Goal: Feedback & Contribution: Contribute content

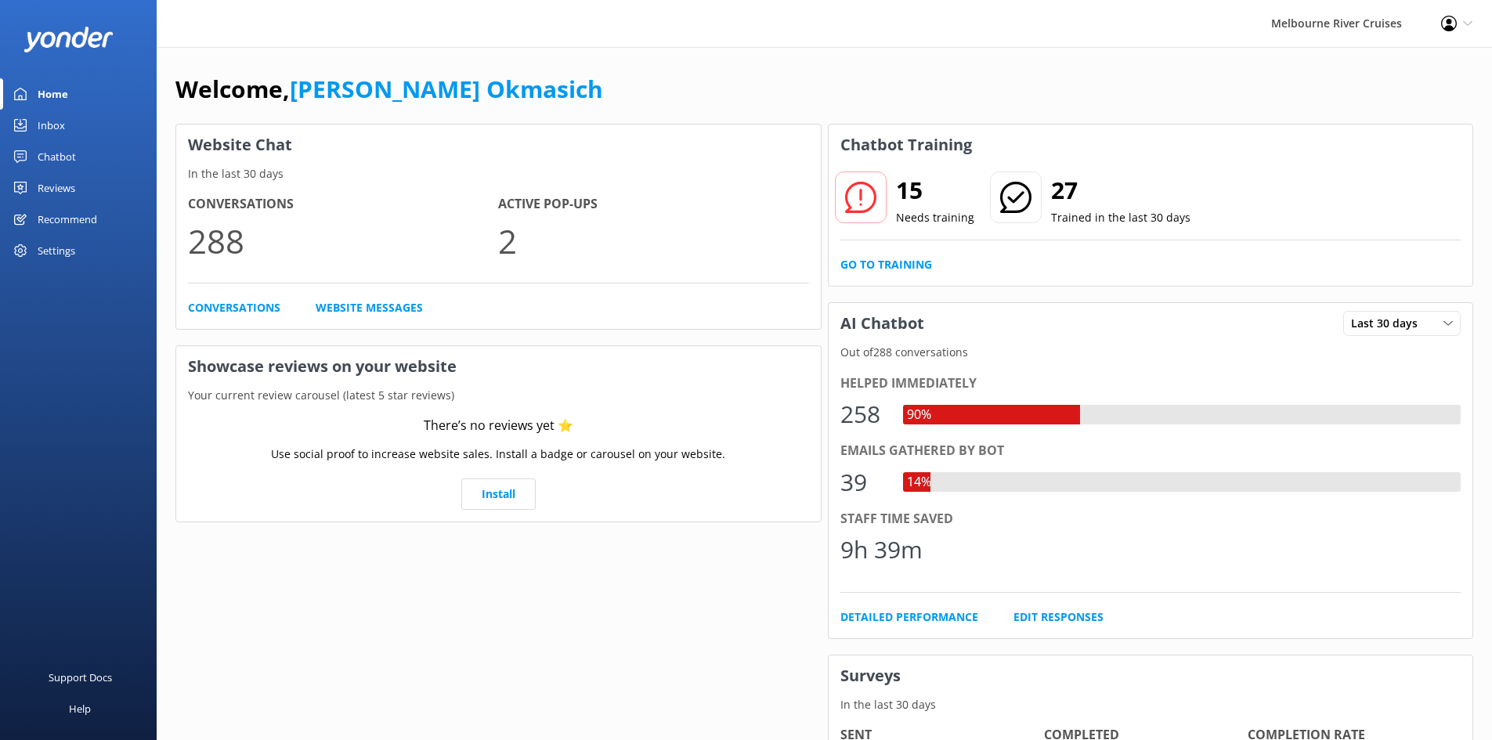
click at [54, 124] on div "Inbox" at bounding box center [51, 125] width 27 height 31
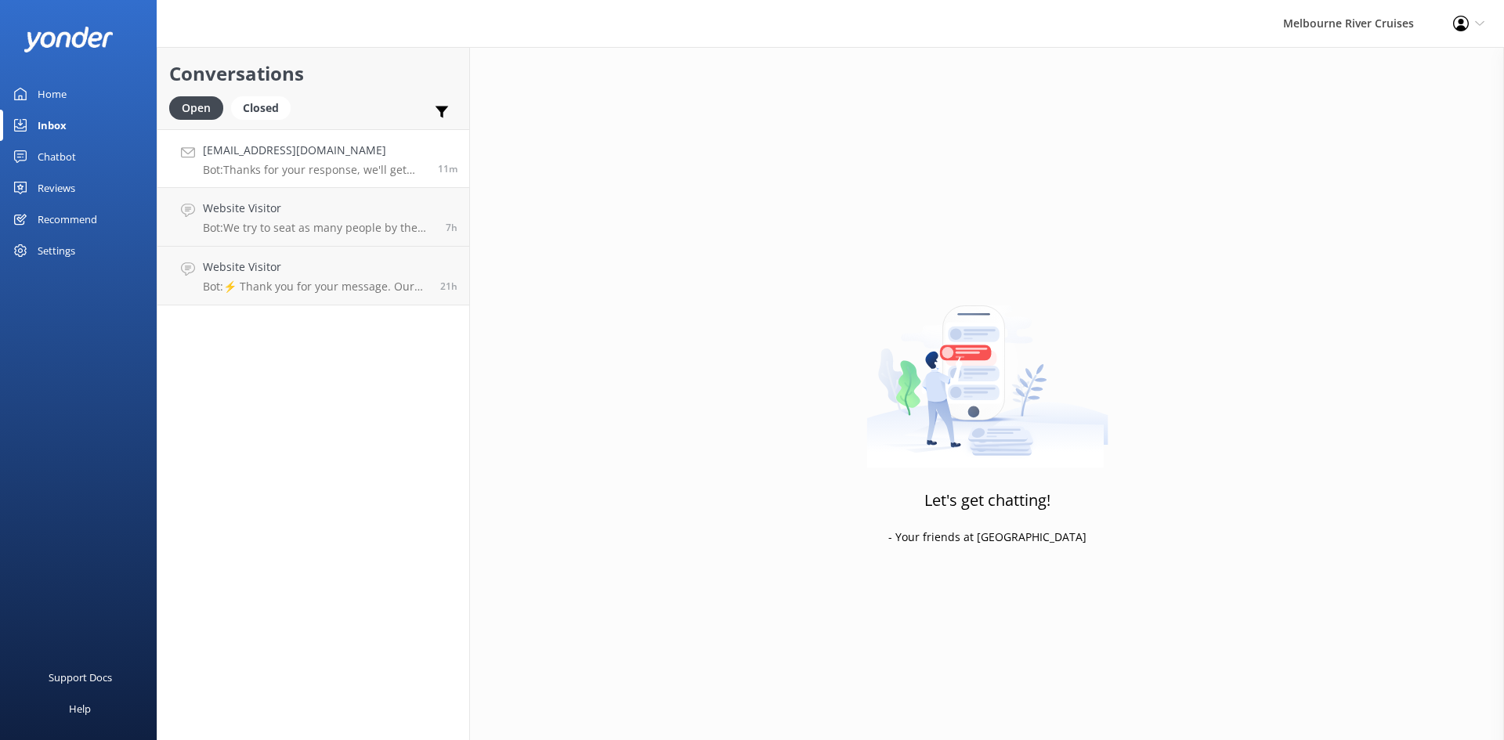
click at [324, 152] on h4 "[EMAIL_ADDRESS][DOMAIN_NAME]" at bounding box center [314, 150] width 223 height 17
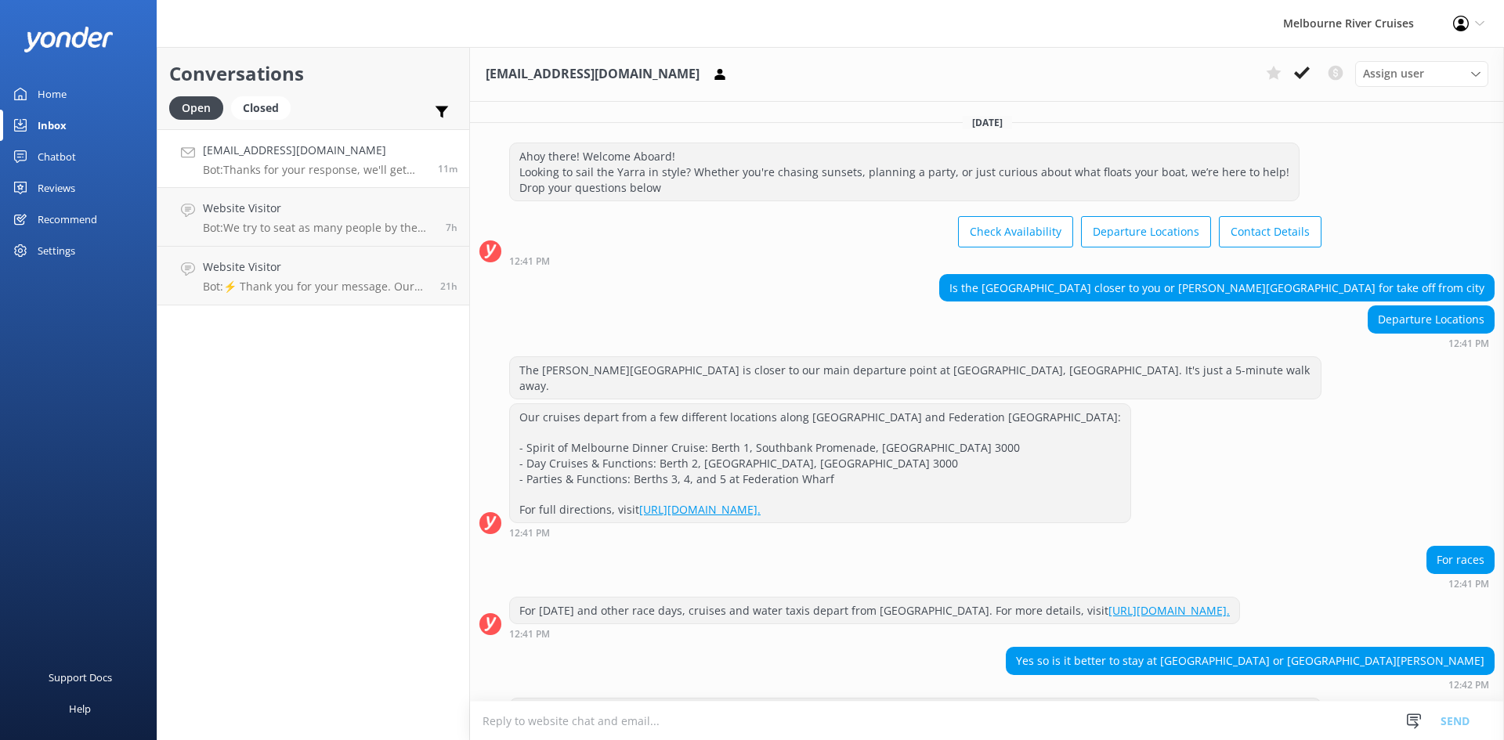
scroll to position [287, 0]
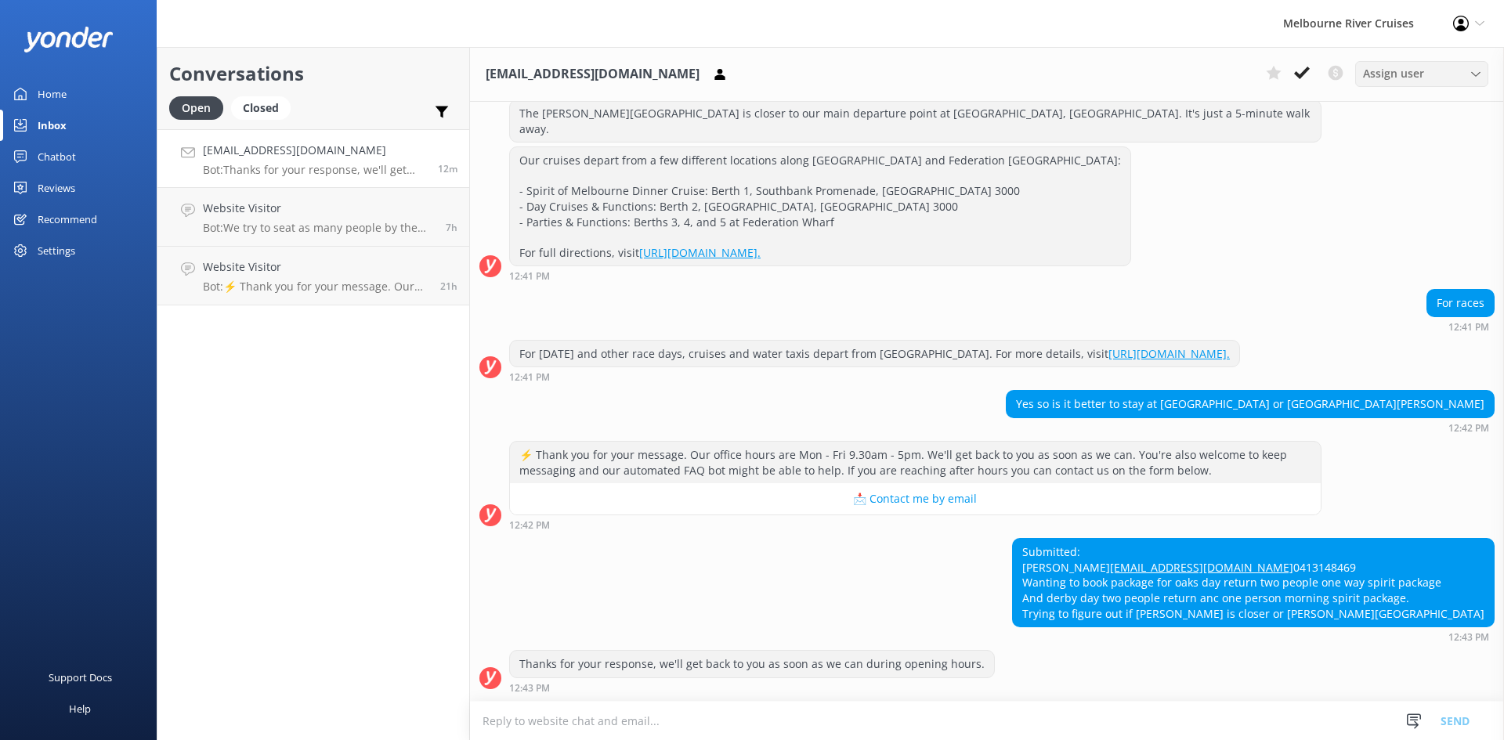
click at [1420, 75] on span "Assign user" at bounding box center [1393, 73] width 61 height 17
click at [1404, 196] on div "[PERSON_NAME] Okmasich" at bounding box center [1424, 201] width 121 height 16
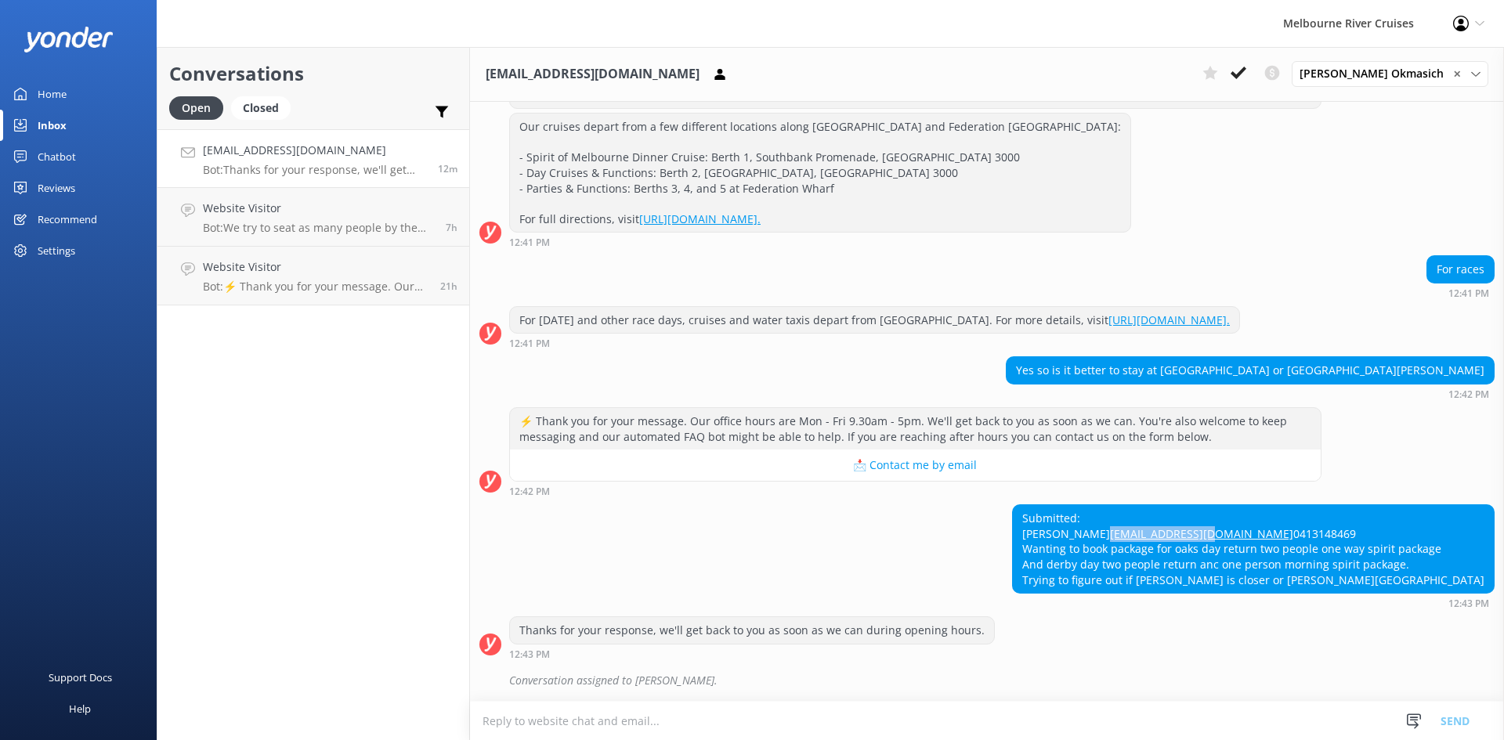
drag, startPoint x: 1180, startPoint y: 519, endPoint x: 1062, endPoint y: 522, distance: 117.5
click at [1062, 522] on div "Submitted: [PERSON_NAME] [PERSON_NAME][EMAIL_ADDRESS][DOMAIN_NAME] 0413148469 W…" at bounding box center [1253, 549] width 481 height 88
copy link "[EMAIL_ADDRESS][DOMAIN_NAME]"
click at [919, 528] on div "Submitted: [PERSON_NAME] [PERSON_NAME][EMAIL_ADDRESS][DOMAIN_NAME] 0413148469 W…" at bounding box center [987, 556] width 1034 height 104
click at [1253, 74] on button at bounding box center [1238, 72] width 28 height 23
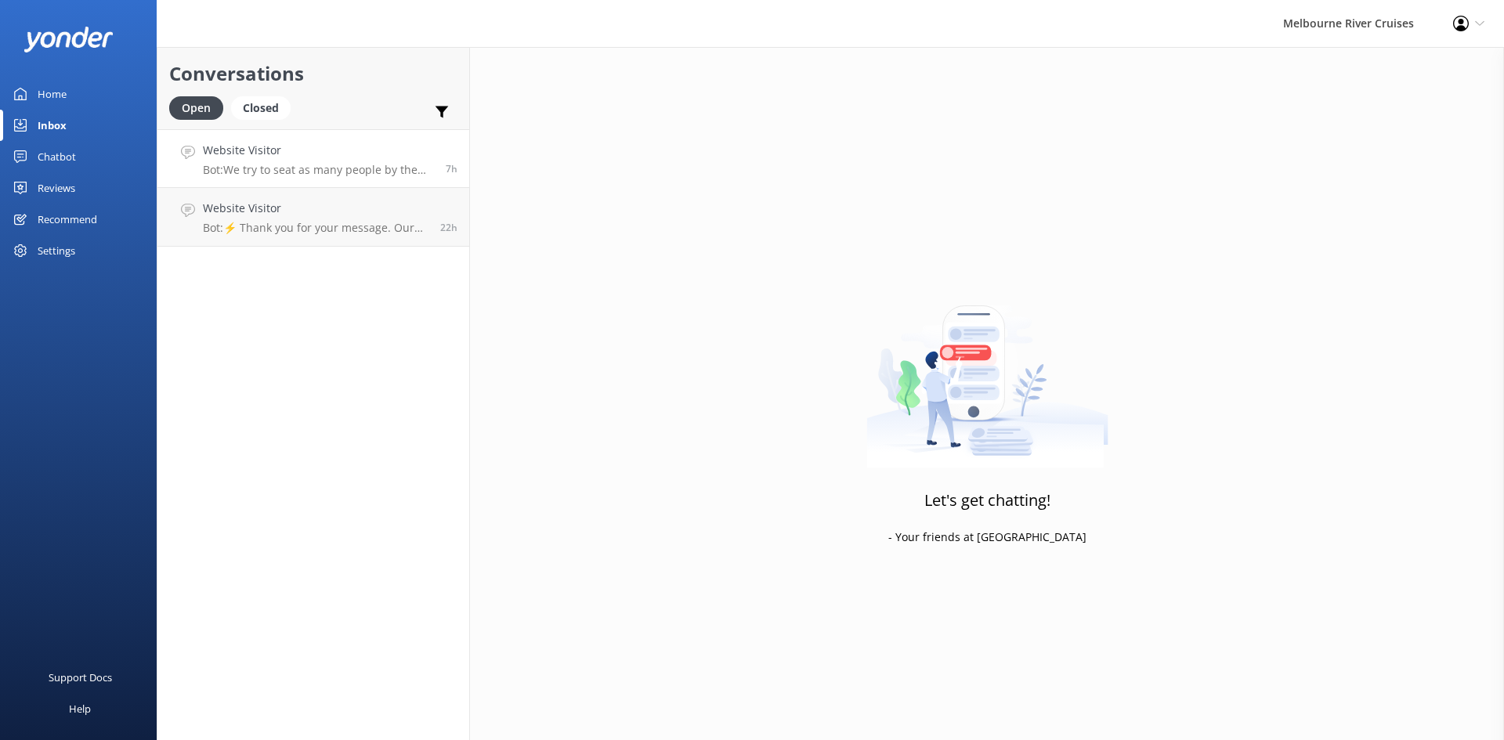
click at [297, 166] on p "Bot: We try to seat as many people by the windows as possible, but not everyone…" at bounding box center [318, 170] width 231 height 14
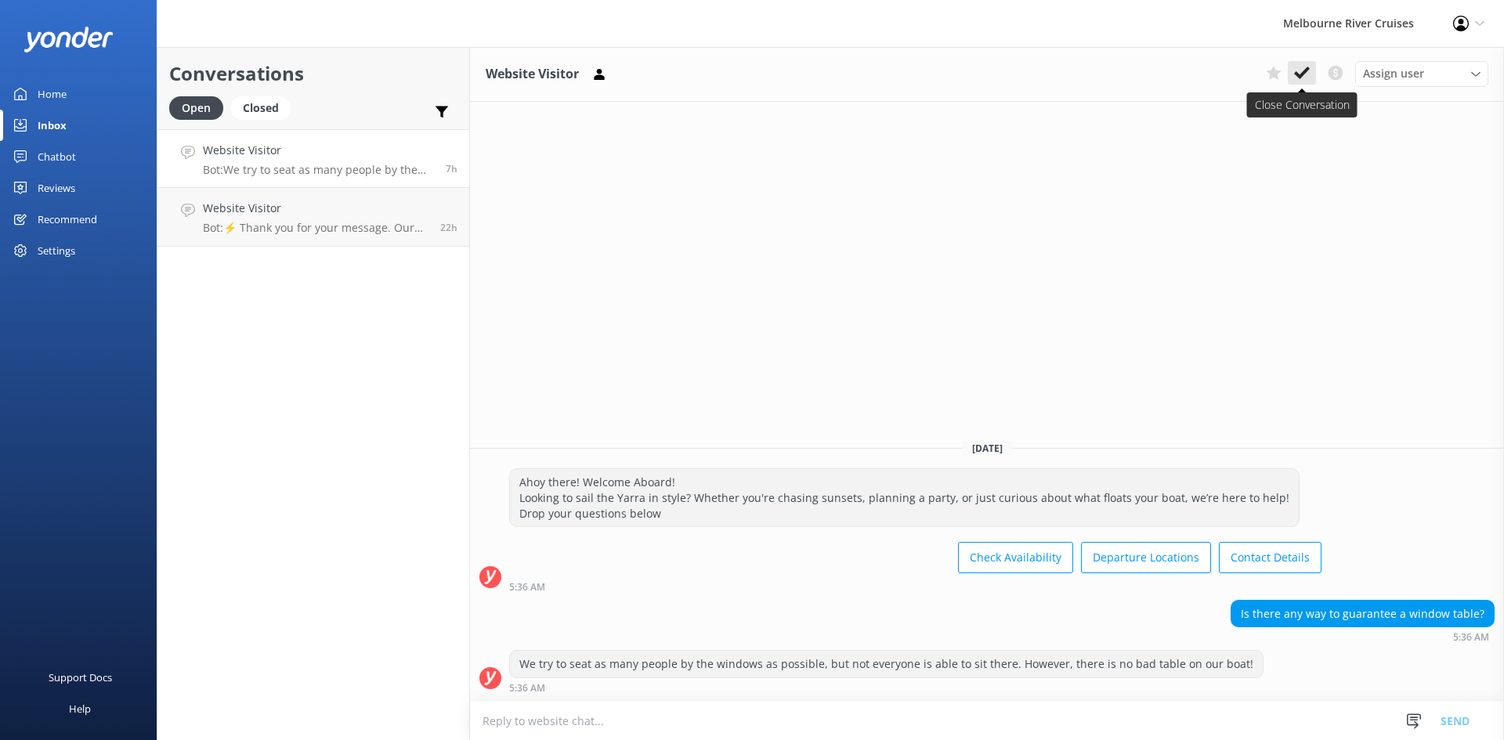
click at [1300, 74] on icon at bounding box center [1302, 73] width 16 height 16
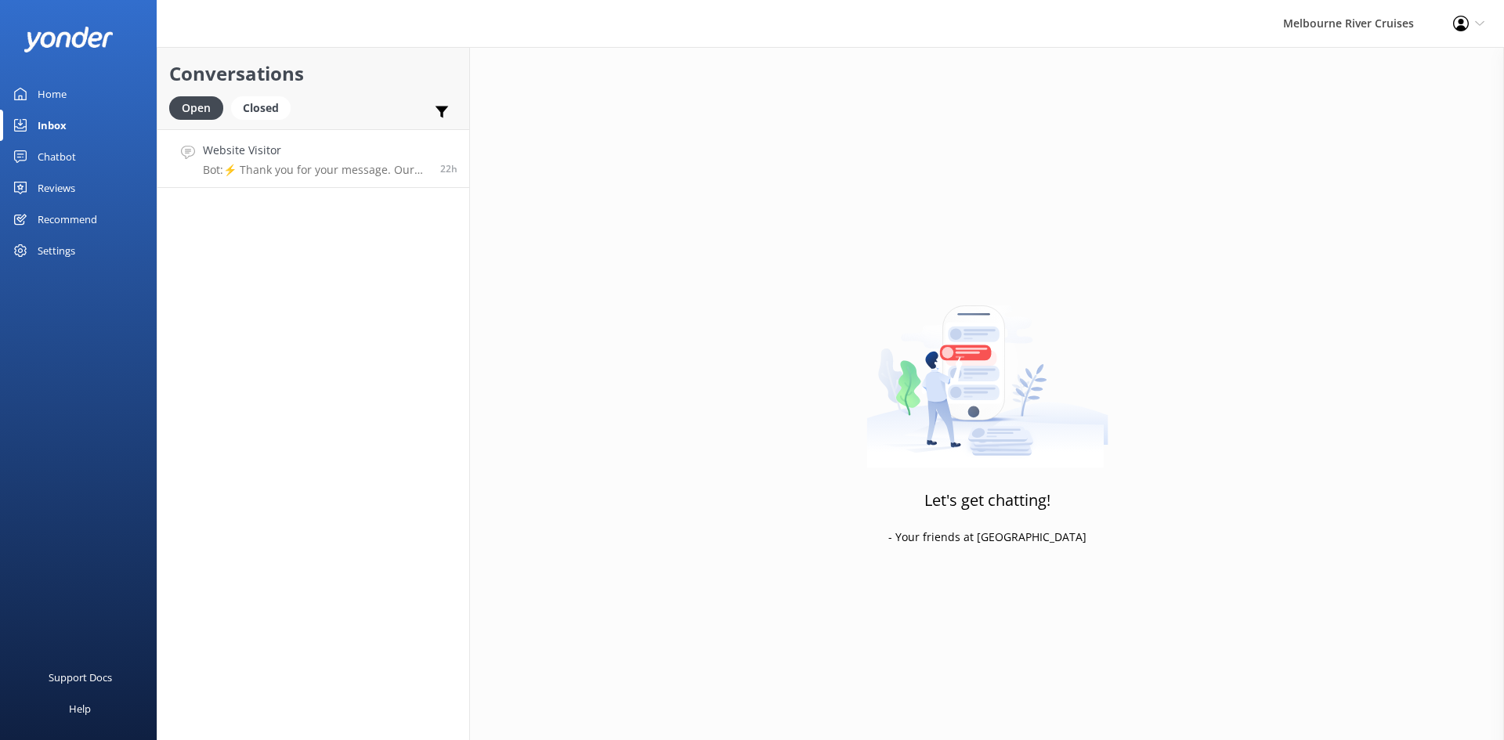
click at [326, 166] on p "Bot: ⚡ Thank you for your message. Our office hours are Mon - Fri 9.30am - 5pm.…" at bounding box center [316, 170] width 226 height 14
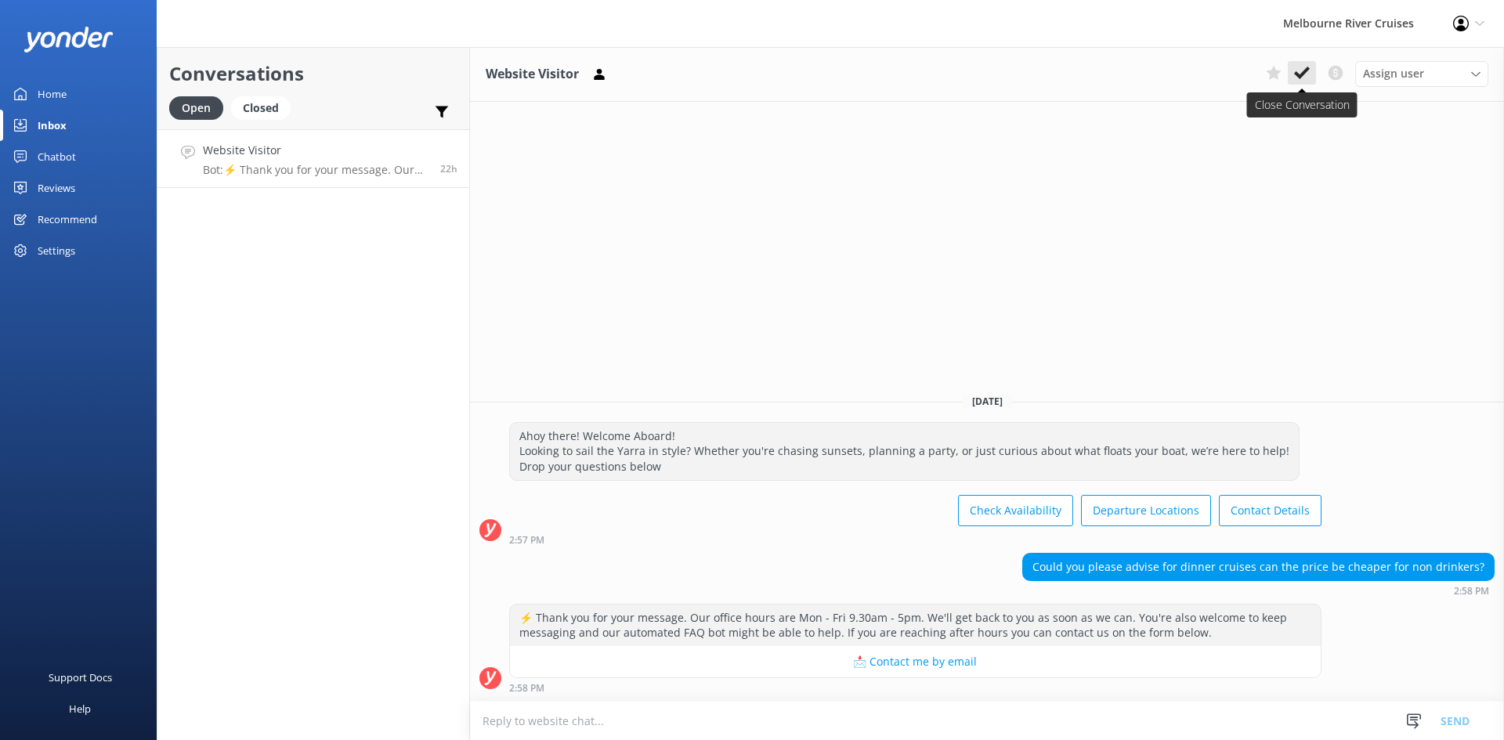
click at [1303, 69] on icon at bounding box center [1302, 73] width 16 height 16
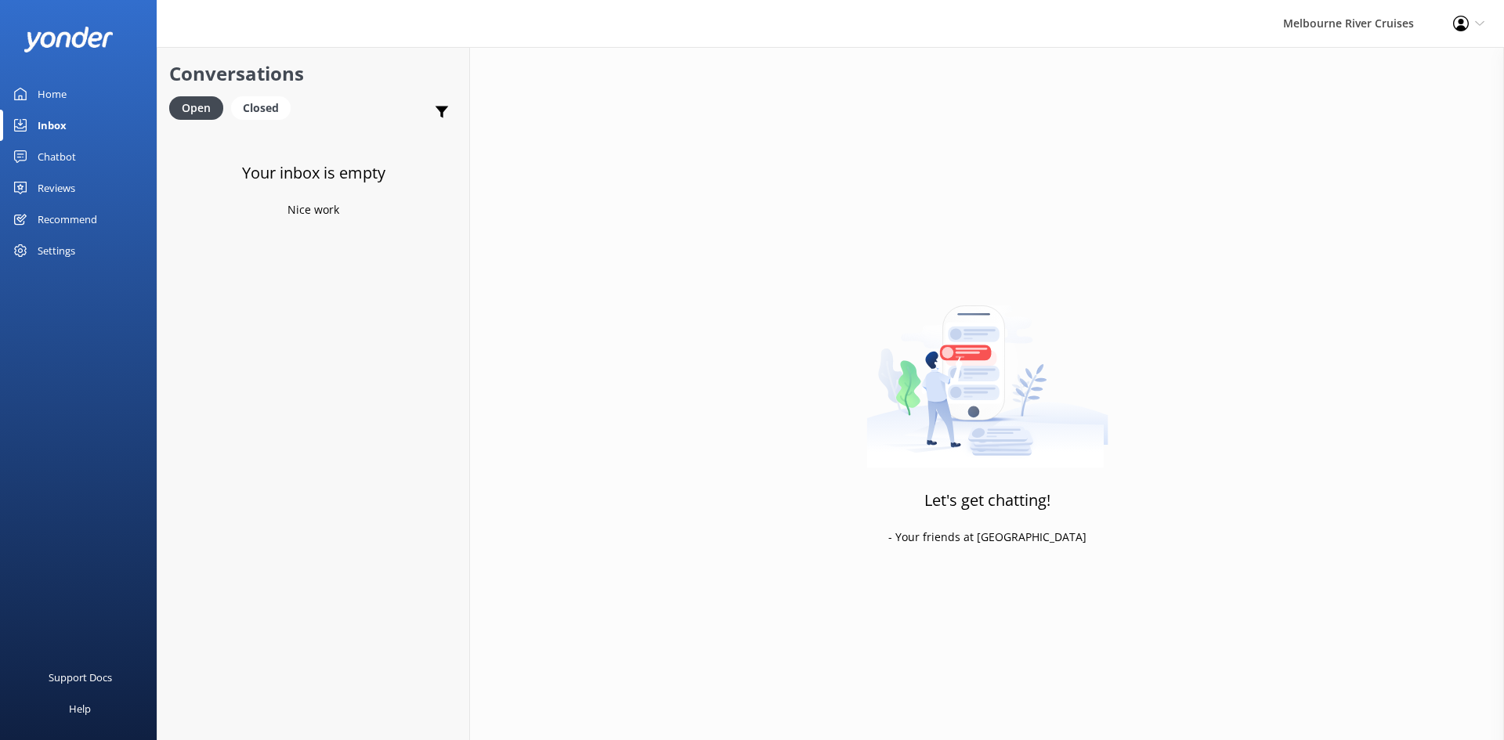
click at [52, 96] on div "Home" at bounding box center [52, 93] width 29 height 31
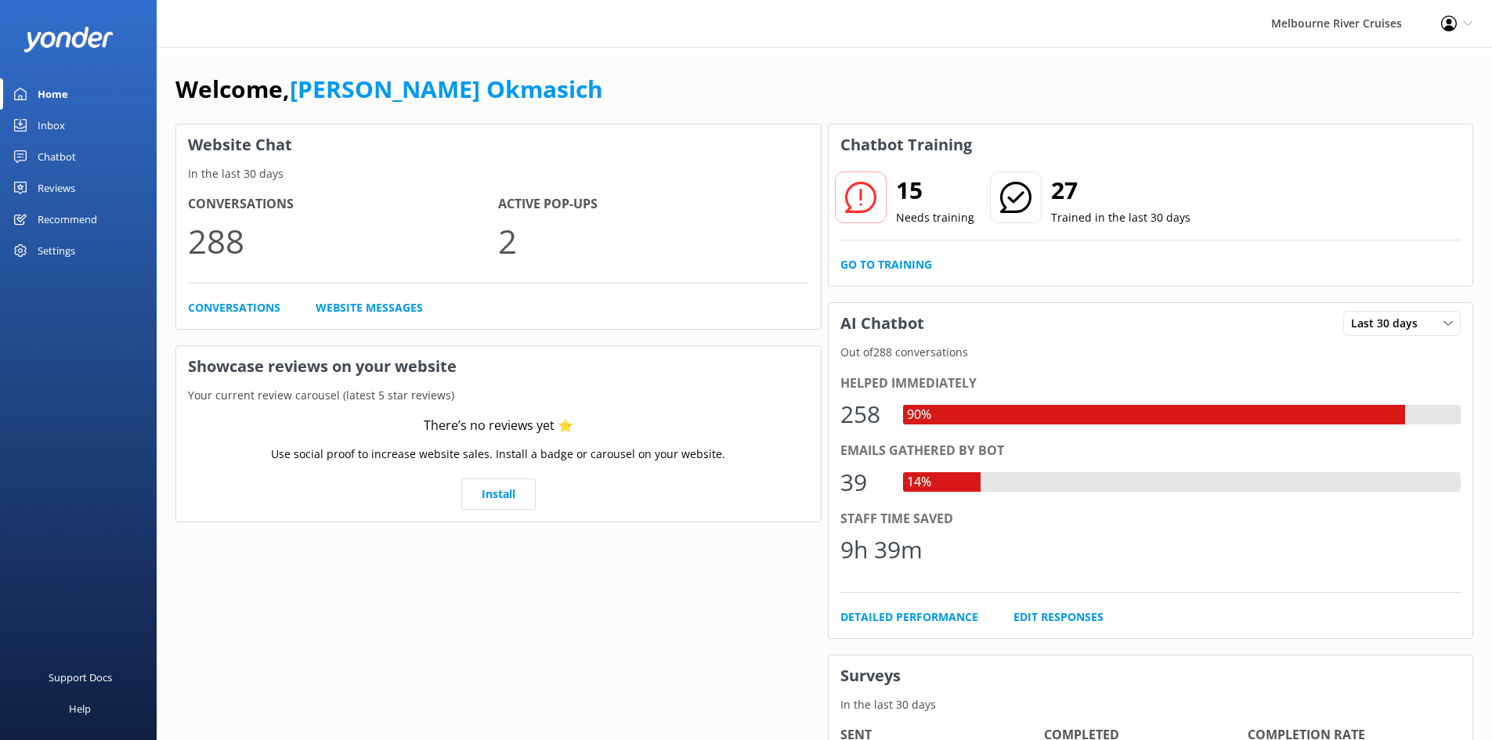
click at [909, 192] on h2 "15" at bounding box center [935, 191] width 78 height 38
click at [895, 263] on link "Go to Training" at bounding box center [886, 264] width 92 height 17
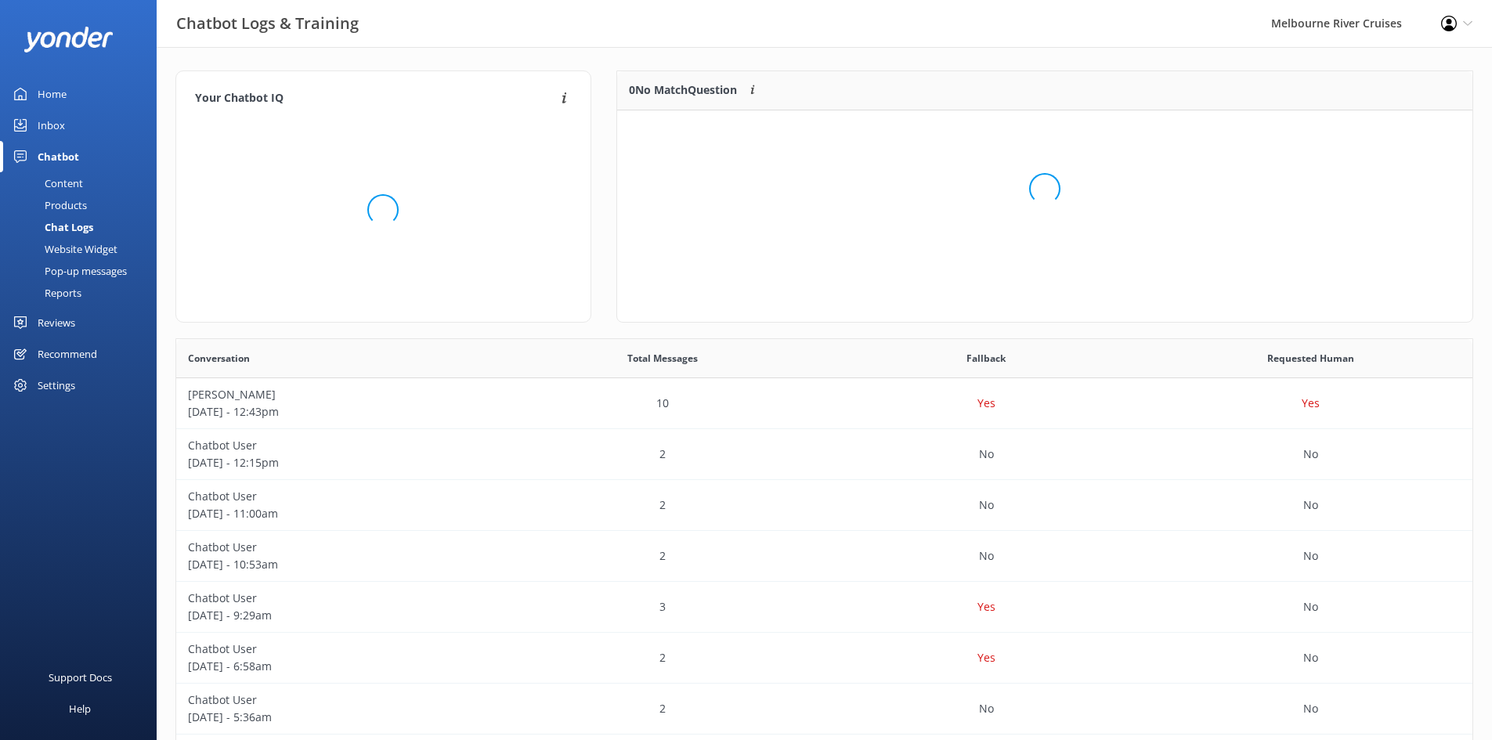
scroll to position [13, 13]
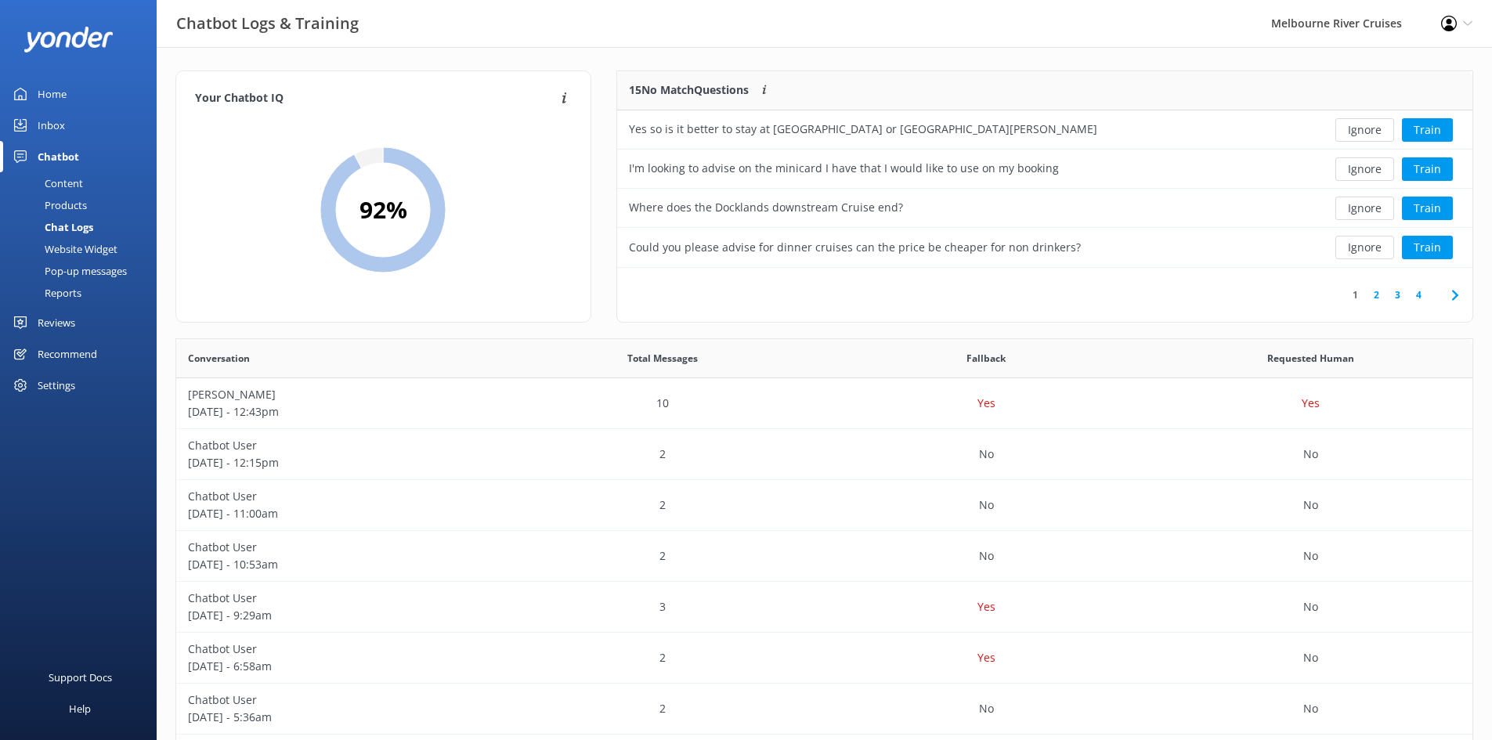
click at [1419, 295] on link "4" at bounding box center [1418, 294] width 21 height 15
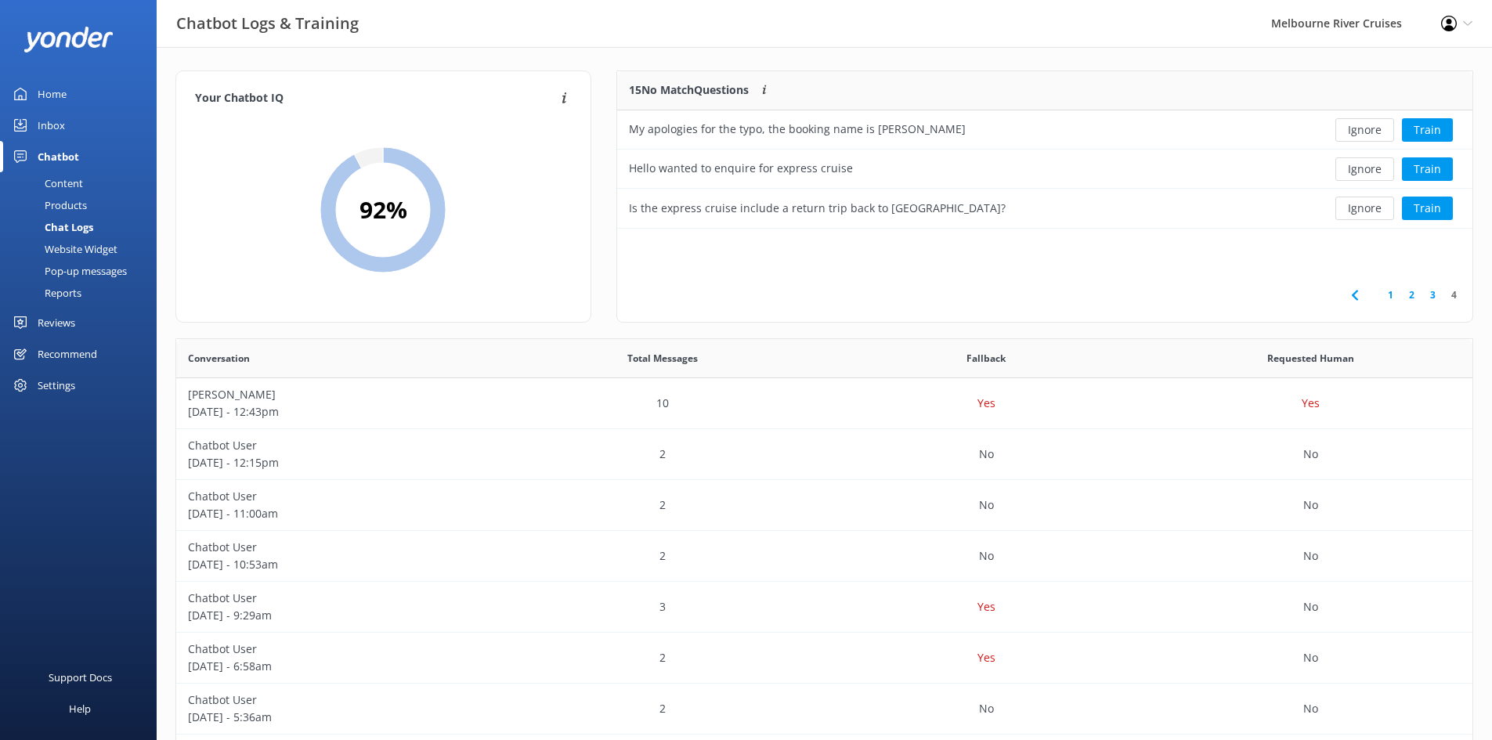
scroll to position [146, 844]
click at [1433, 211] on button "Train" at bounding box center [1427, 208] width 51 height 23
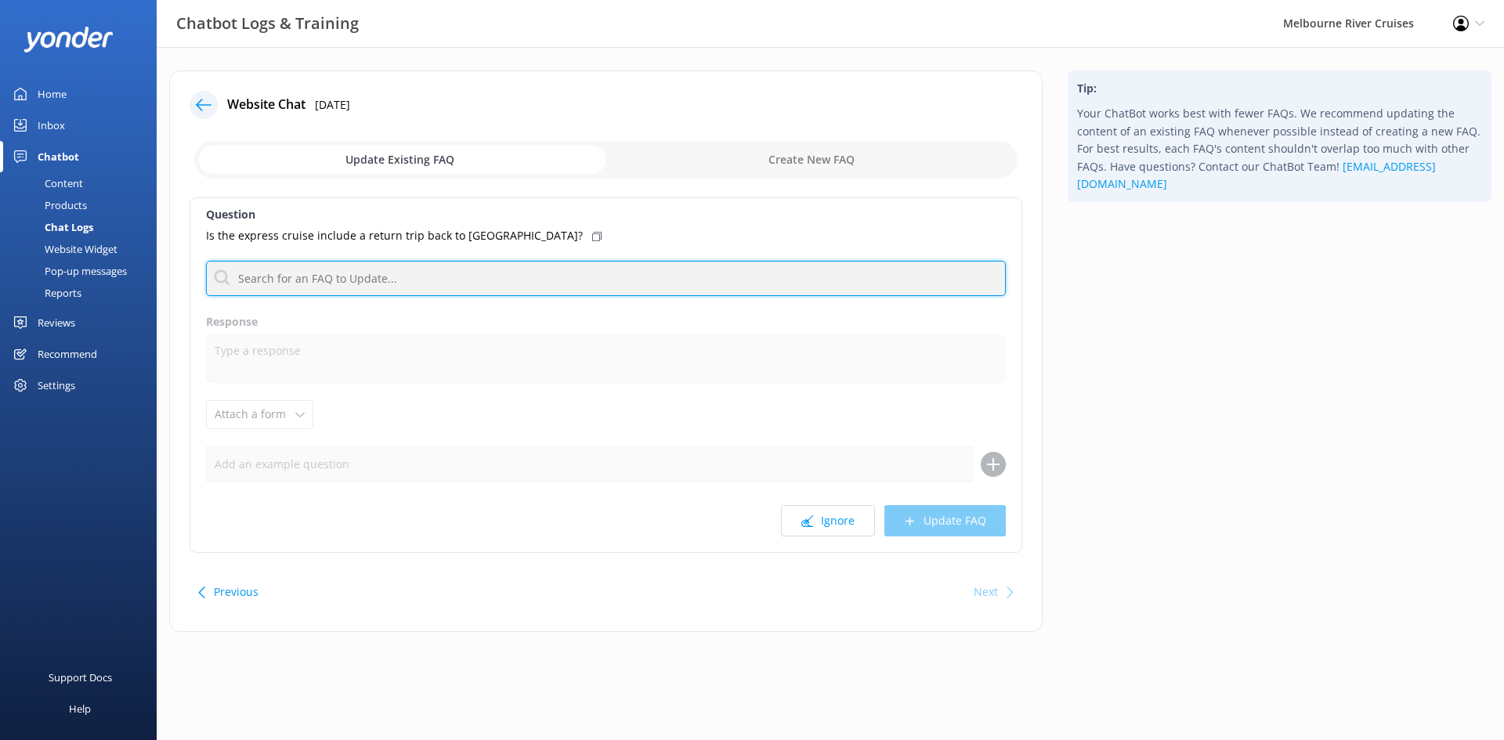
click at [306, 285] on input "text" at bounding box center [606, 278] width 800 height 35
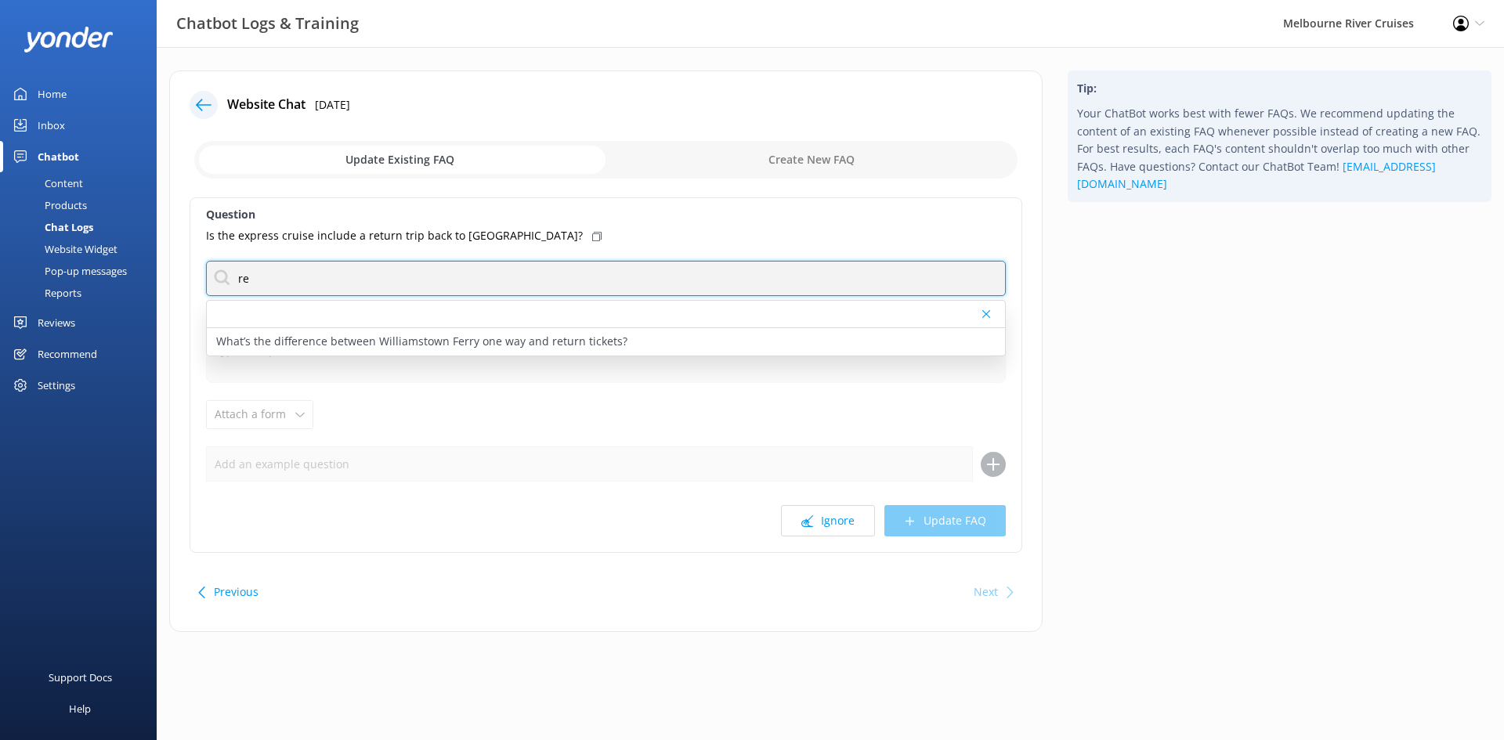
type input "r"
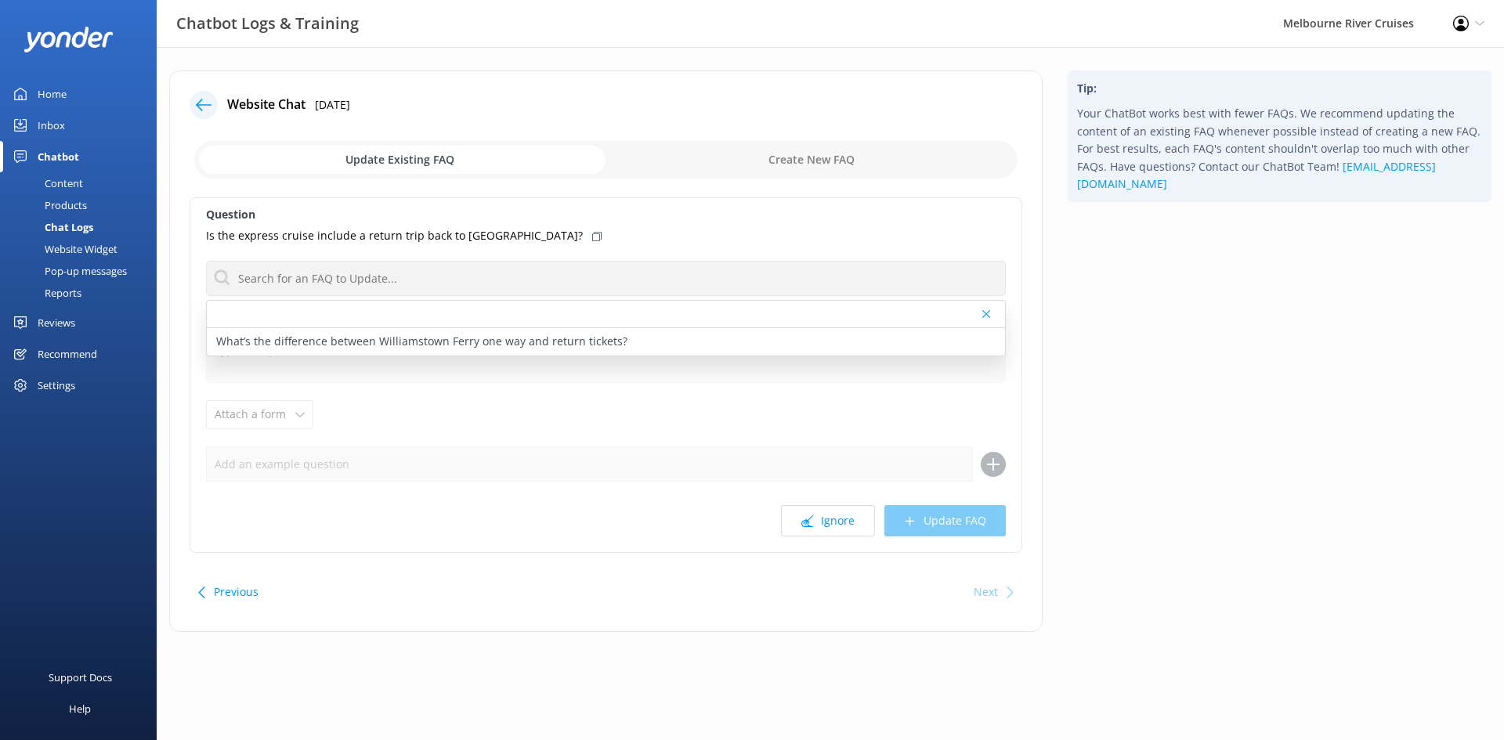
click at [354, 392] on div "Question Is the express cruise include a return trip back to [GEOGRAPHIC_DATA]?…" at bounding box center [606, 375] width 833 height 356
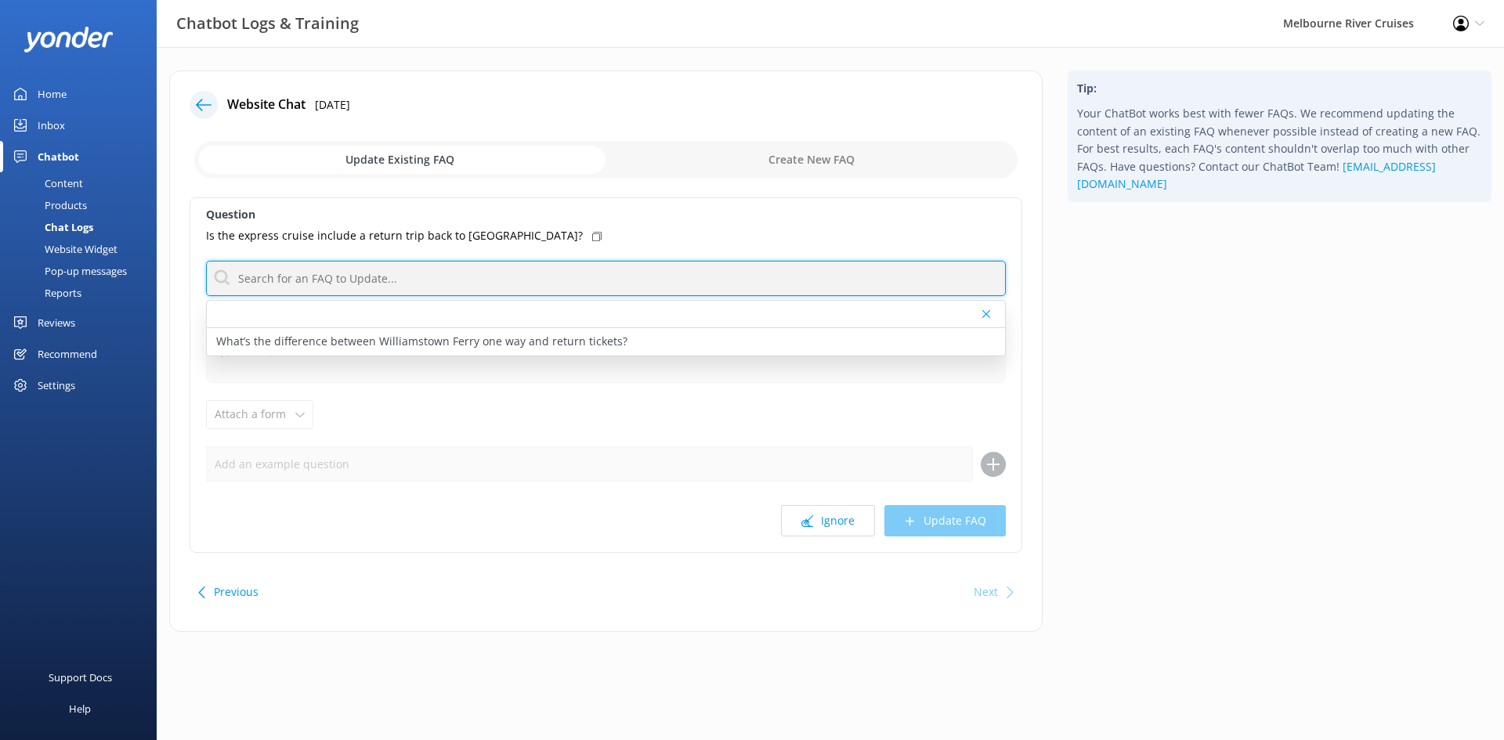
click at [303, 277] on input "text" at bounding box center [606, 278] width 800 height 35
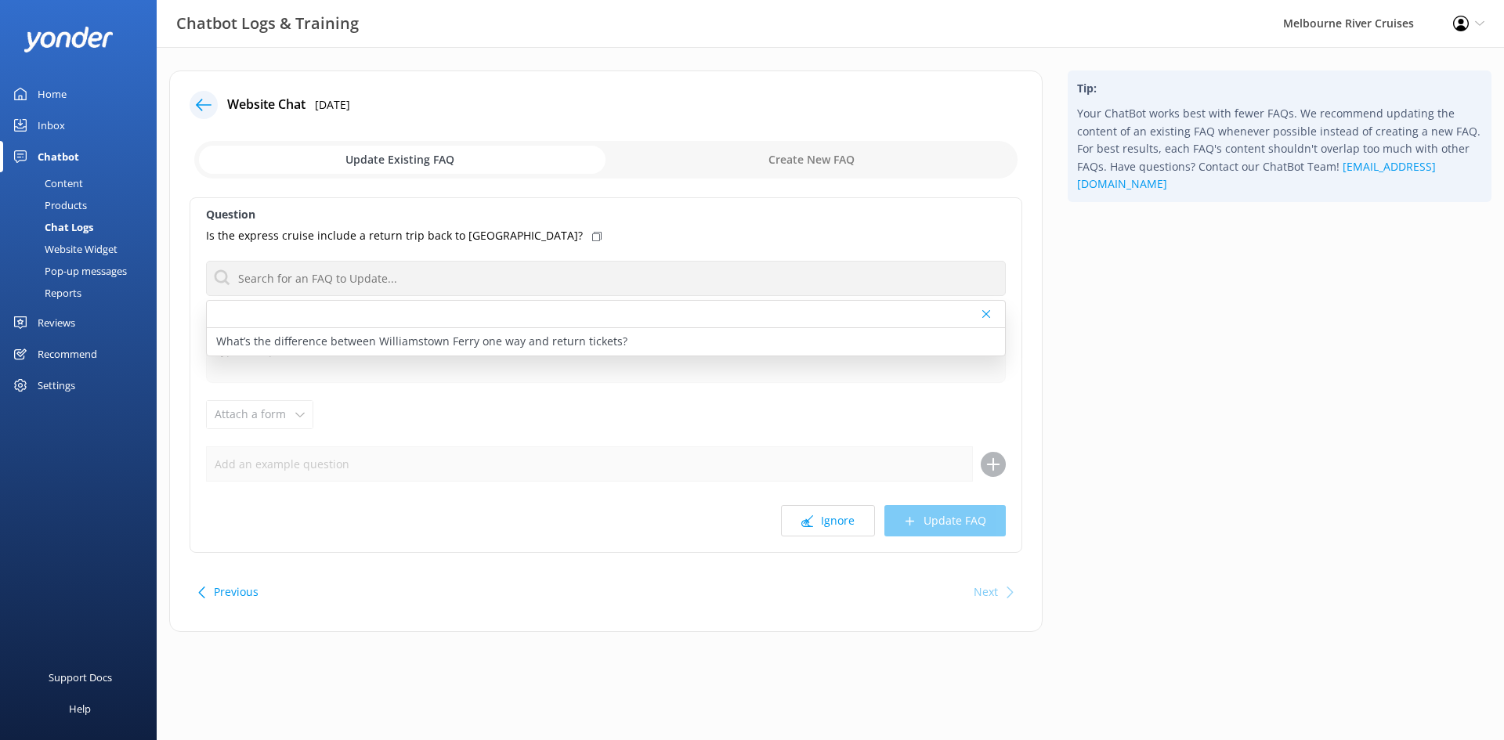
click at [240, 314] on div at bounding box center [606, 314] width 798 height 27
click at [204, 110] on icon at bounding box center [204, 105] width 16 height 16
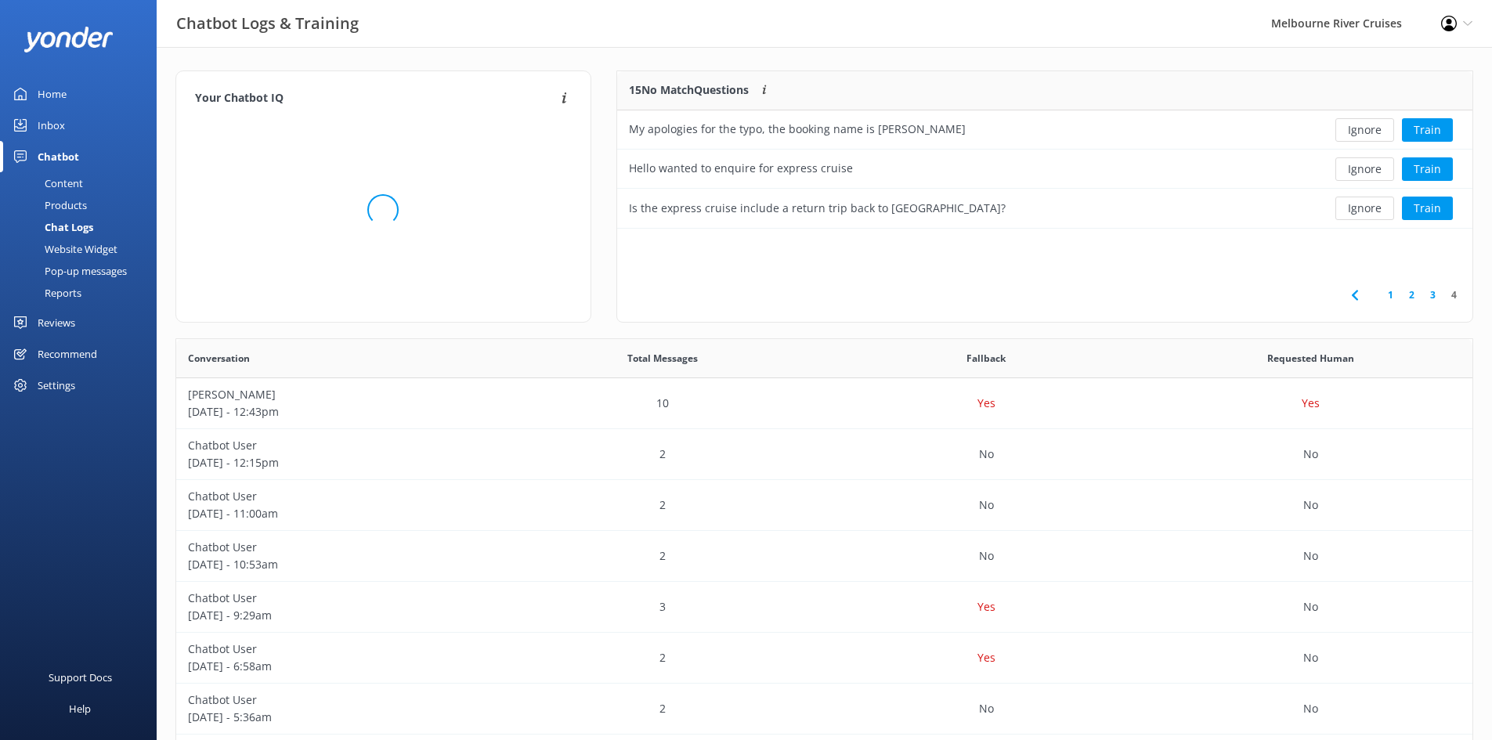
scroll to position [146, 844]
click at [1379, 128] on button "Ignore" at bounding box center [1365, 129] width 59 height 23
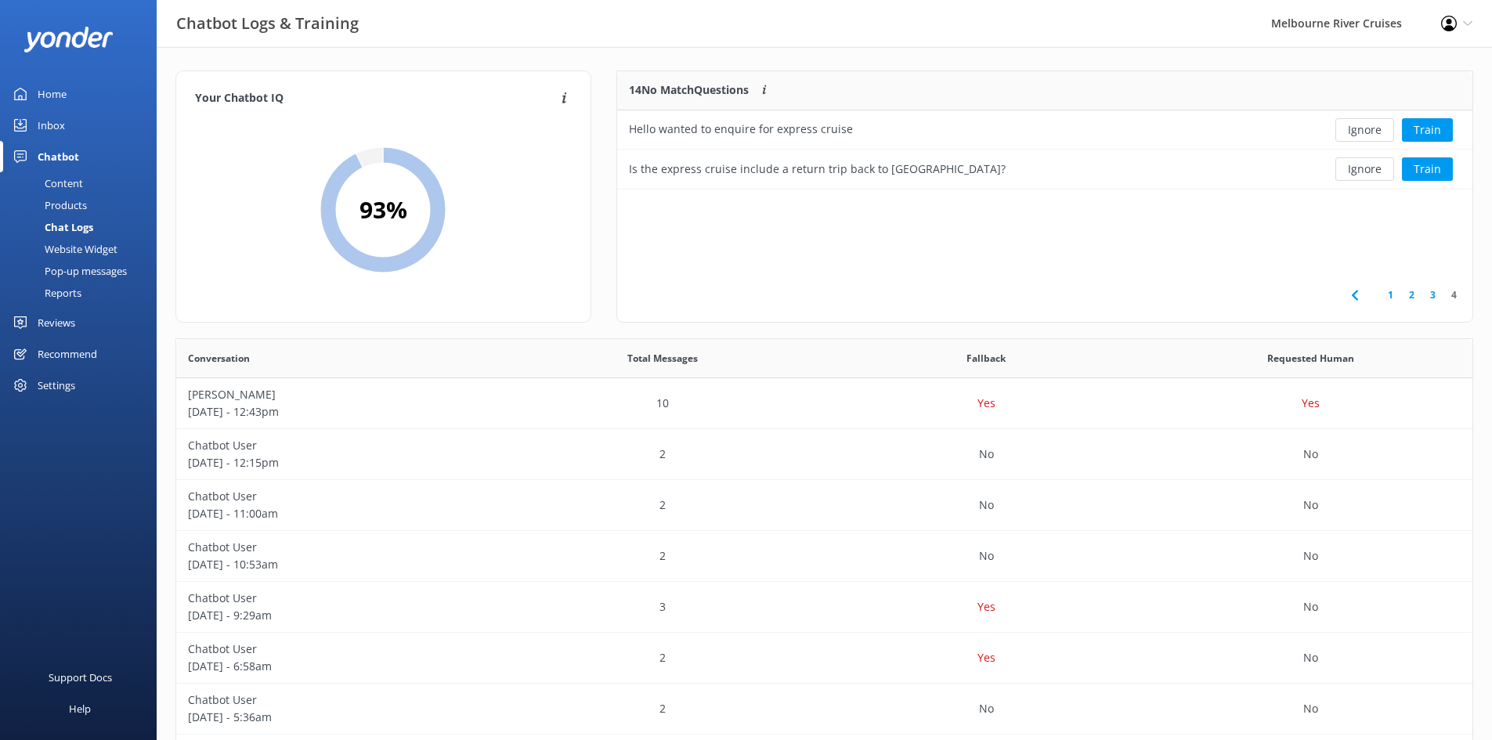
scroll to position [107, 844]
click at [1432, 295] on link "3" at bounding box center [1432, 294] width 21 height 15
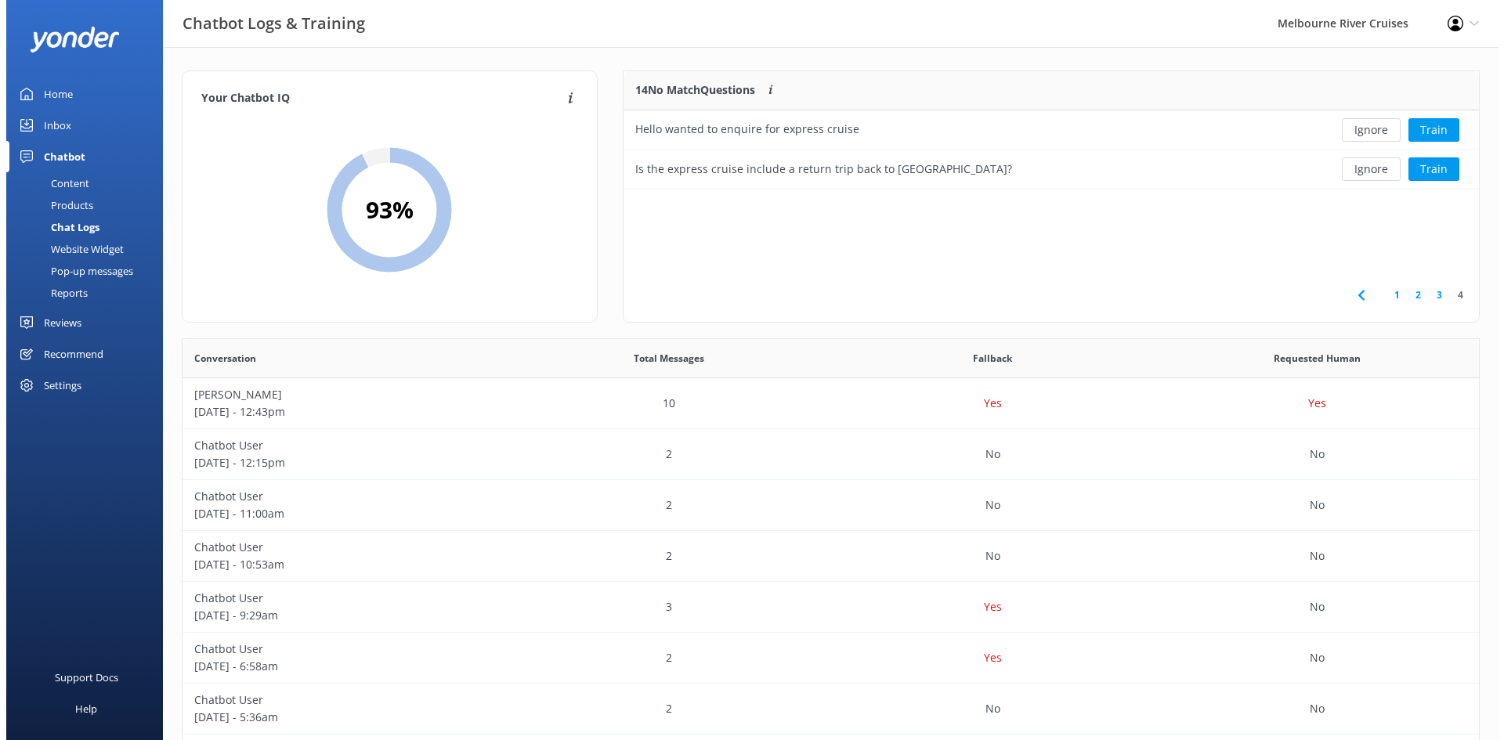
scroll to position [185, 844]
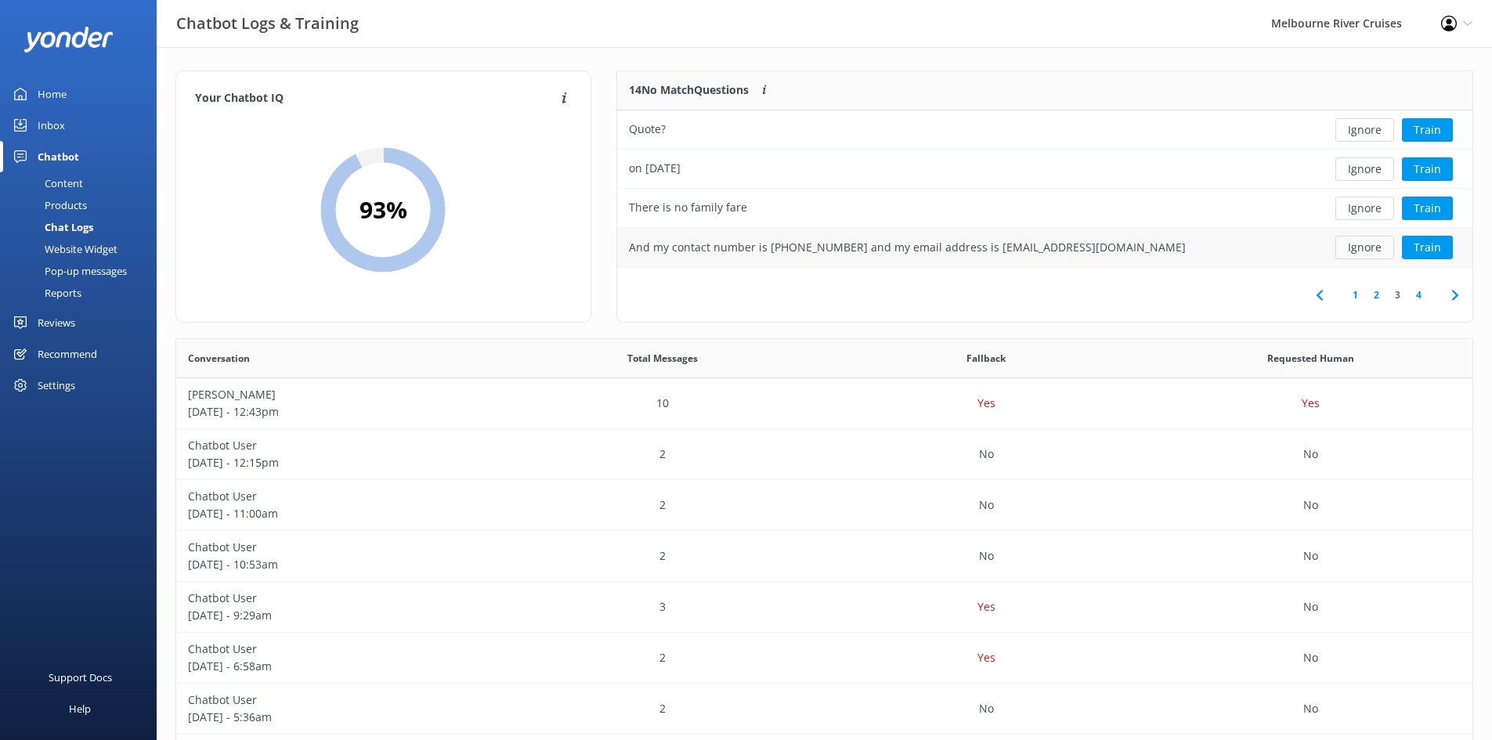
click at [1379, 250] on button "Ignore" at bounding box center [1365, 247] width 59 height 23
click at [1366, 170] on button "Ignore" at bounding box center [1365, 168] width 59 height 23
click at [1444, 126] on button "Train" at bounding box center [1427, 129] width 51 height 23
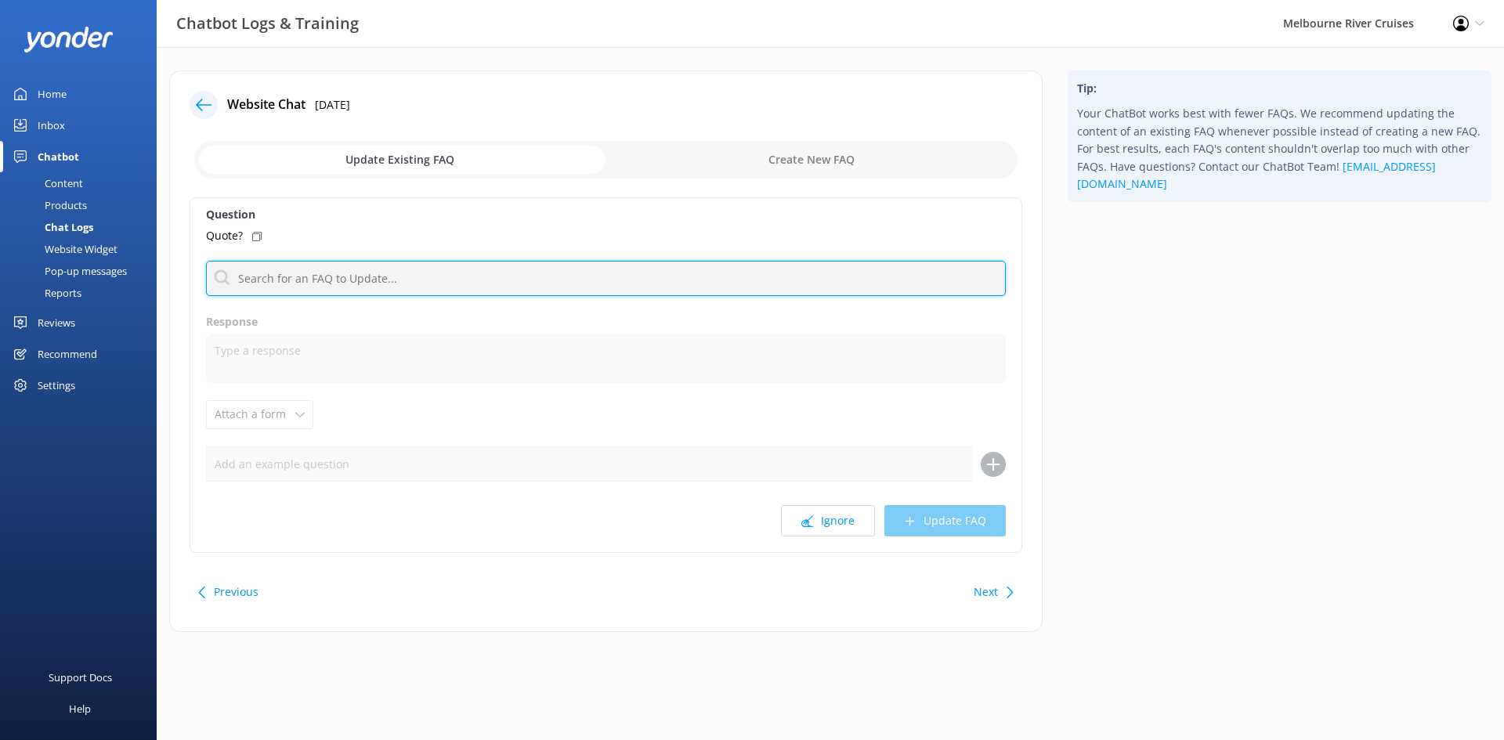
click at [381, 278] on input "text" at bounding box center [606, 278] width 800 height 35
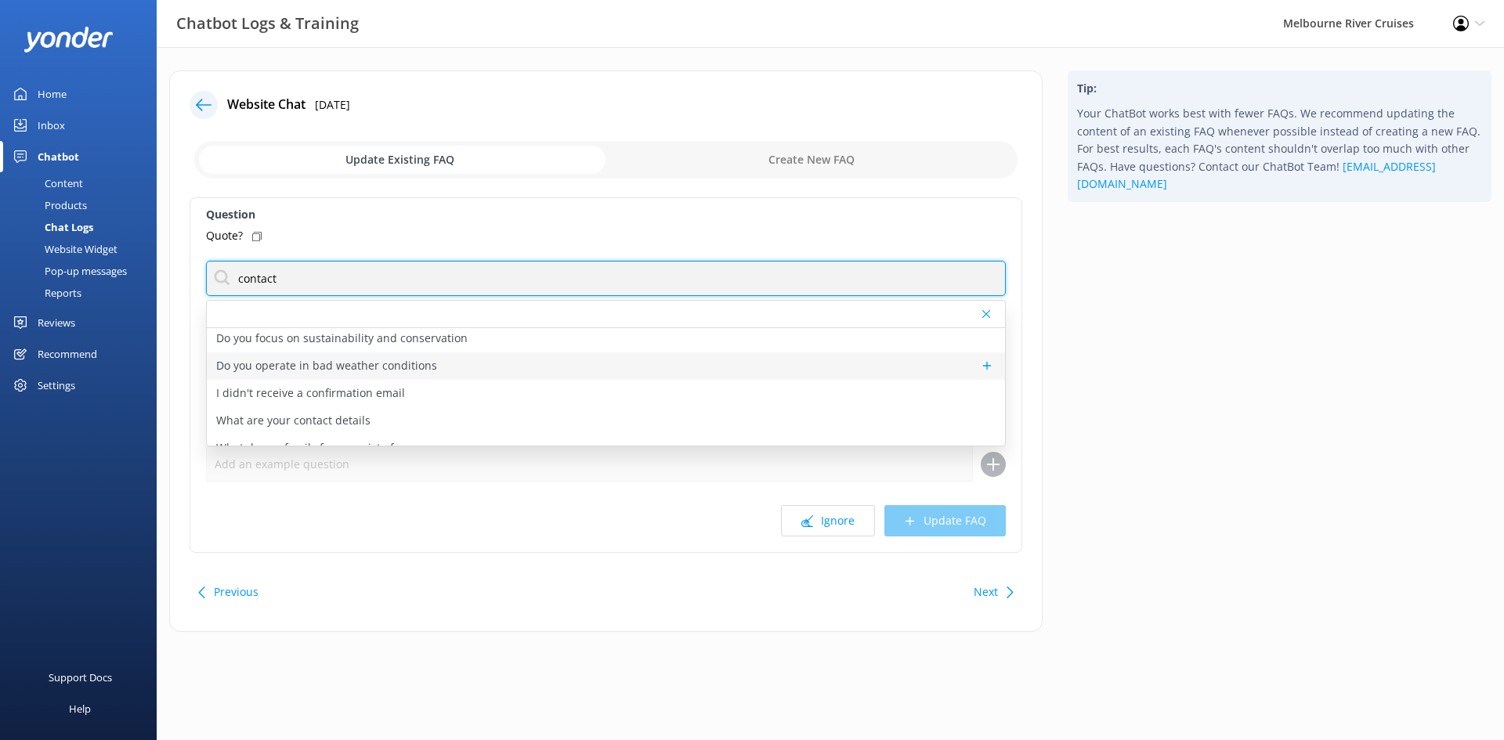
scroll to position [47, 0]
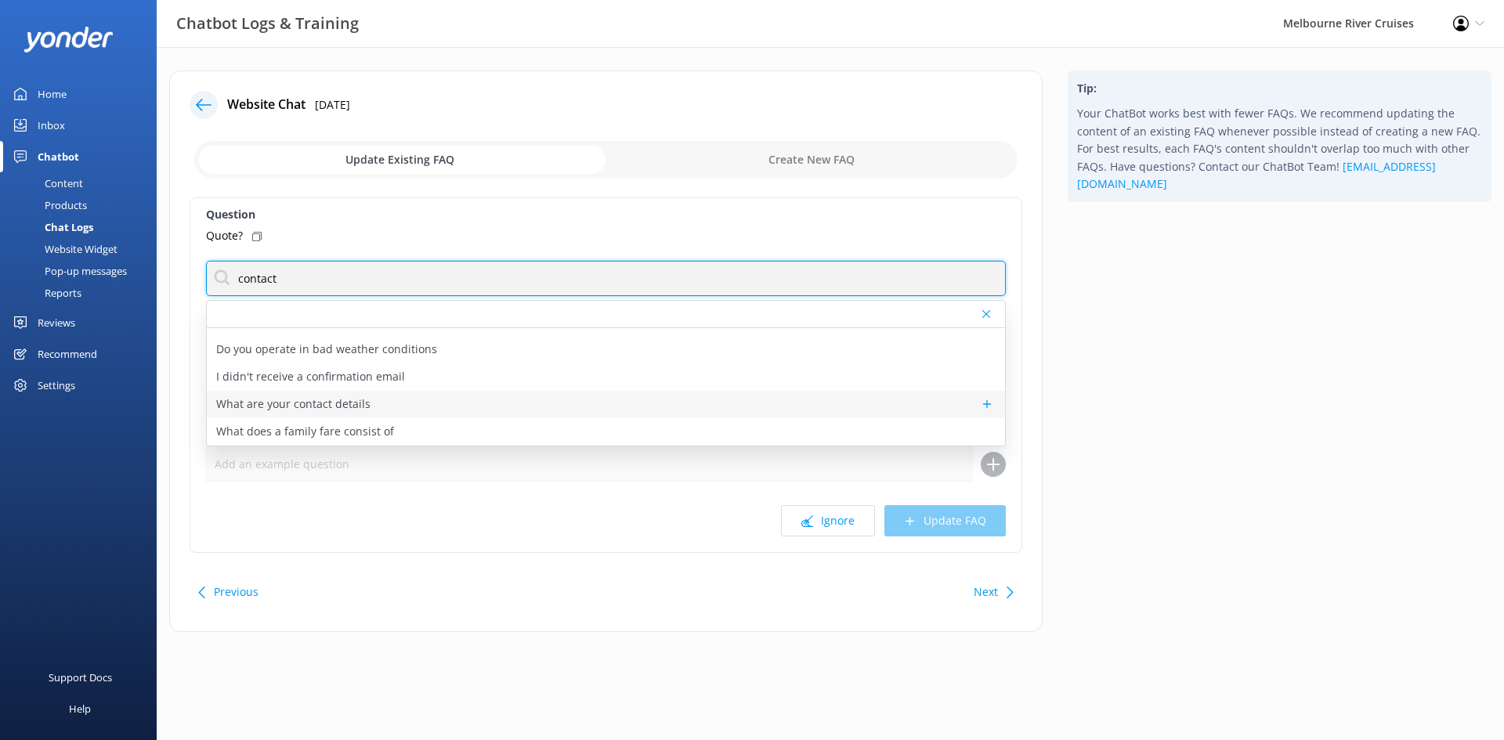
type input "contact"
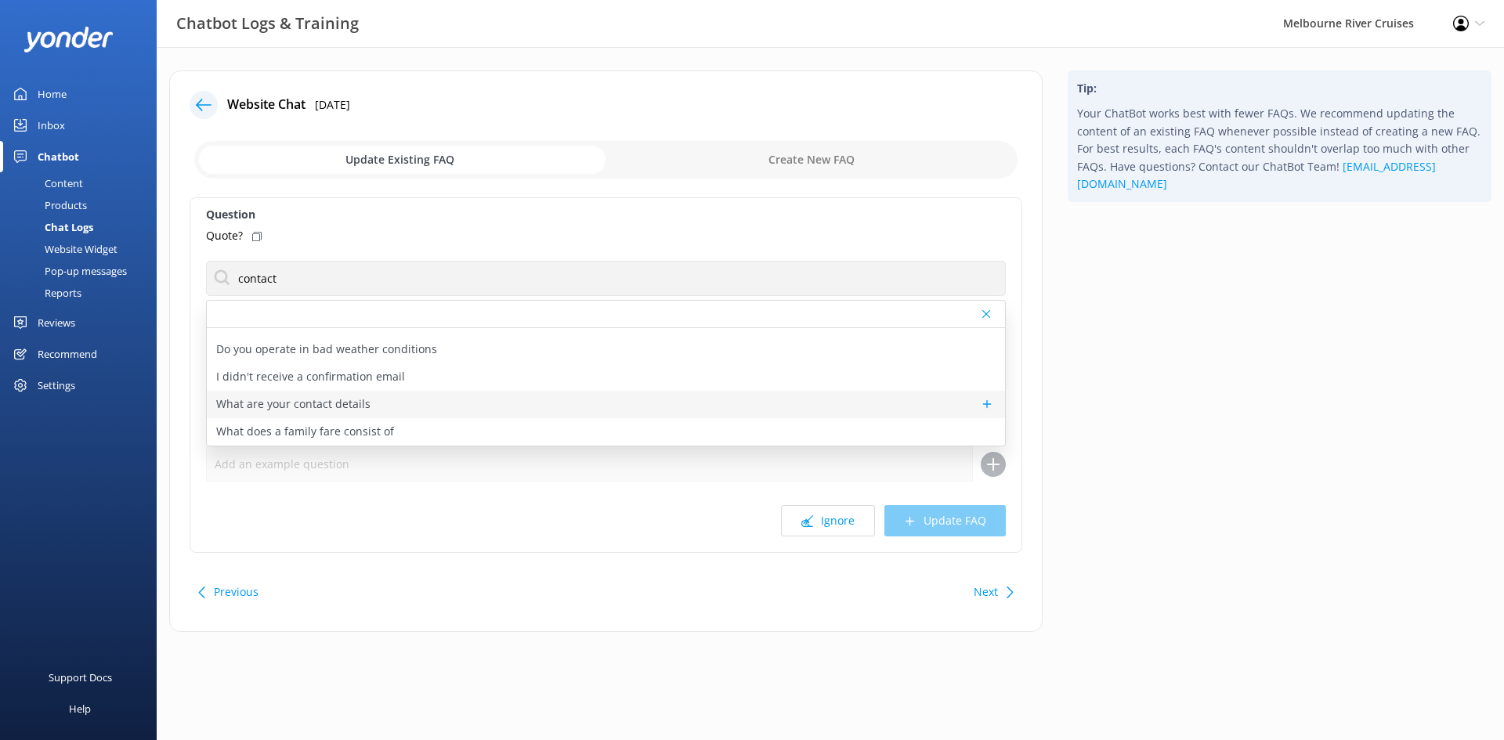
click at [412, 409] on div "What are your contact details" at bounding box center [606, 404] width 798 height 27
type textarea "You can contact the Melbourne River Cruises team by emailing [EMAIL_ADDRESS][DO…"
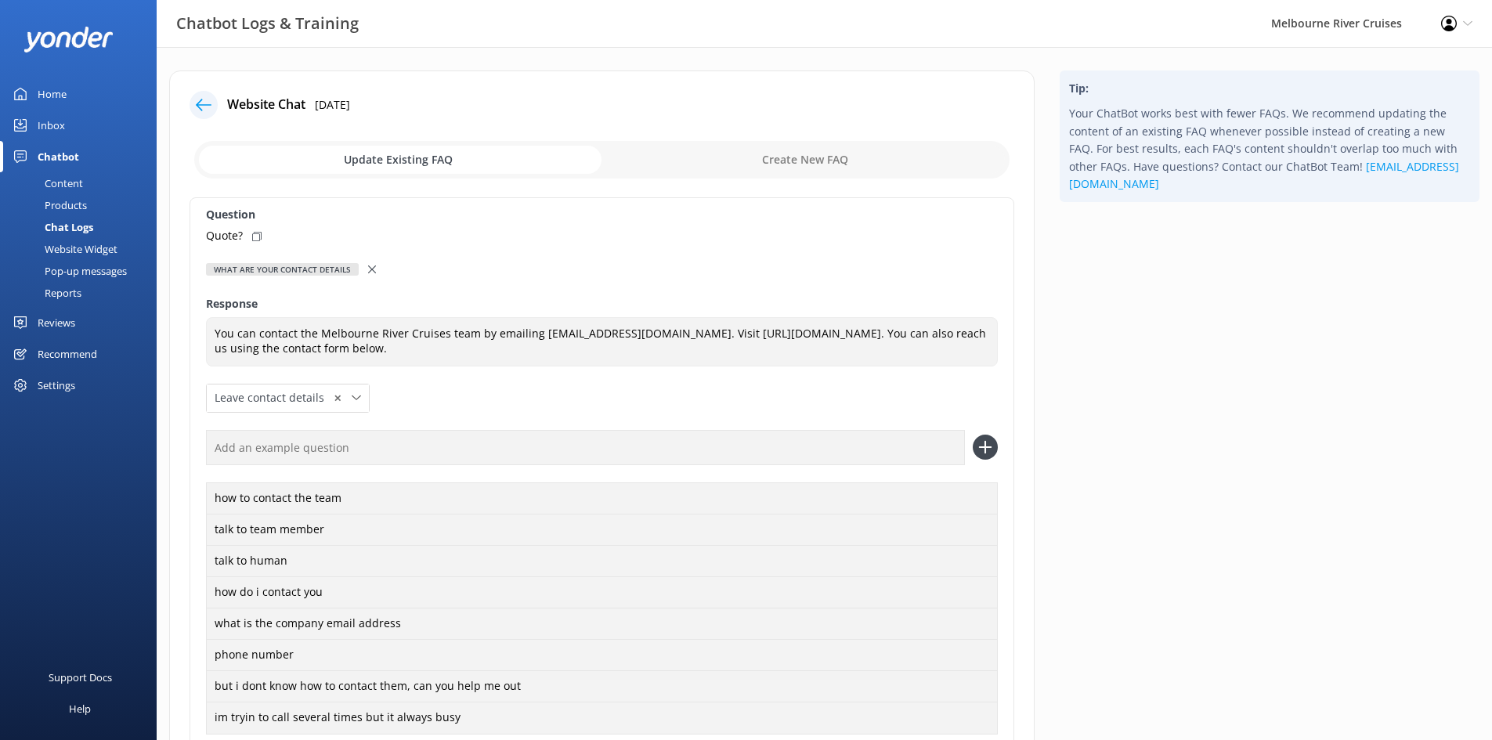
click at [368, 268] on use at bounding box center [372, 270] width 8 height 8
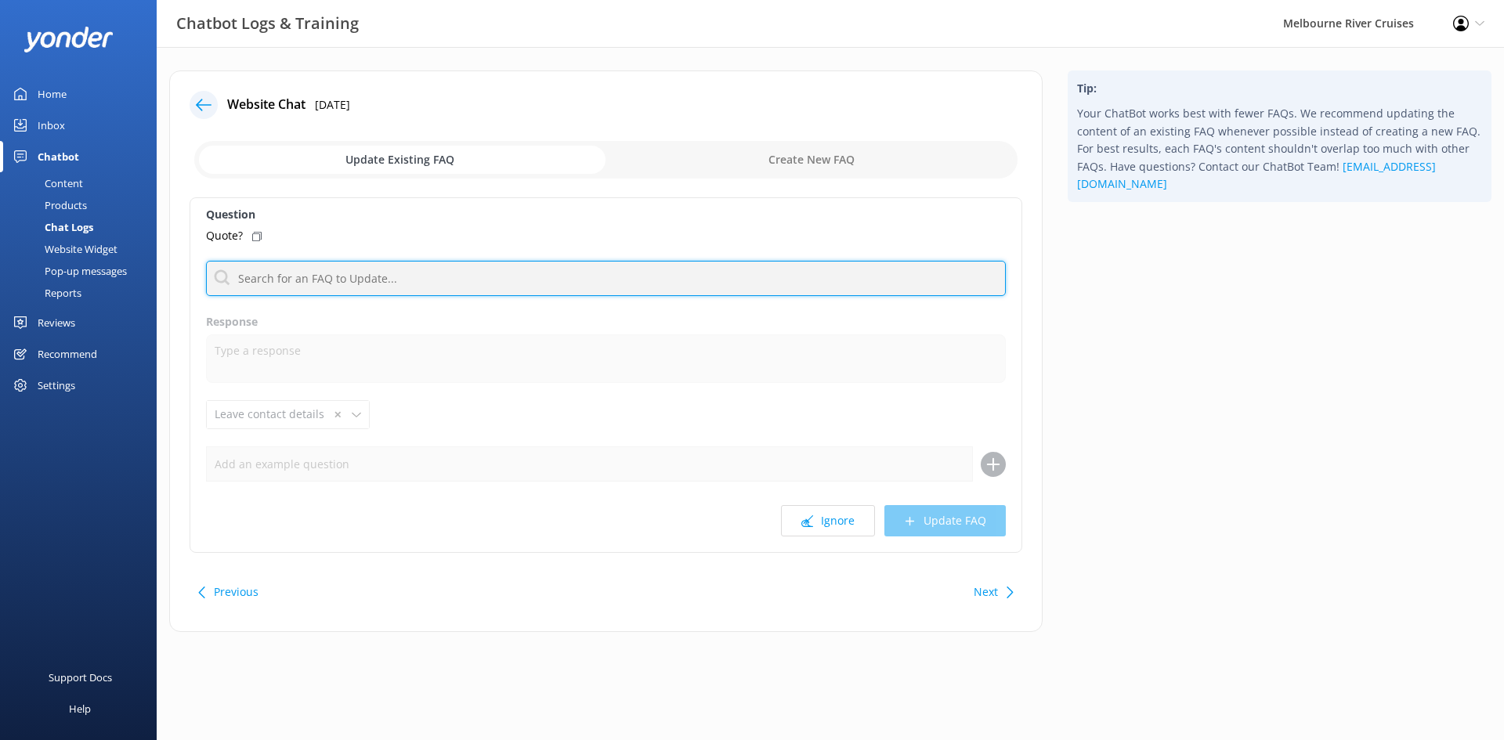
click at [282, 278] on input "text" at bounding box center [606, 278] width 800 height 35
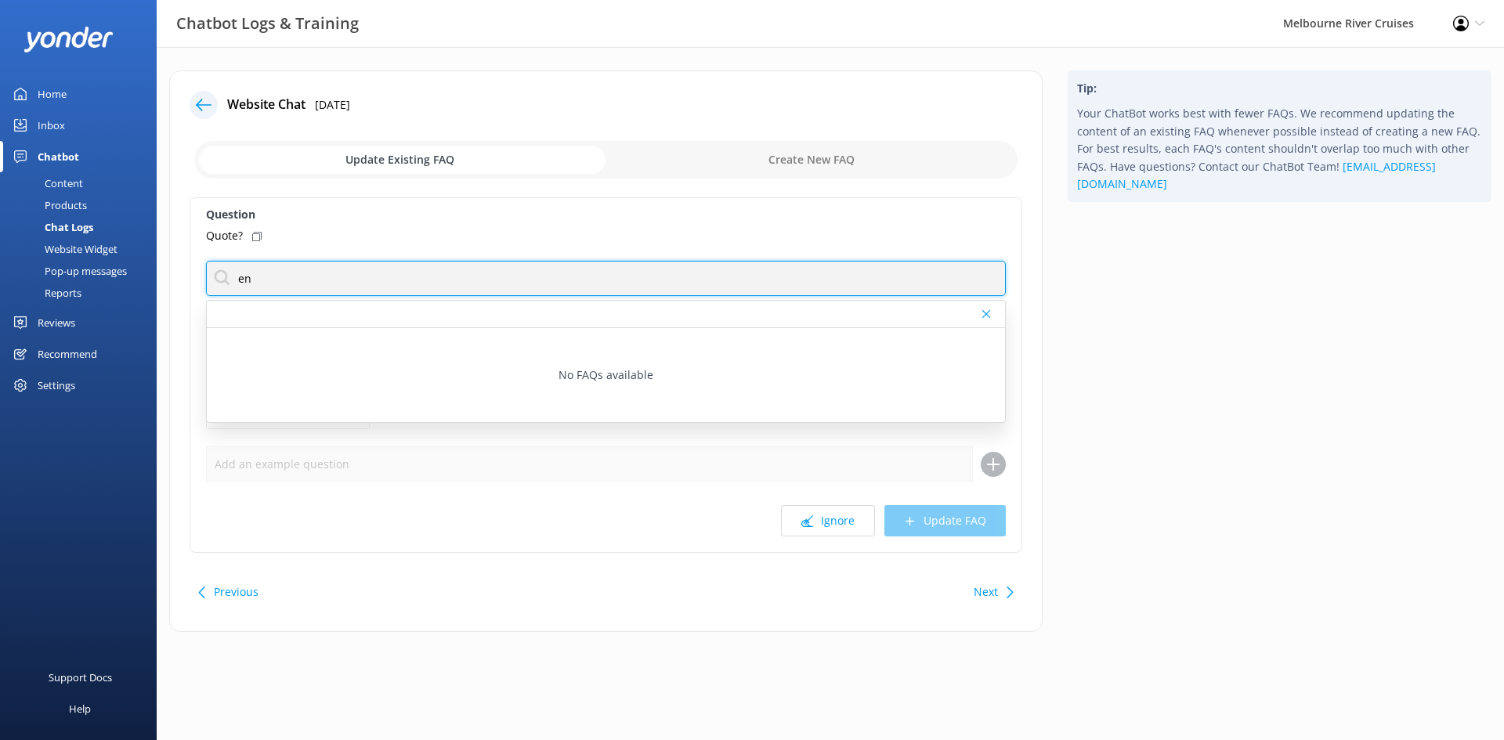
type input "e"
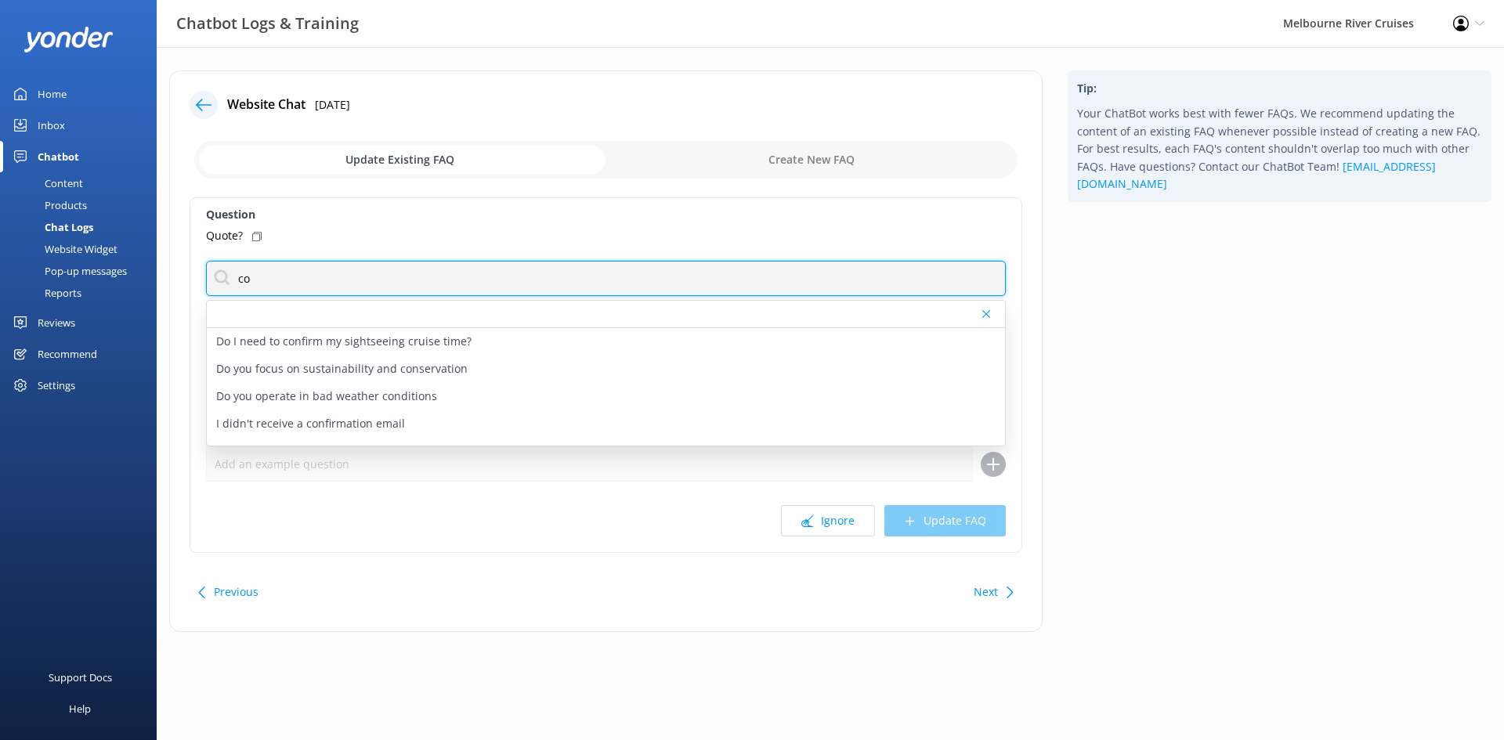
type input "c"
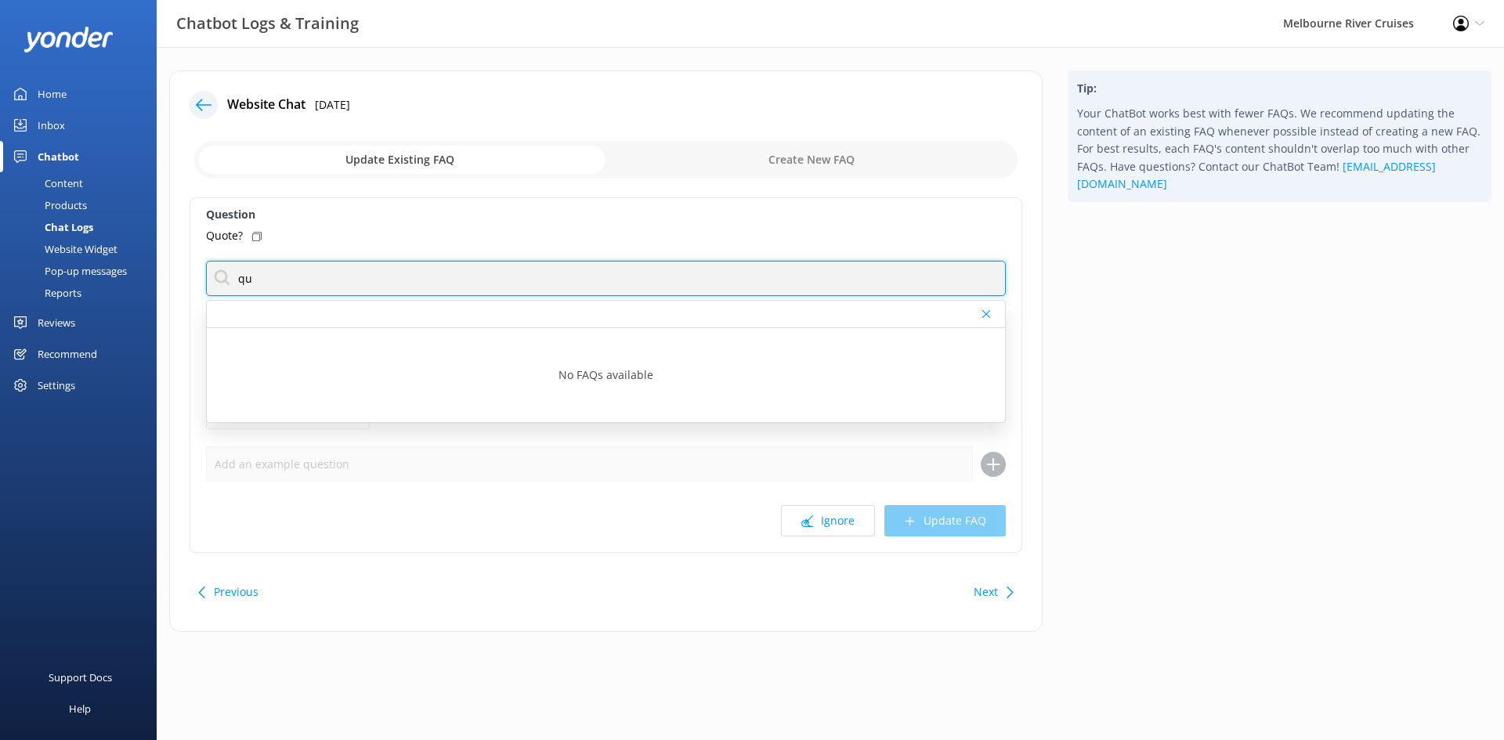
type input "q"
type input "e"
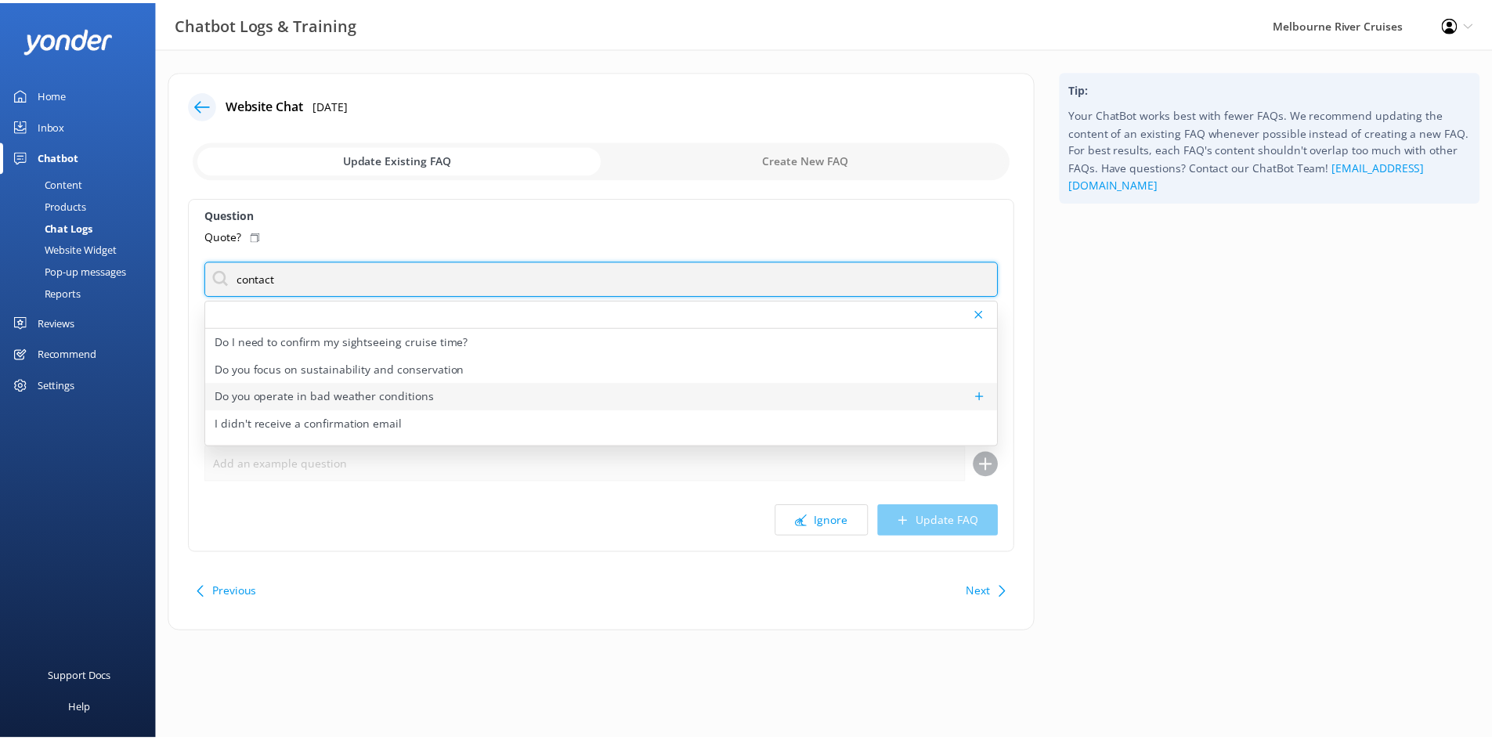
scroll to position [47, 0]
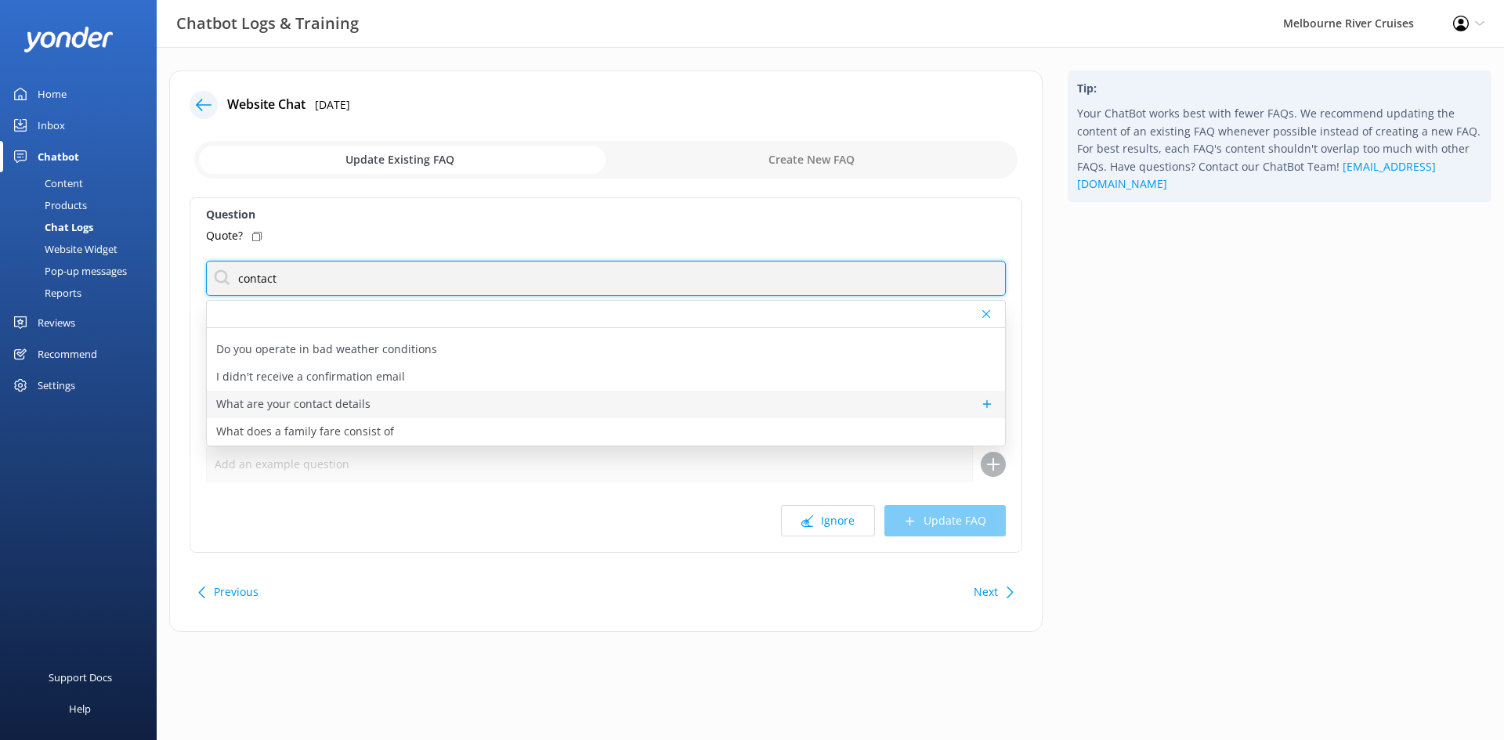
type input "contact"
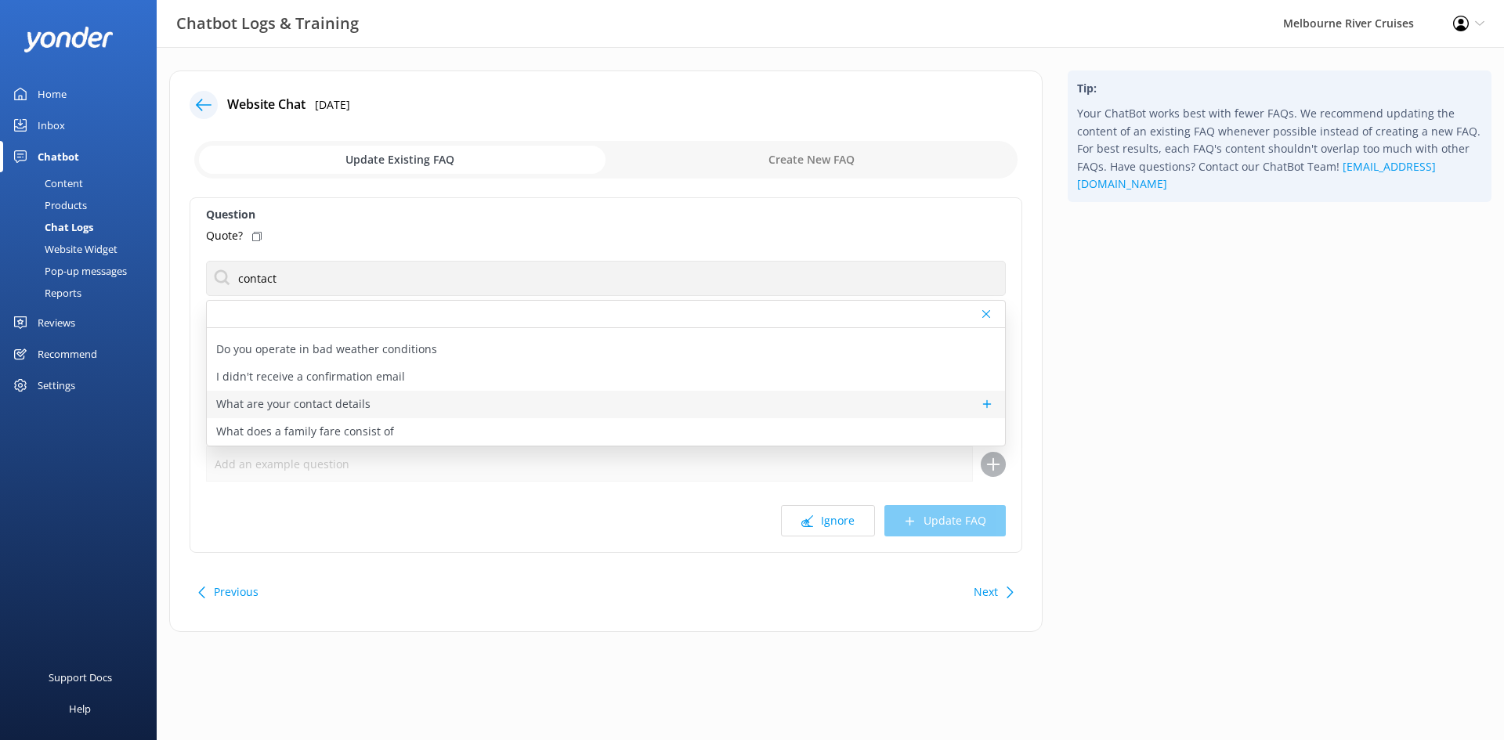
click at [401, 404] on div "What are your contact details" at bounding box center [606, 404] width 798 height 27
type textarea "You can contact the Melbourne River Cruises team by emailing [EMAIL_ADDRESS][DO…"
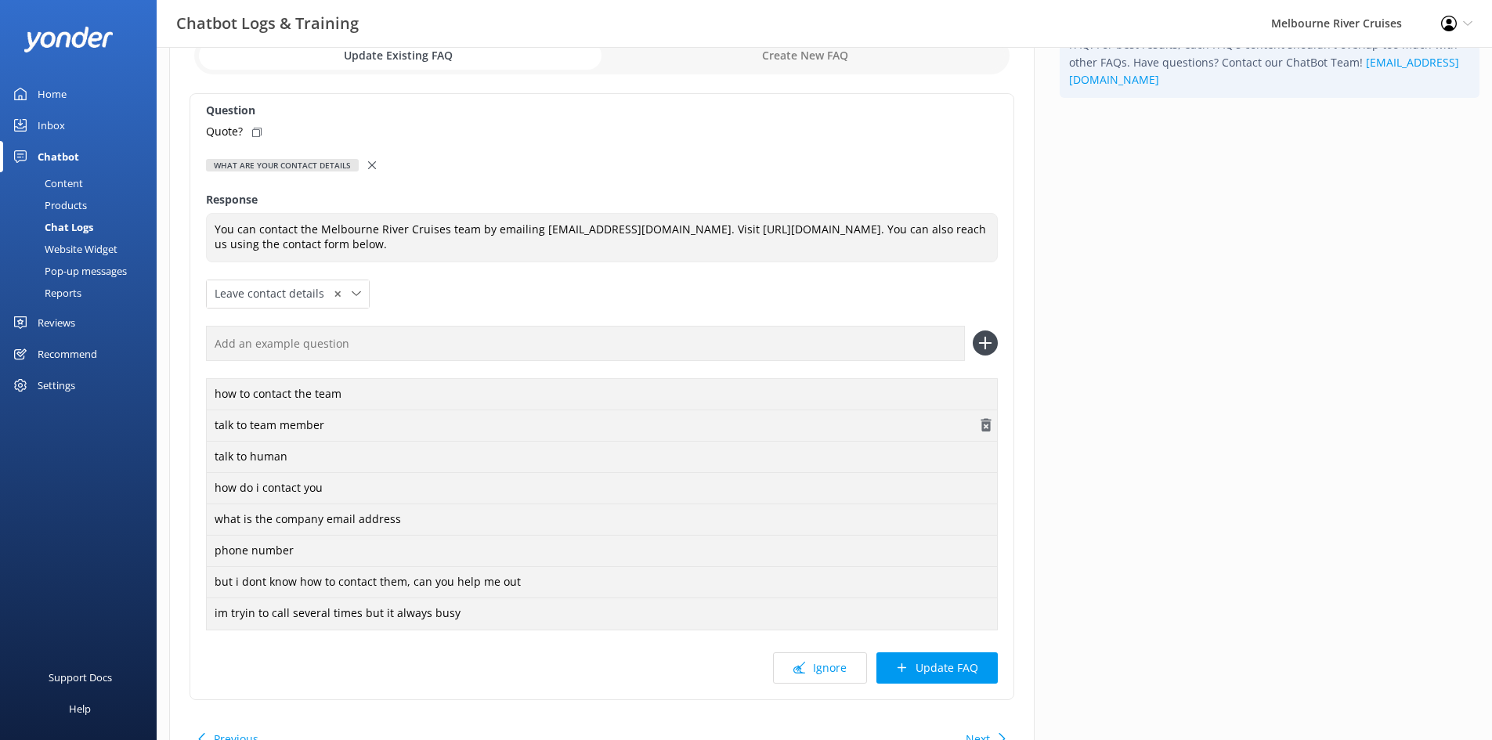
scroll to position [190, 0]
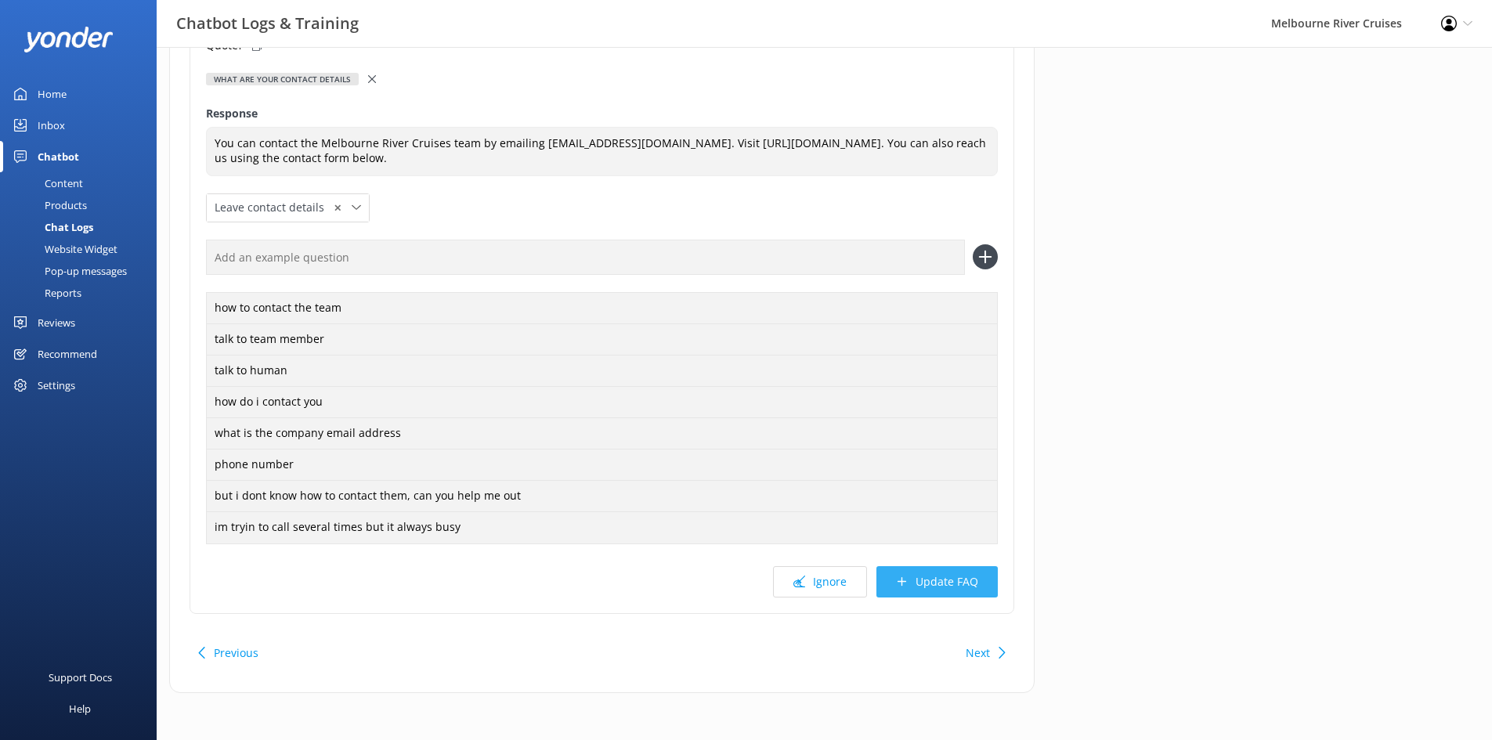
click at [915, 577] on button "Update FAQ" at bounding box center [937, 581] width 121 height 31
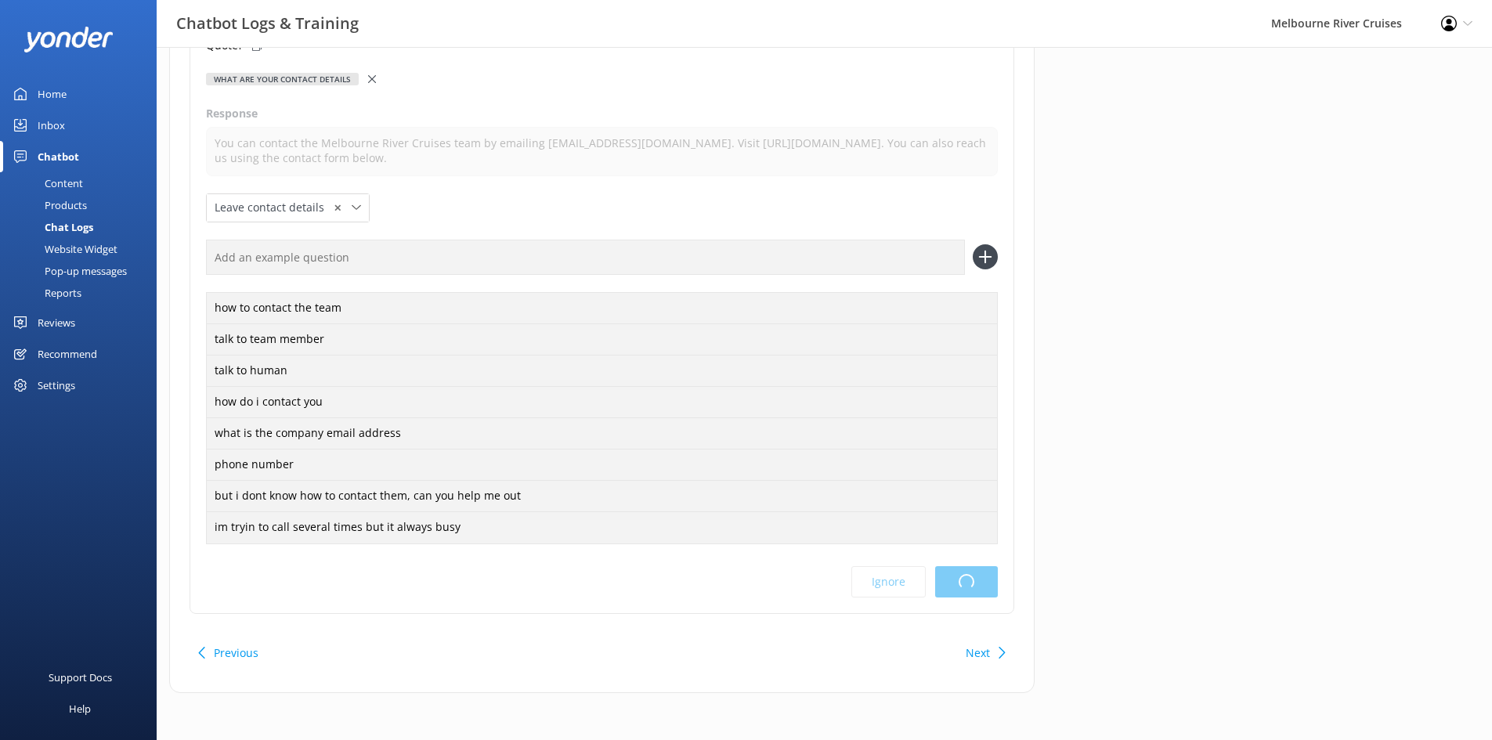
scroll to position [0, 0]
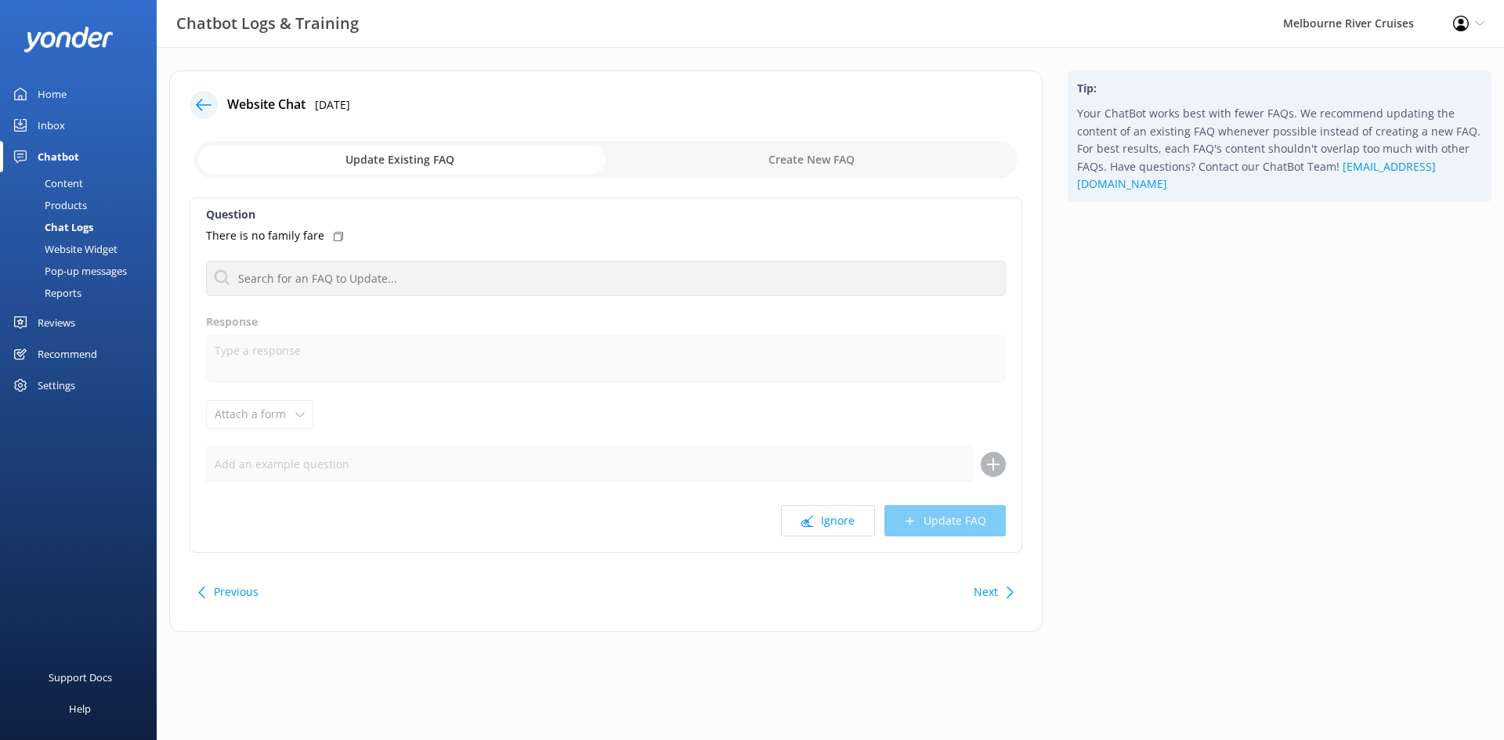
click at [197, 104] on use at bounding box center [204, 105] width 16 height 12
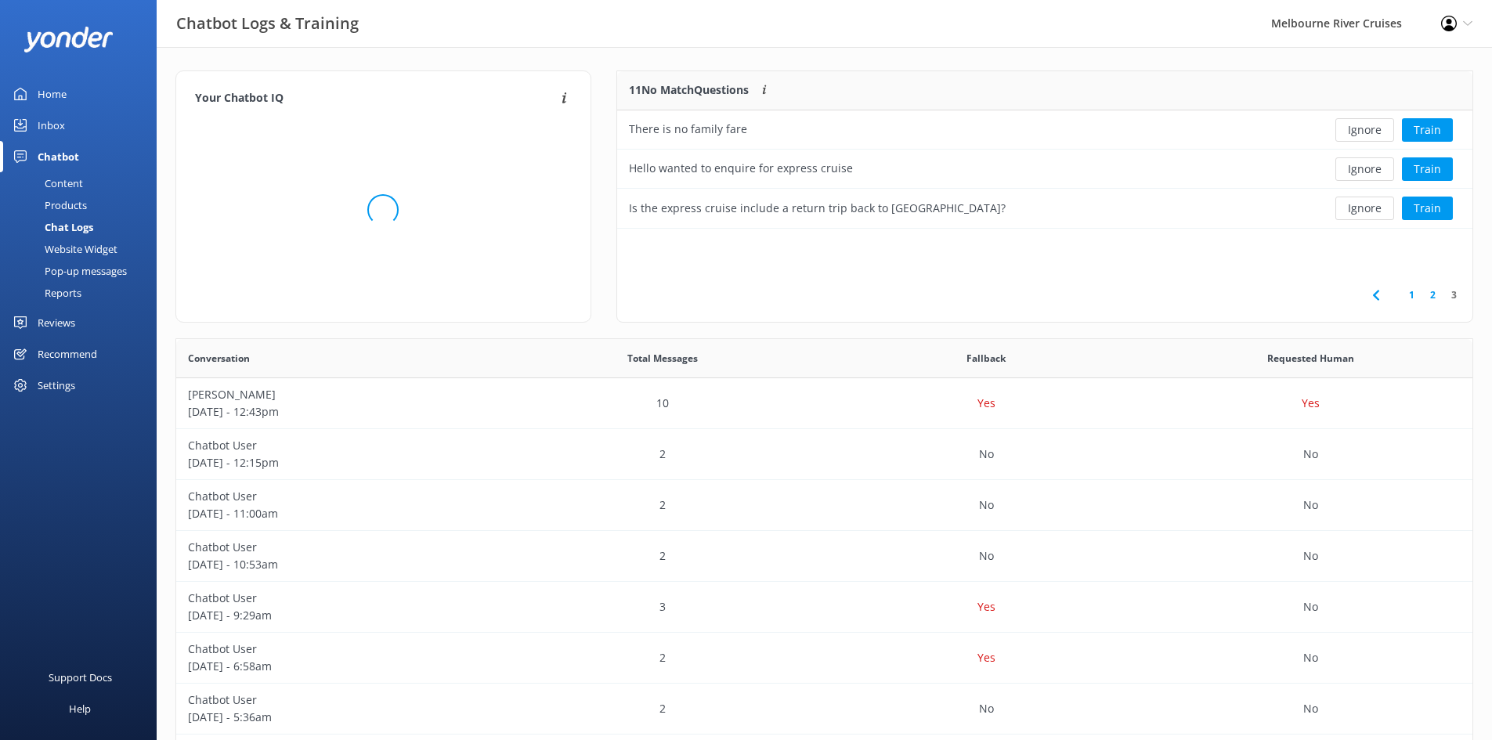
scroll to position [146, 844]
click at [1432, 126] on button "Train" at bounding box center [1427, 129] width 51 height 23
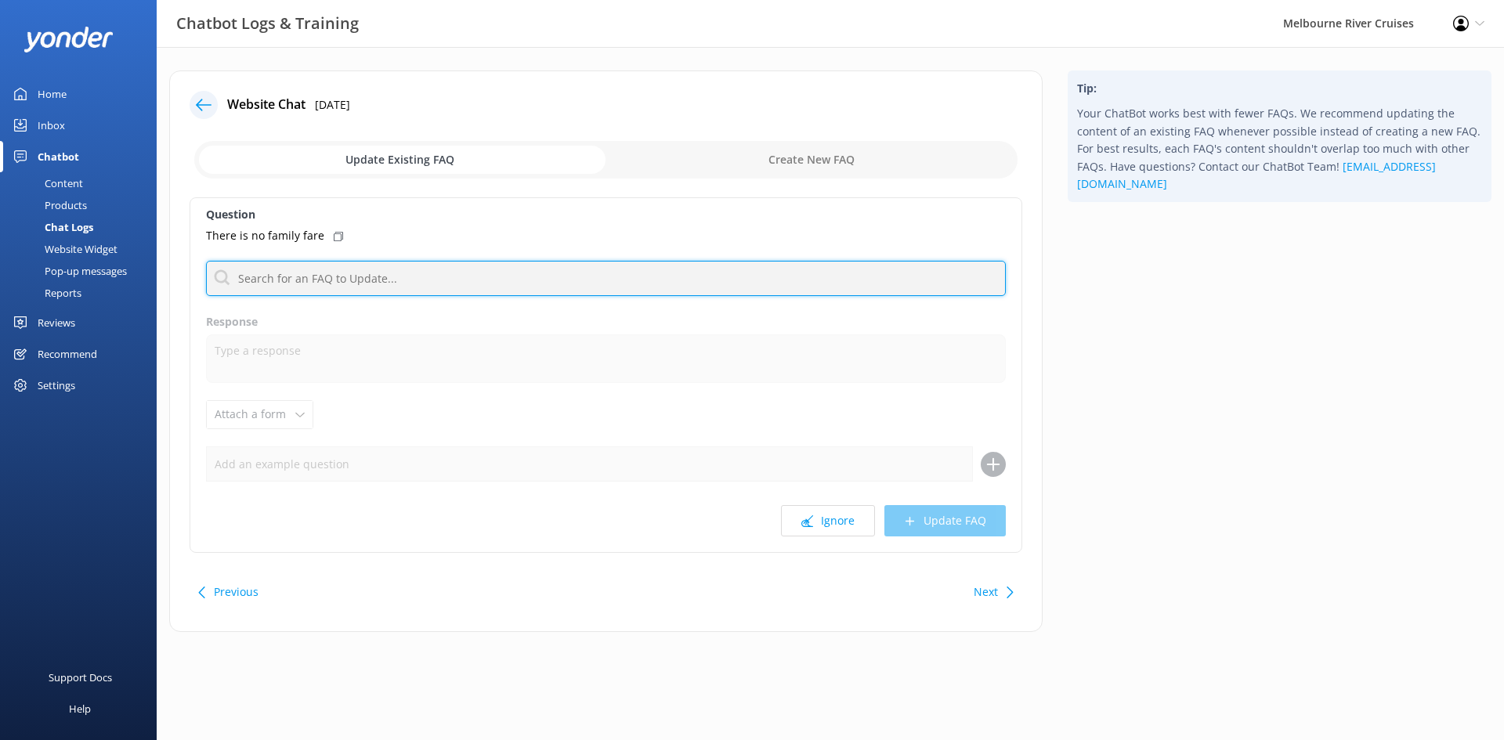
click at [367, 284] on input "text" at bounding box center [606, 278] width 800 height 35
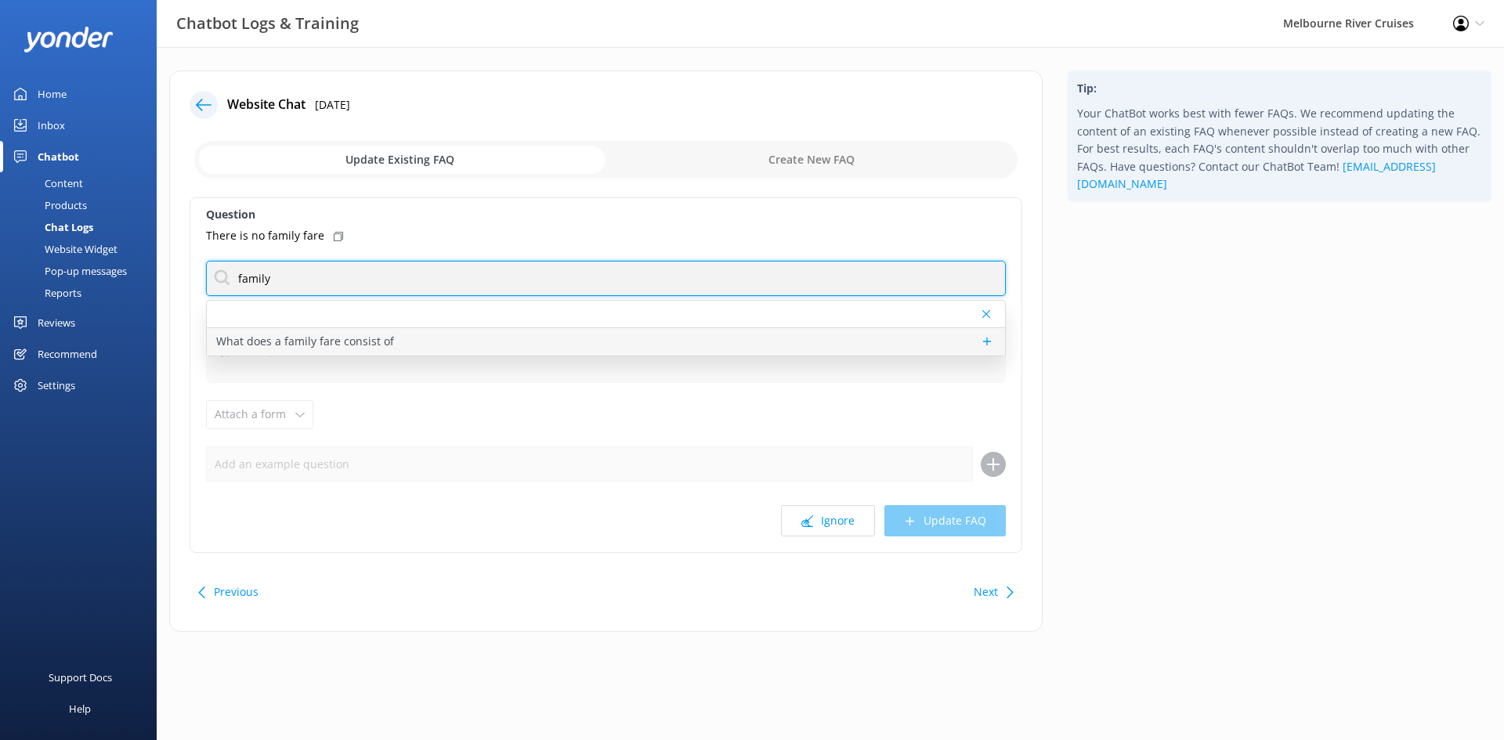
type input "family"
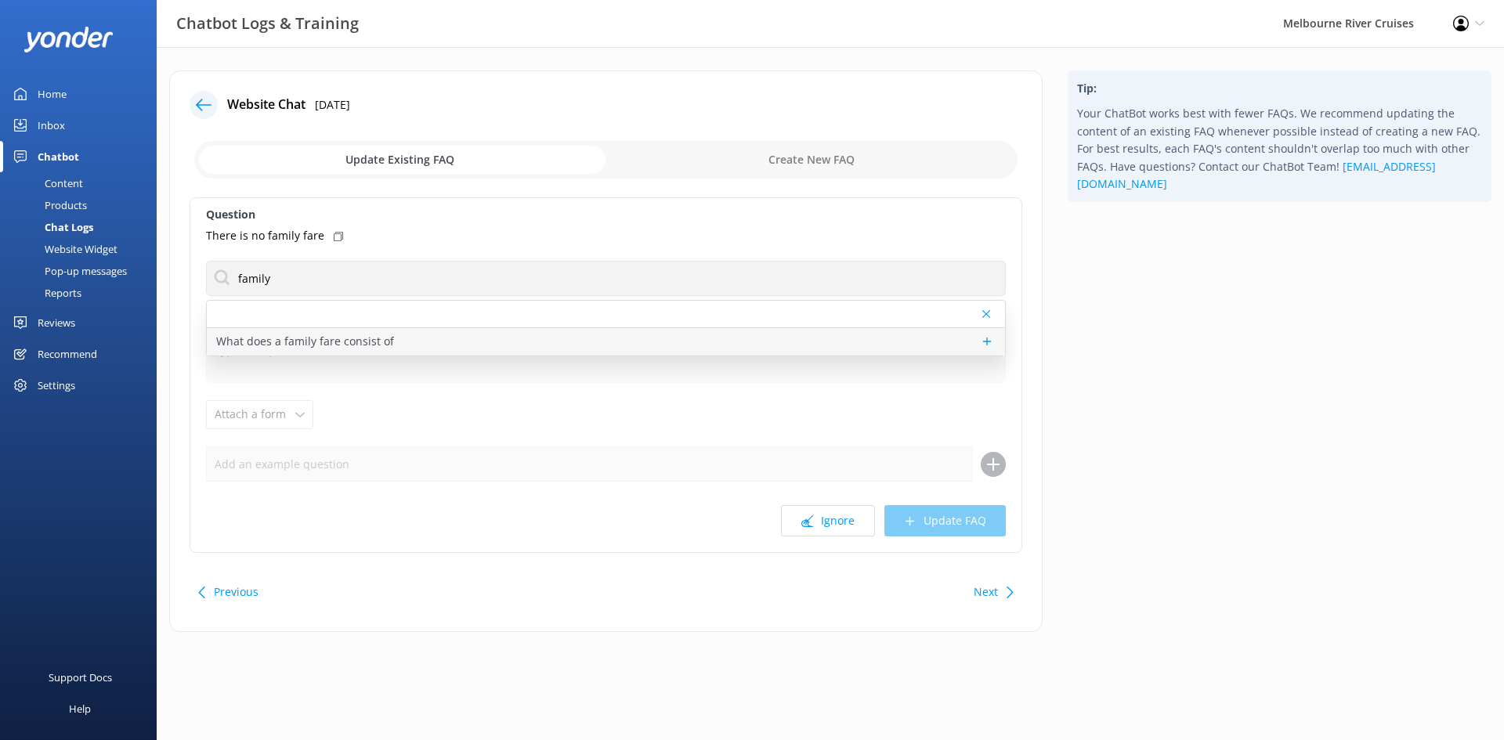
click at [364, 338] on p "What does a family fare consist of" at bounding box center [305, 341] width 178 height 17
type textarea "A family fare includes tickets for 2 adults and 2 children (3-12 years of age)"
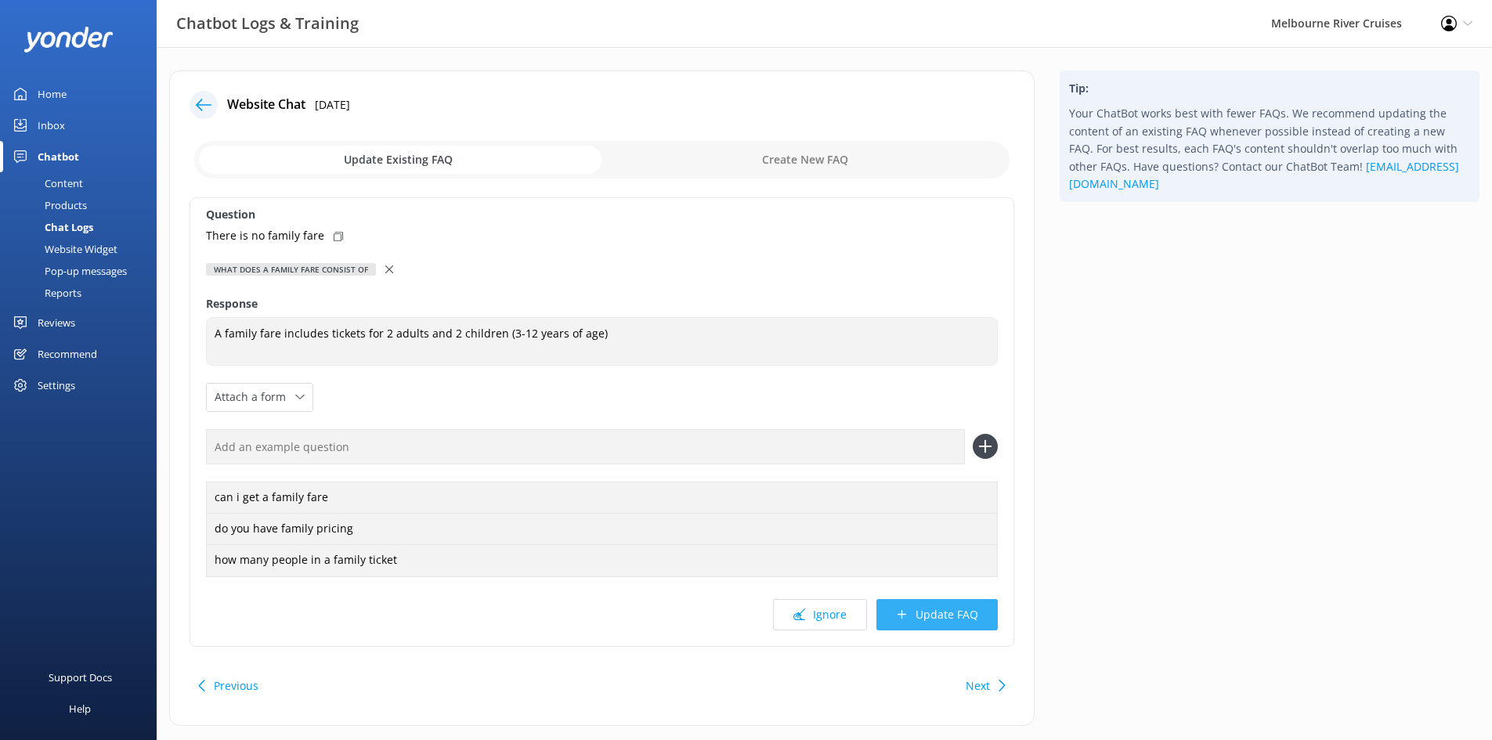
click at [929, 602] on button "Update FAQ" at bounding box center [937, 614] width 121 height 31
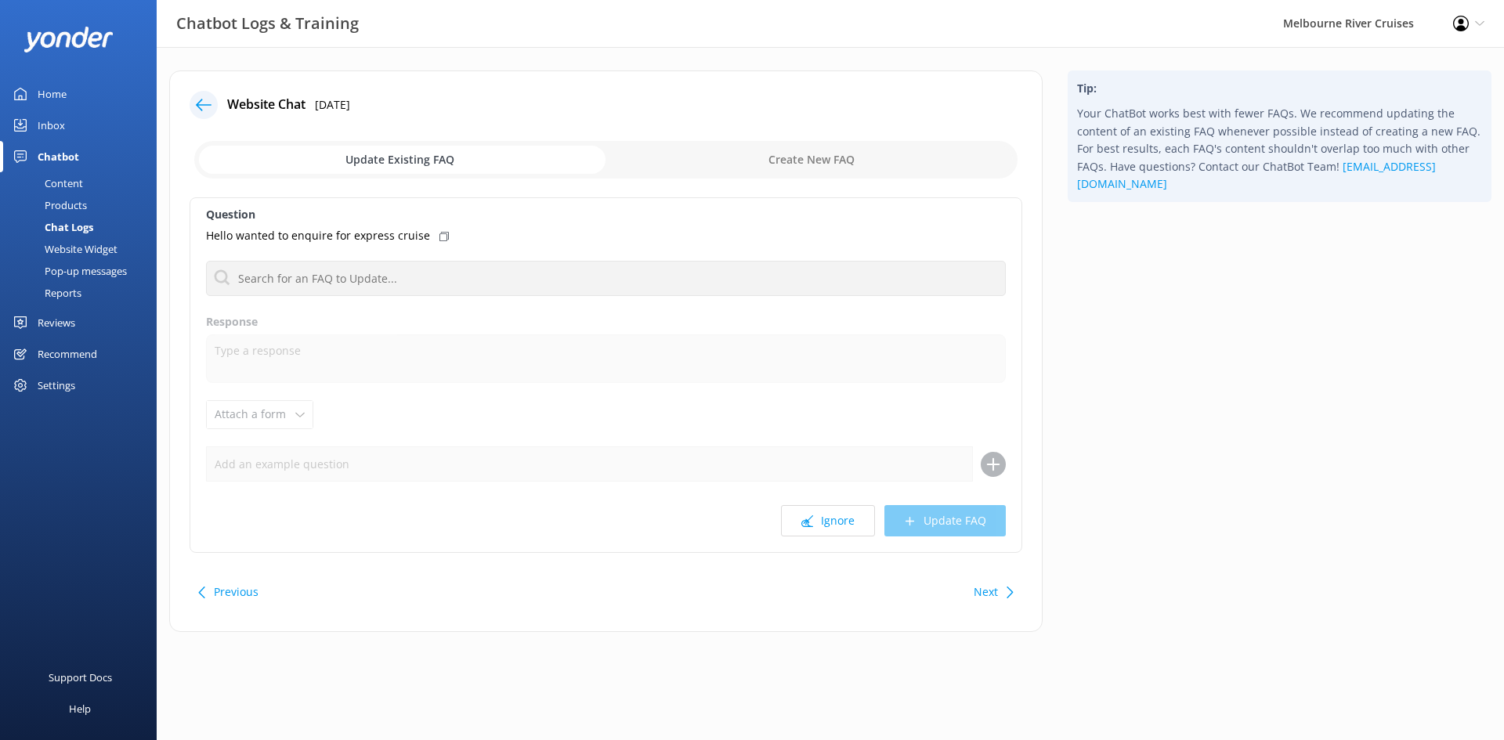
click at [203, 108] on icon at bounding box center [204, 105] width 16 height 16
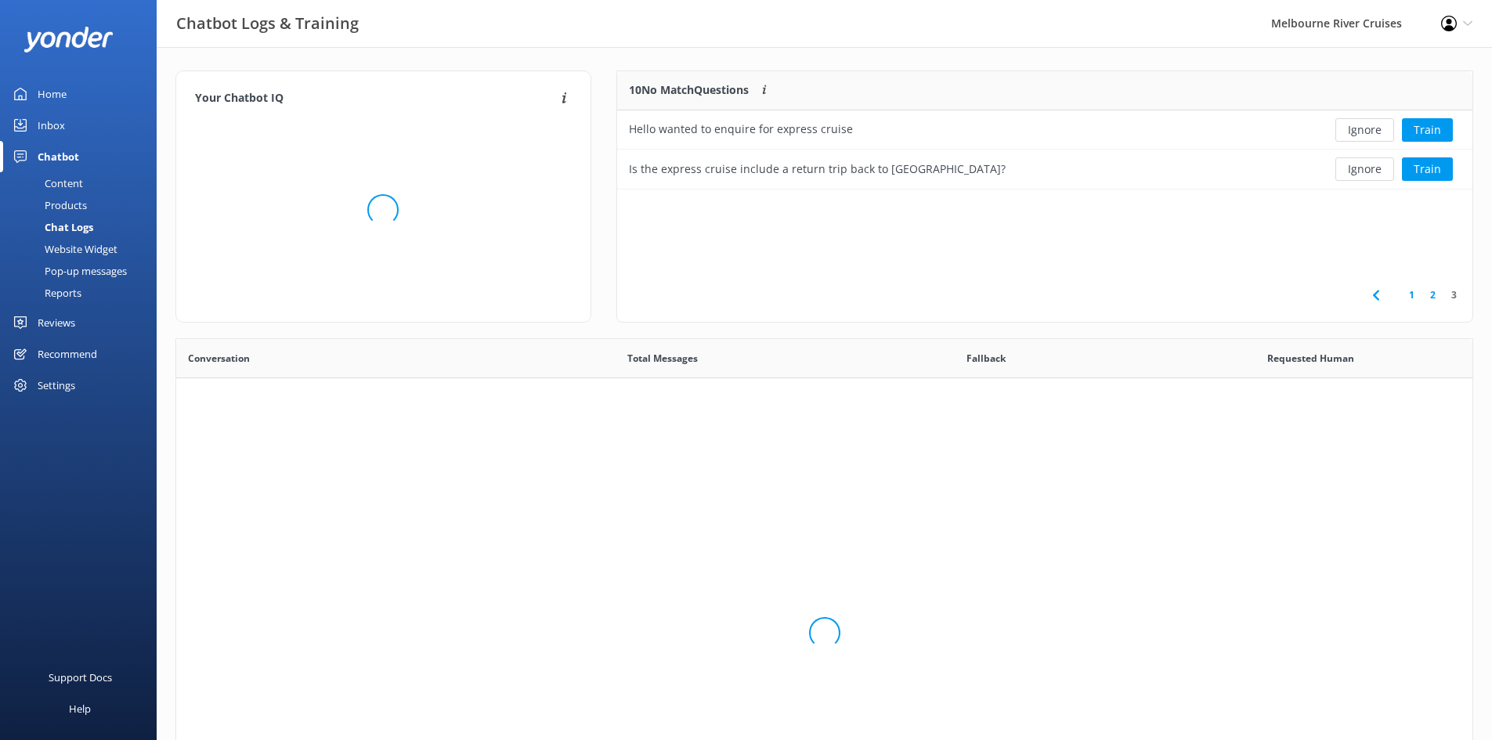
scroll to position [537, 1285]
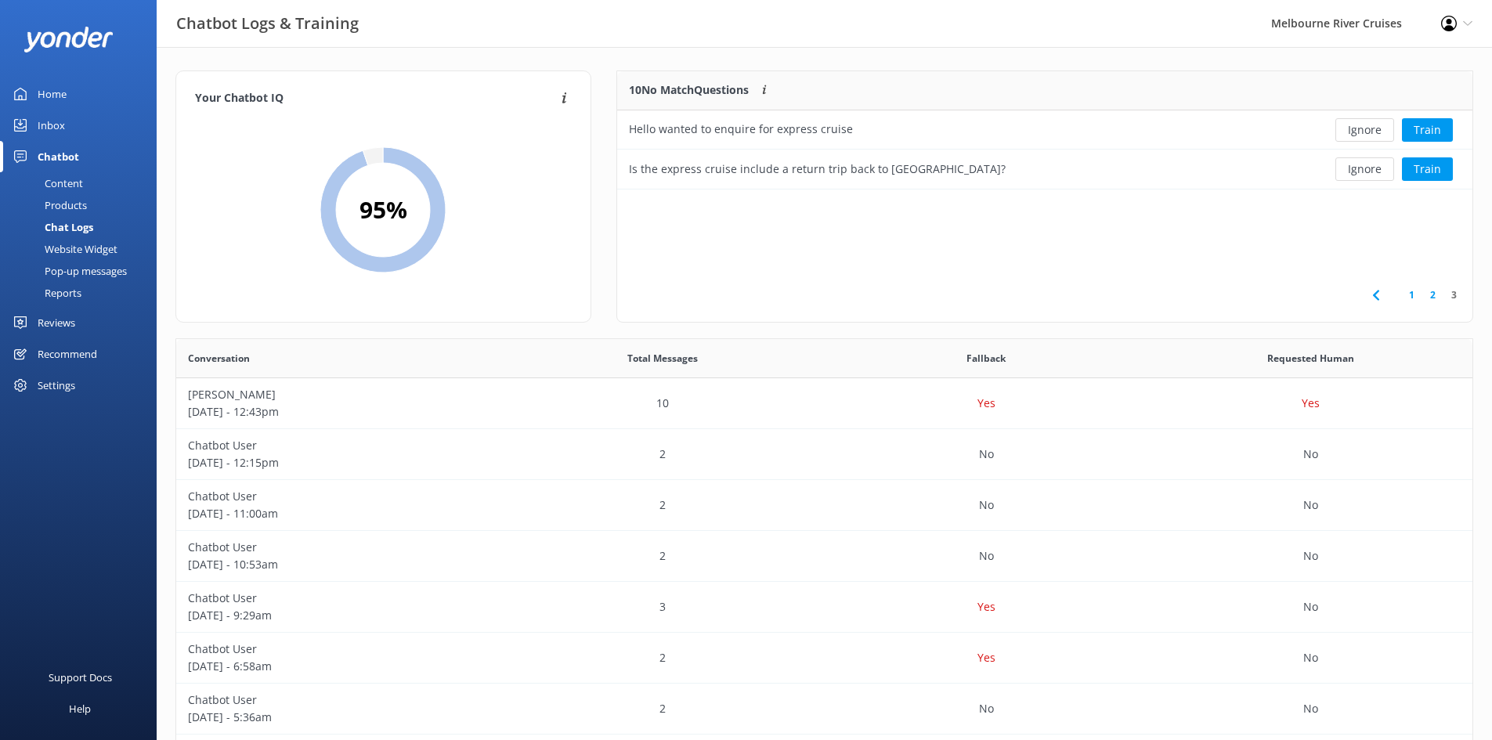
click at [1417, 296] on link "1" at bounding box center [1411, 294] width 21 height 15
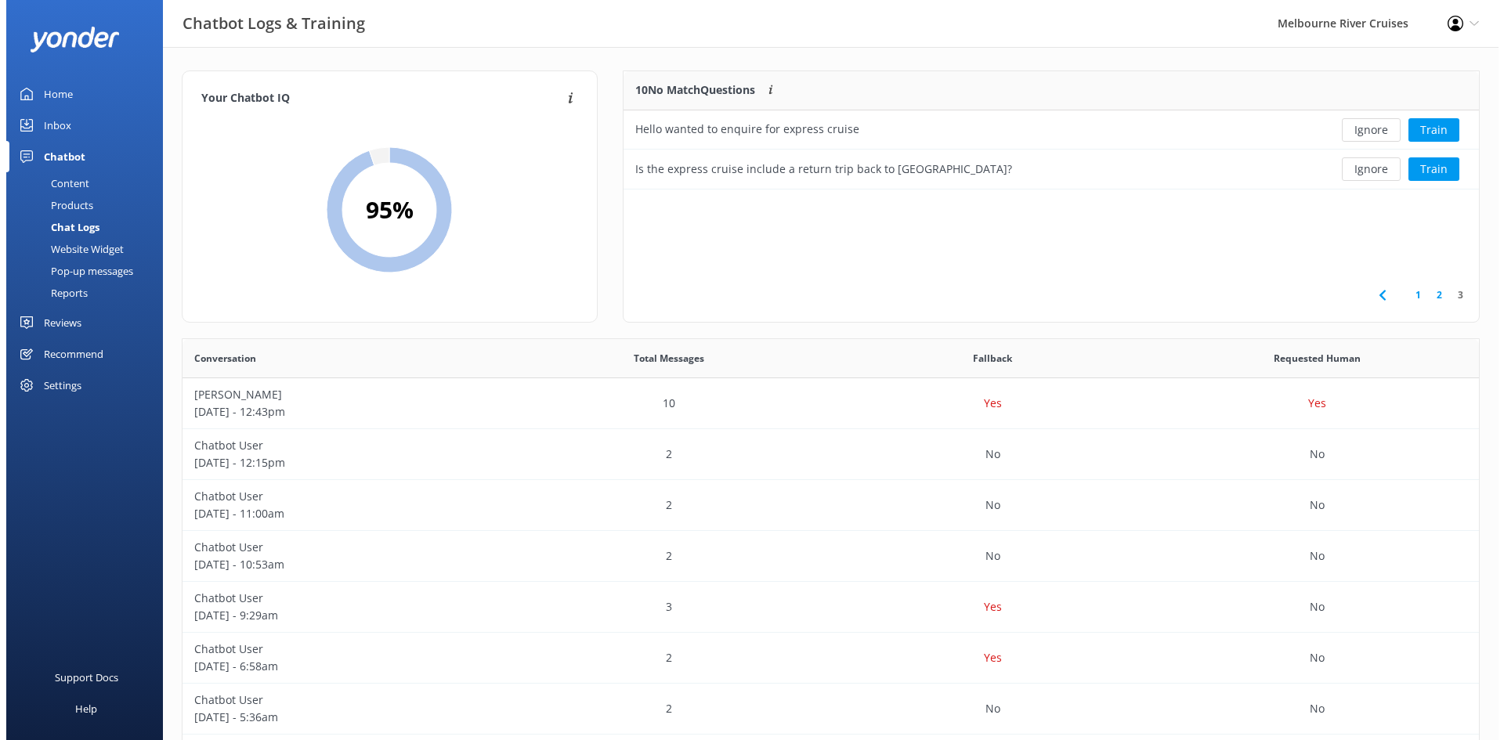
scroll to position [185, 844]
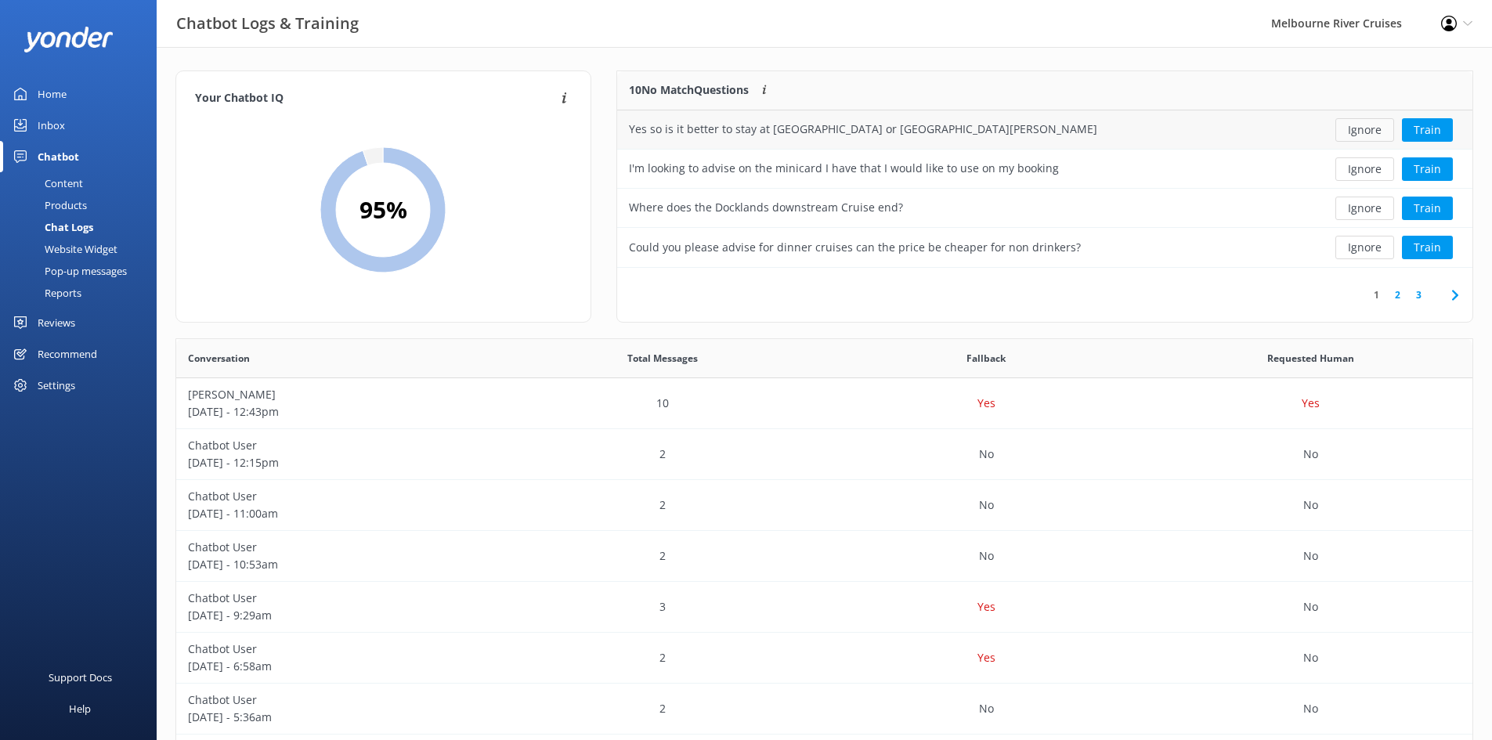
click at [1364, 127] on button "Ignore" at bounding box center [1365, 129] width 59 height 23
click at [1353, 131] on button "Ignore" at bounding box center [1365, 129] width 59 height 23
click at [1438, 132] on button "Train" at bounding box center [1427, 129] width 51 height 23
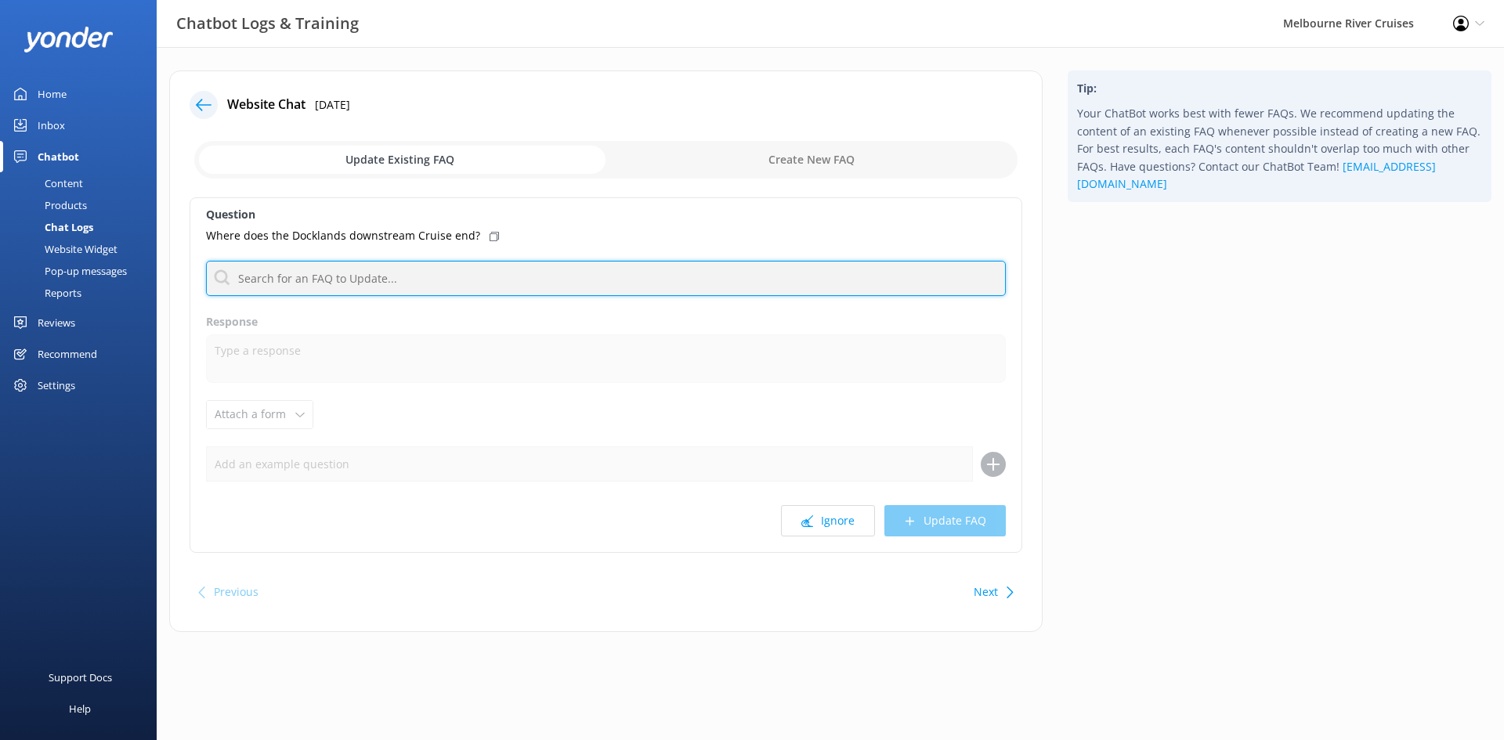
click at [319, 288] on input "text" at bounding box center [606, 278] width 800 height 35
type input "a"
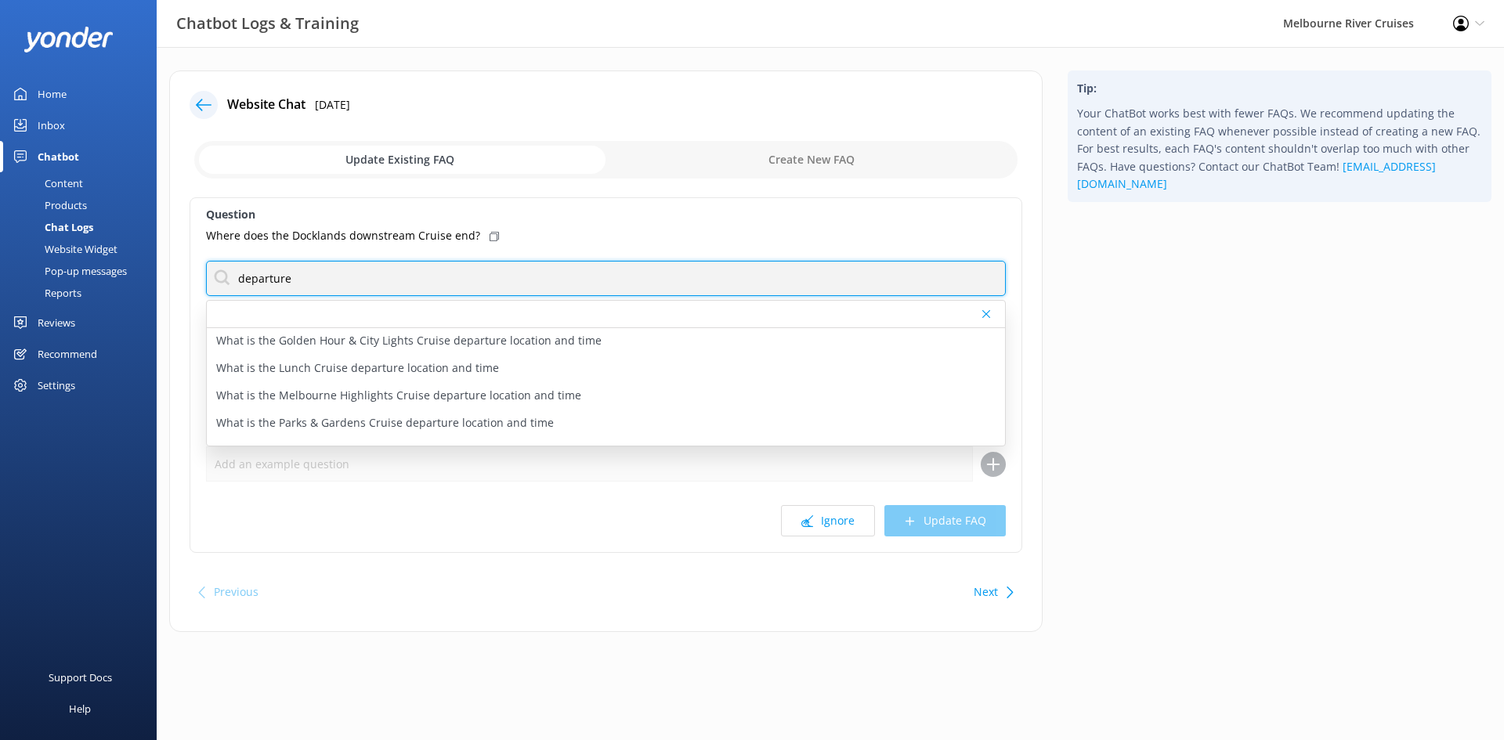
scroll to position [78, 0]
type input "departure"
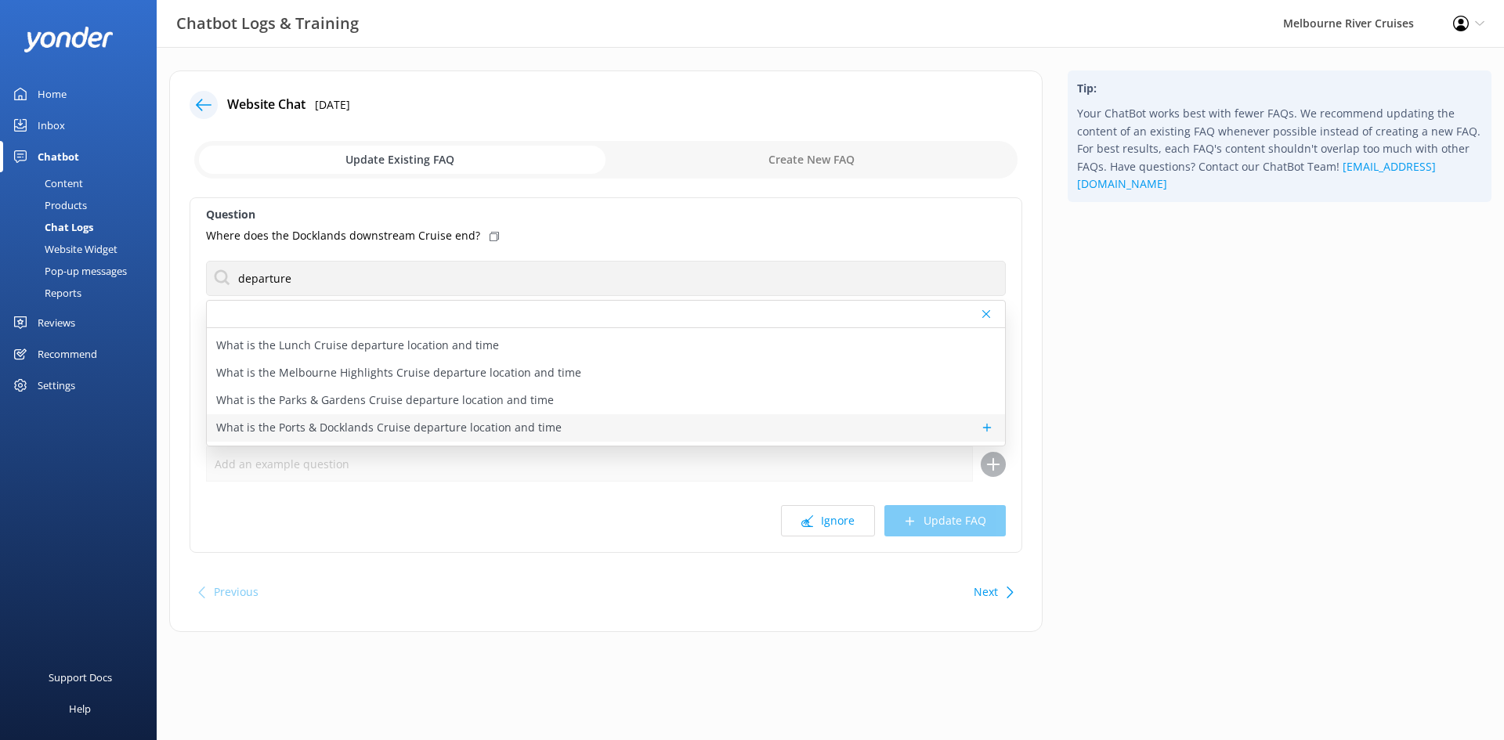
click at [494, 428] on p "What is the Ports & Docklands Cruise departure location and time" at bounding box center [388, 427] width 345 height 17
type textarea "The Ports & Docklands Cruise departs from Berth 2 at [GEOGRAPHIC_DATA]. Please …"
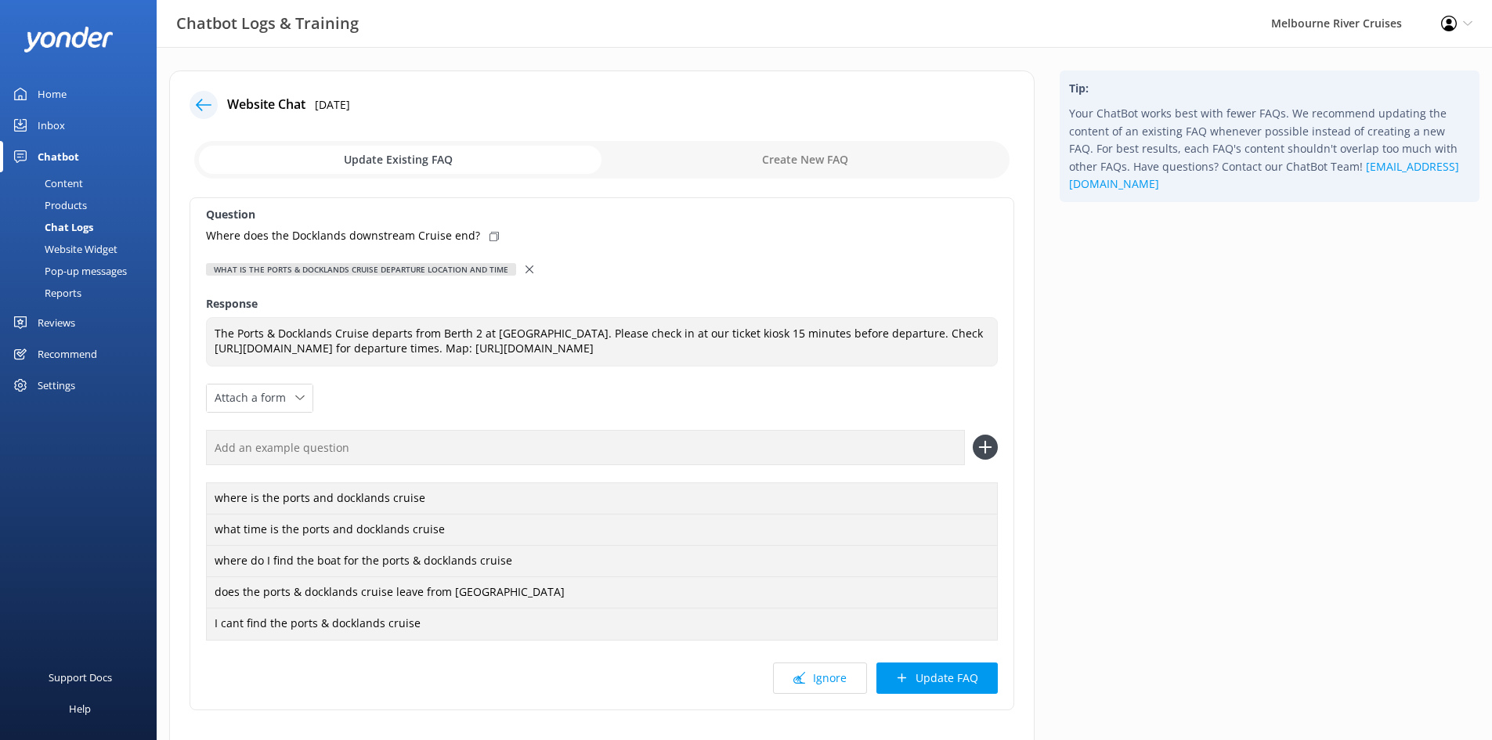
click at [526, 270] on use at bounding box center [530, 270] width 8 height 8
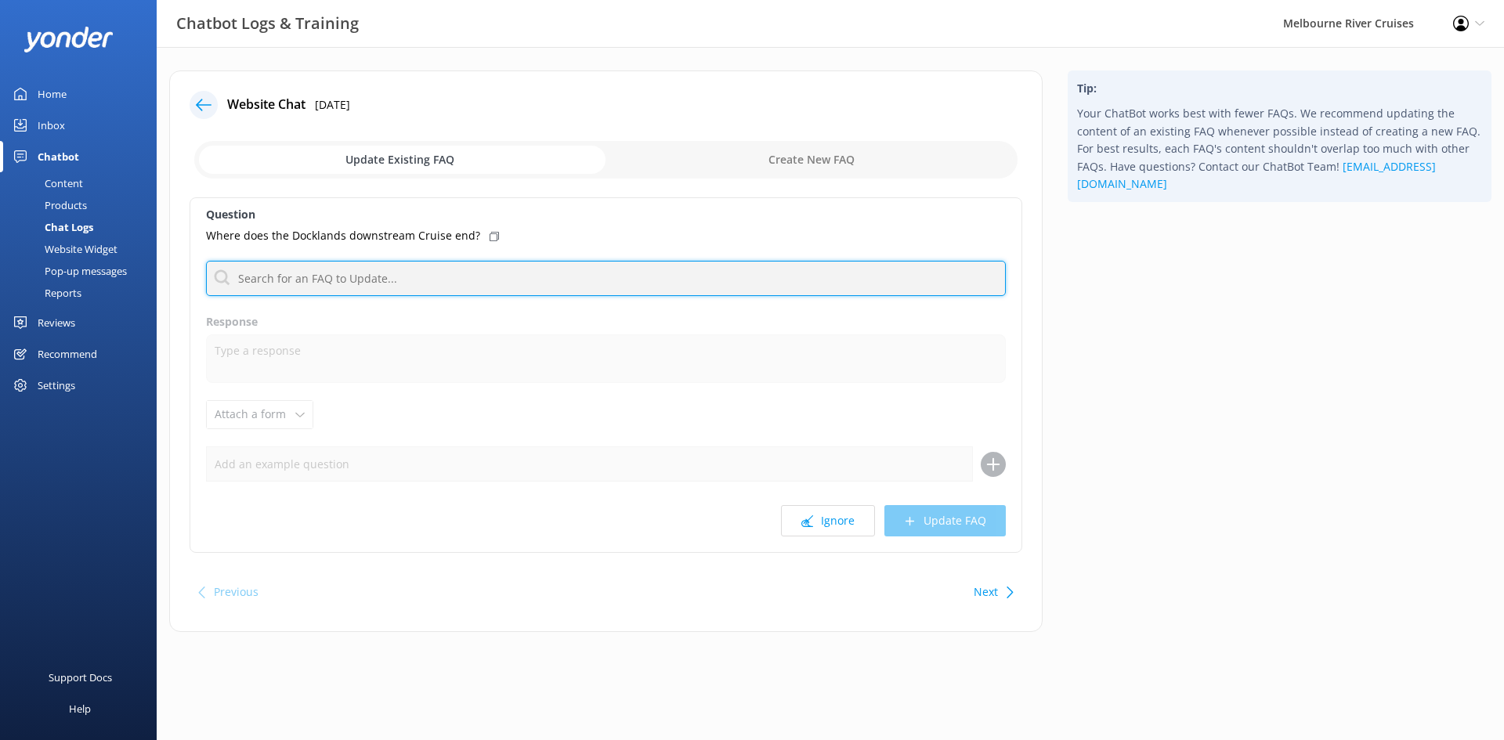
click at [381, 285] on input "text" at bounding box center [606, 278] width 800 height 35
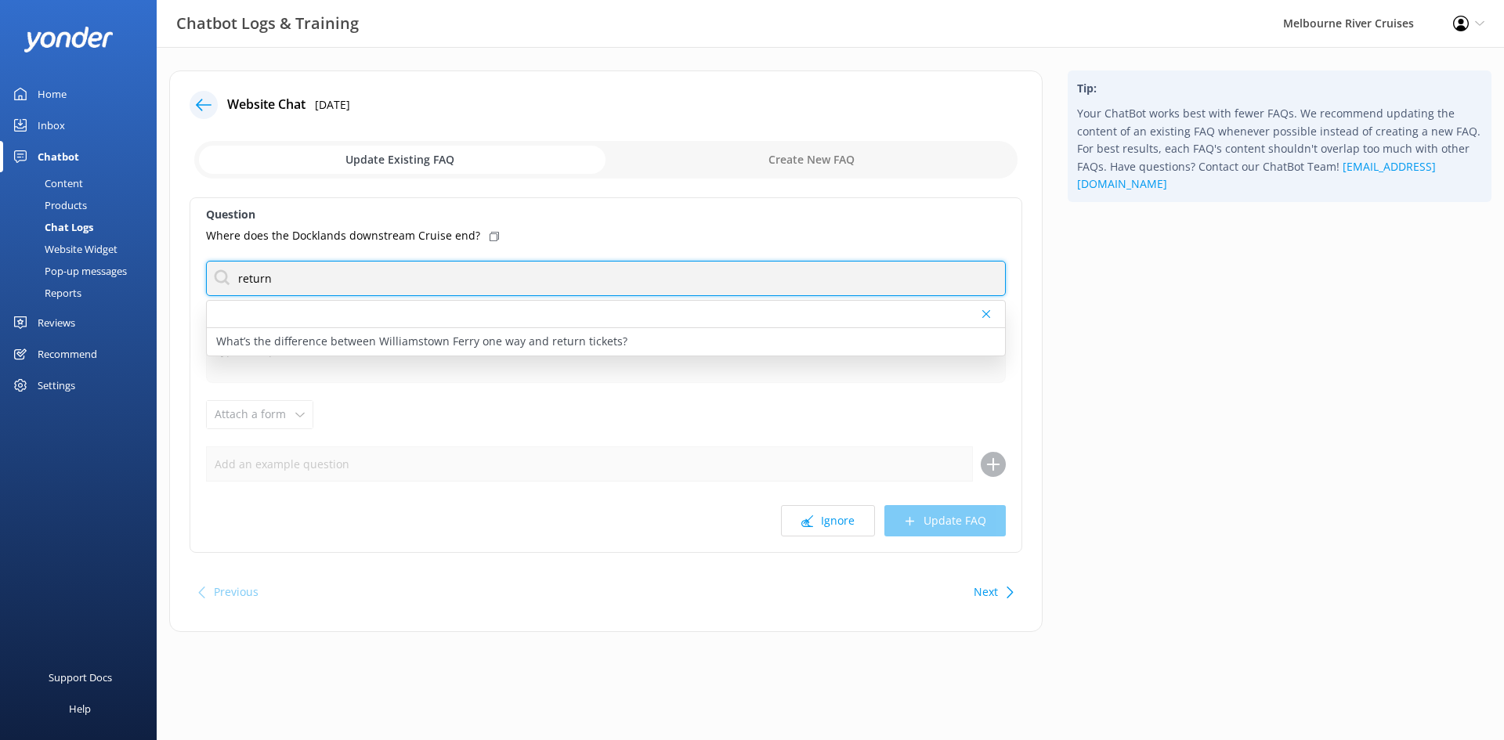
drag, startPoint x: 314, startPoint y: 279, endPoint x: 227, endPoint y: 280, distance: 87.0
click at [227, 280] on input "return" at bounding box center [606, 278] width 800 height 35
type input "arrival"
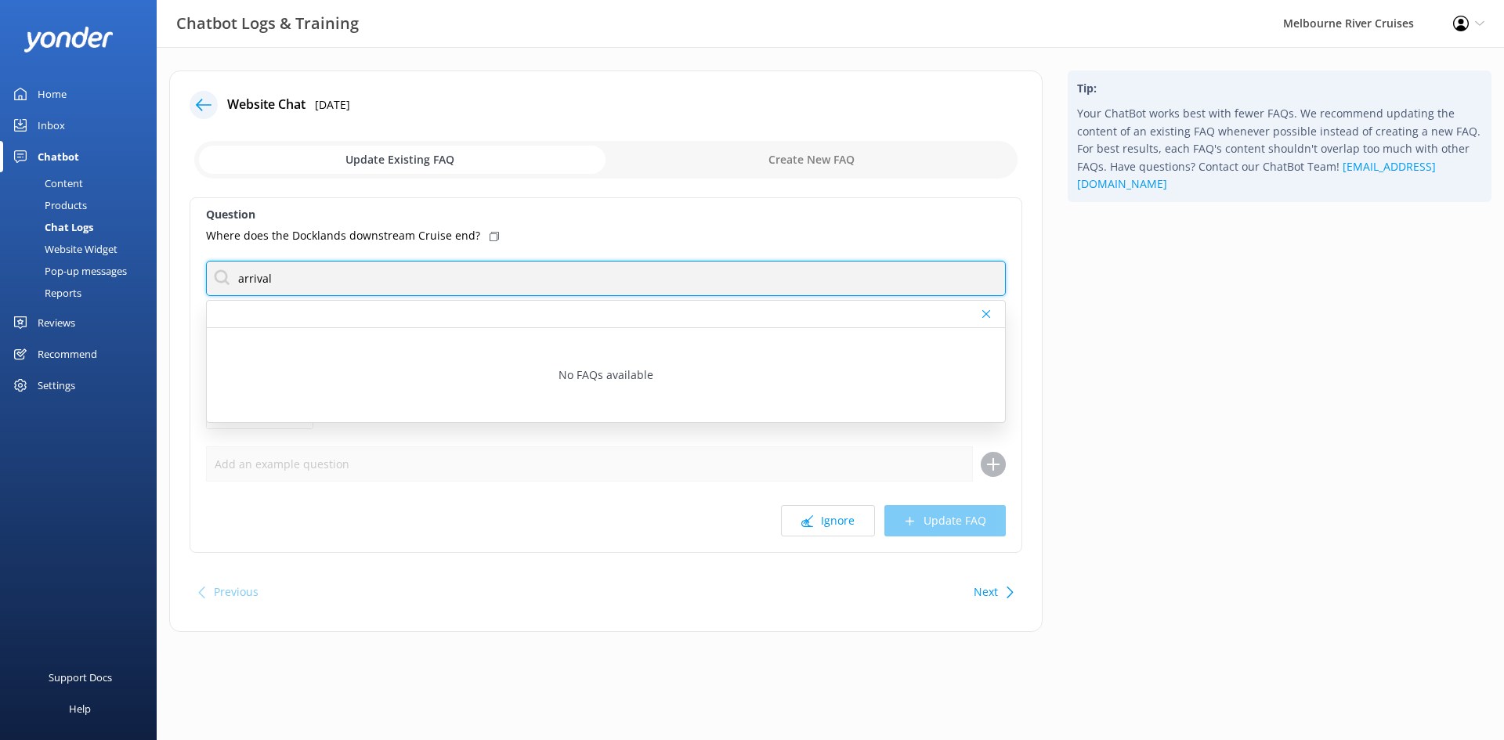
drag, startPoint x: 388, startPoint y: 280, endPoint x: 233, endPoint y: 285, distance: 154.4
click at [233, 285] on input "arrival" at bounding box center [606, 278] width 800 height 35
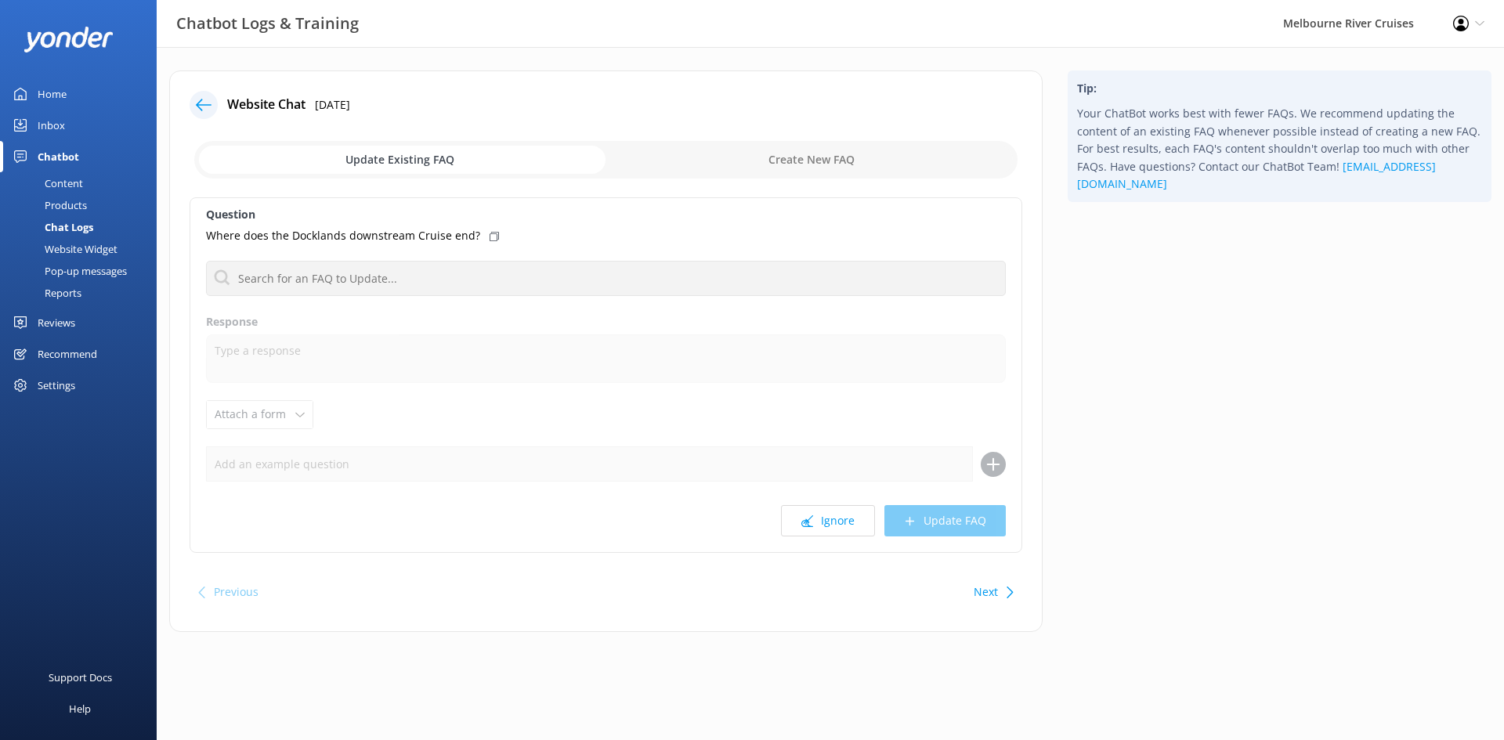
click at [812, 161] on input "checkbox" at bounding box center [605, 160] width 823 height 38
checkbox input "true"
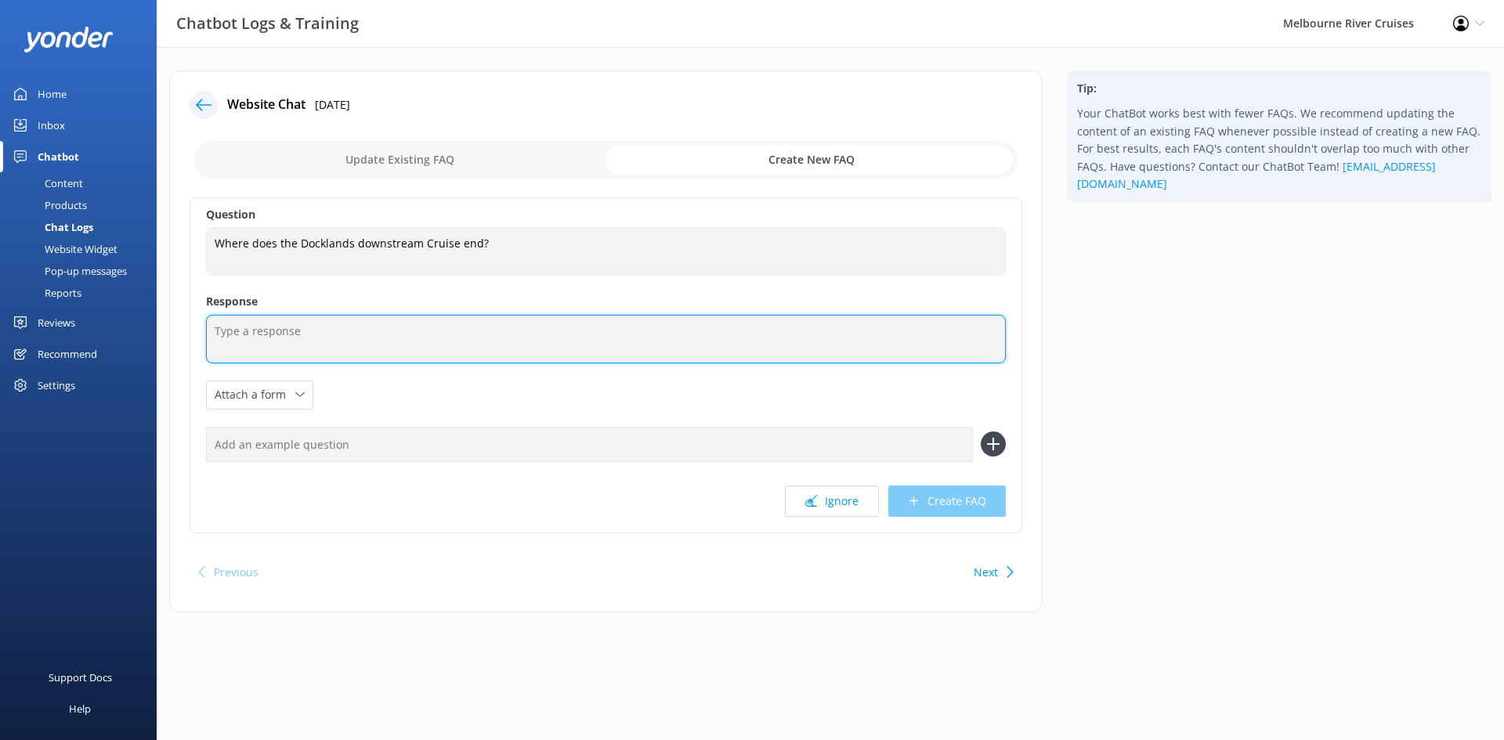
click at [242, 325] on textarea at bounding box center [606, 339] width 800 height 49
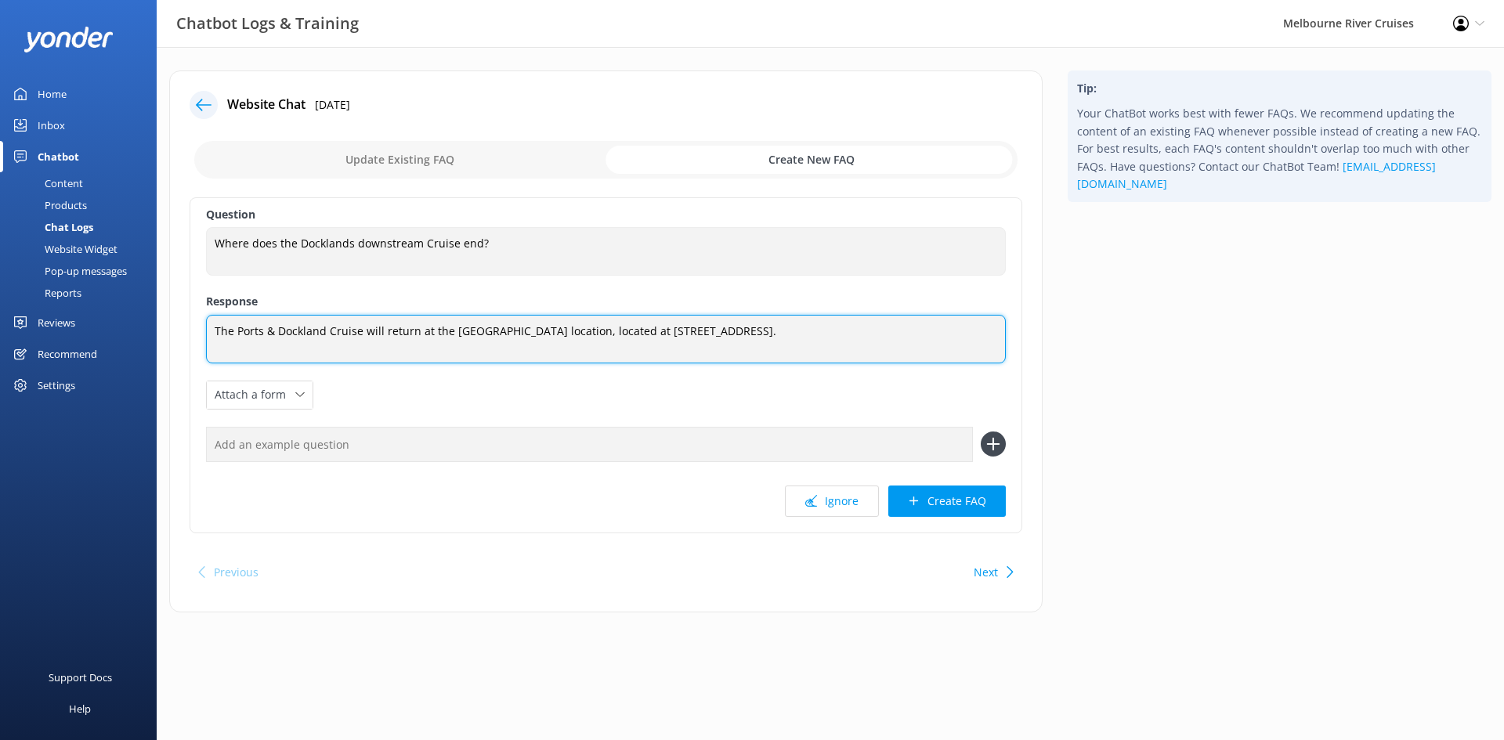
click at [612, 331] on textarea "The Ports & Dockland Cruise will return at the [GEOGRAPHIC_DATA] location, loca…" at bounding box center [606, 339] width 800 height 49
click at [468, 334] on textarea "The Ports & Dockland Cruise will return at the depature location, located at [S…" at bounding box center [606, 339] width 800 height 49
click at [473, 332] on textarea "The Ports & Dockland Cruise will return at the depature location, located at [S…" at bounding box center [606, 339] width 800 height 49
click at [537, 337] on textarea "The [GEOGRAPHIC_DATA] Cruise will return at the departure location, located at …" at bounding box center [606, 339] width 800 height 49
type textarea "The [GEOGRAPHIC_DATA] Cruise will return at the departure location, located at …"
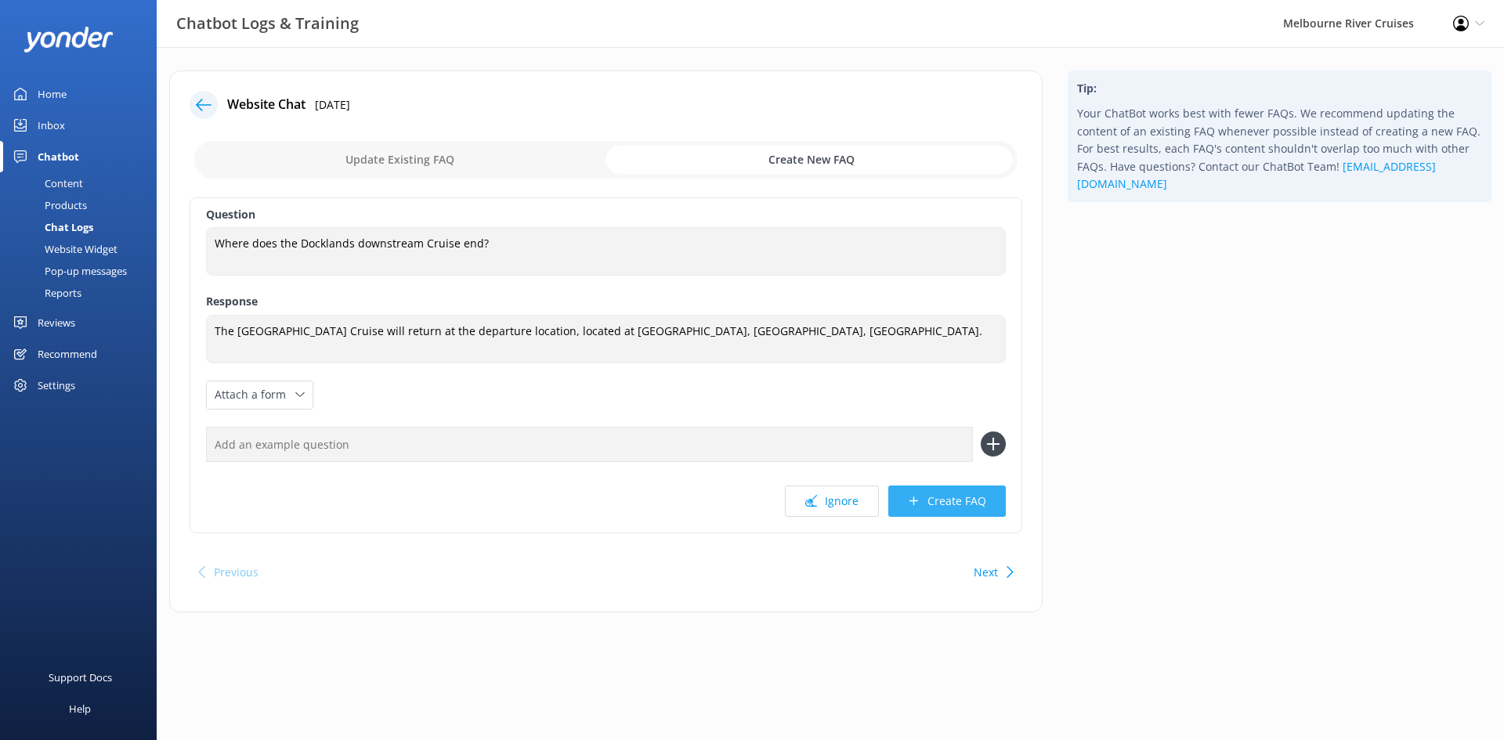
click at [954, 501] on button "Create FAQ" at bounding box center [946, 501] width 117 height 31
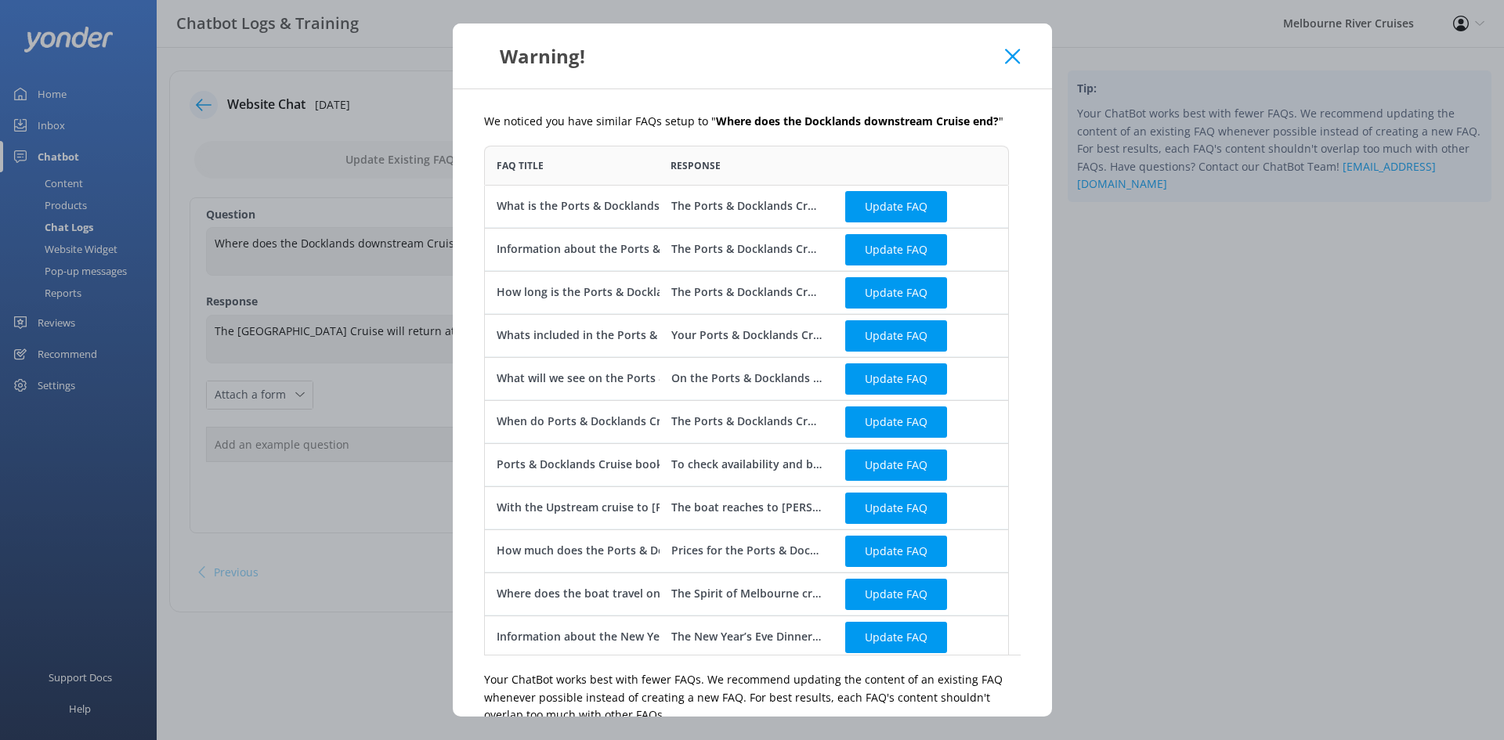
click at [1007, 56] on icon at bounding box center [1012, 57] width 15 height 16
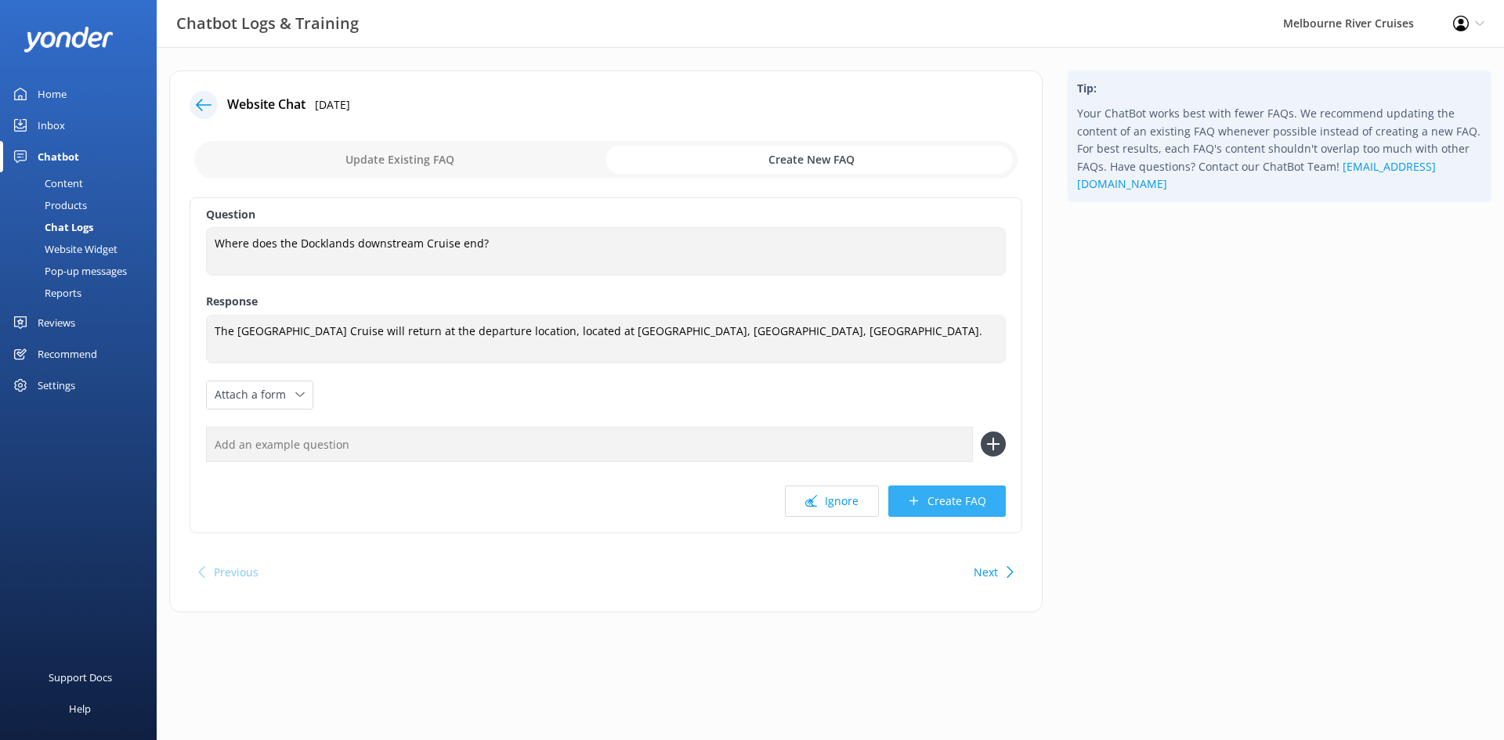
click at [937, 505] on button "Create FAQ" at bounding box center [946, 501] width 117 height 31
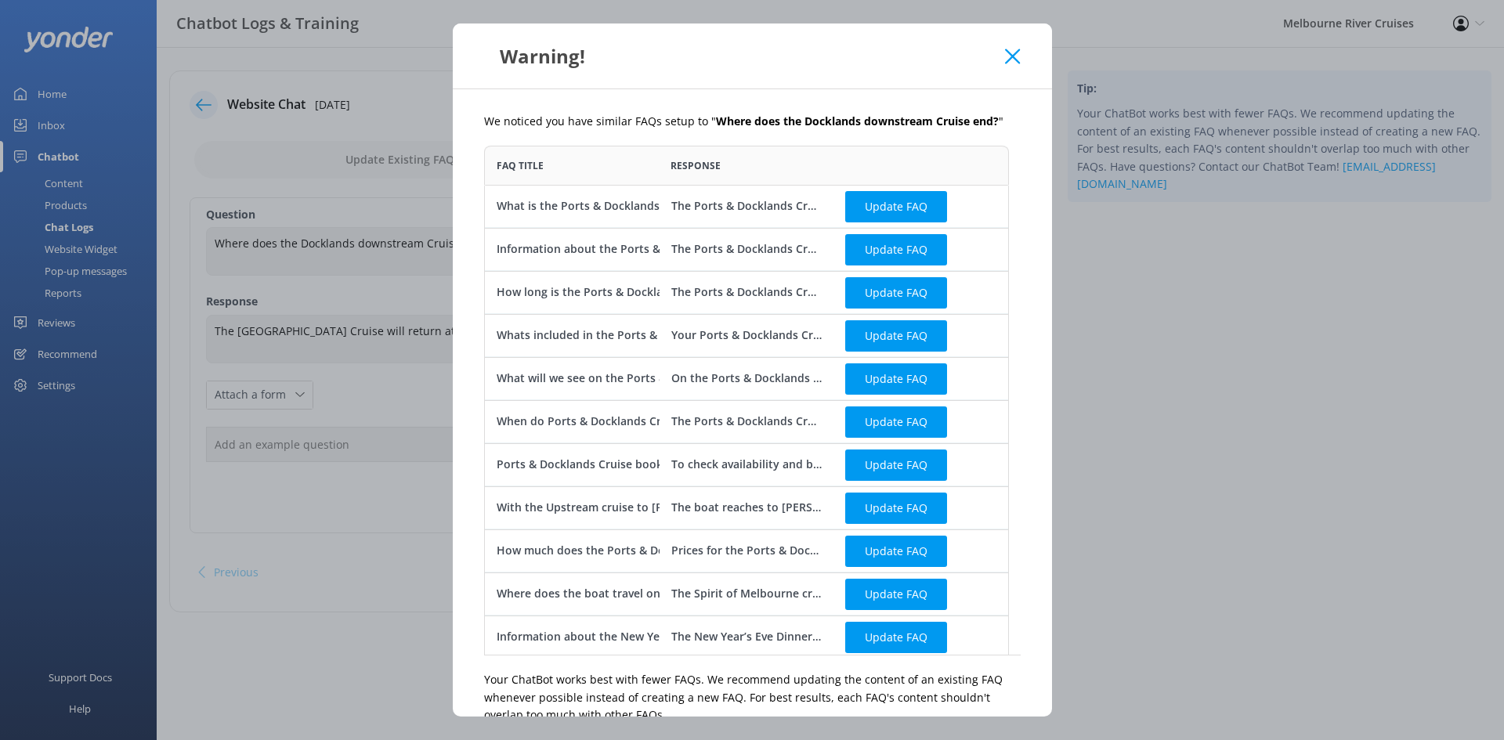
scroll to position [498, 513]
click at [1010, 58] on use at bounding box center [1012, 56] width 15 height 15
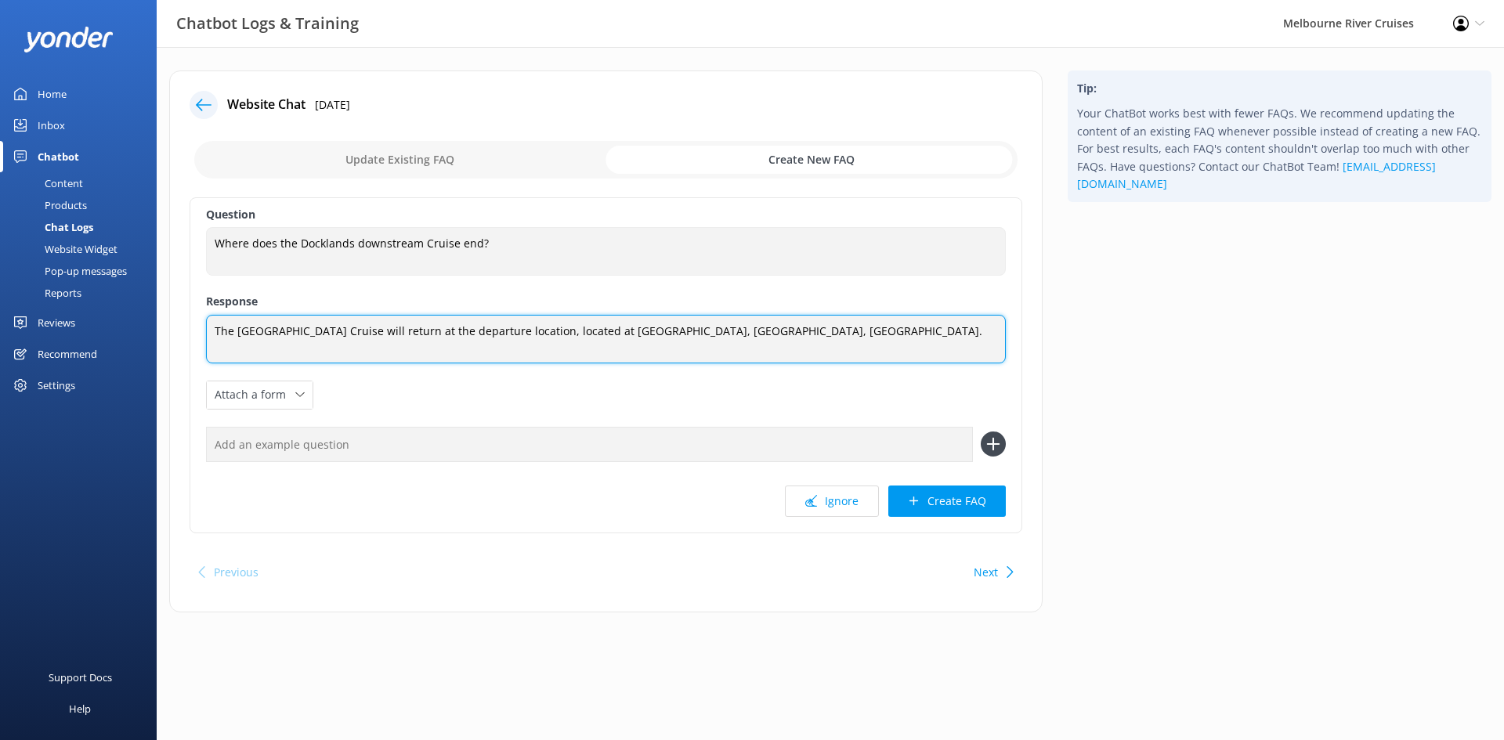
drag, startPoint x: 780, startPoint y: 335, endPoint x: 739, endPoint y: 336, distance: 40.7
click at [739, 336] on textarea "The [GEOGRAPHIC_DATA] Cruise will return at the departure location, located at …" at bounding box center [606, 339] width 800 height 49
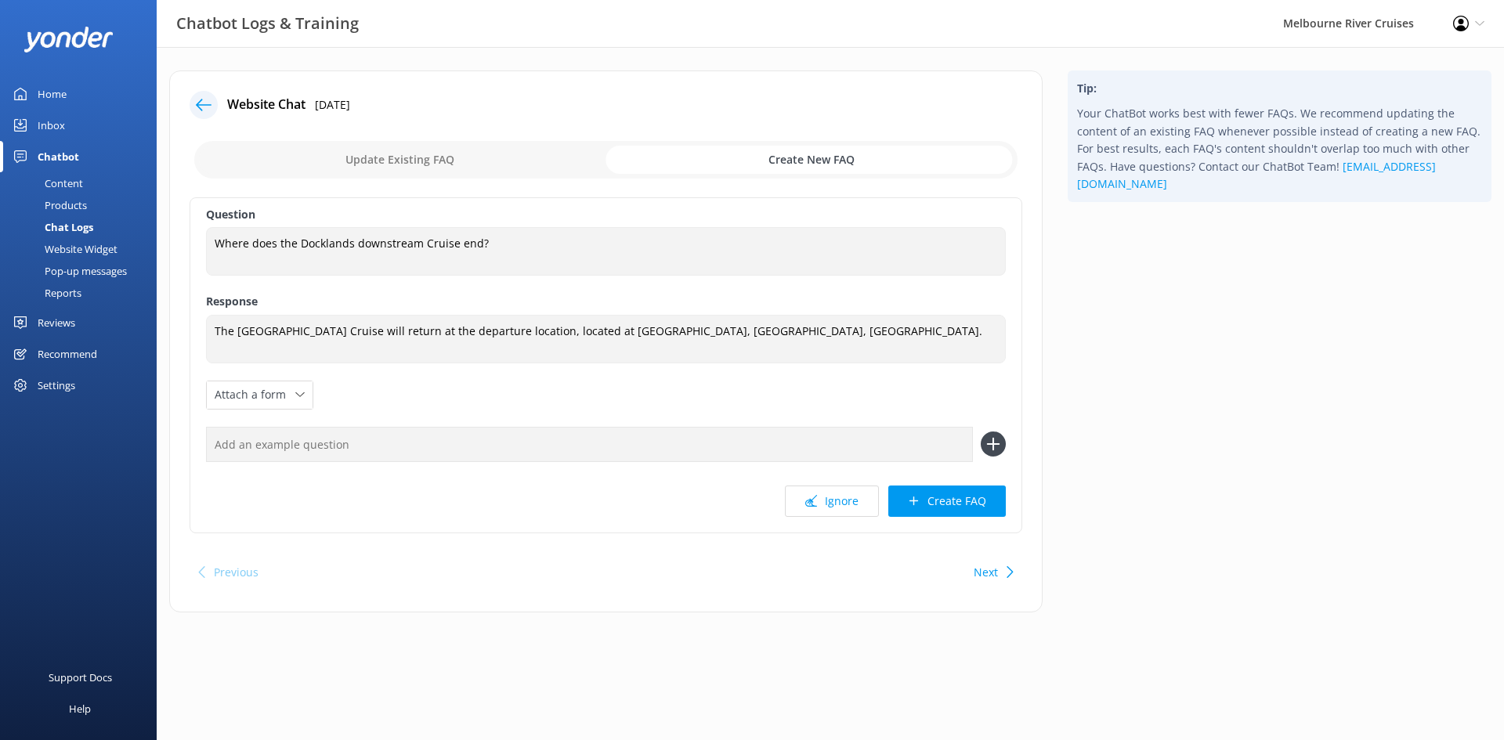
click at [460, 154] on input "checkbox" at bounding box center [605, 160] width 823 height 38
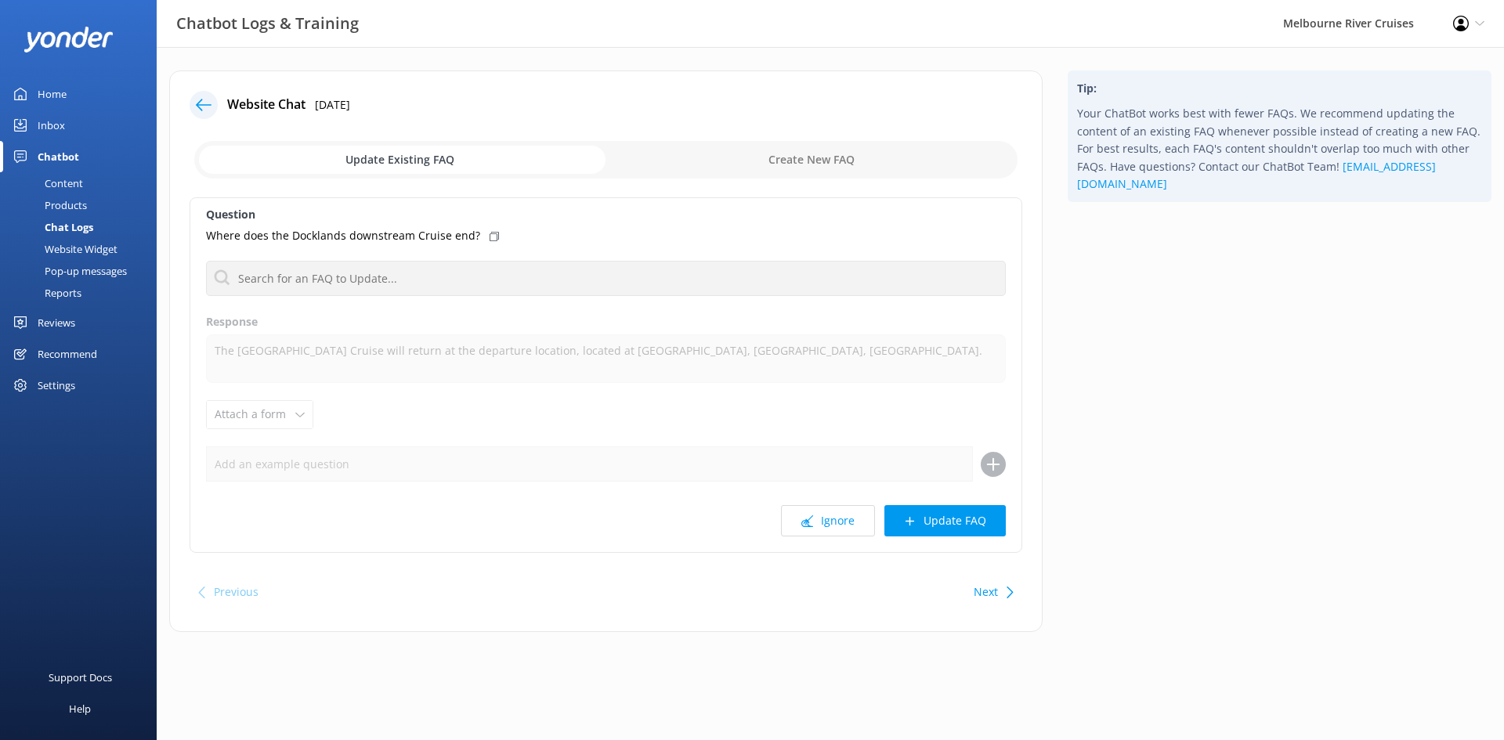
click at [471, 161] on input "checkbox" at bounding box center [605, 160] width 823 height 38
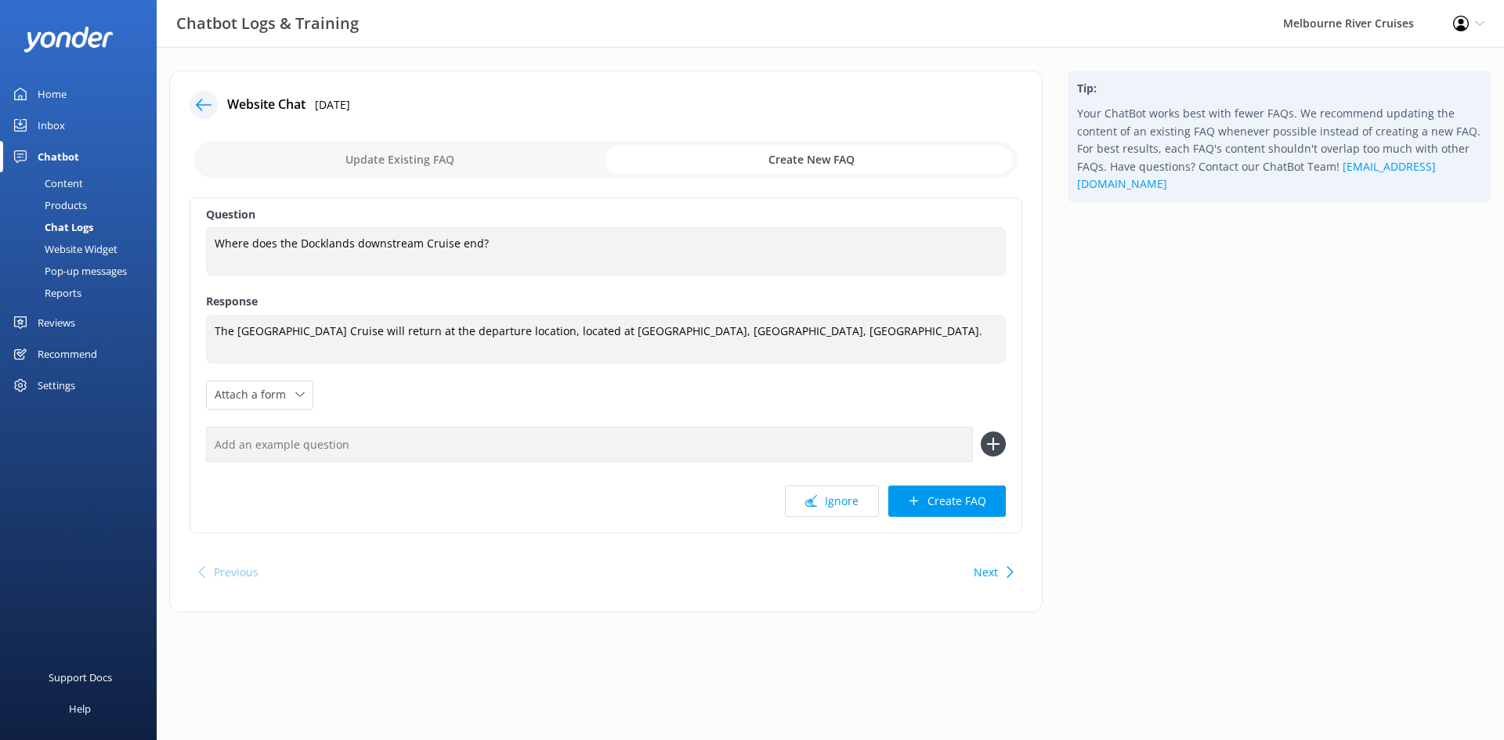
click at [374, 161] on input "checkbox" at bounding box center [605, 160] width 823 height 38
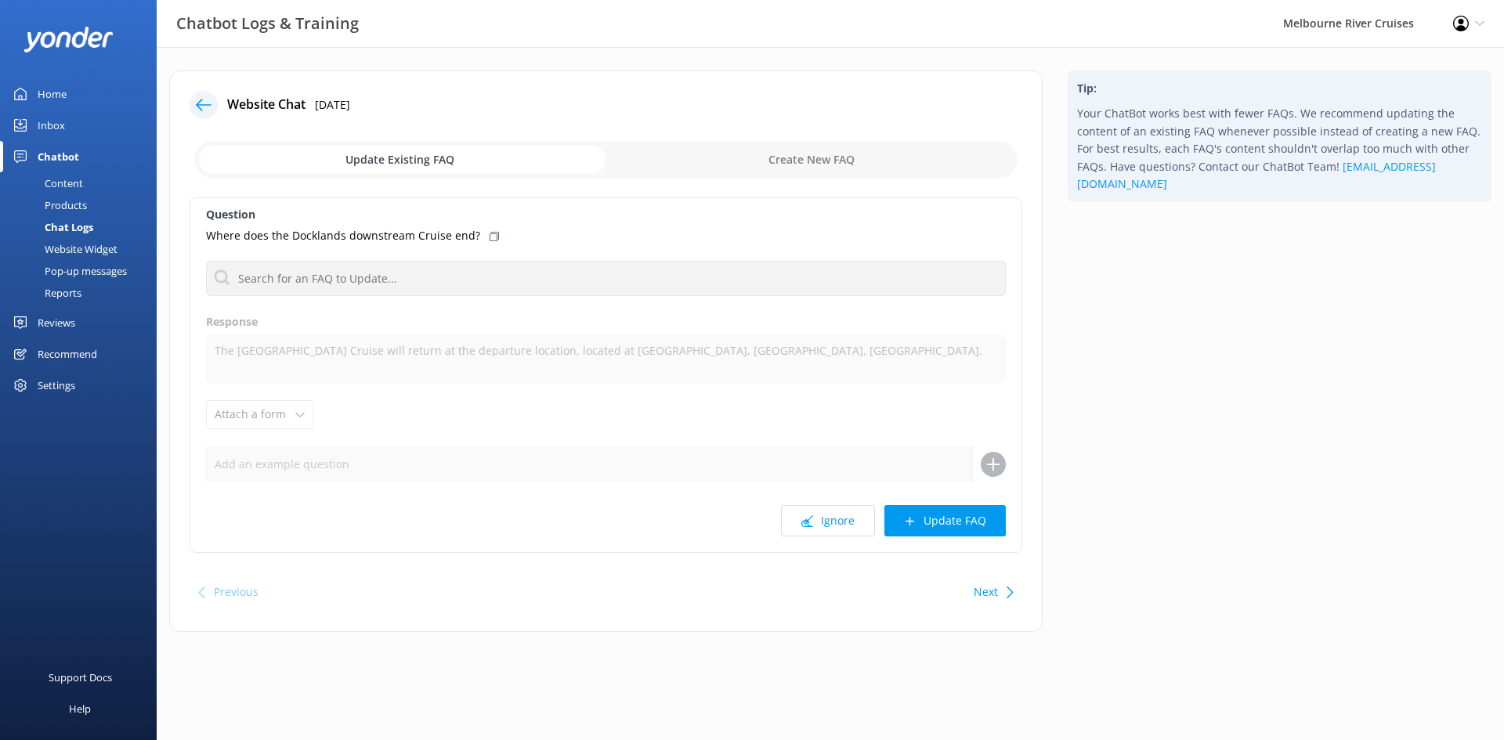
click at [729, 161] on input "checkbox" at bounding box center [605, 160] width 823 height 38
checkbox input "true"
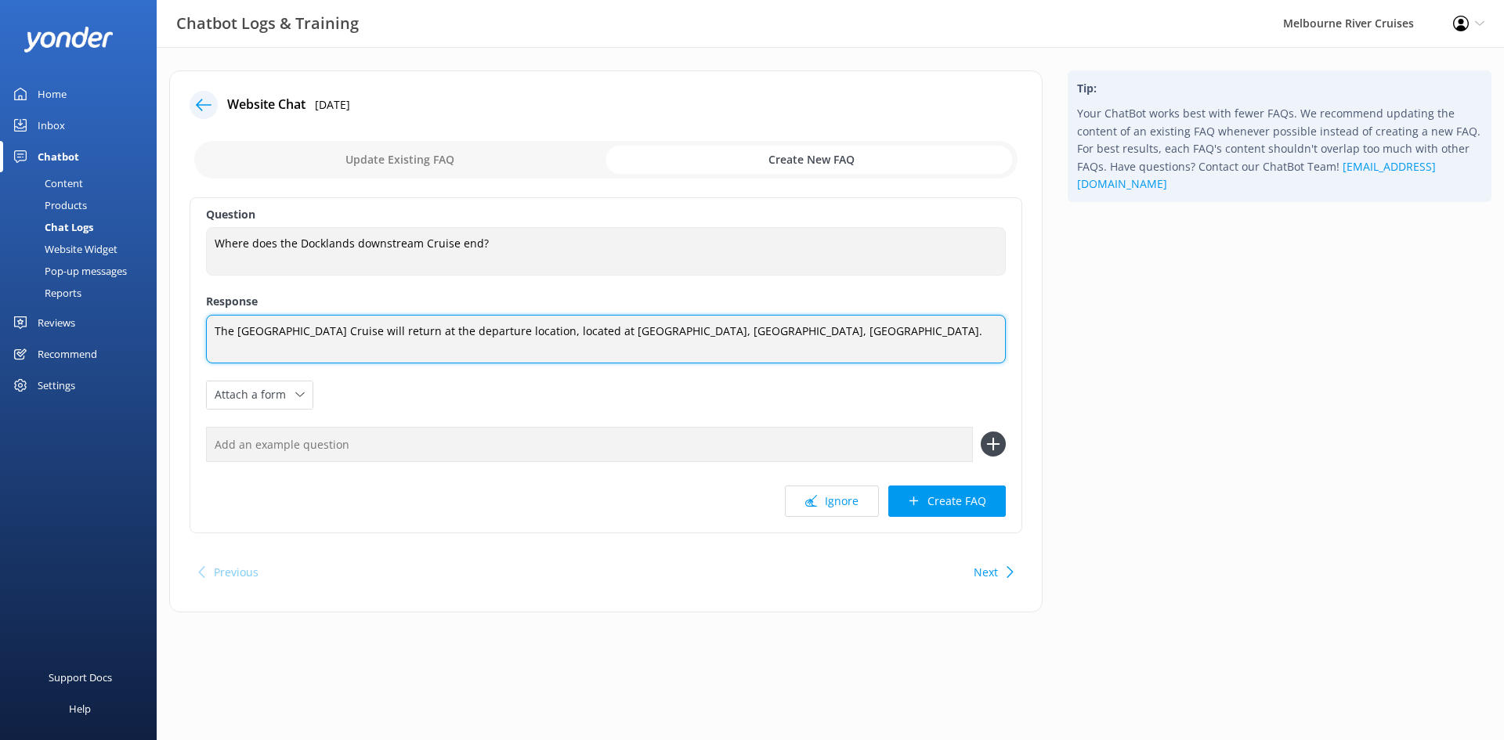
type textarea "Tank.he [GEOGRAPHIC_DATA] Cruise will return at the departure location, located…"
drag, startPoint x: 634, startPoint y: 331, endPoint x: 155, endPoint y: 326, distance: 478.6
click at [155, 326] on div "Chatbot Logs & Training [GEOGRAPHIC_DATA] River Cruises Profile Settings Logout…" at bounding box center [752, 353] width 1504 height 613
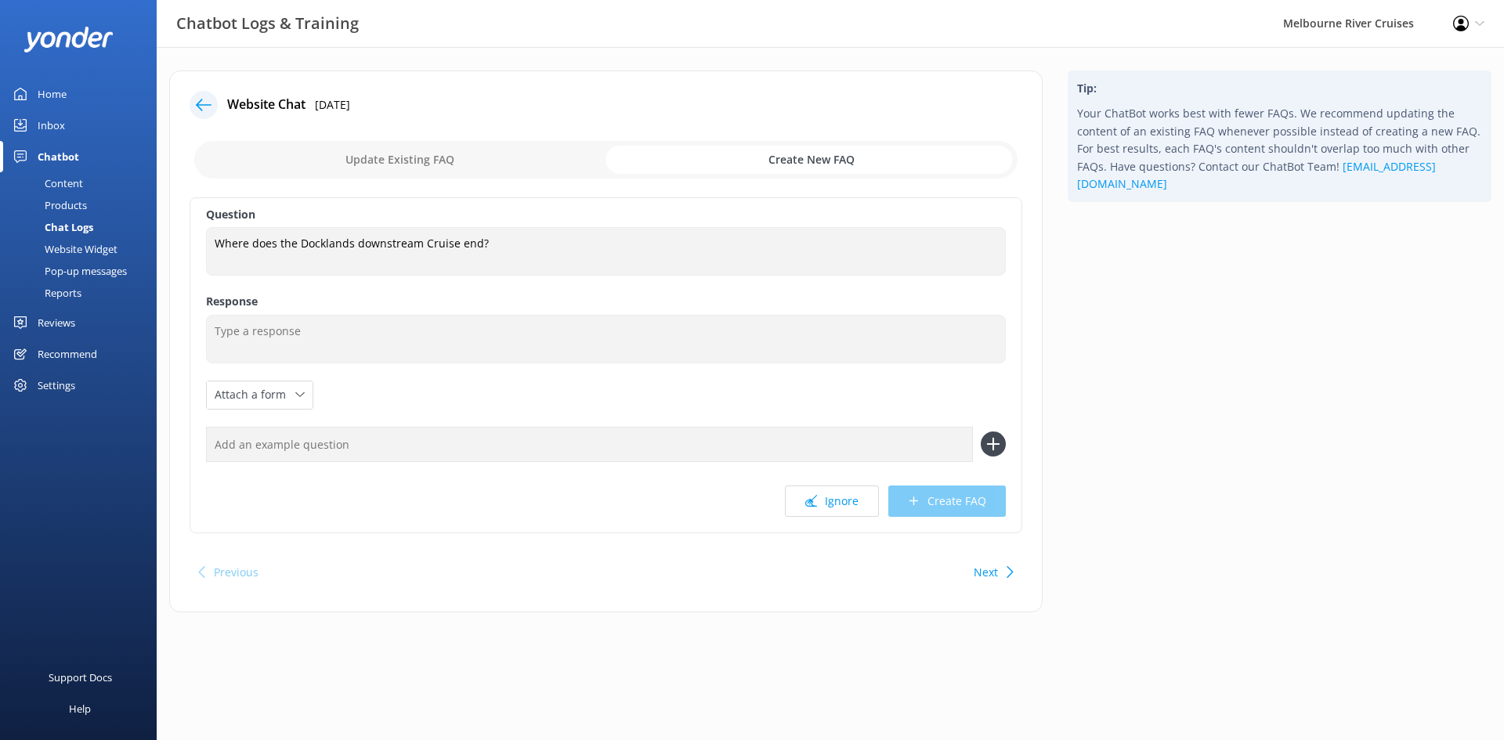
click at [395, 163] on input "checkbox" at bounding box center [605, 160] width 823 height 38
checkbox input "false"
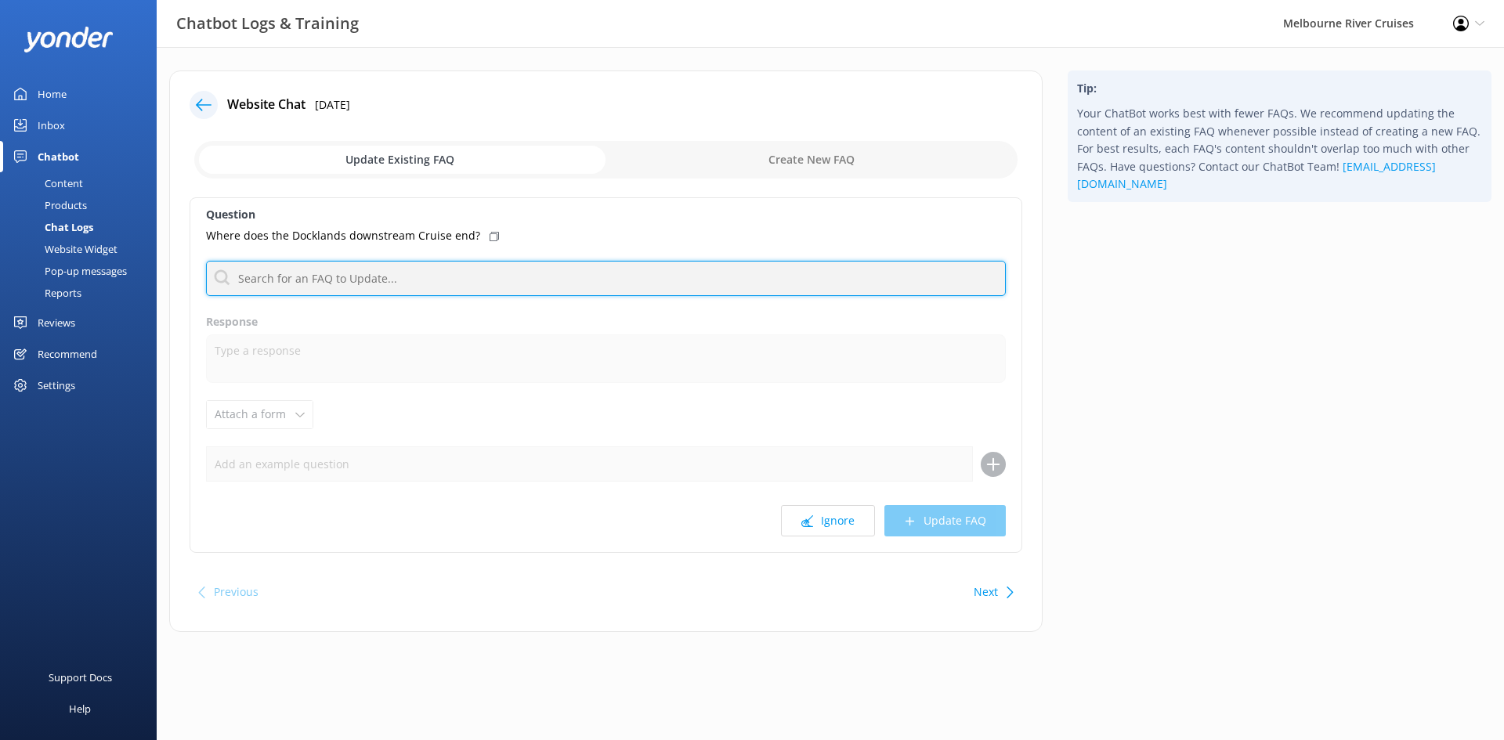
click at [414, 277] on input "text" at bounding box center [606, 278] width 800 height 35
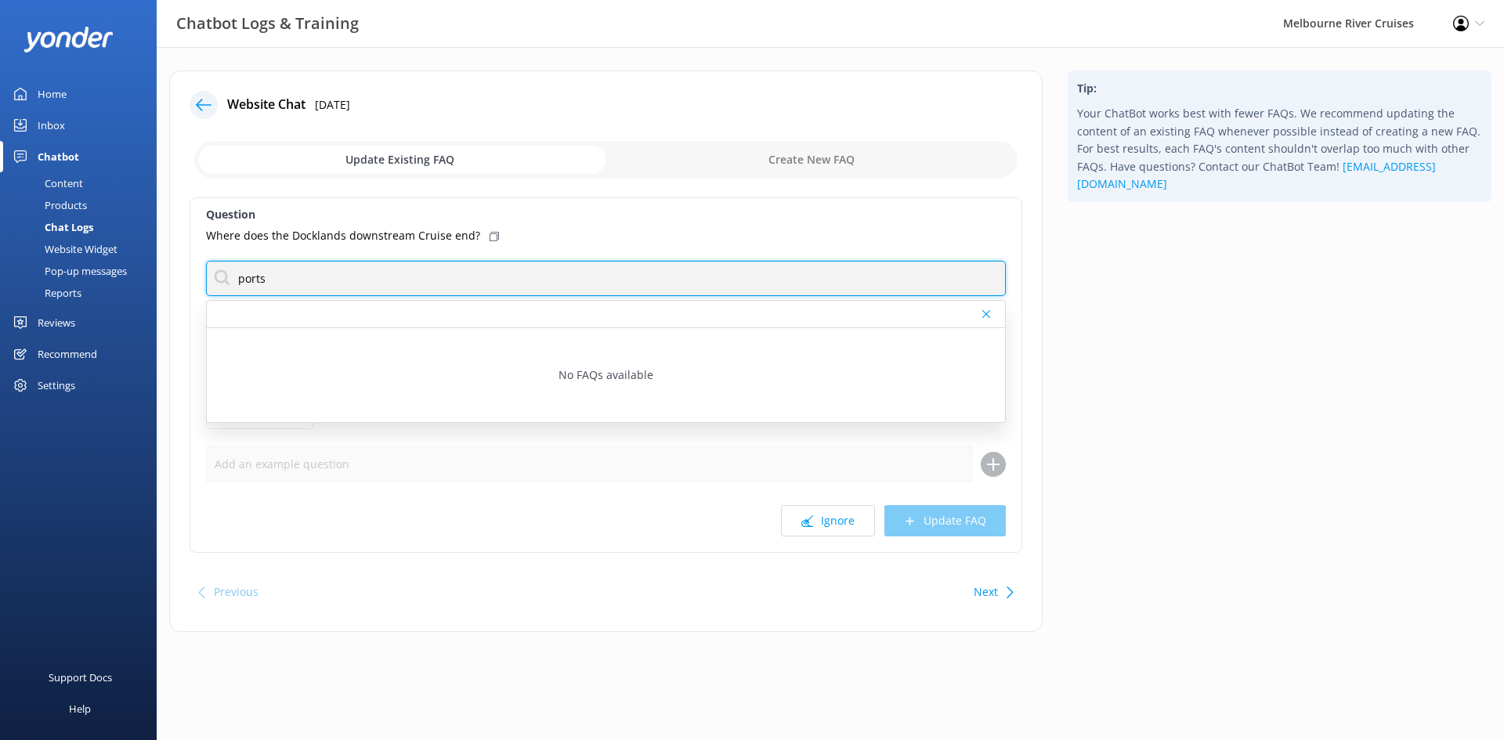
drag, startPoint x: 298, startPoint y: 280, endPoint x: 220, endPoint y: 280, distance: 78.3
click at [220, 280] on input "ports" at bounding box center [606, 278] width 800 height 35
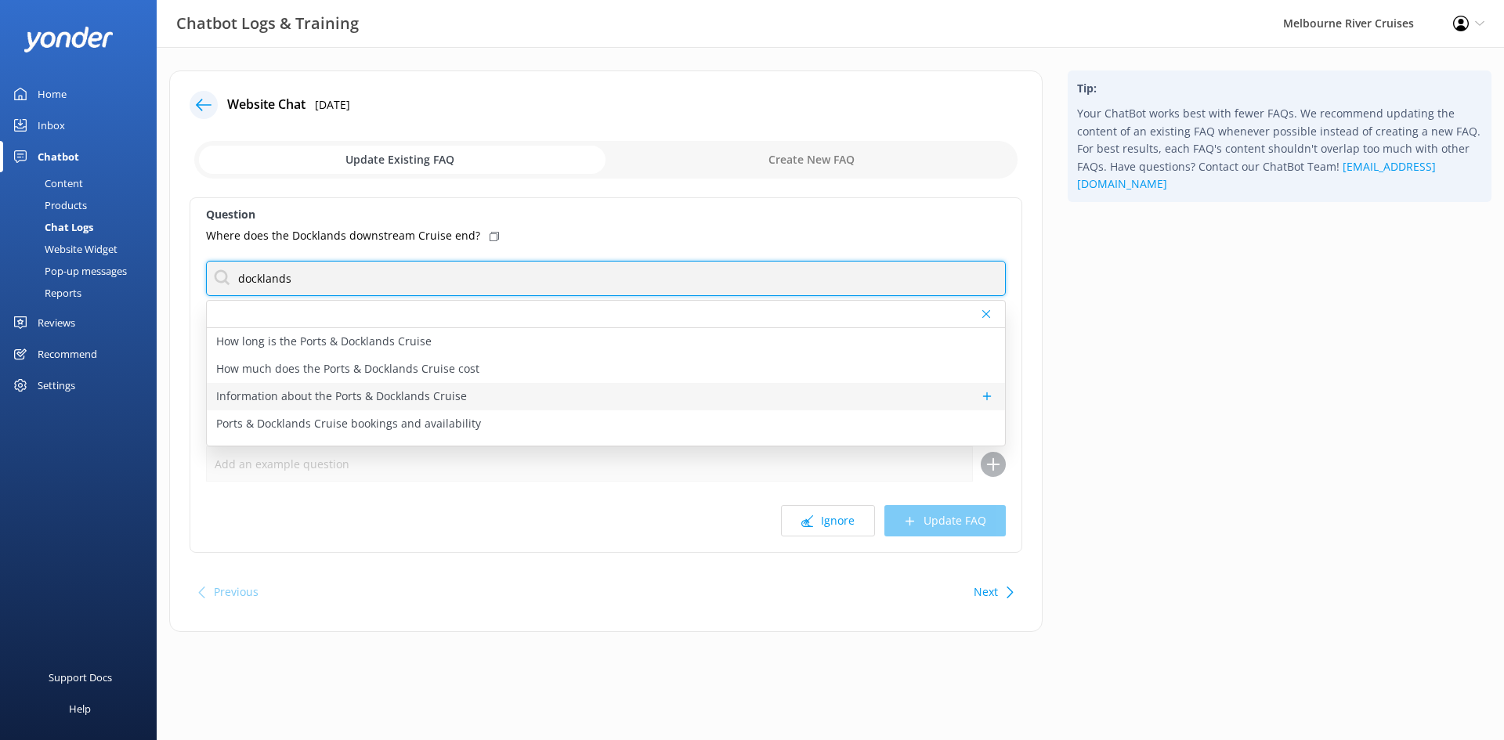
type input "docklands"
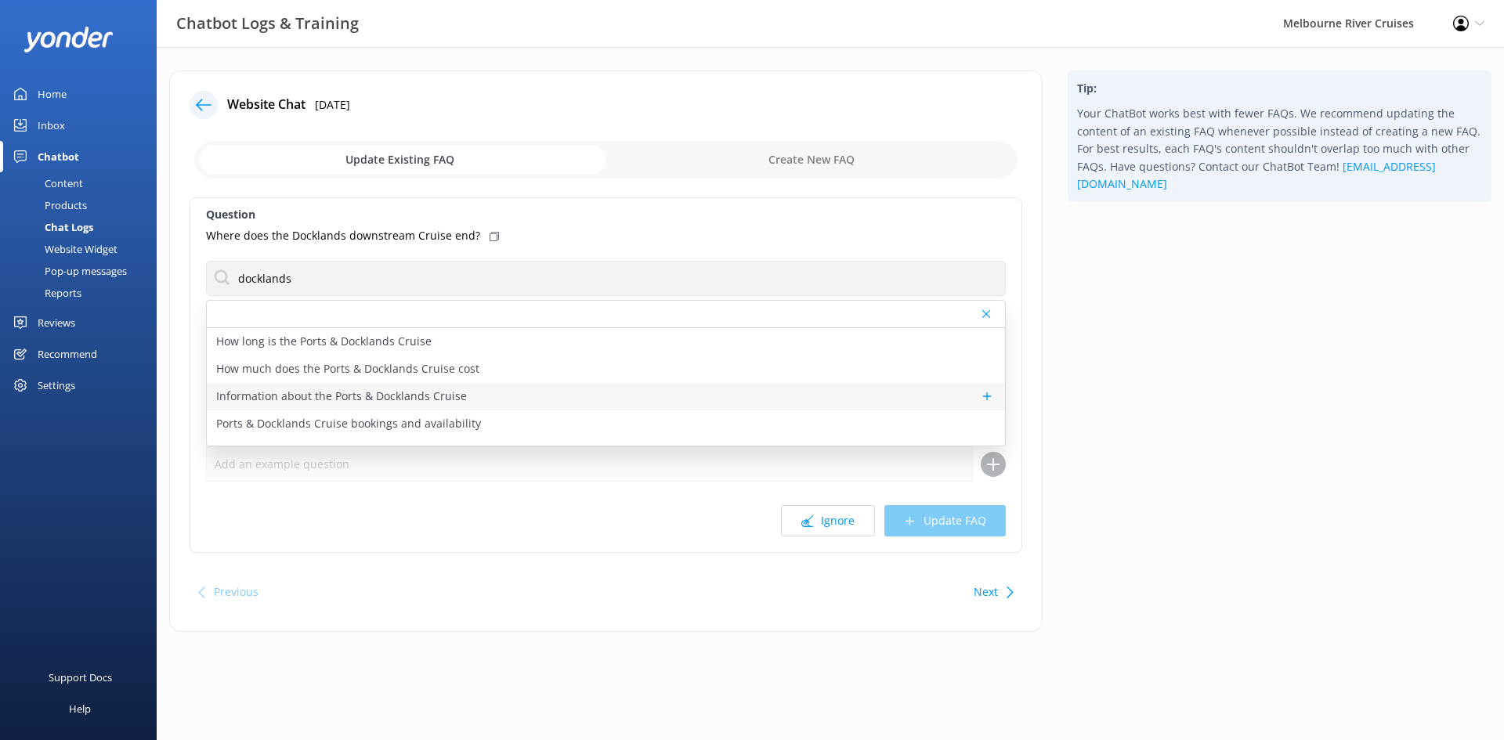
click at [478, 390] on div "Information about the Ports & Docklands Cruise" at bounding box center [606, 396] width 798 height 27
type textarea "The Ports & Docklands Cruise is a one-hour journey down the Yarra River, showca…"
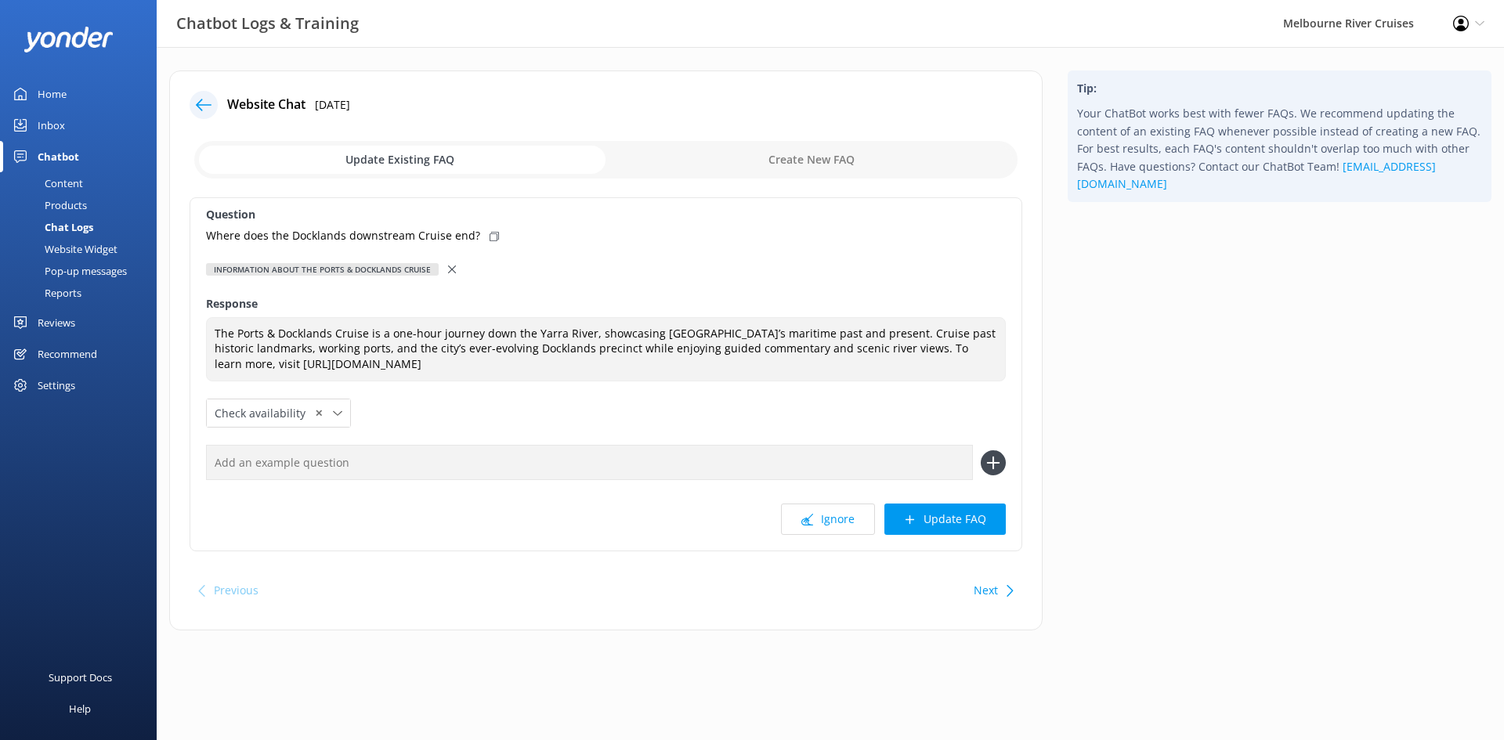
click at [454, 268] on div at bounding box center [453, 269] width 11 height 17
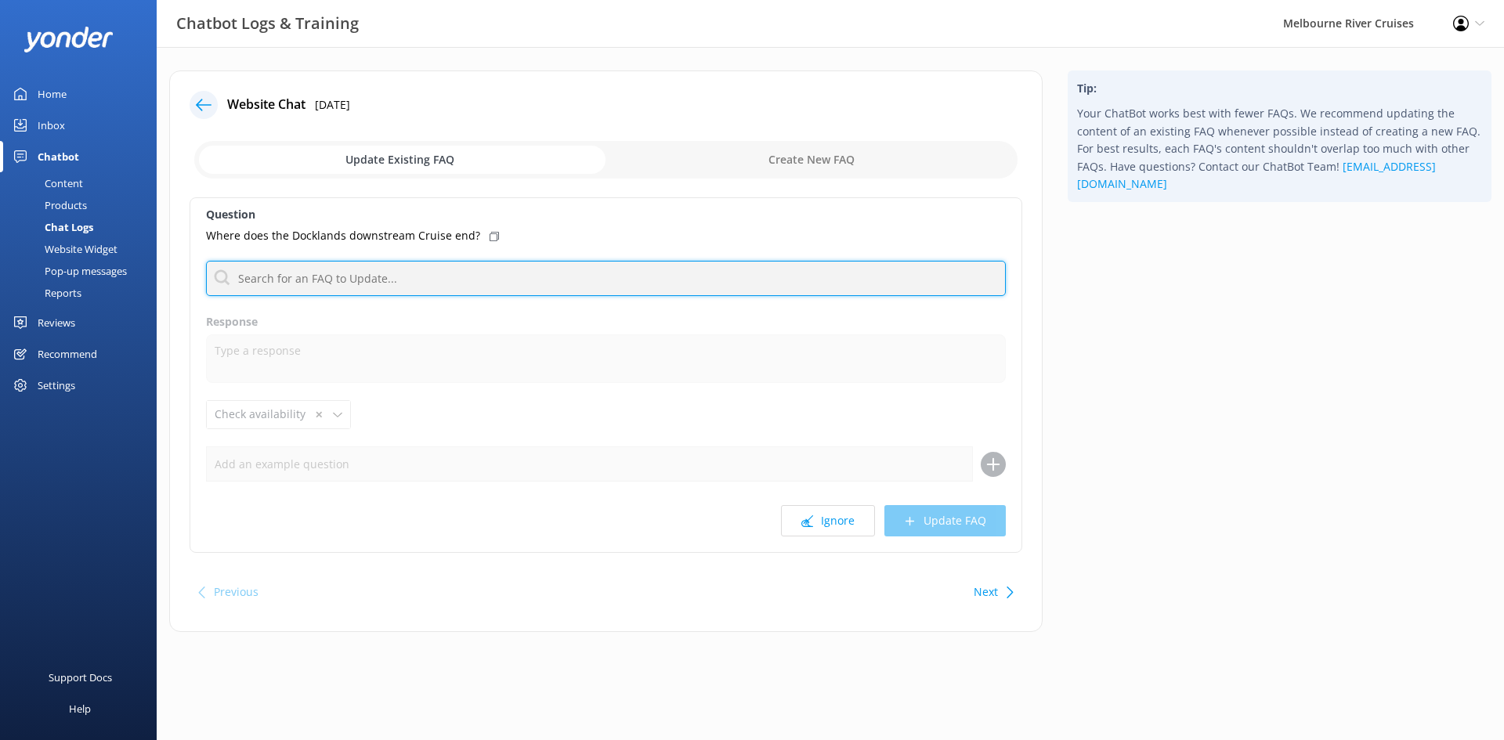
click at [402, 274] on input "text" at bounding box center [606, 278] width 800 height 35
type input "docklands"
click at [371, 273] on input "docklands" at bounding box center [606, 278] width 800 height 35
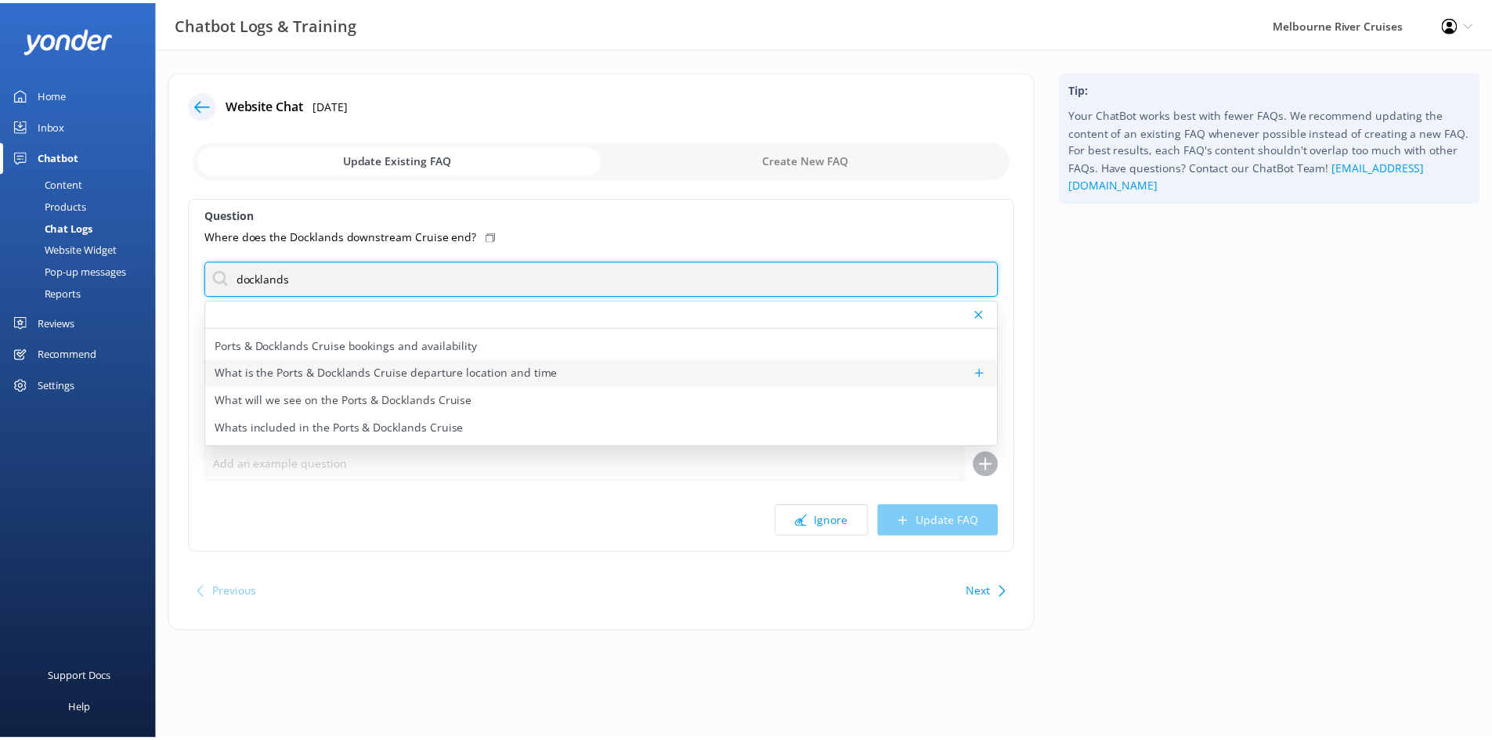
scroll to position [102, 0]
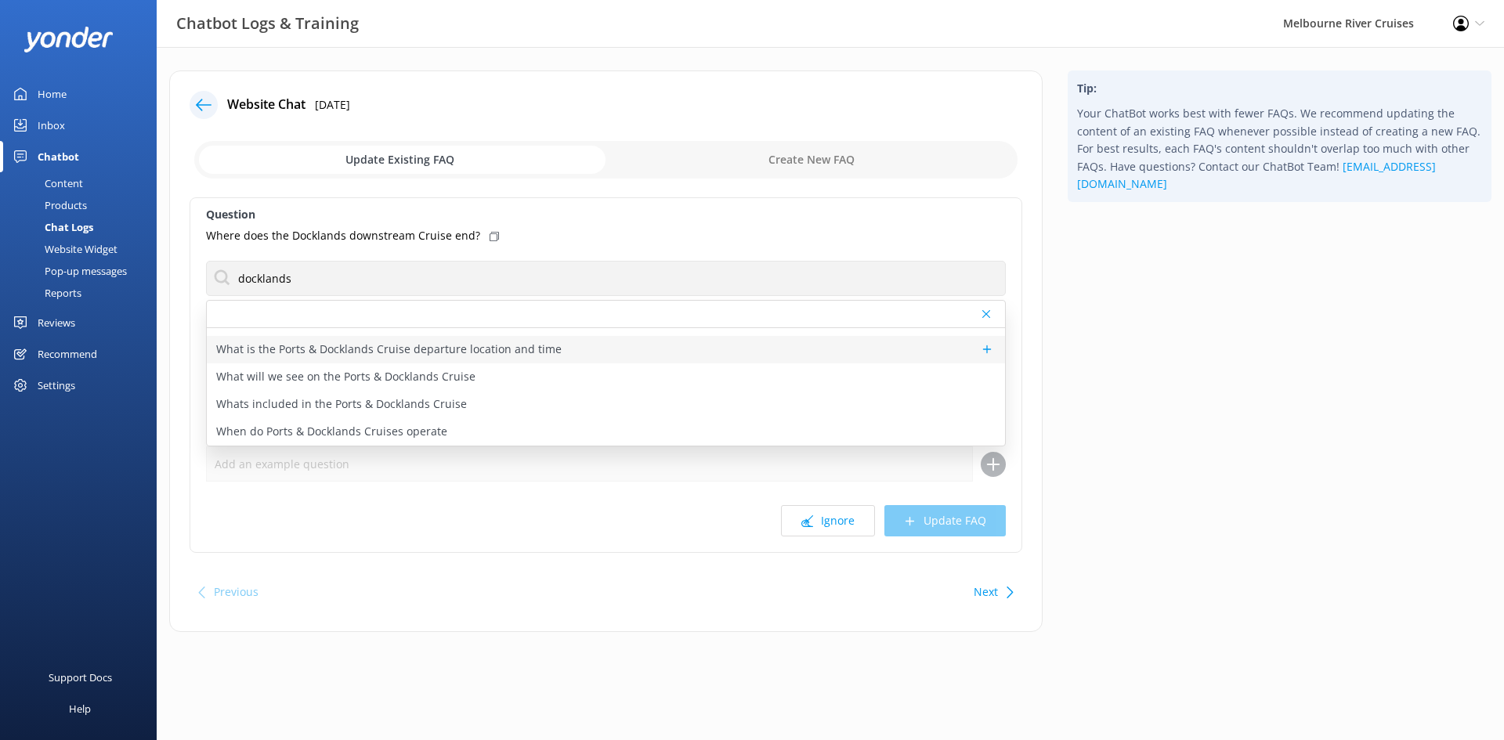
click at [510, 350] on p "What is the Ports & Docklands Cruise departure location and time" at bounding box center [388, 349] width 345 height 17
type textarea "The Ports & Docklands Cruise departs from Berth 2 at [GEOGRAPHIC_DATA]. Please …"
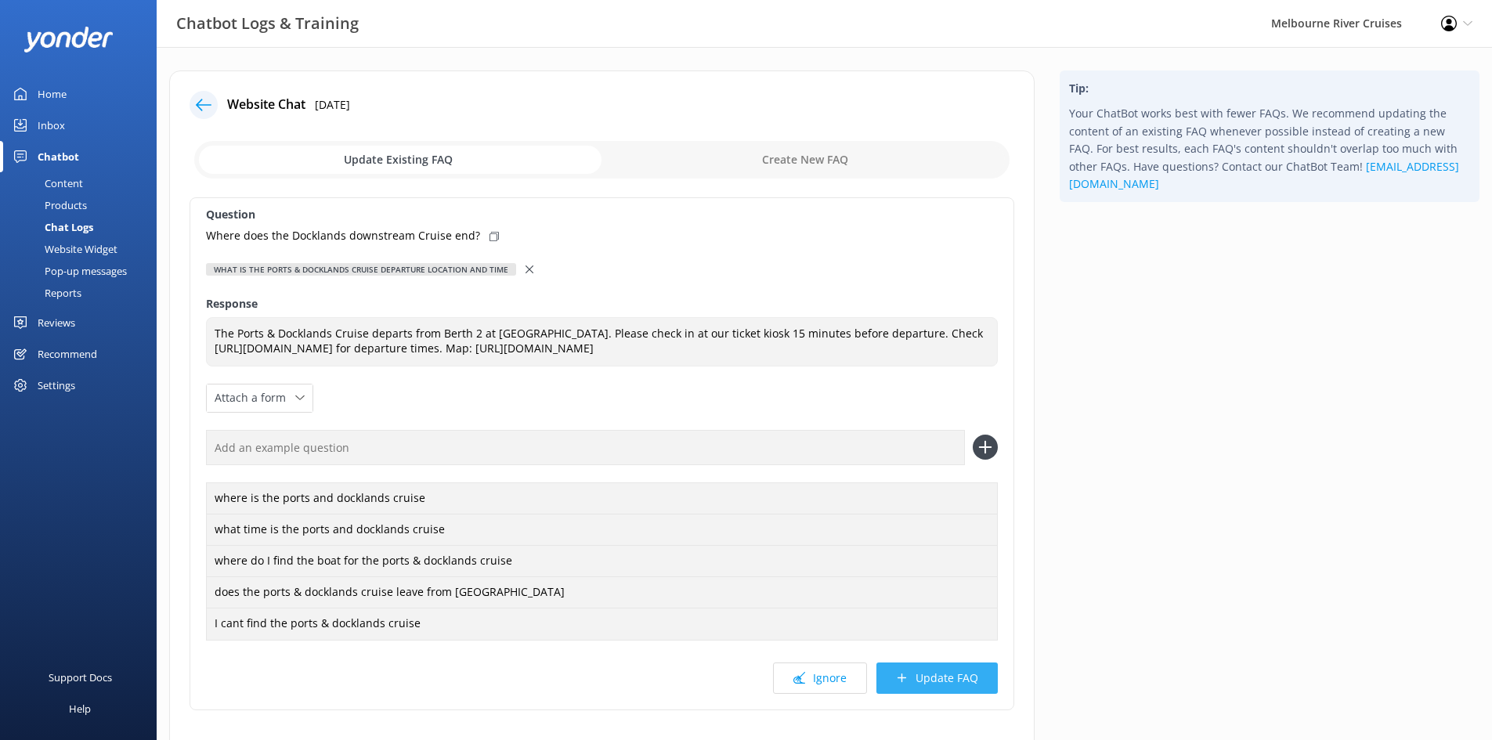
click at [939, 686] on button "Update FAQ" at bounding box center [937, 678] width 121 height 31
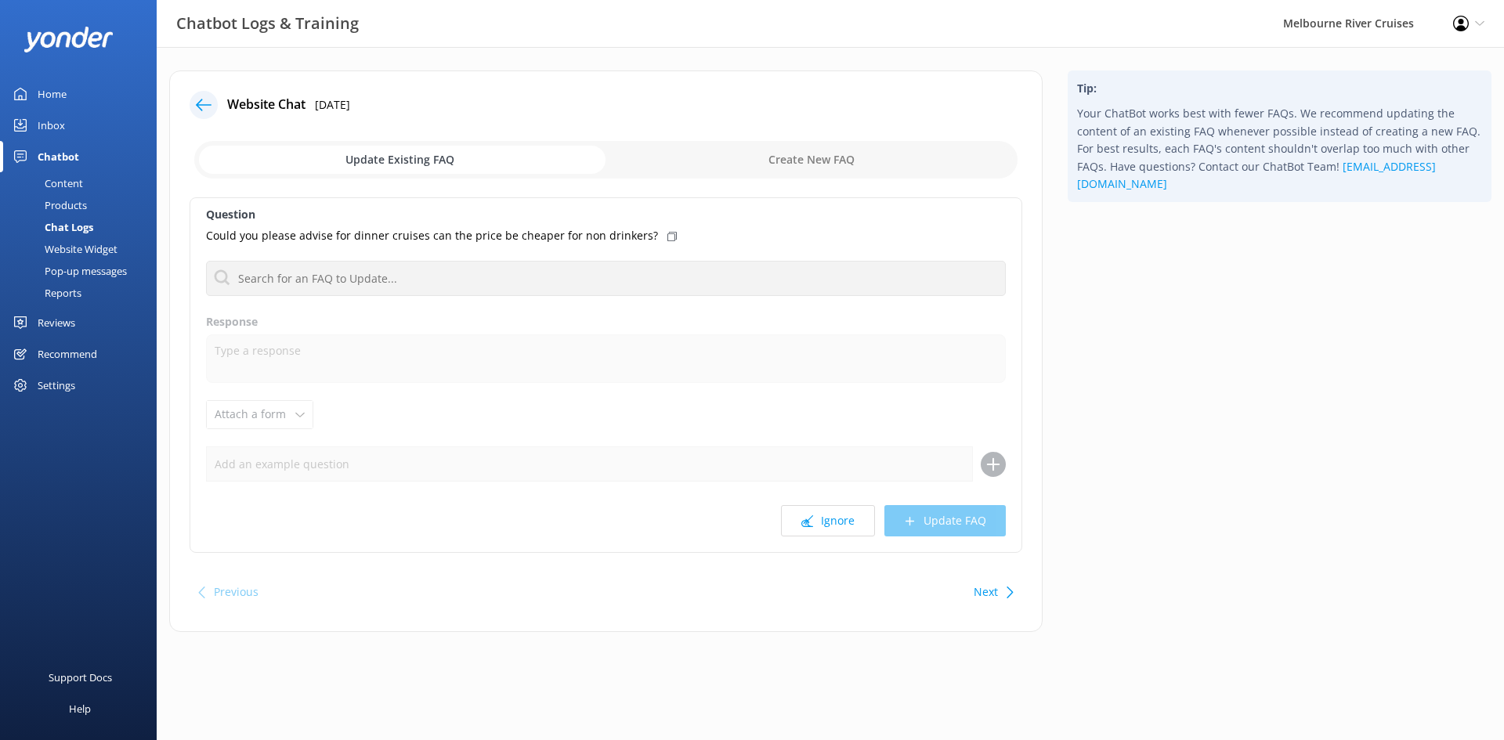
click at [201, 99] on icon at bounding box center [204, 105] width 16 height 16
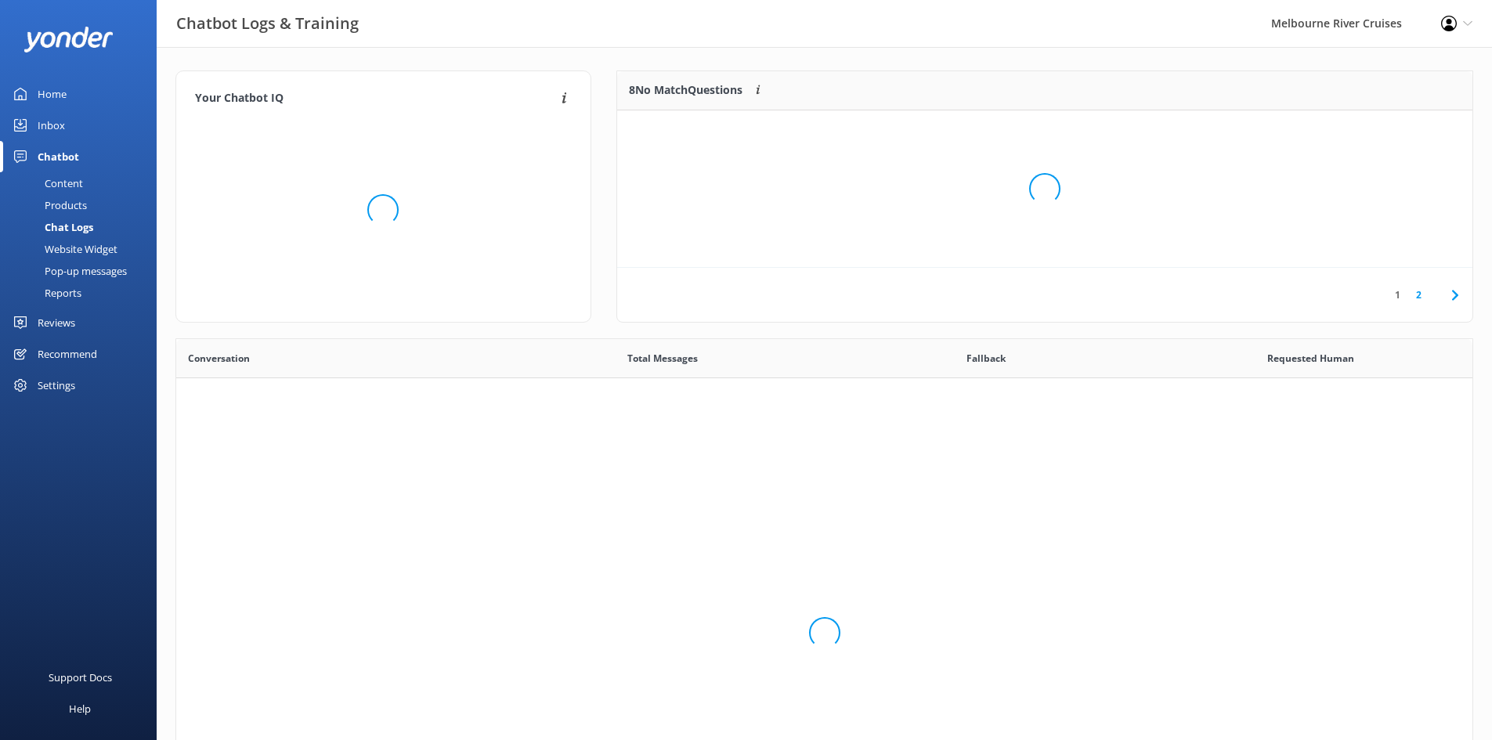
scroll to position [537, 1285]
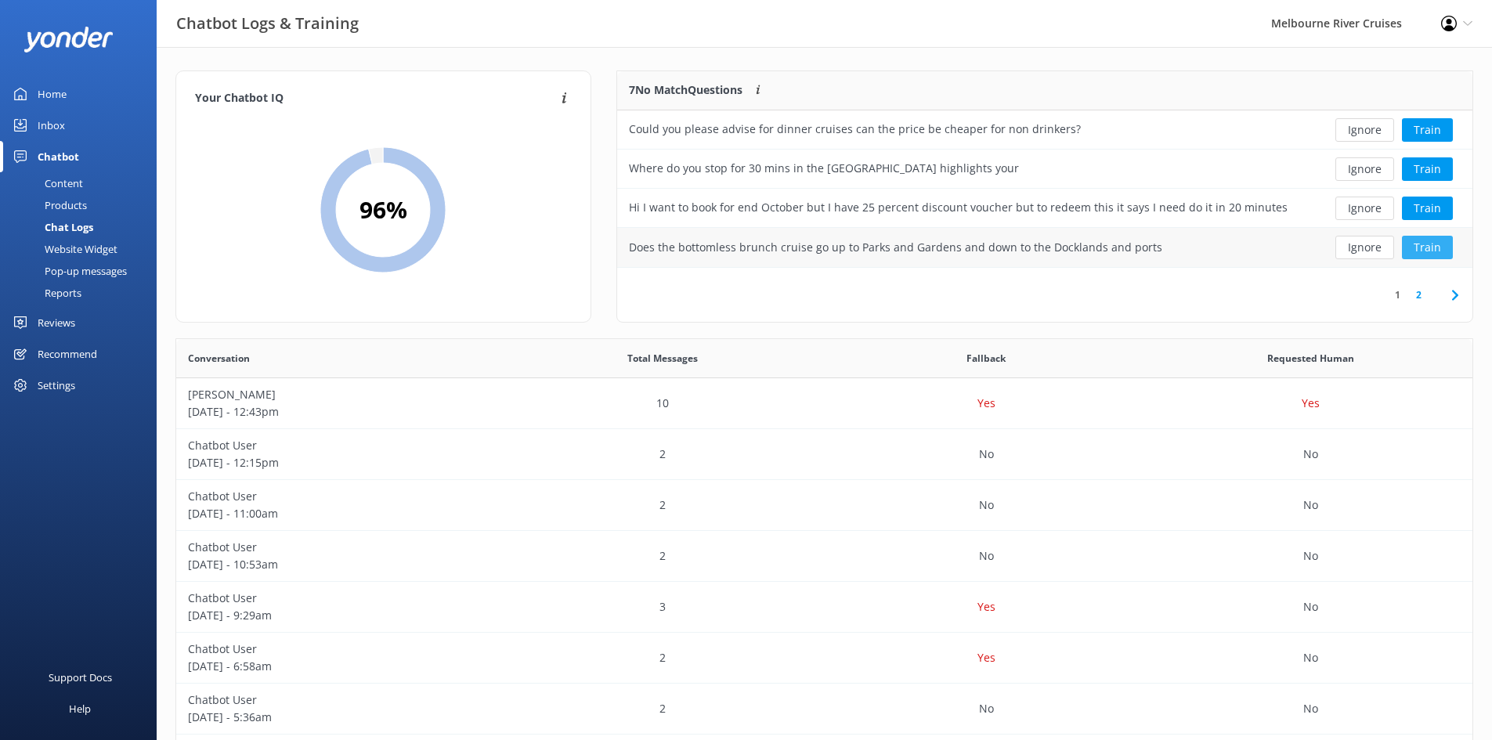
click at [1424, 248] on button "Train" at bounding box center [1427, 247] width 51 height 23
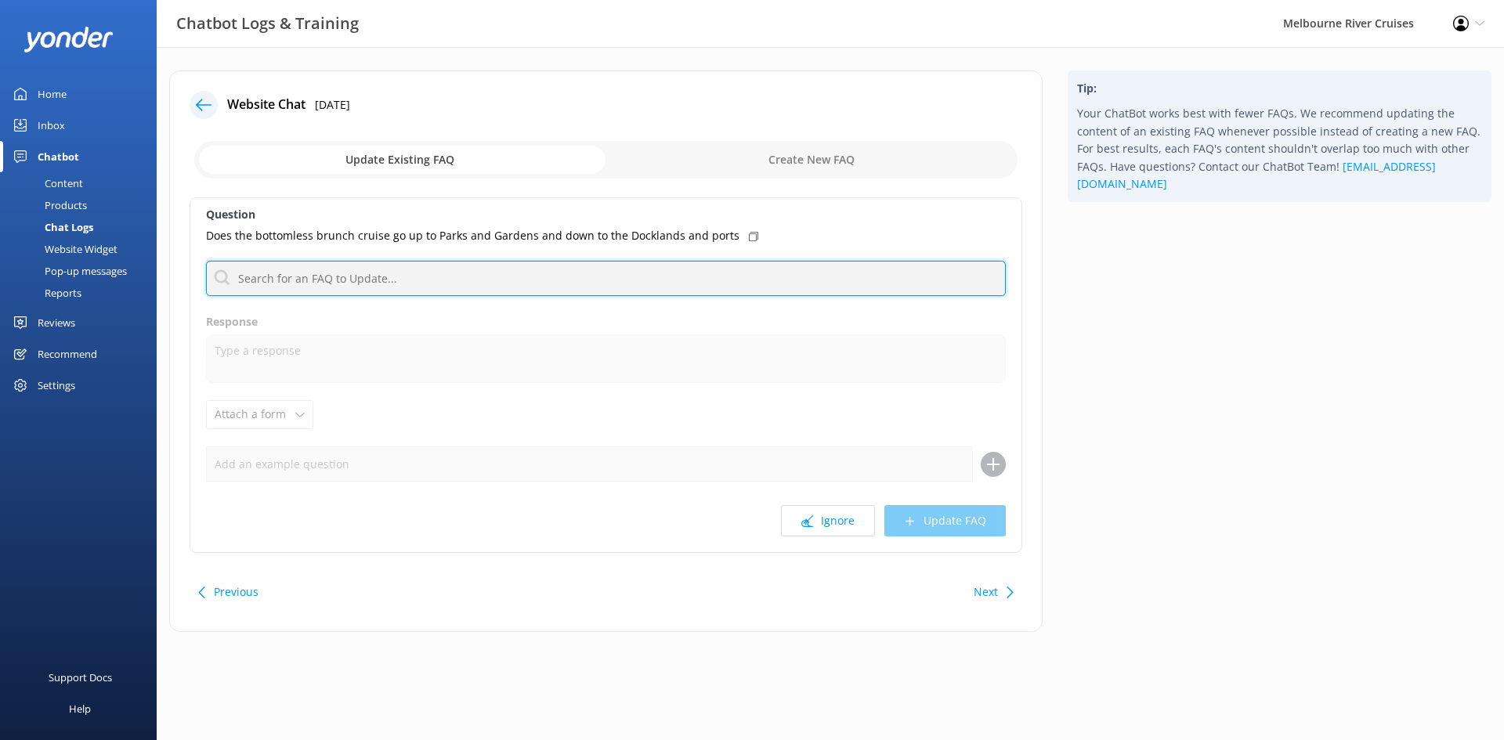
click at [433, 274] on input "text" at bounding box center [606, 278] width 800 height 35
click at [552, 279] on input "text" at bounding box center [606, 278] width 800 height 35
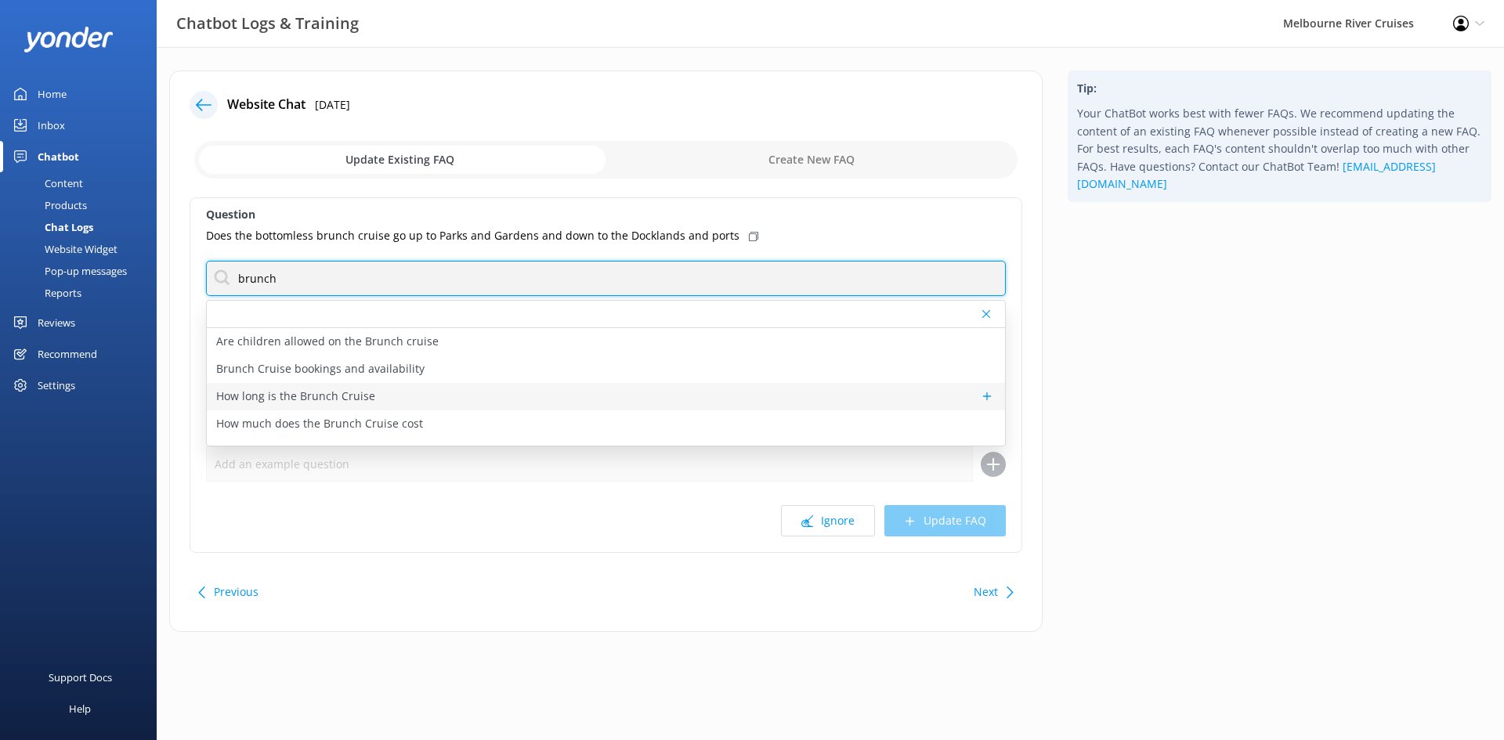
type input "brunch"
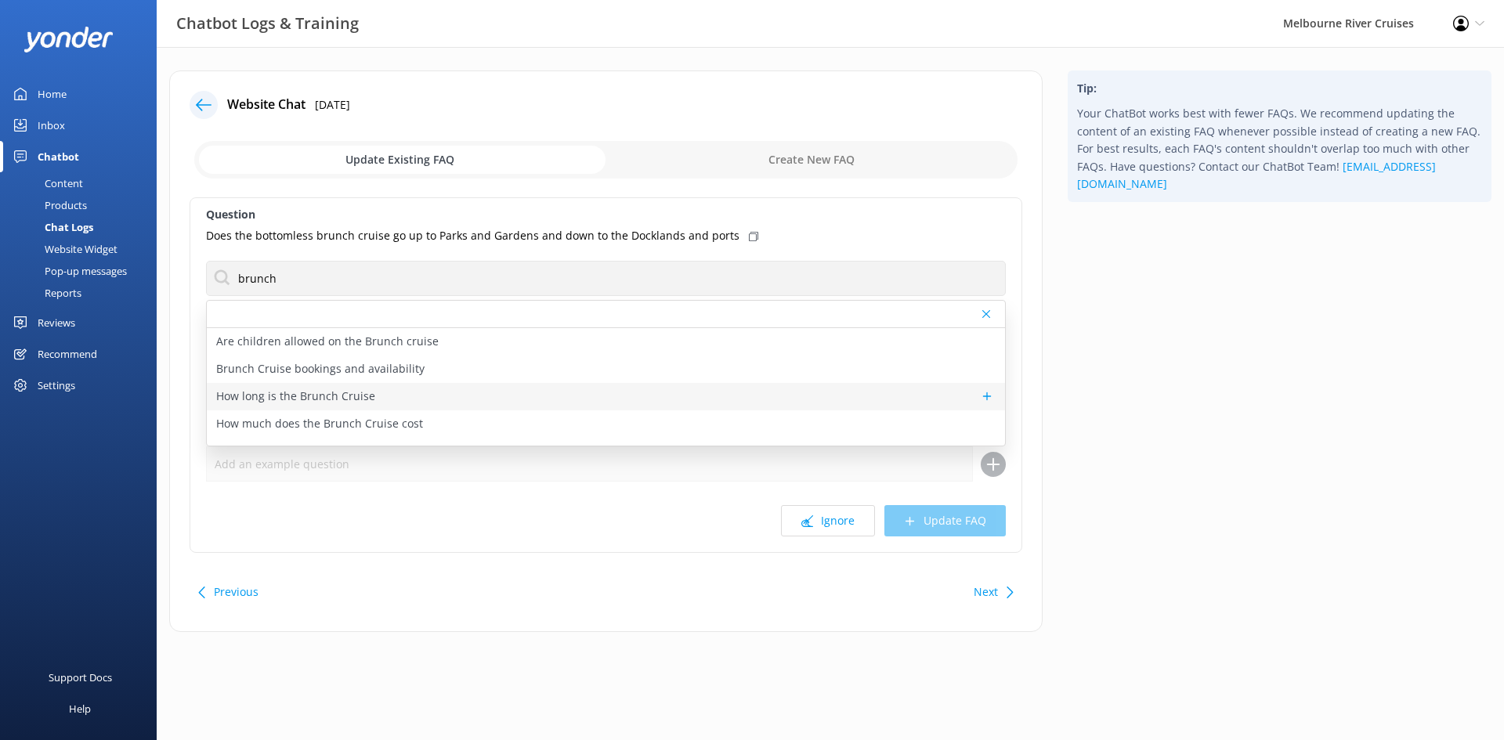
click at [386, 396] on div "How long is the Brunch Cruise" at bounding box center [606, 396] width 798 height 27
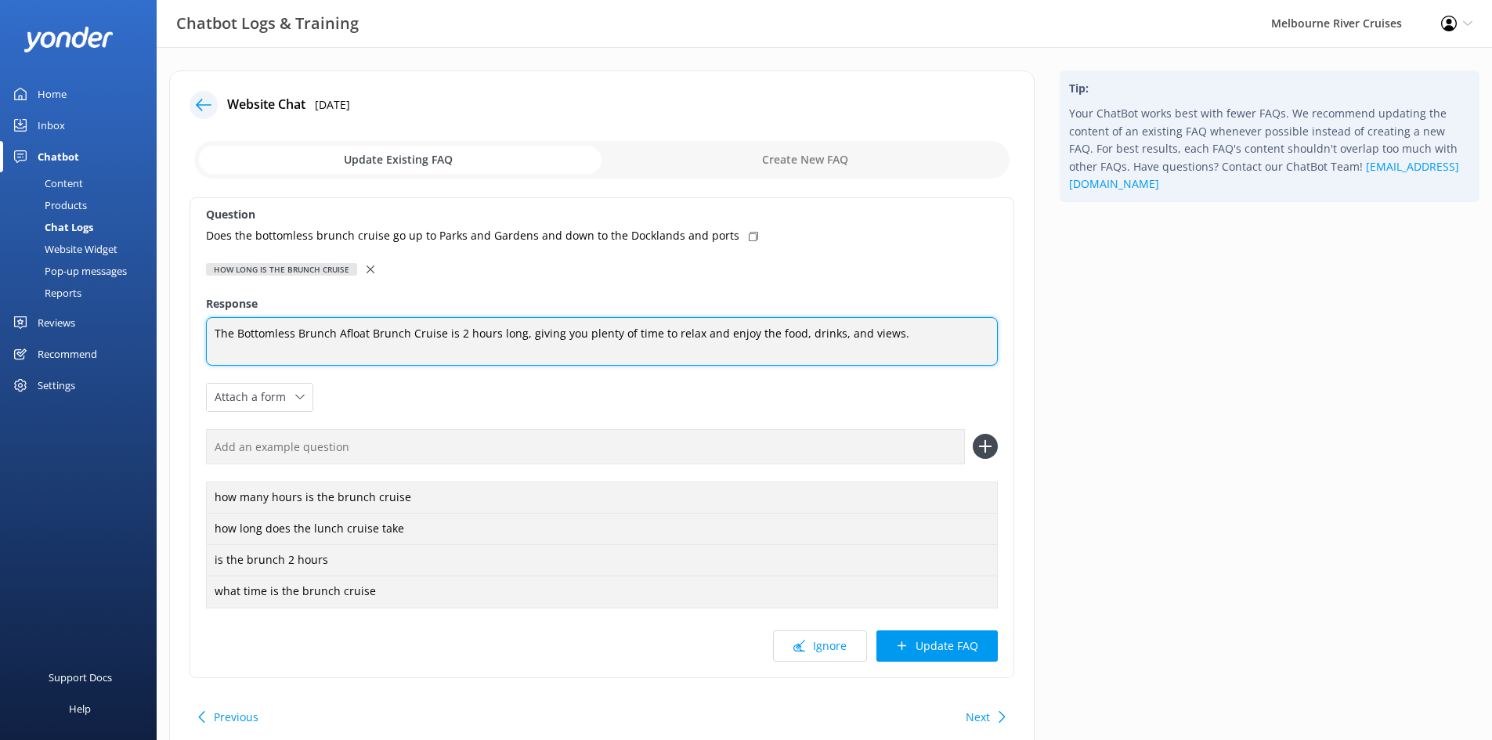
click at [896, 335] on textarea "The Bottomless Brunch Afloat Brunch Cruise is 2 hours long, giving you plenty o…" at bounding box center [602, 341] width 792 height 49
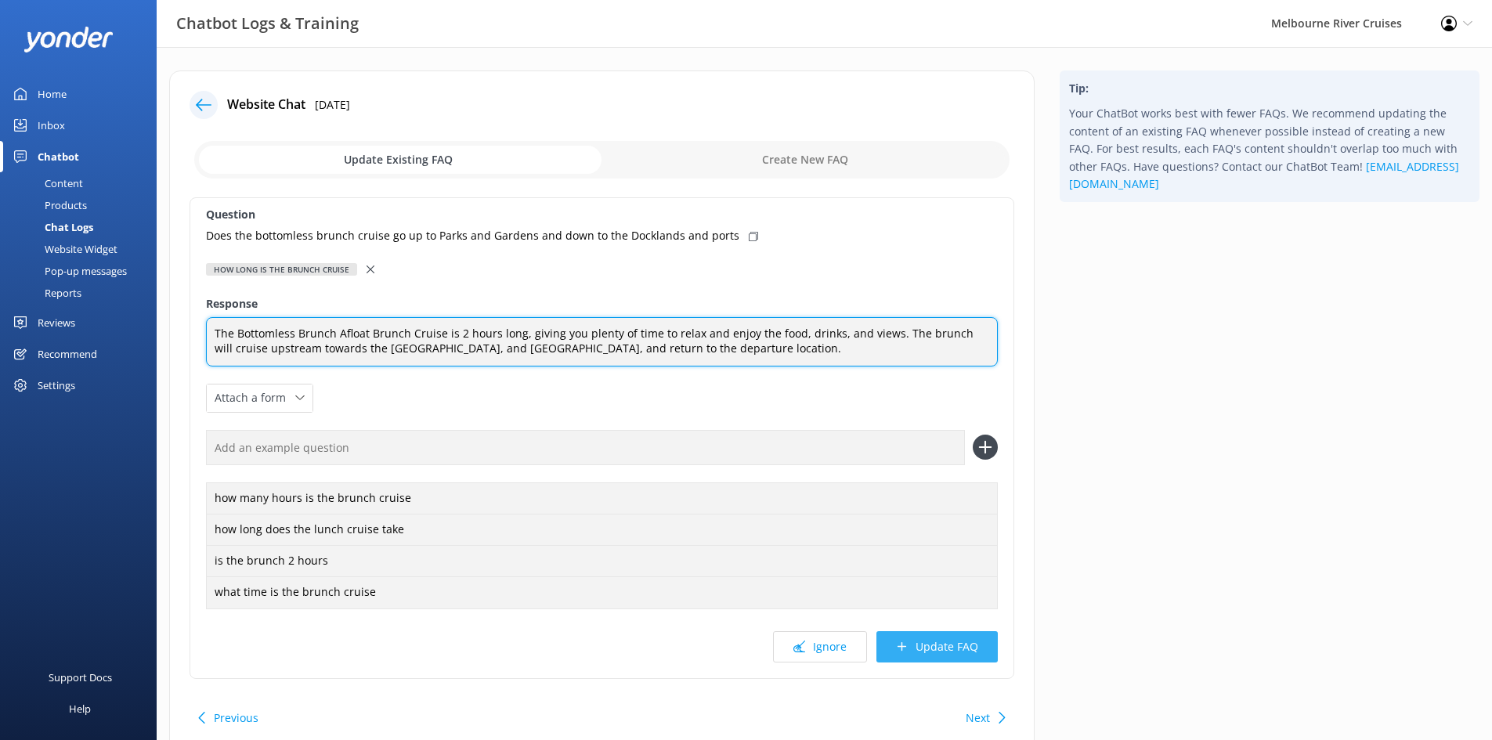
type textarea "The Bottomless Brunch Afloat Brunch Cruise is 2 hours long, giving you plenty o…"
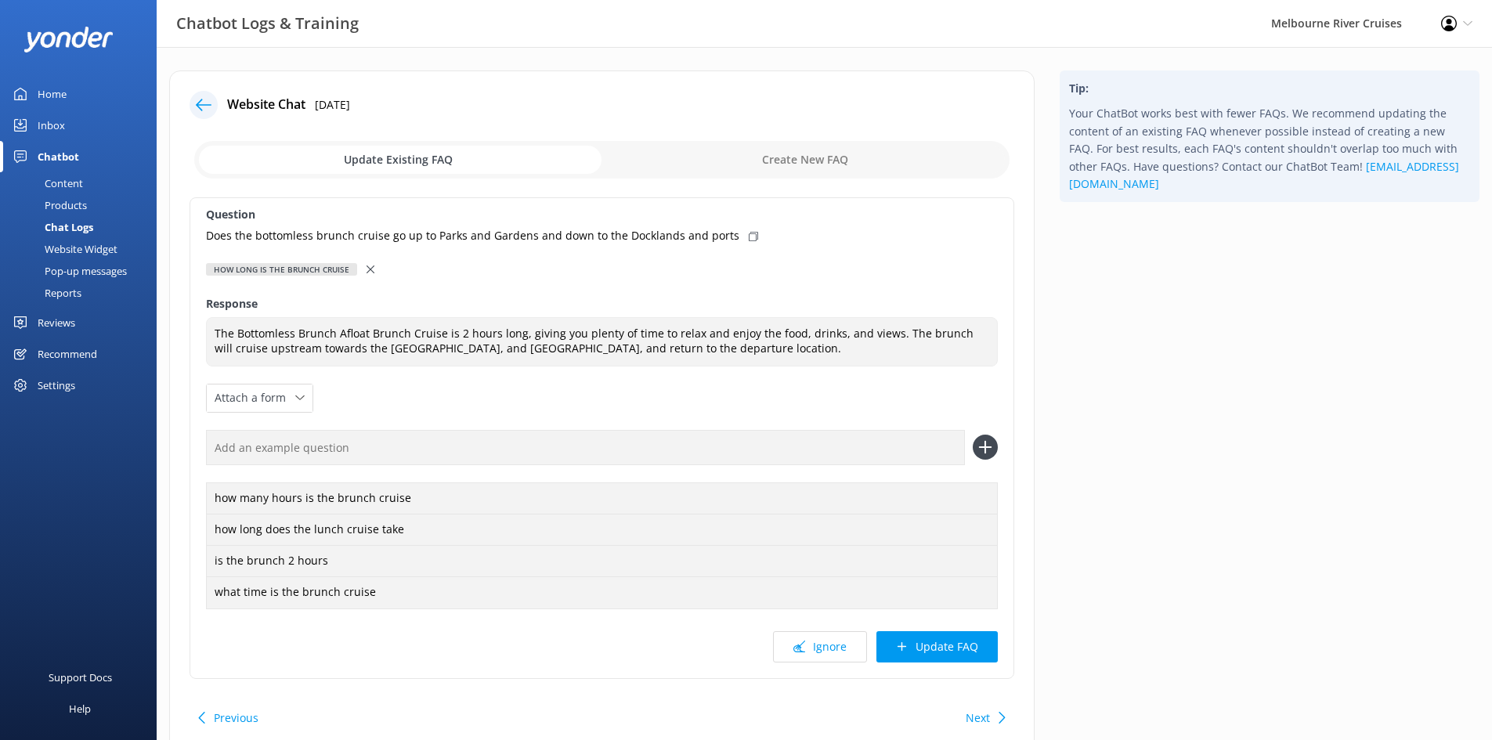
click at [937, 645] on button "Update FAQ" at bounding box center [937, 646] width 121 height 31
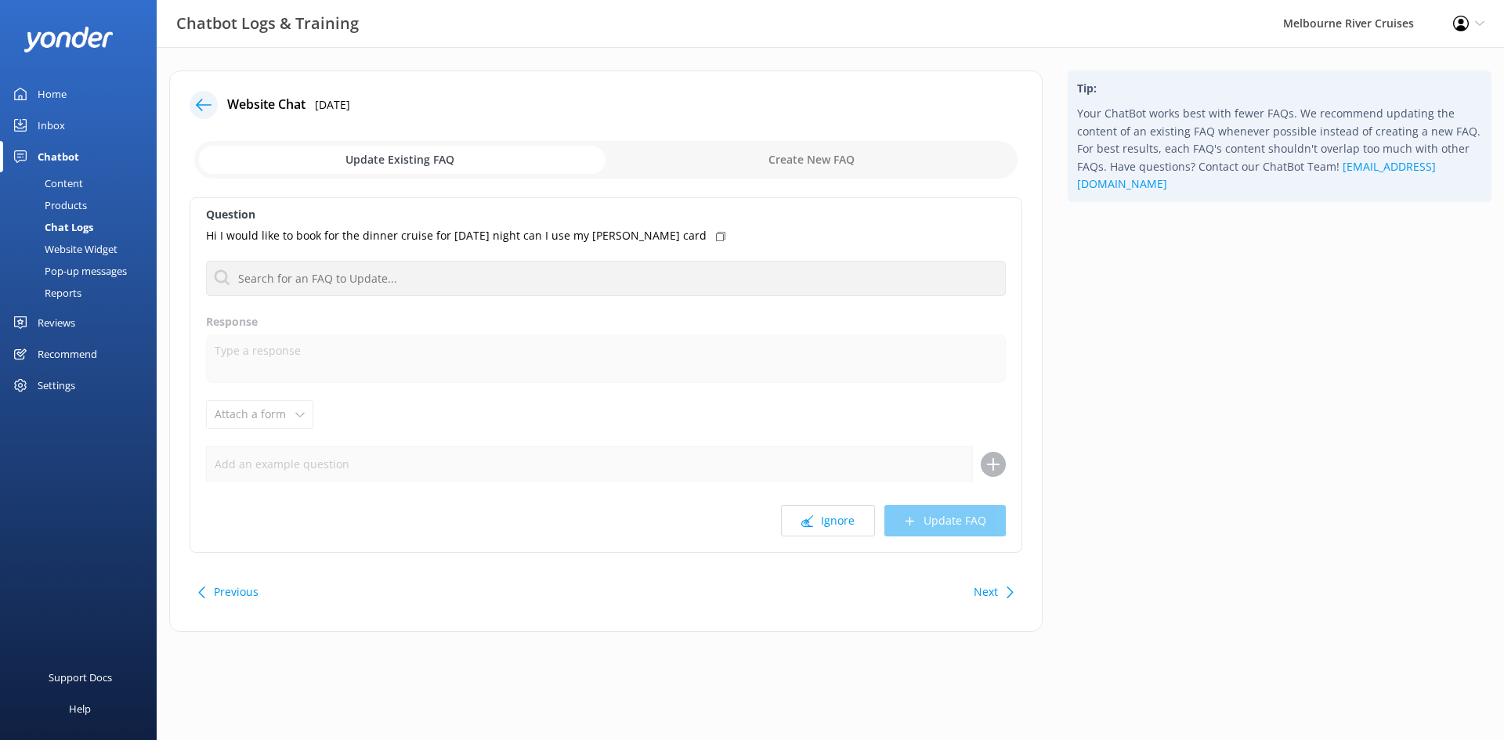
click at [211, 109] on div at bounding box center [204, 105] width 28 height 28
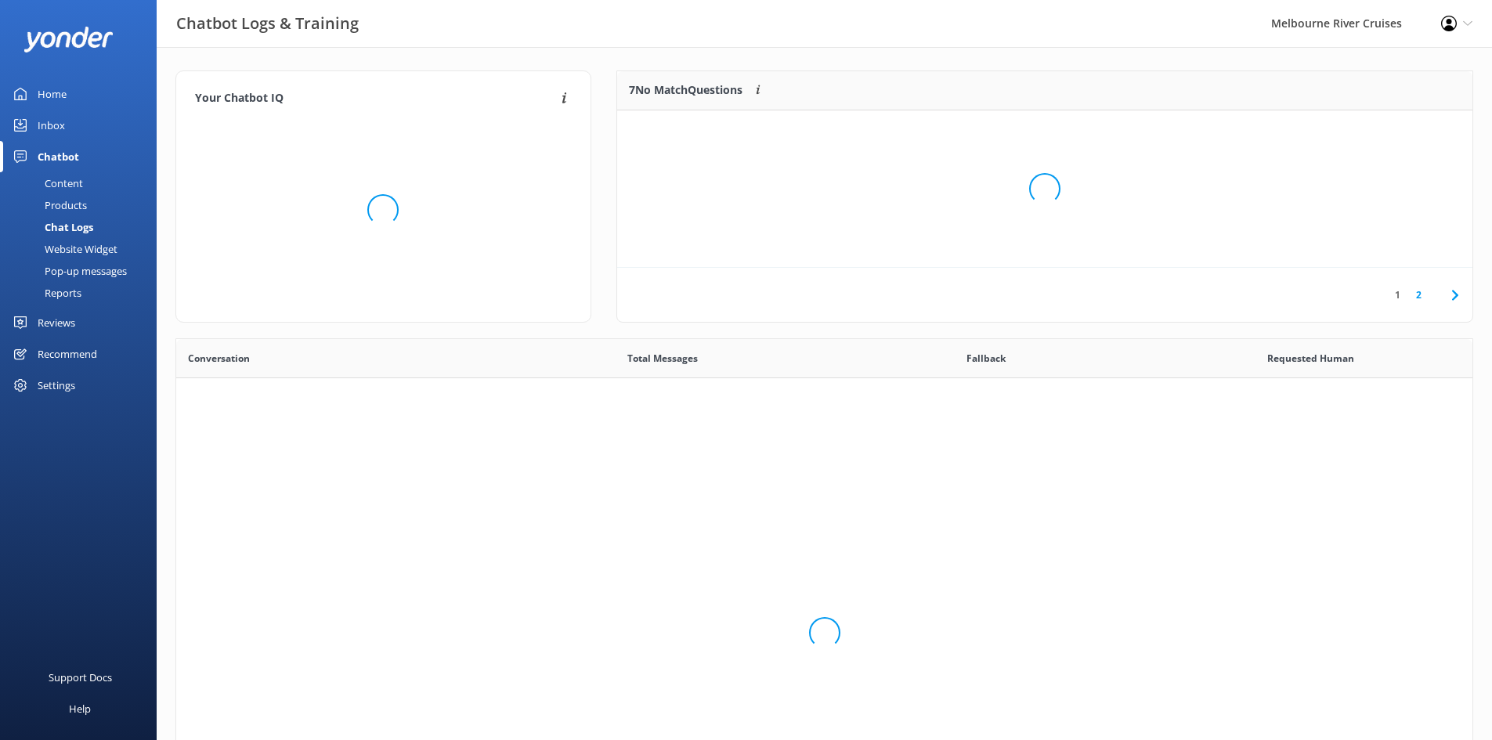
scroll to position [537, 1285]
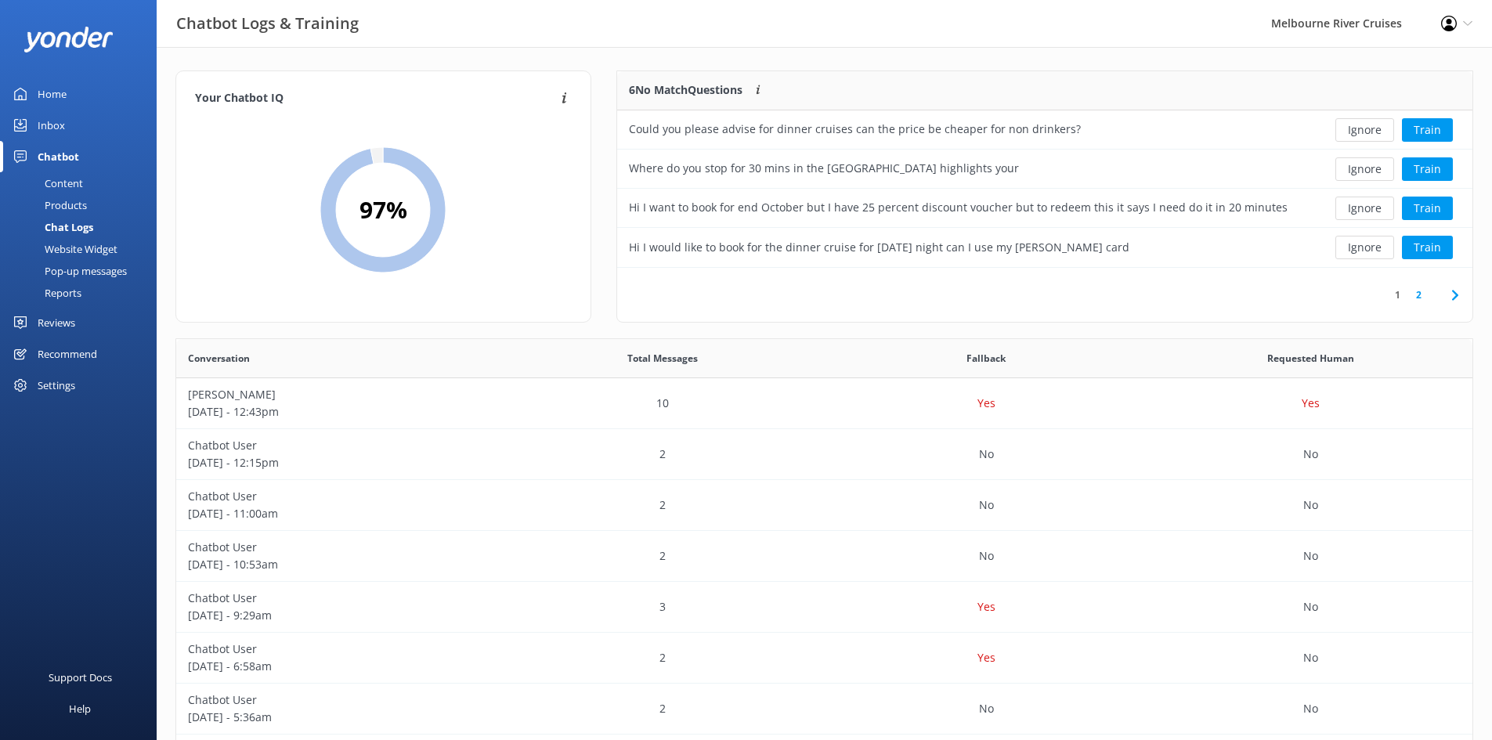
click at [1419, 298] on link "2" at bounding box center [1418, 294] width 21 height 15
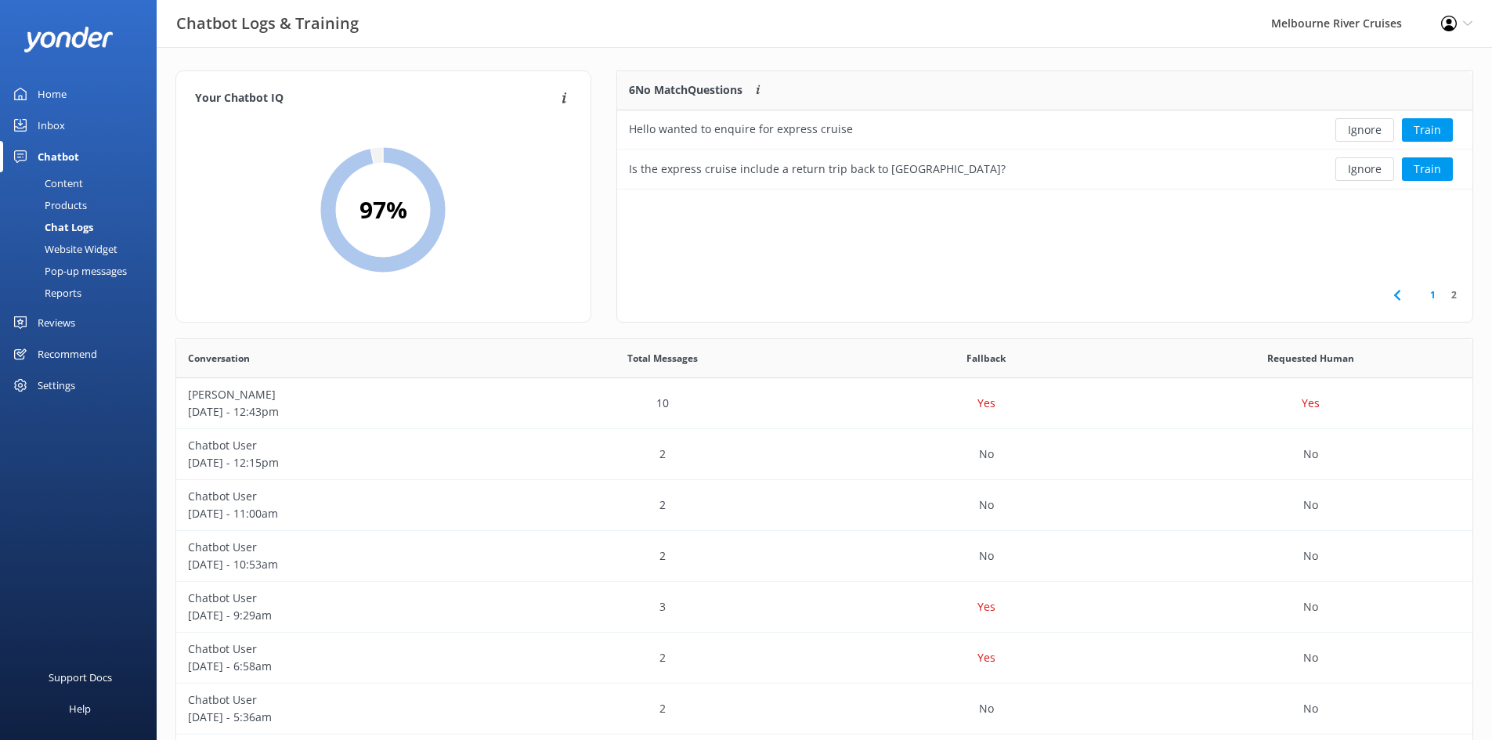
scroll to position [107, 844]
click at [1440, 127] on button "Train" at bounding box center [1427, 129] width 51 height 23
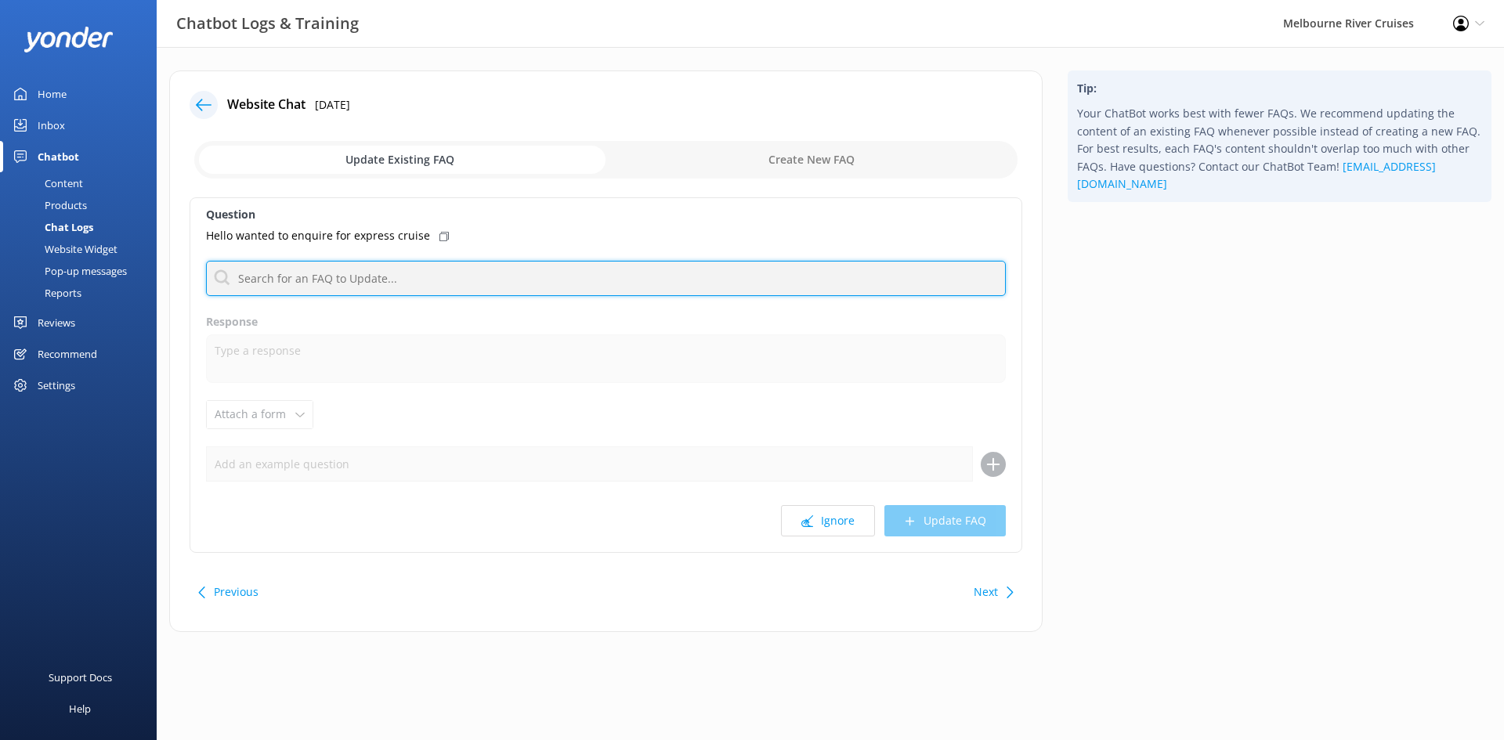
click at [317, 285] on input "text" at bounding box center [606, 278] width 800 height 35
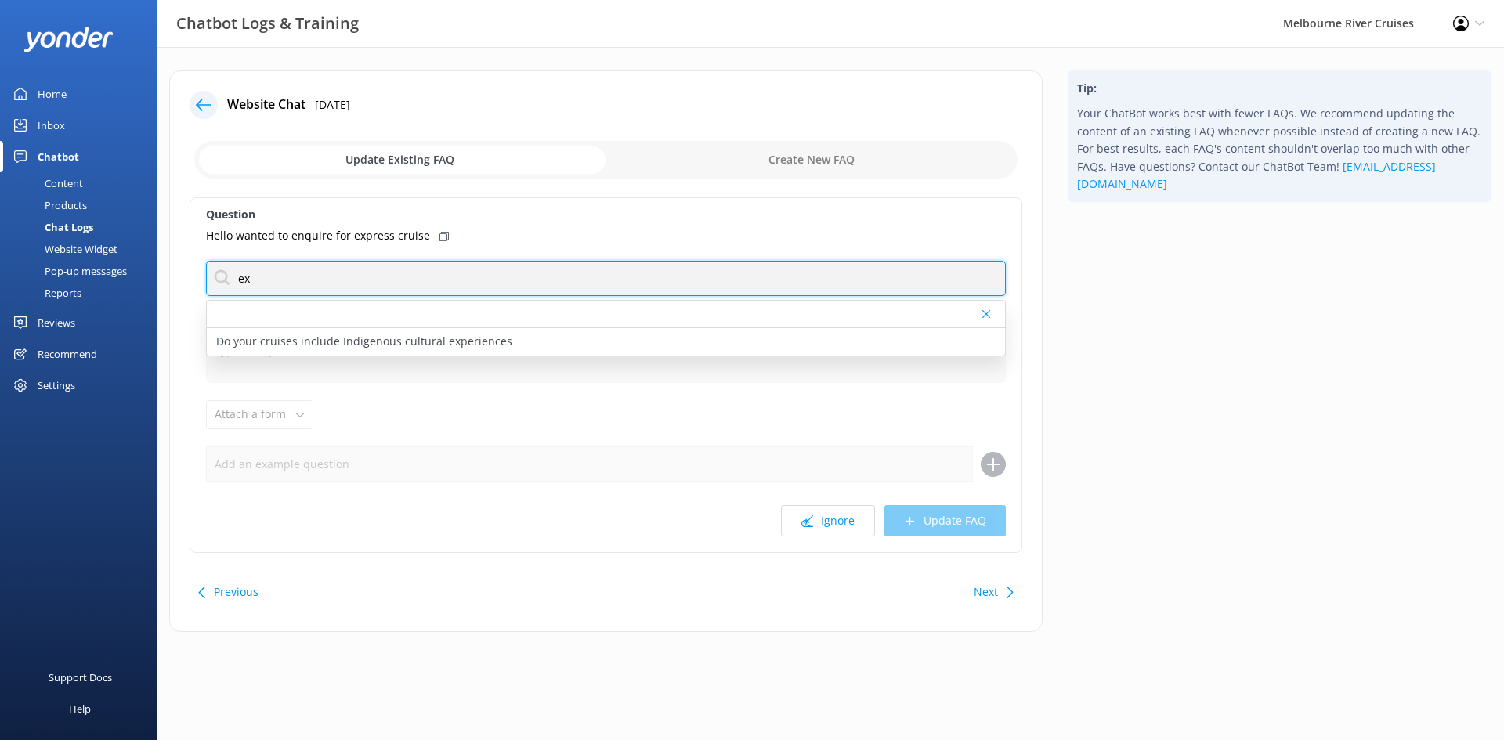
type input "e"
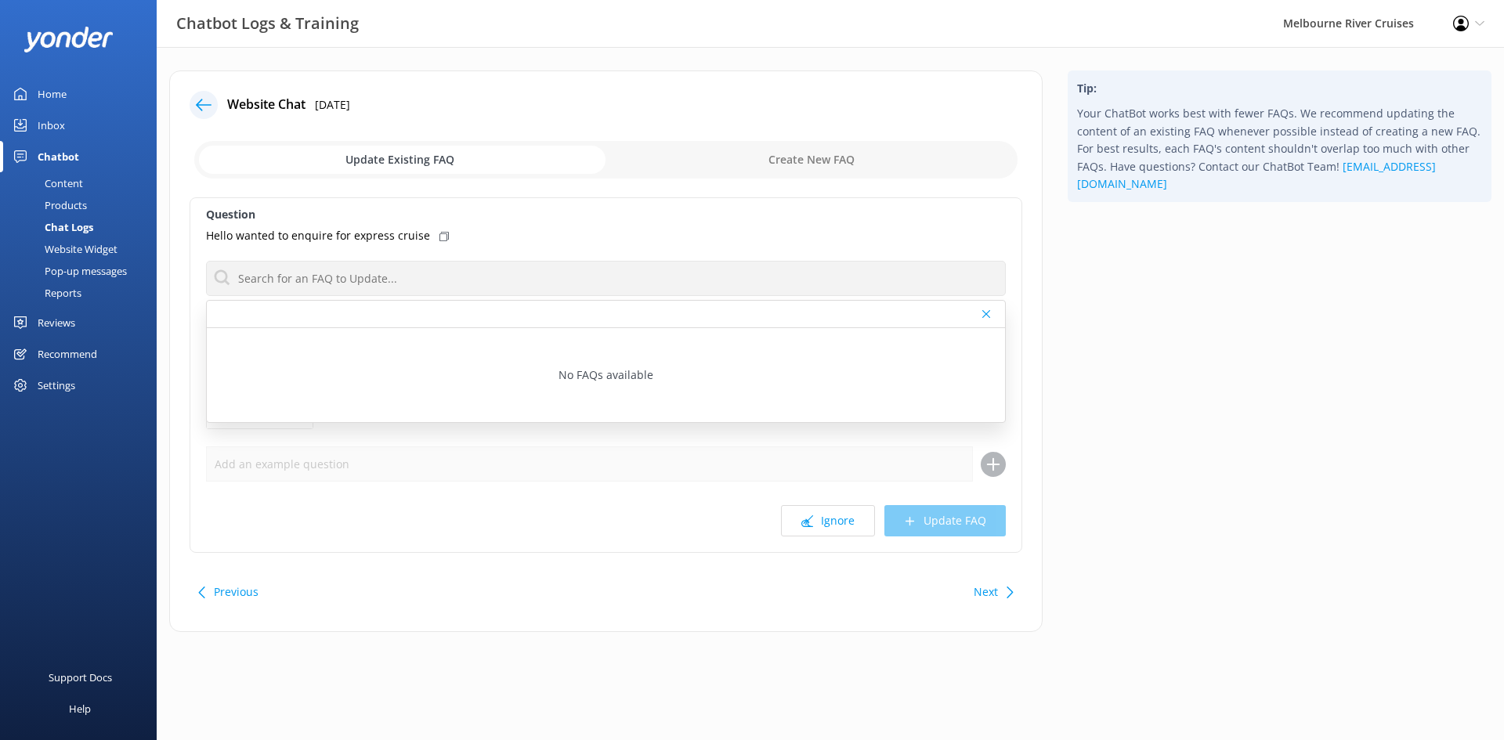
click at [194, 106] on div at bounding box center [204, 105] width 28 height 28
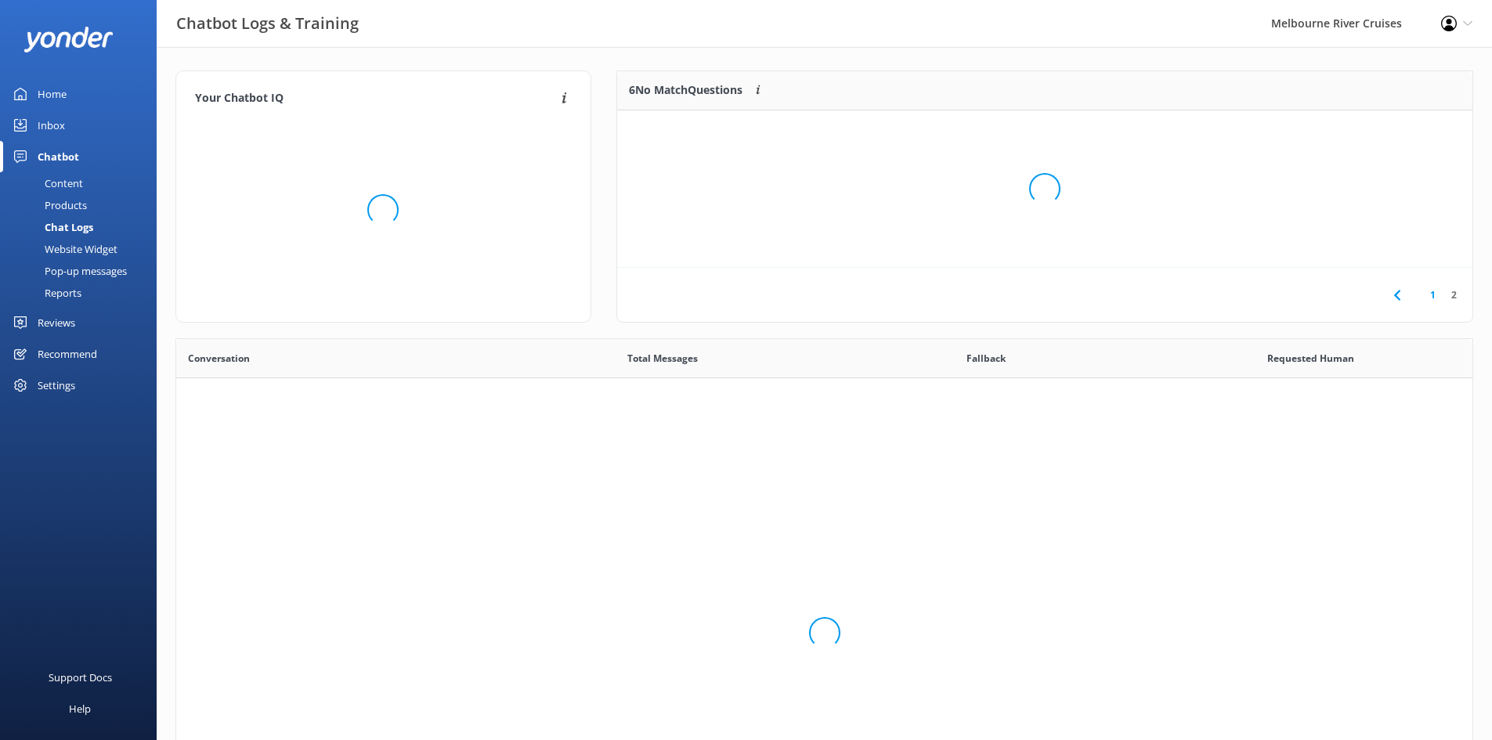
scroll to position [107, 844]
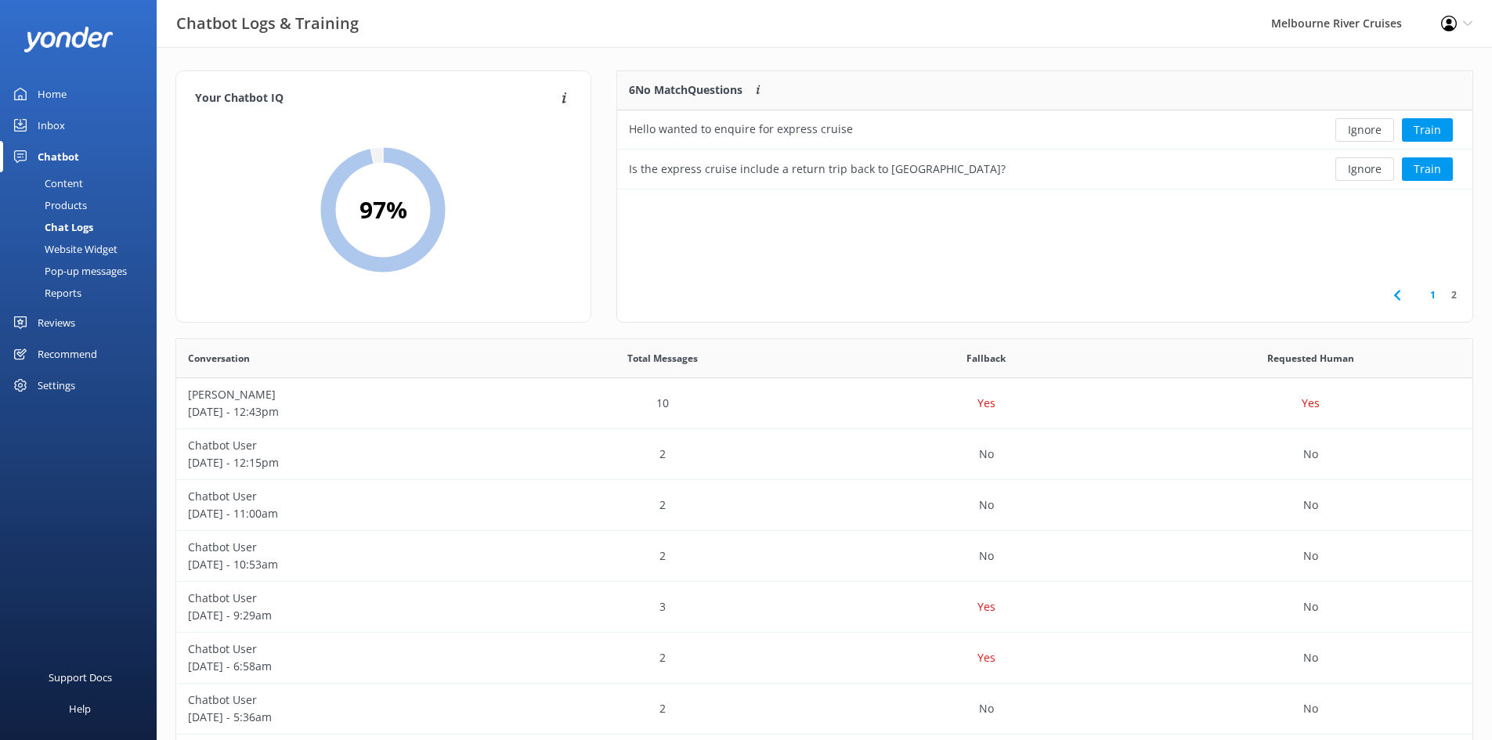
click at [1430, 292] on link "1" at bounding box center [1432, 294] width 21 height 15
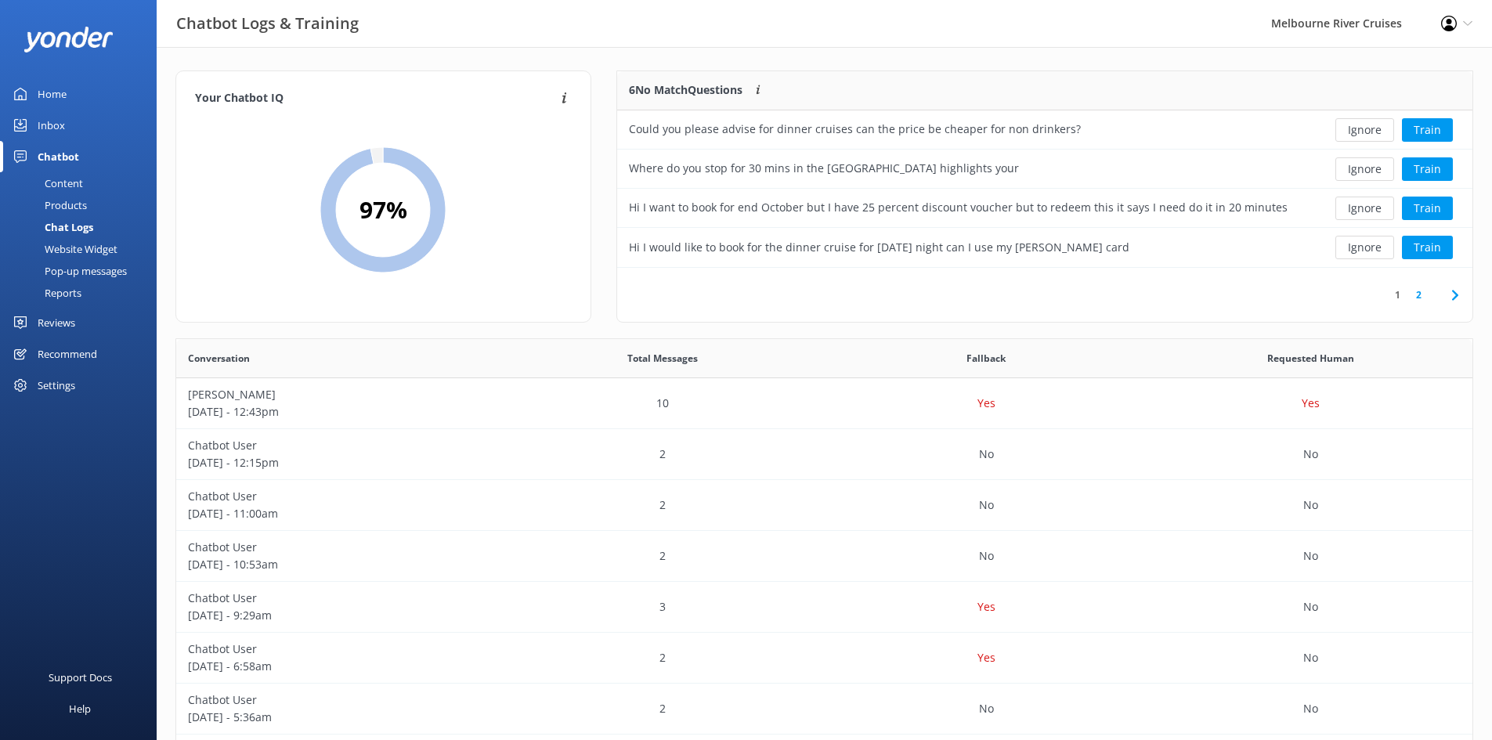
click at [1419, 297] on link "2" at bounding box center [1418, 294] width 21 height 15
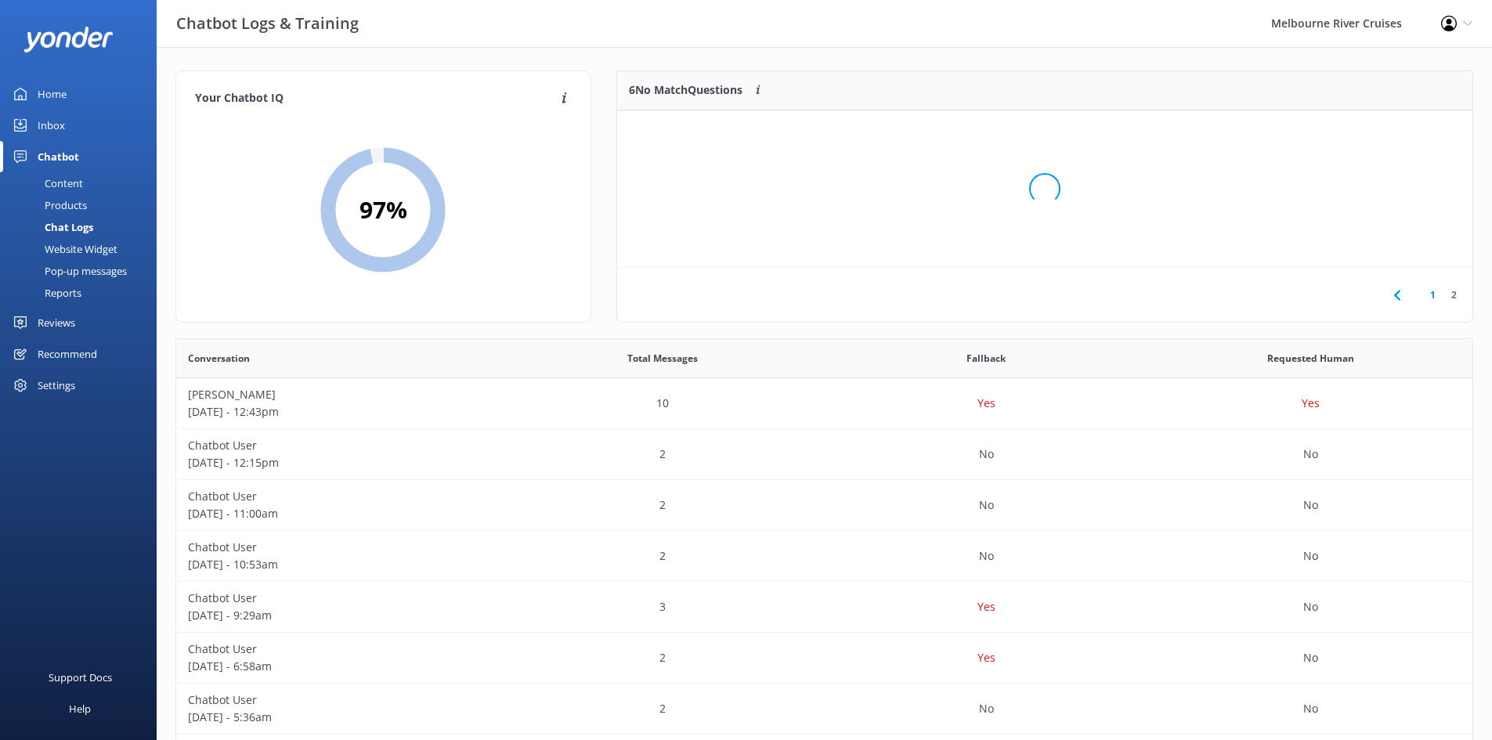
scroll to position [107, 844]
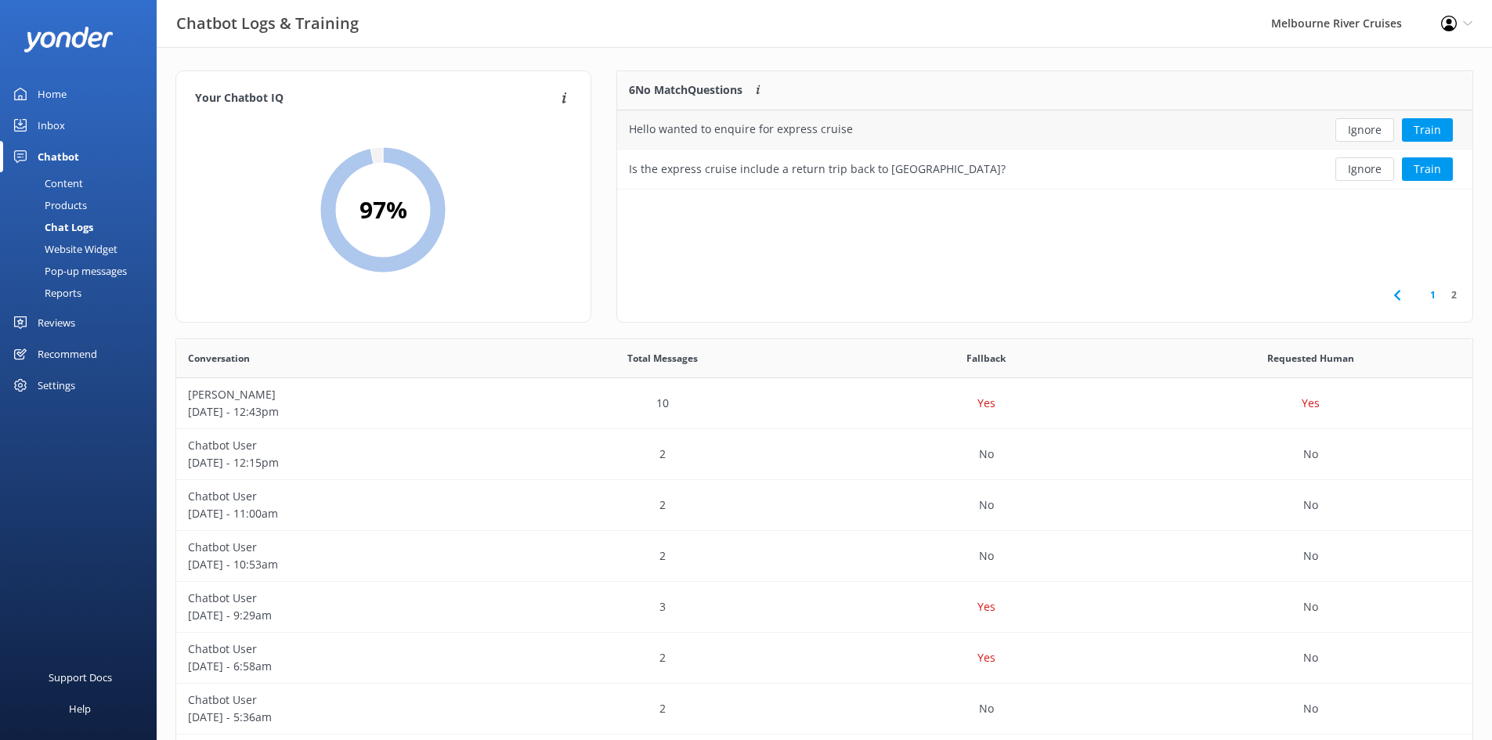
click at [1373, 128] on button "Ignore" at bounding box center [1365, 129] width 59 height 23
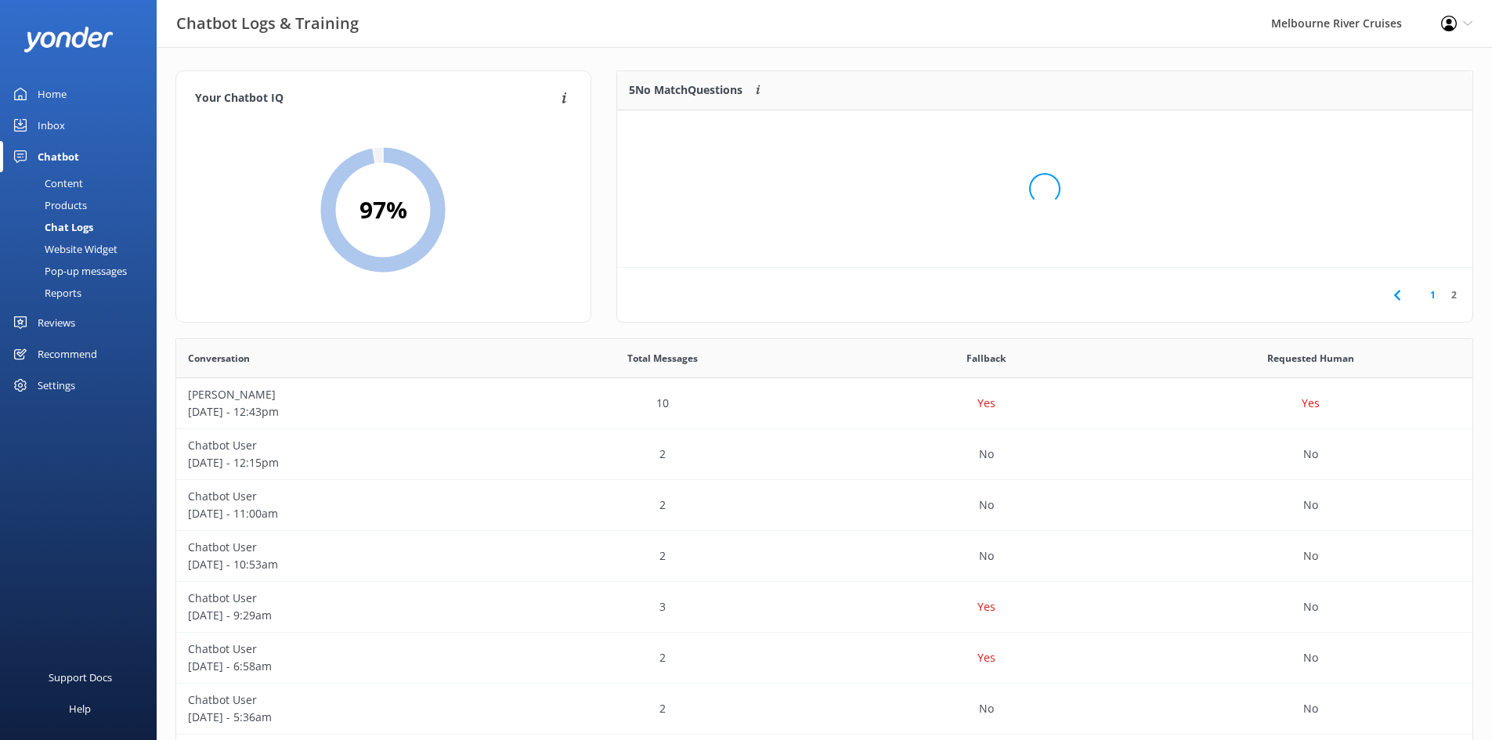
scroll to position [67, 844]
click at [1358, 129] on button "Ignore" at bounding box center [1365, 129] width 59 height 23
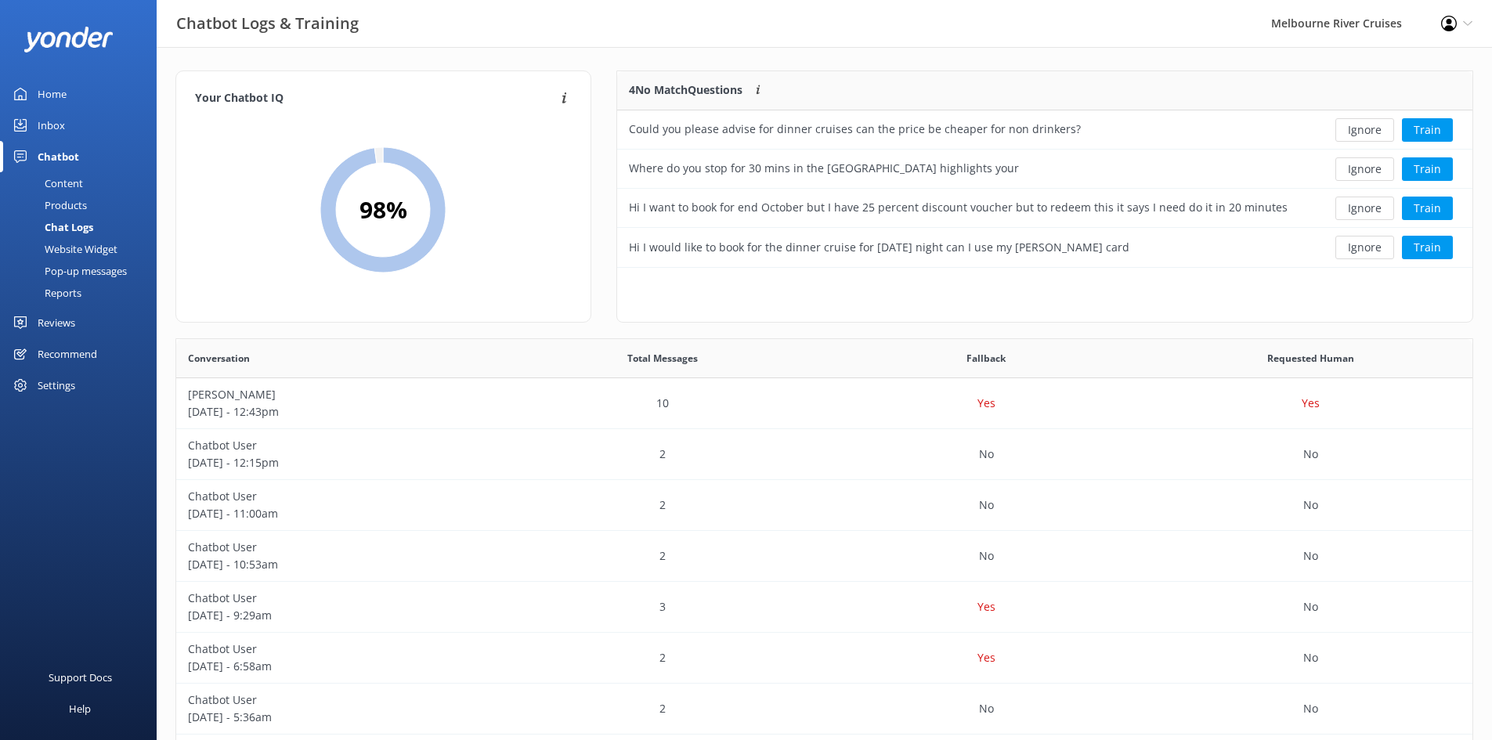
scroll to position [184, 844]
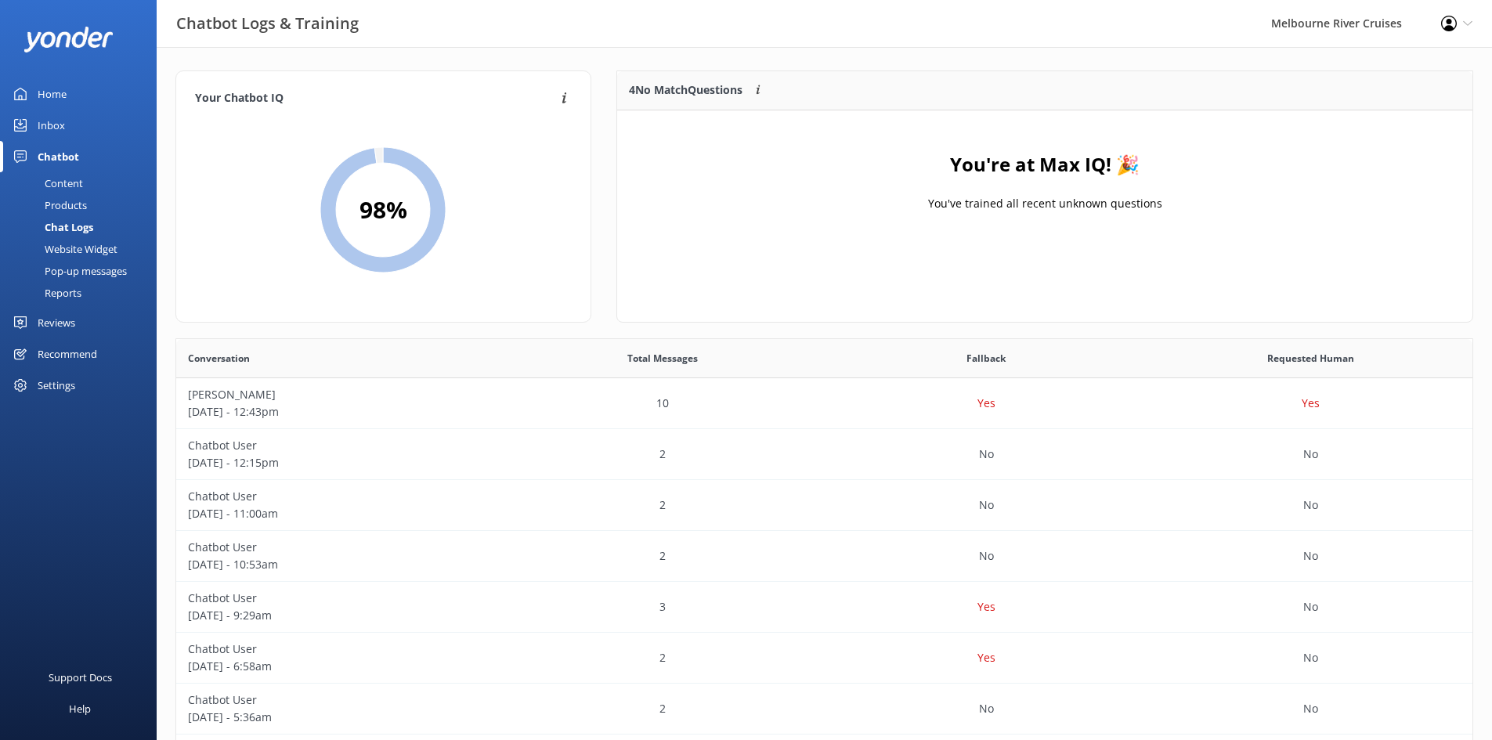
click at [641, 79] on div "4 No Match Questions Customers sometimes ask questions that don't fully match a…" at bounding box center [957, 90] width 681 height 39
click at [634, 86] on p "4 No Match Questions" at bounding box center [686, 89] width 114 height 17
click at [1015, 150] on h4 "You're at Max IQ! 🎉" at bounding box center [1045, 165] width 190 height 30
click at [1025, 214] on div "You're at Max IQ! 🎉 You've trained all recent unknown questions" at bounding box center [1044, 188] width 855 height 157
drag, startPoint x: 906, startPoint y: 195, endPoint x: 879, endPoint y: 197, distance: 27.5
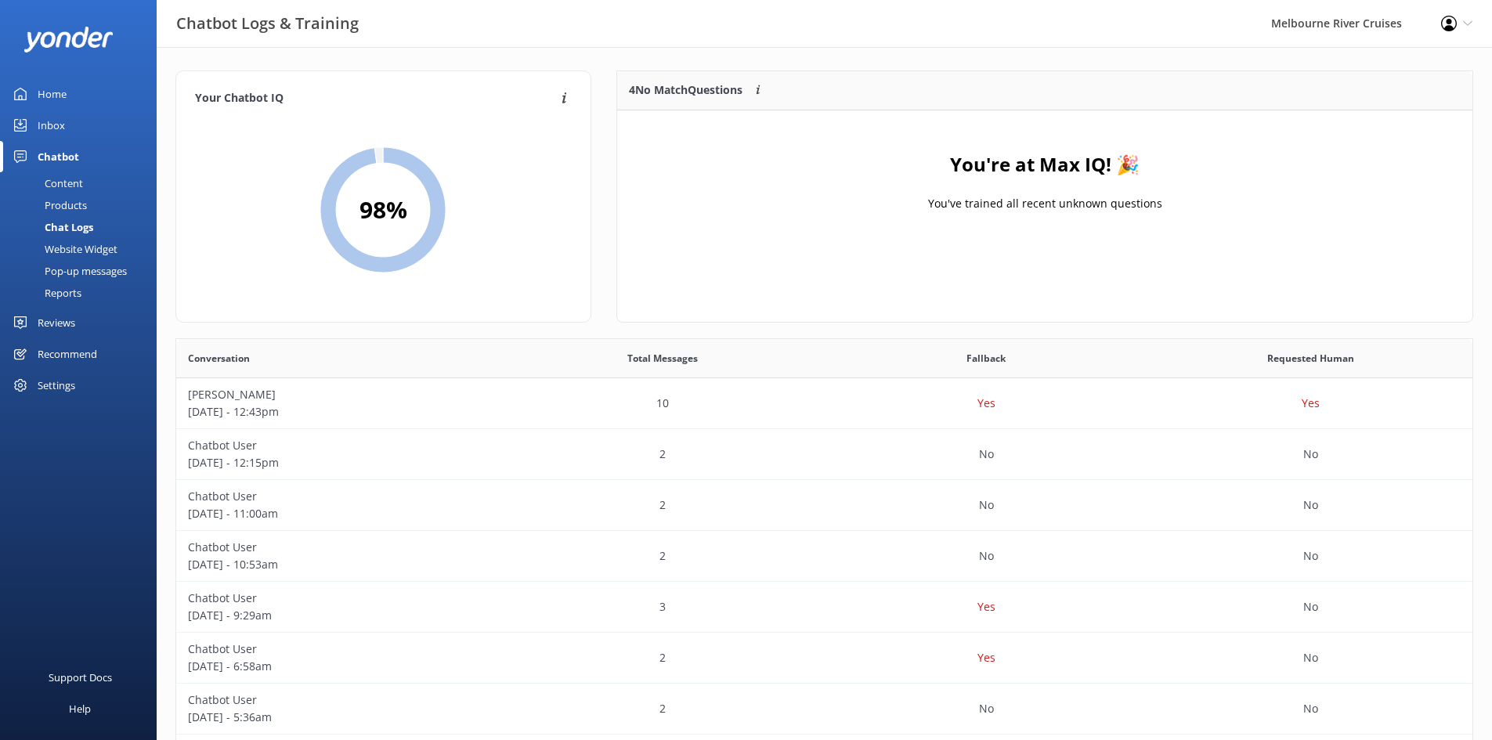
click at [906, 195] on div "You're at Max IQ! 🎉 You've trained all recent unknown questions" at bounding box center [1044, 188] width 855 height 157
click at [409, 182] on icon at bounding box center [382, 209] width 125 height 125
click at [671, 100] on div "4 No Match Questions Customers sometimes ask questions that don't fully match a…" at bounding box center [957, 90] width 681 height 39
click at [656, 91] on p "4 No Match Questions" at bounding box center [686, 89] width 114 height 17
click at [629, 86] on p "4 No Match Questions" at bounding box center [686, 89] width 114 height 17
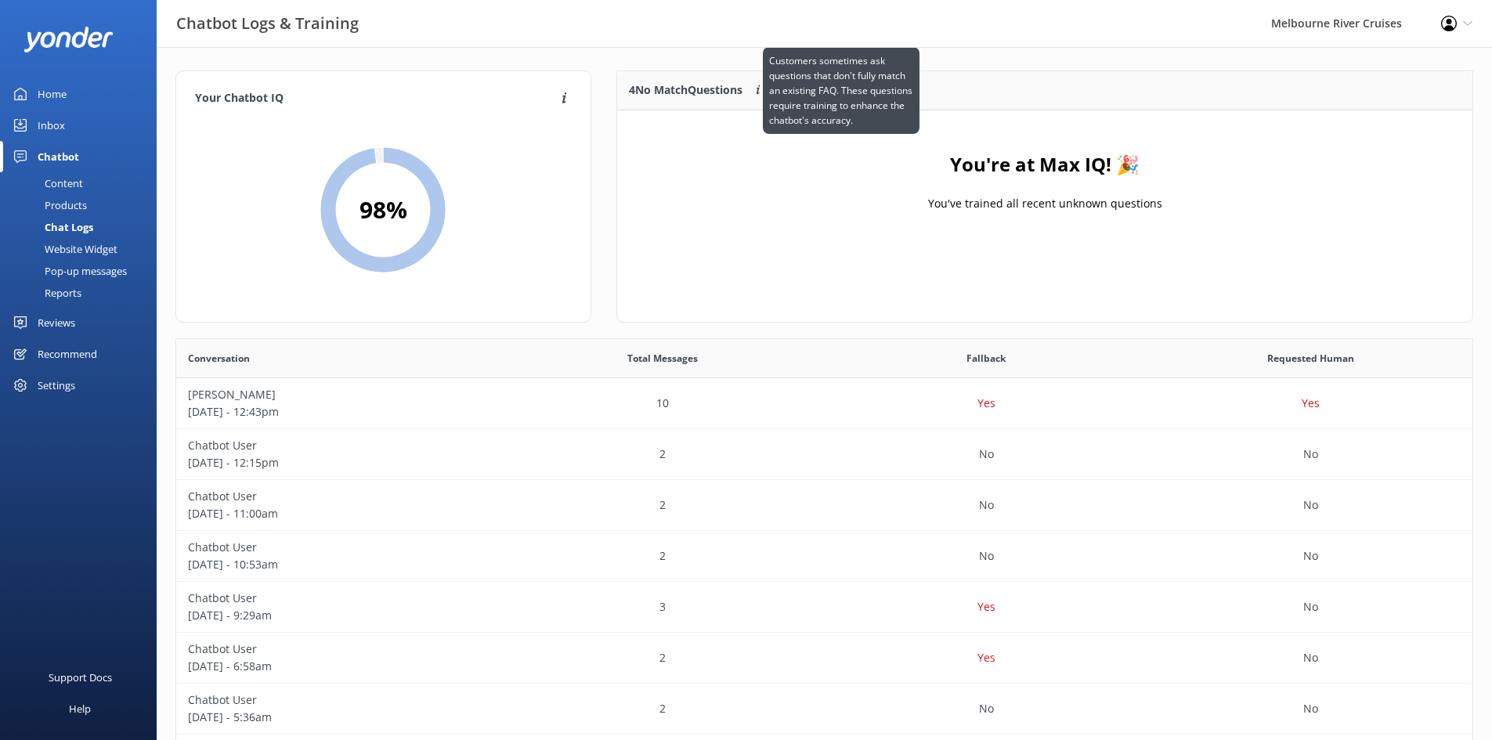
click at [764, 92] on icon at bounding box center [758, 91] width 13 height 13
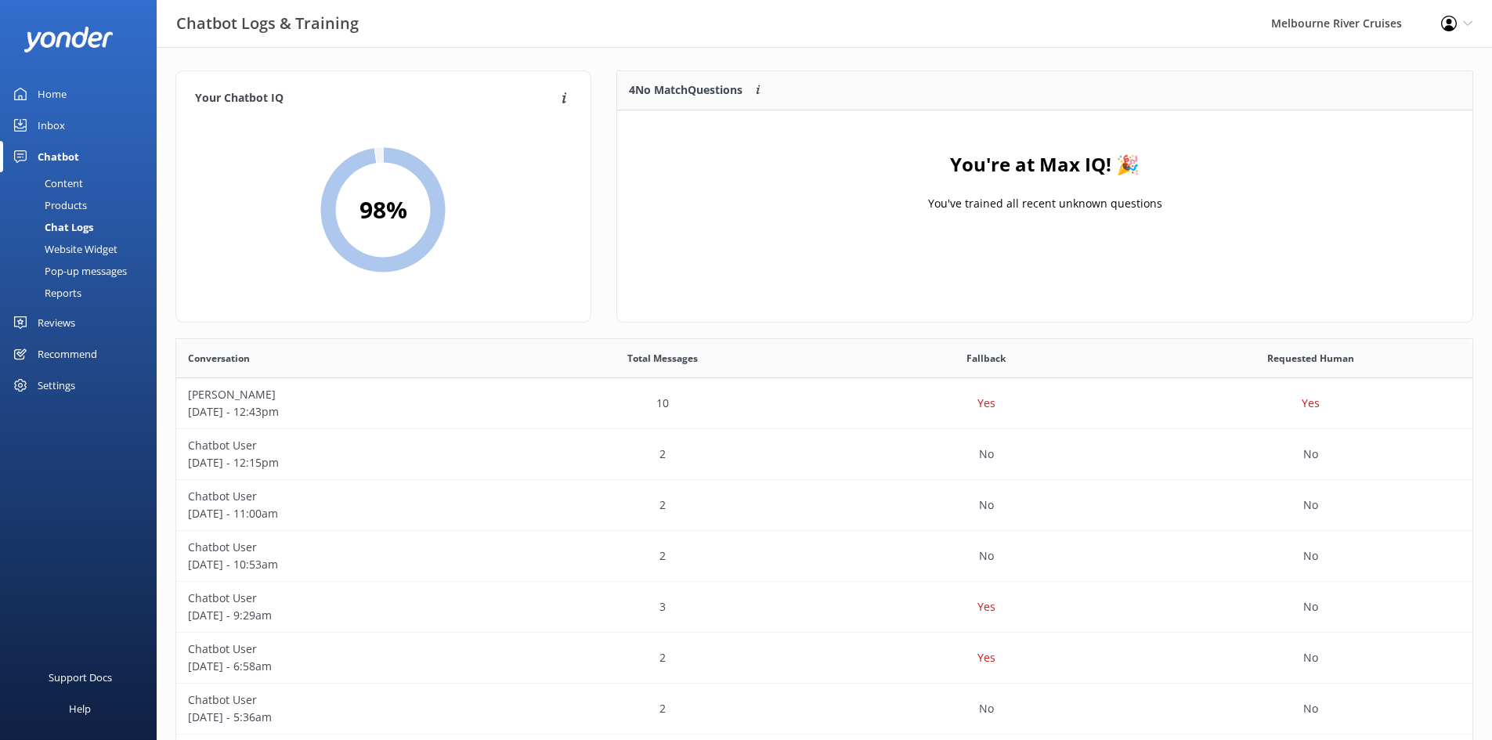
click at [77, 213] on div "Products" at bounding box center [48, 205] width 78 height 22
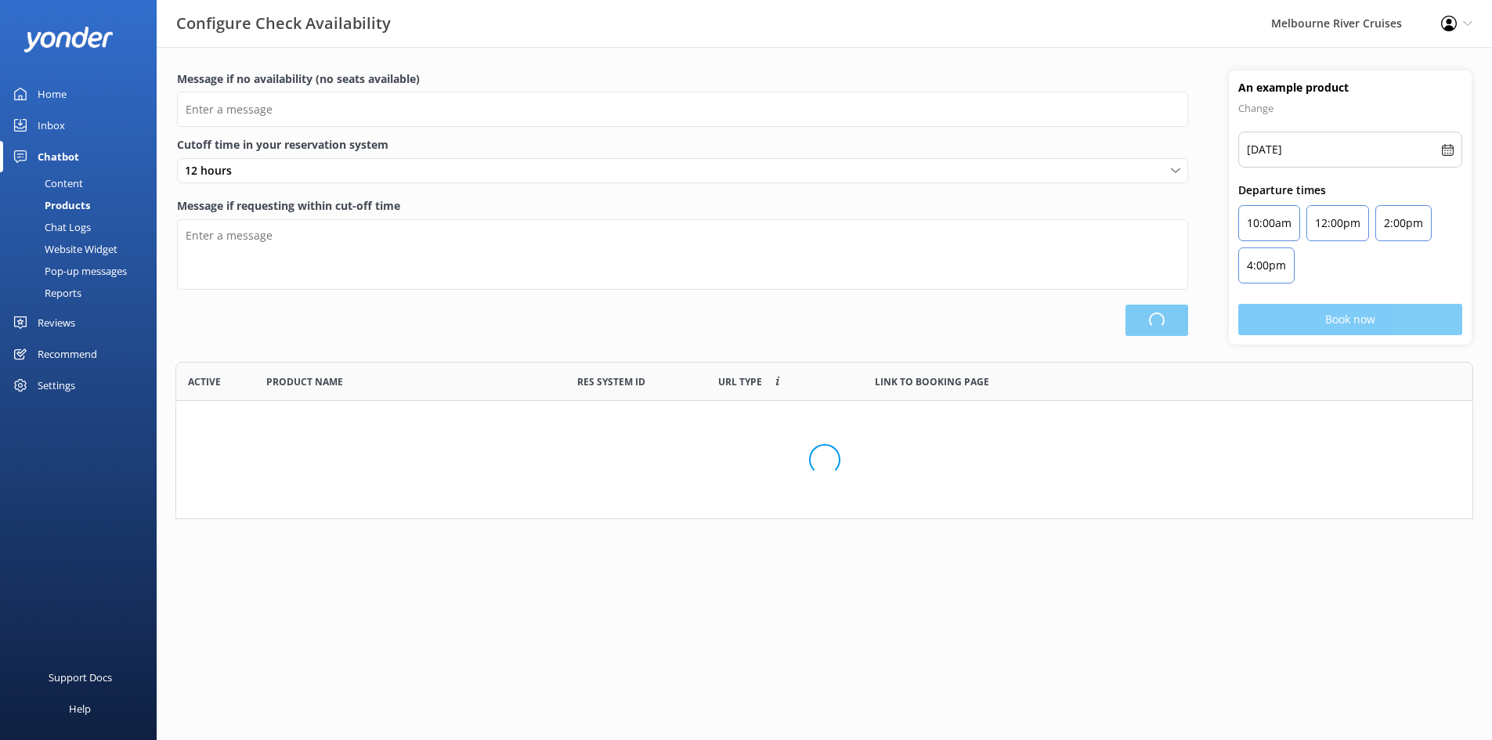
scroll to position [459, 1285]
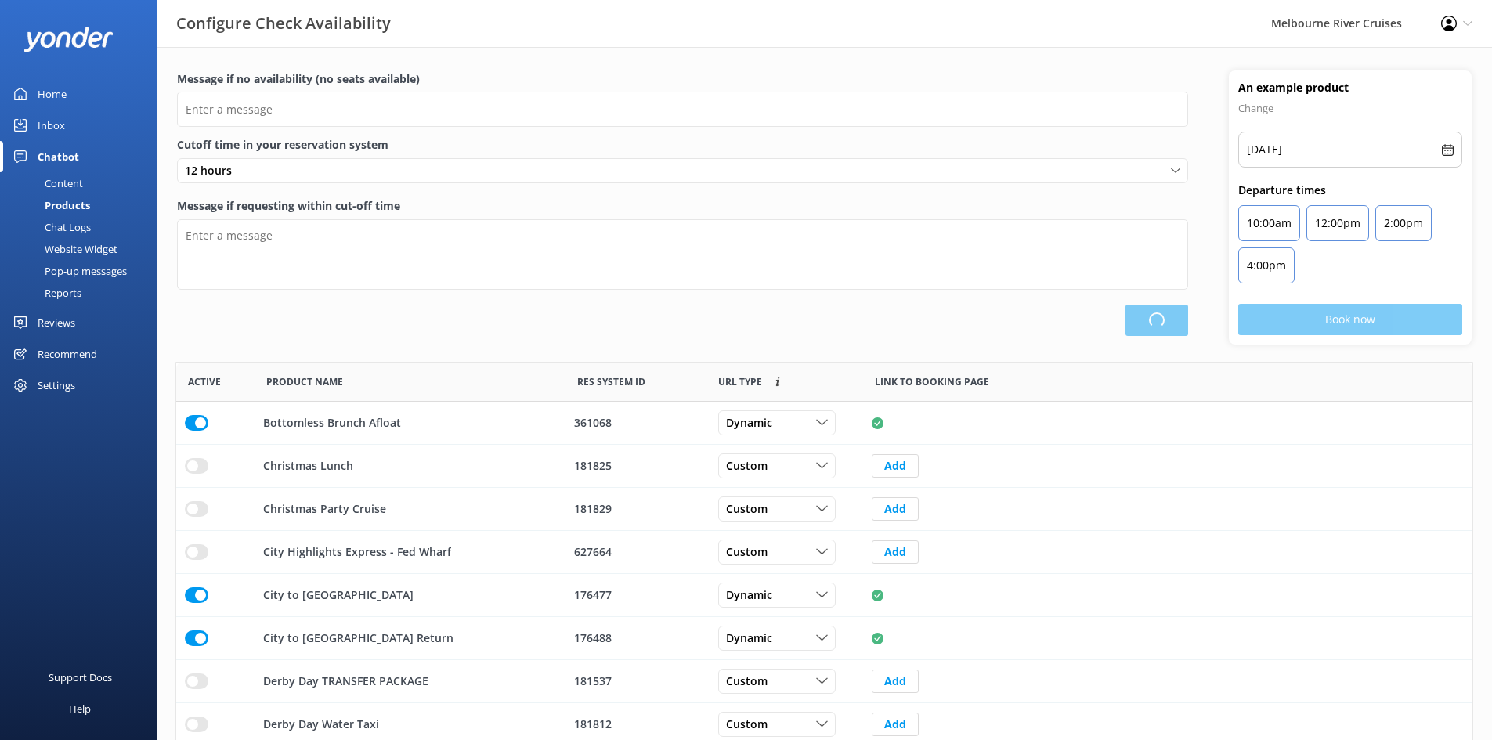
type input "There are no seats available, please check an alternative day"
type textarea "Our online booking system closes {hours} prior to departure. Please contact us …"
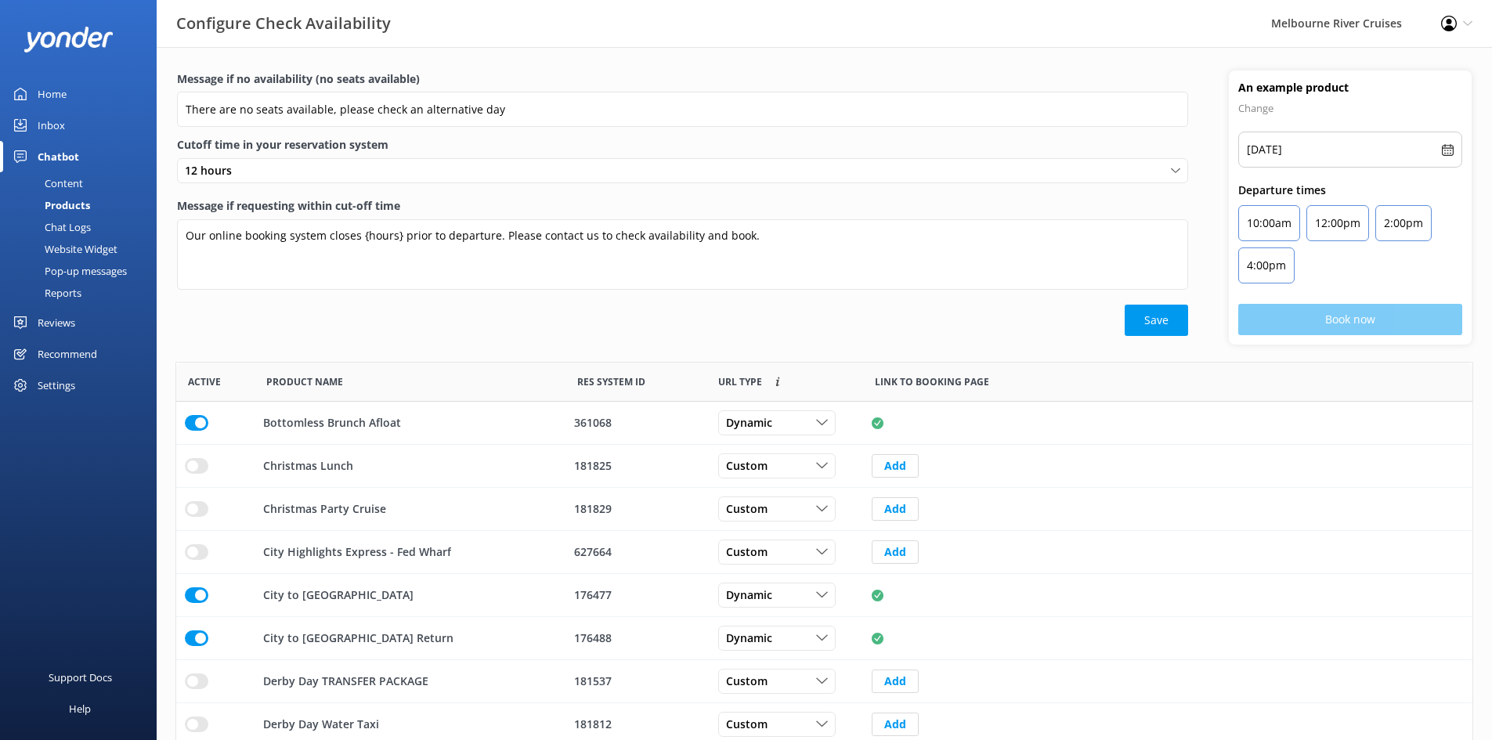
click at [71, 226] on div "Chat Logs" at bounding box center [49, 227] width 81 height 22
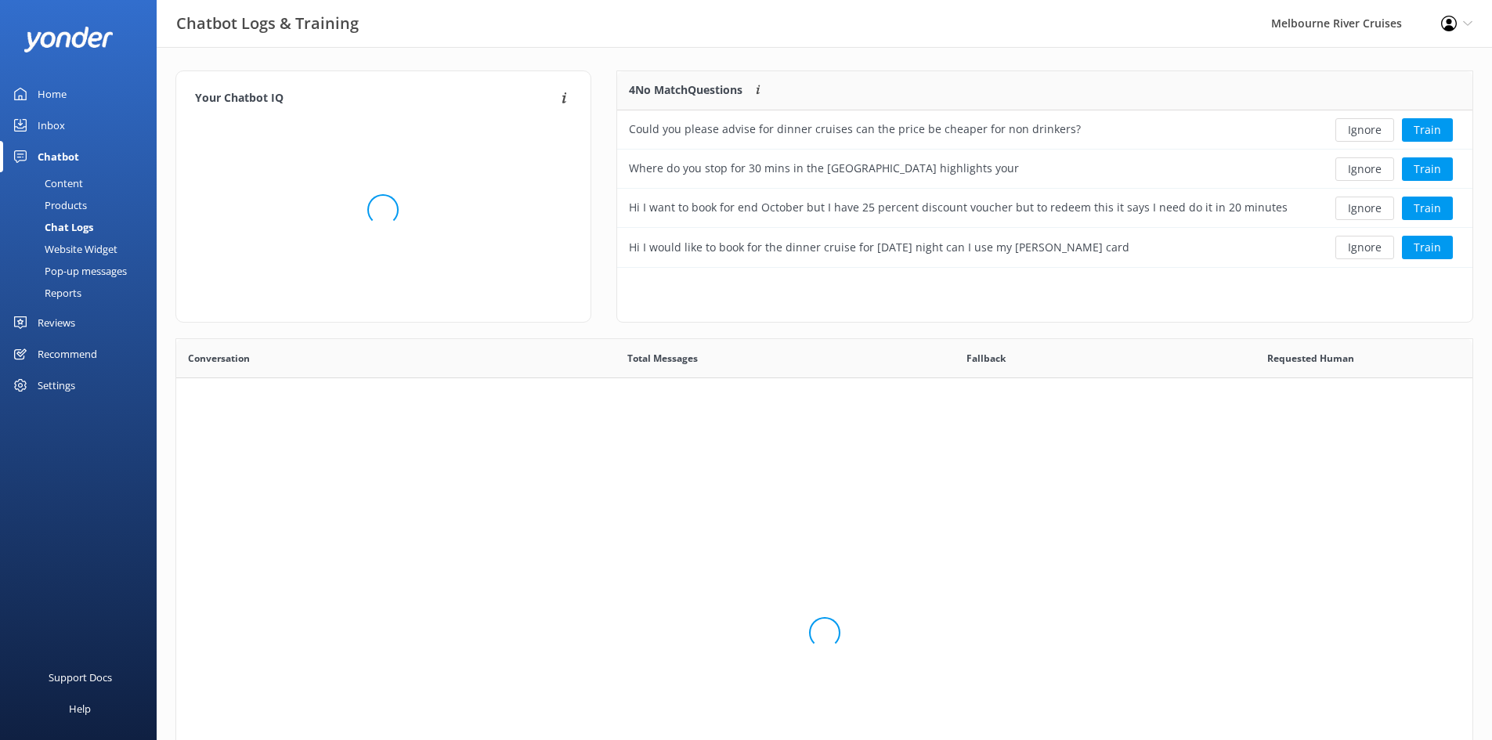
scroll to position [185, 844]
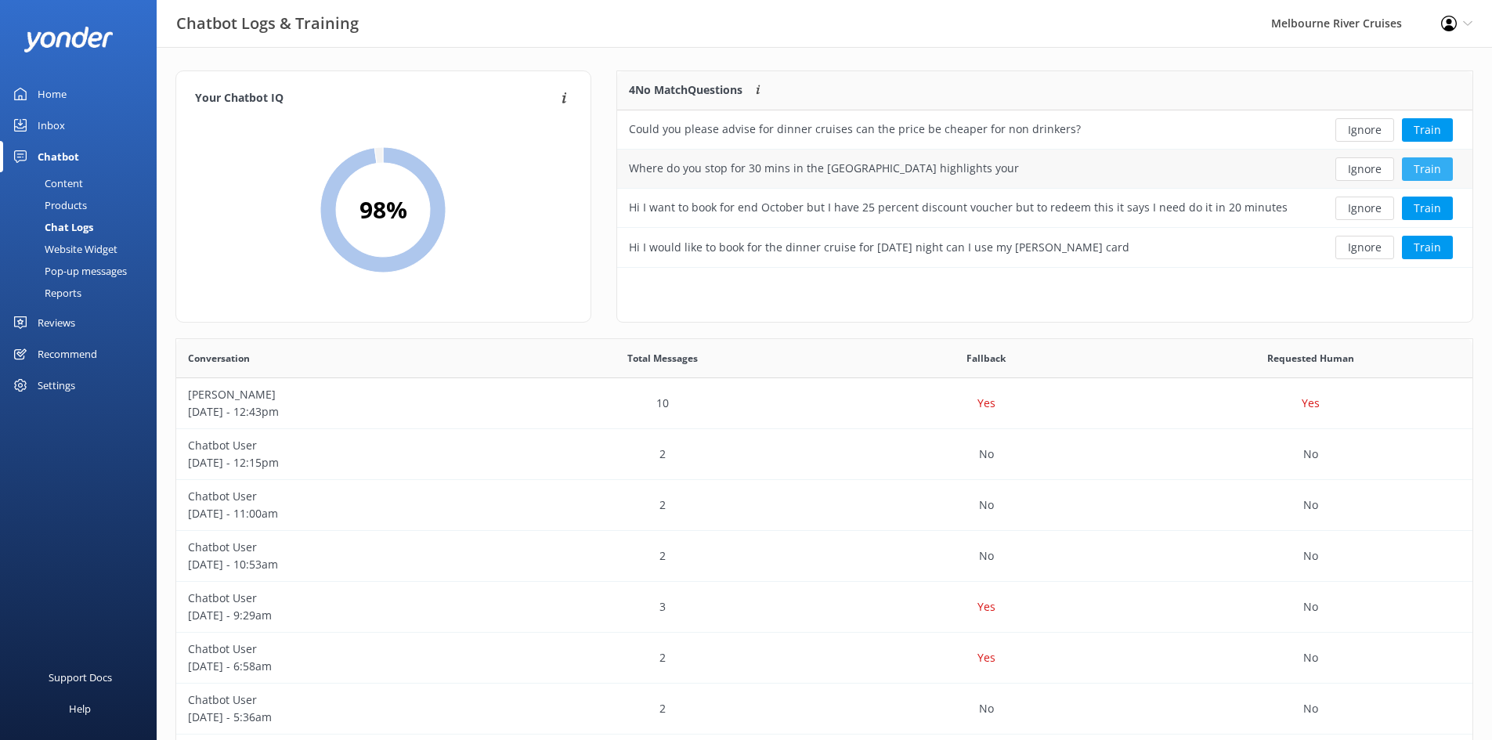
click at [1430, 172] on button "Train" at bounding box center [1427, 168] width 51 height 23
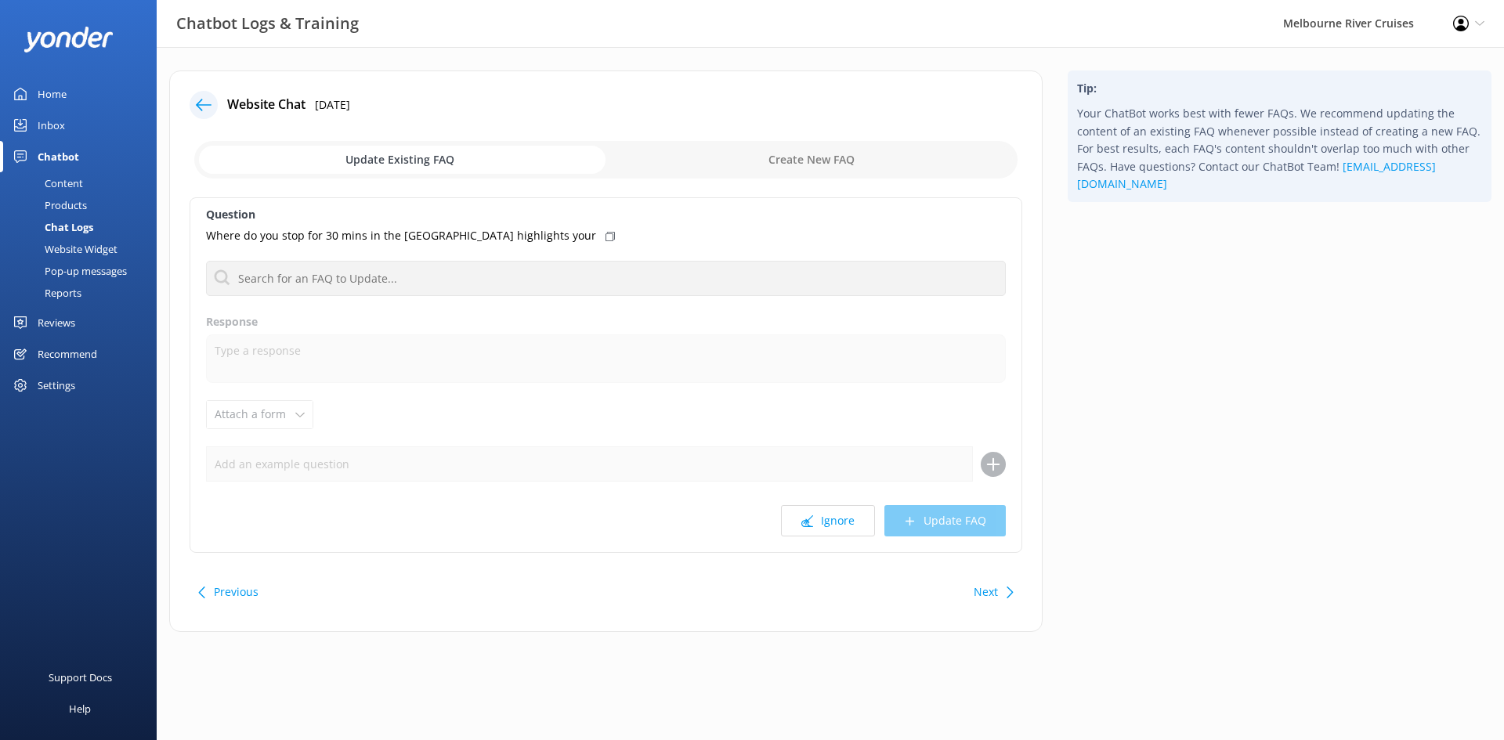
click at [206, 99] on icon at bounding box center [204, 105] width 16 height 16
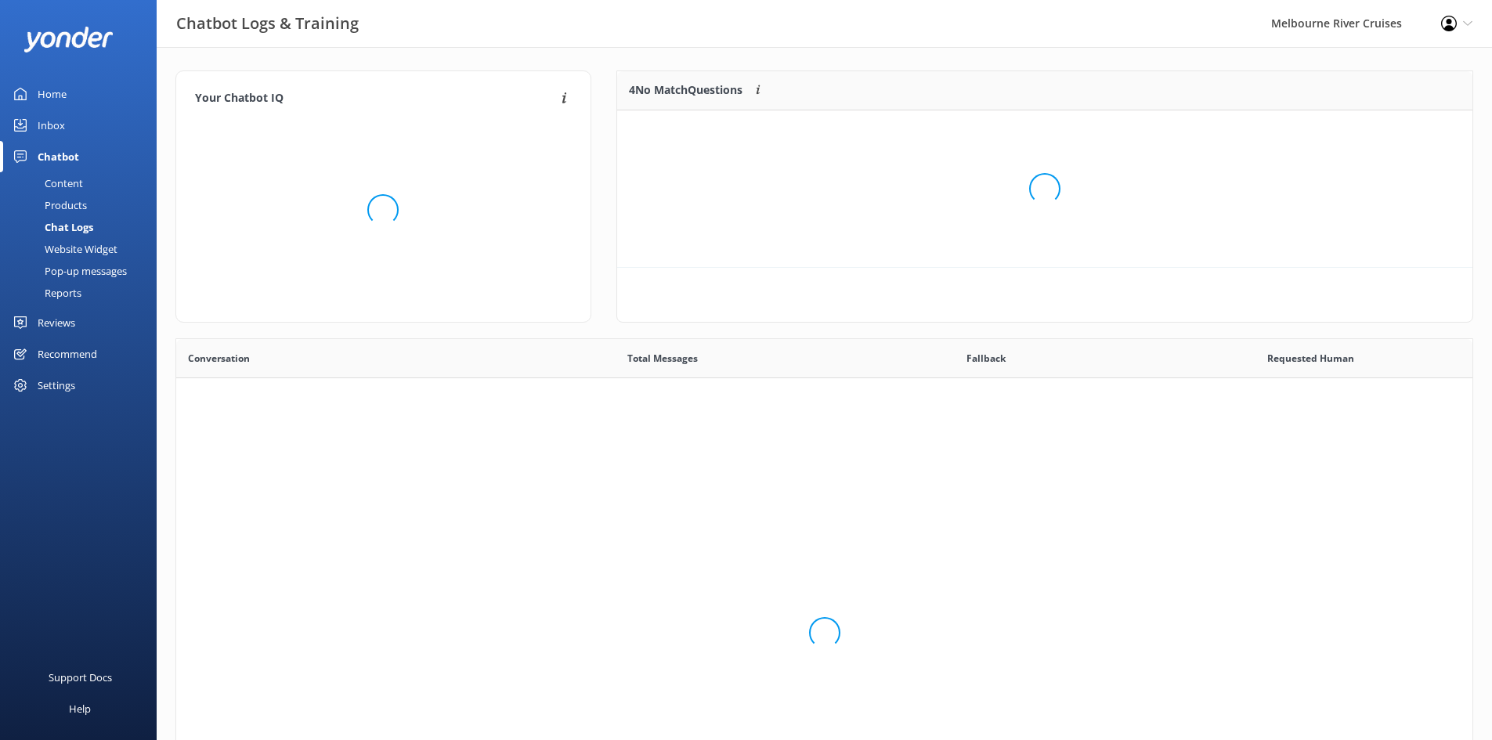
scroll to position [537, 1285]
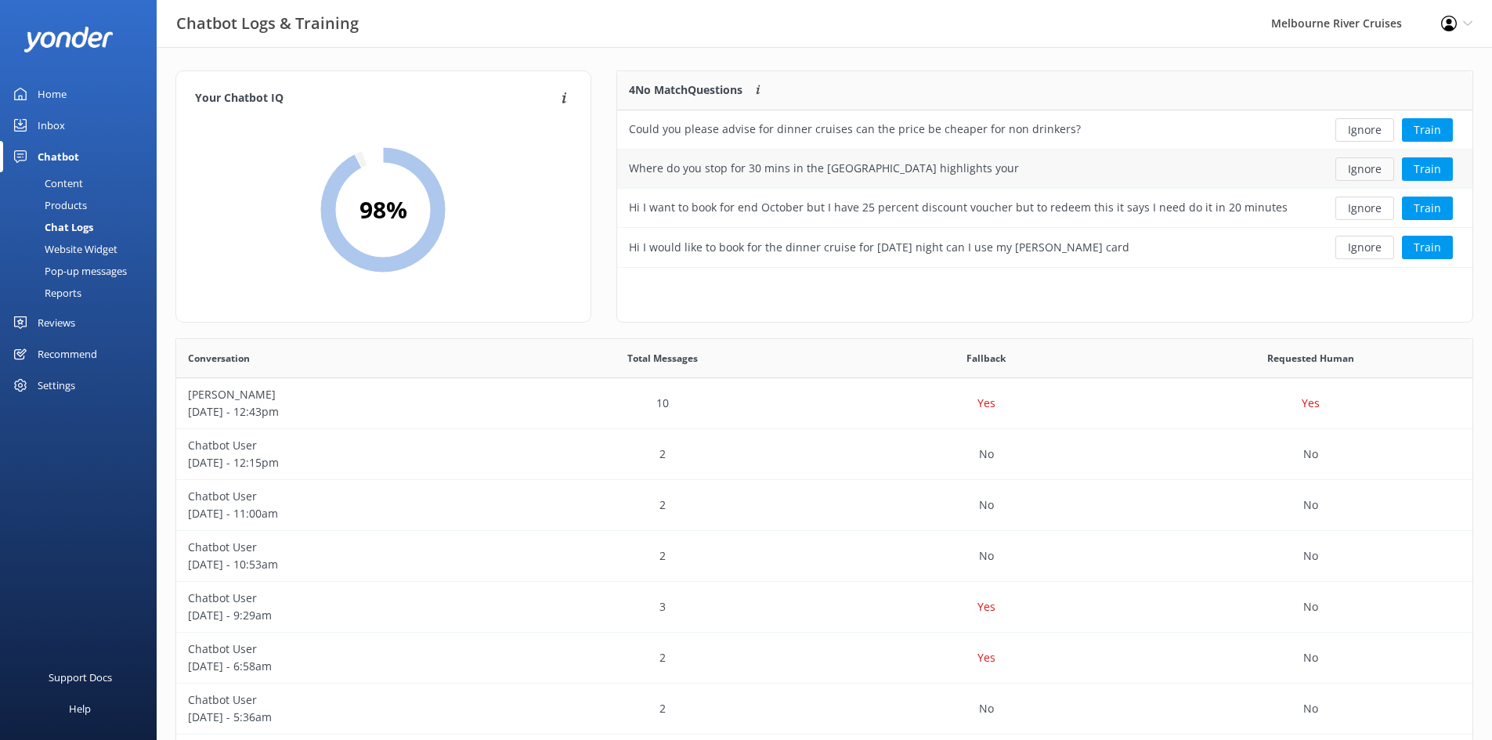
click at [1357, 165] on button "Ignore" at bounding box center [1365, 168] width 59 height 23
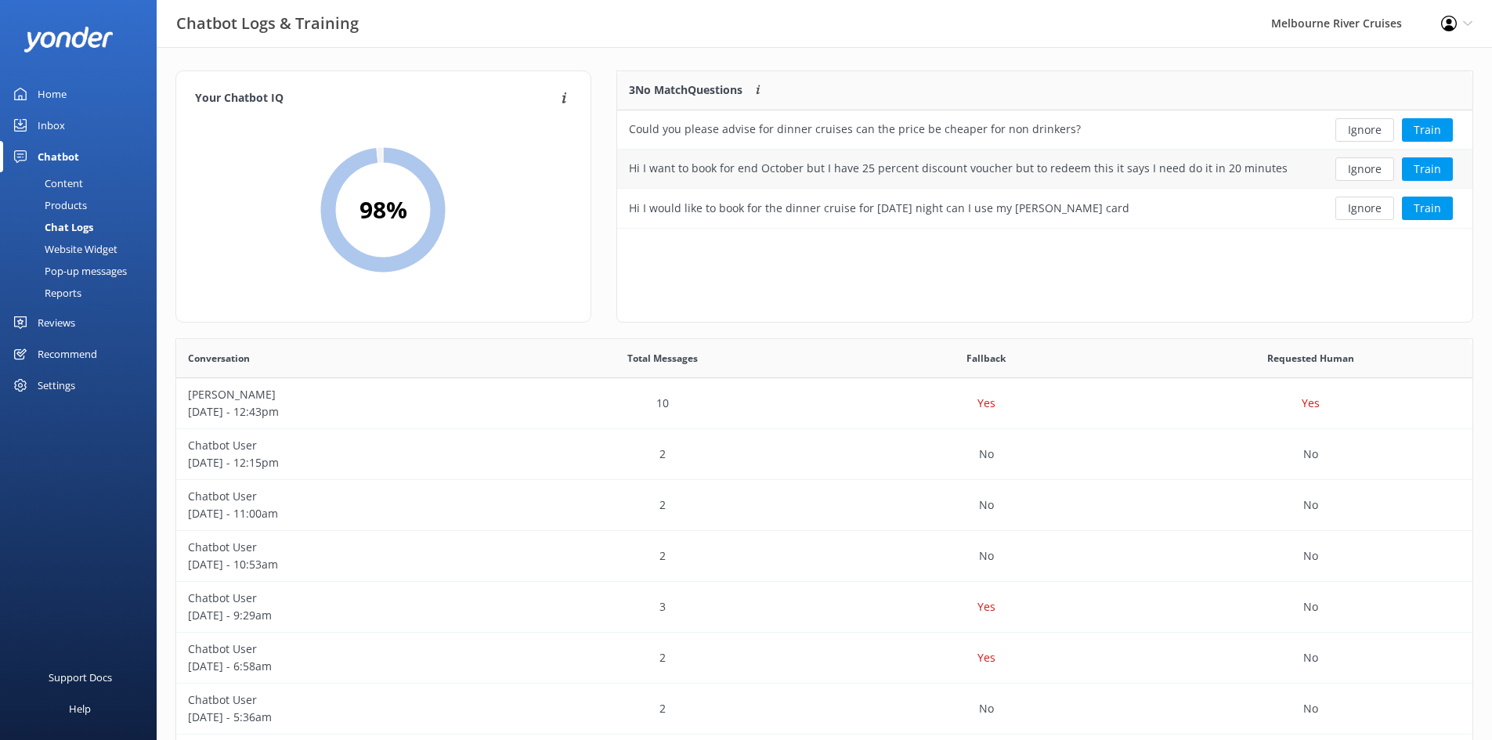
scroll to position [146, 844]
click at [1230, 167] on div "Hi I want to book for end October but I have 25 percent discount voucher but to…" at bounding box center [958, 168] width 658 height 17
click at [1289, 167] on div "Hi I want to book for end October but I have 25 percent discount voucher but to…" at bounding box center [957, 169] width 681 height 39
click at [1433, 164] on button "Train" at bounding box center [1427, 168] width 51 height 23
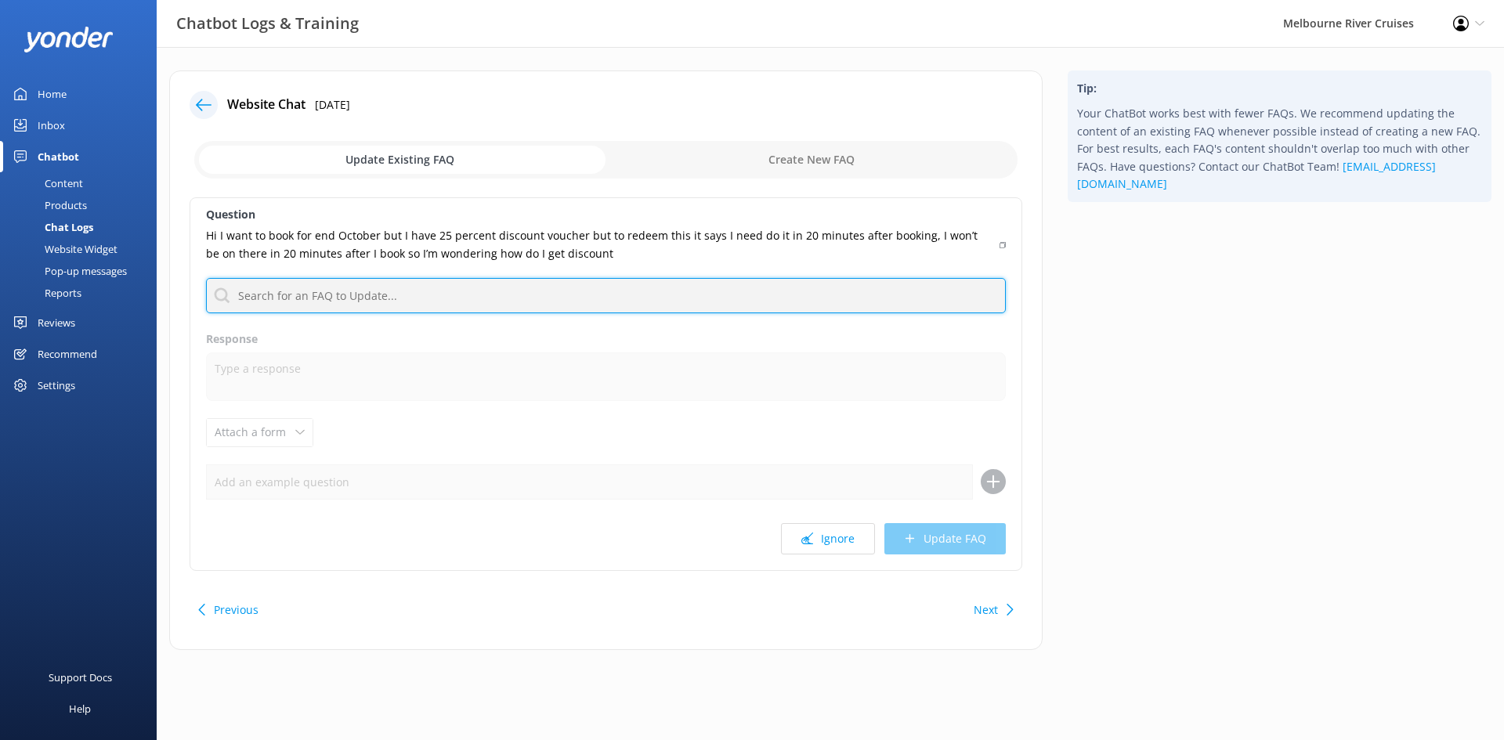
click at [291, 302] on input "text" at bounding box center [606, 295] width 800 height 35
type input "contact"
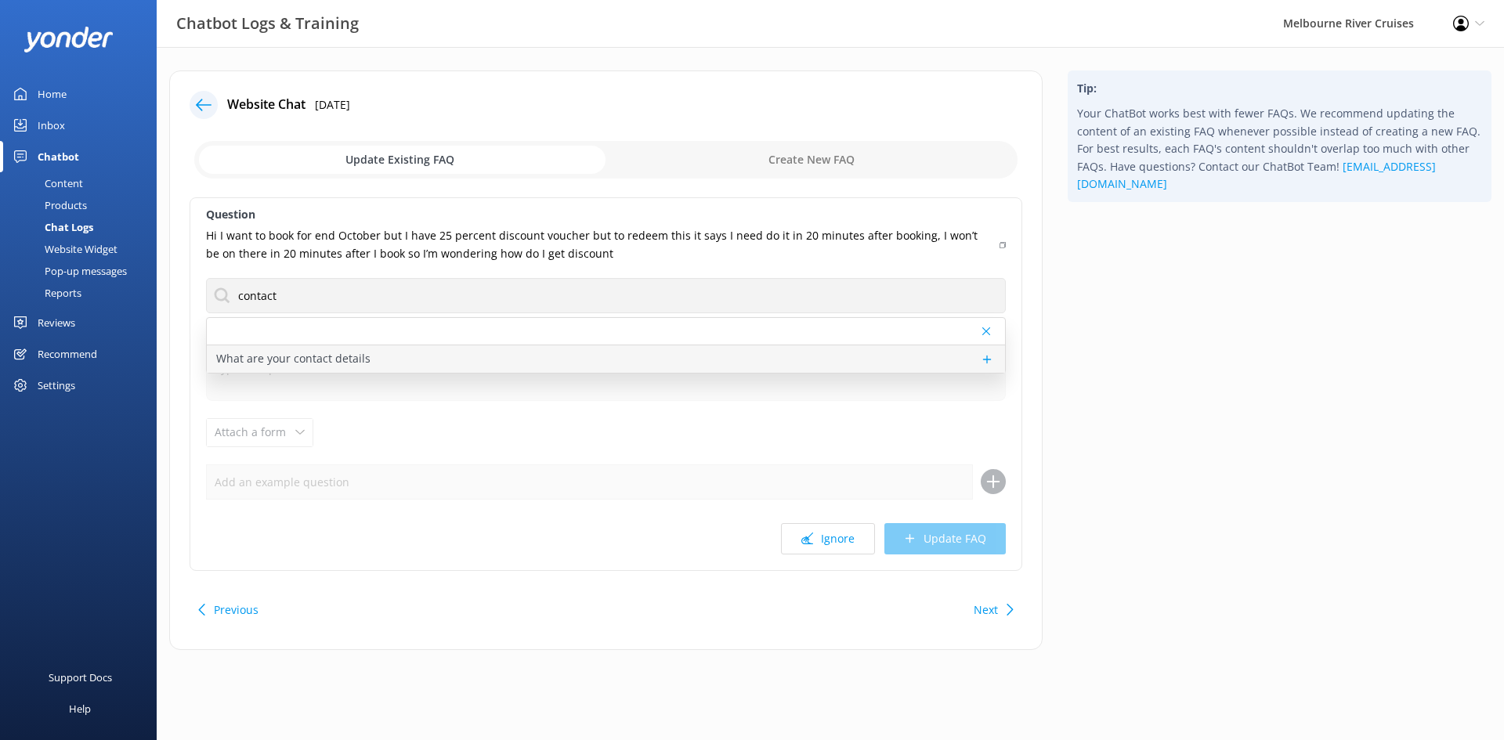
click at [316, 363] on p "What are your contact details" at bounding box center [293, 358] width 154 height 17
type textarea "You can contact the Melbourne River Cruises team by emailing [EMAIL_ADDRESS][DO…"
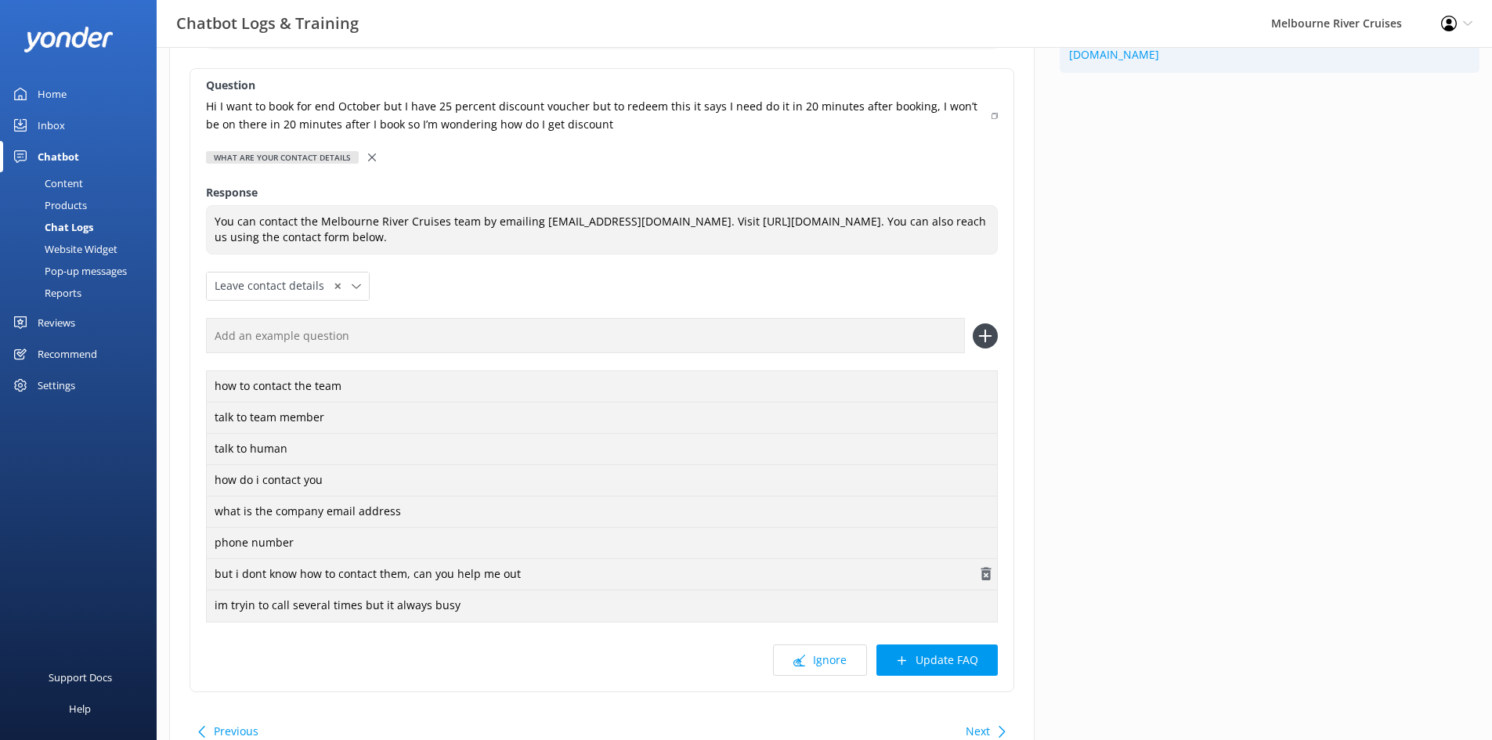
scroll to position [208, 0]
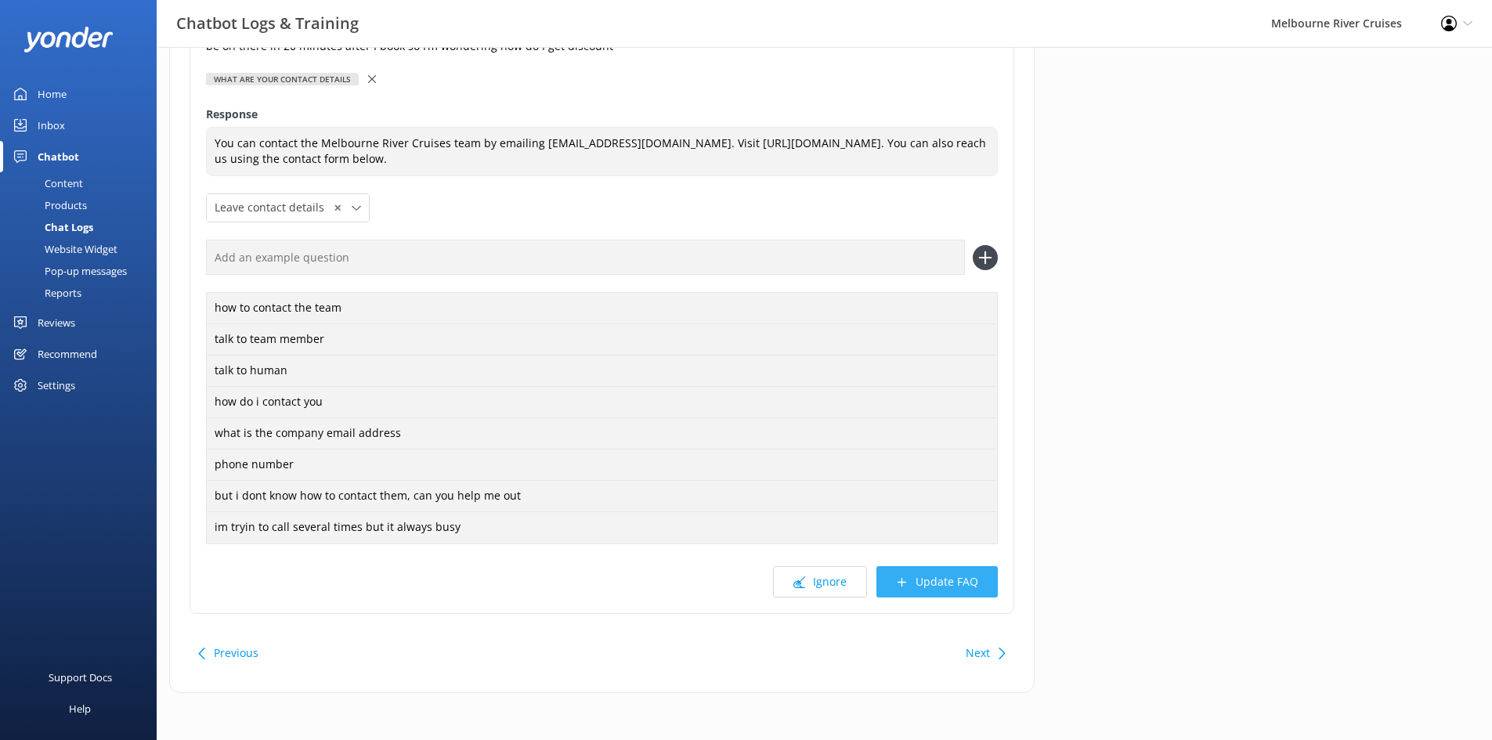
click at [967, 585] on button "Update FAQ" at bounding box center [937, 581] width 121 height 31
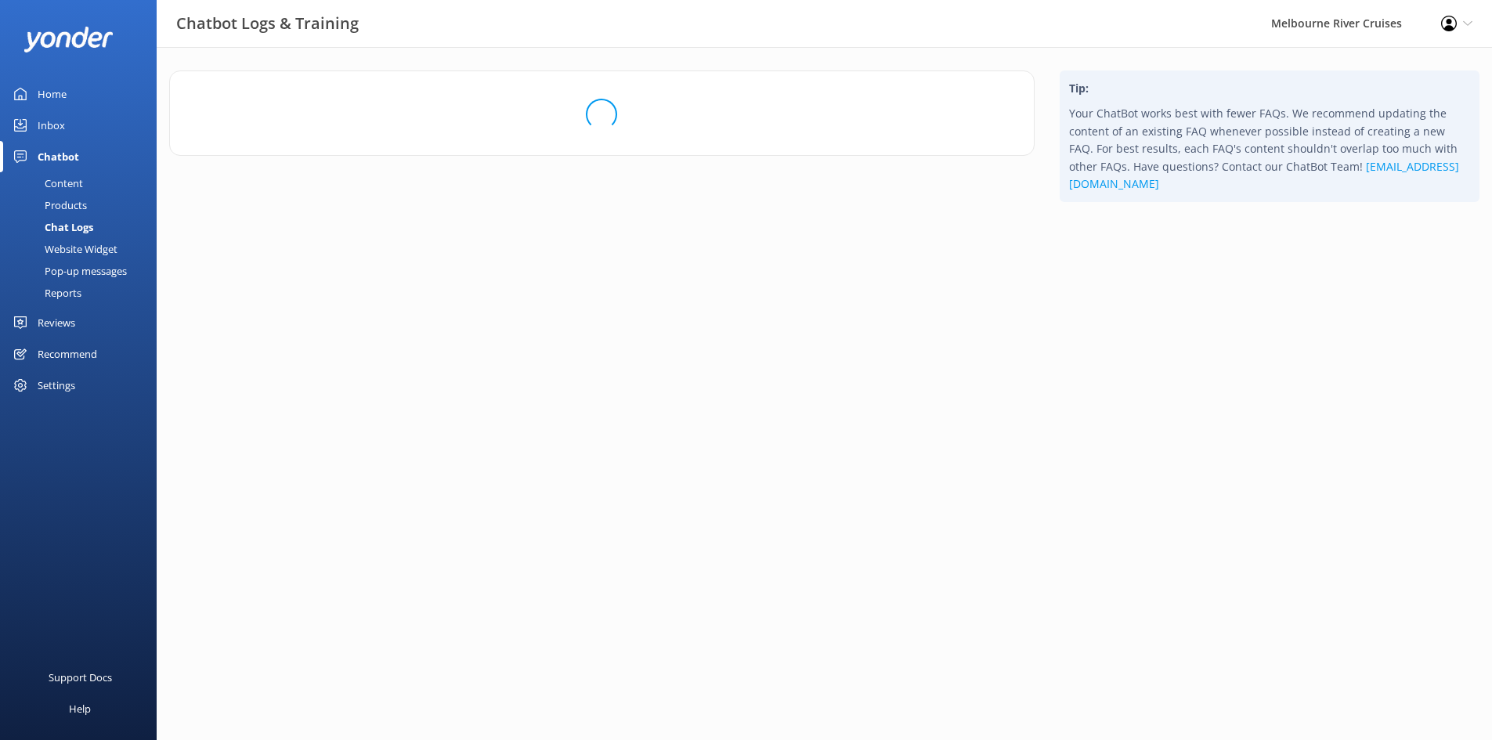
scroll to position [0, 0]
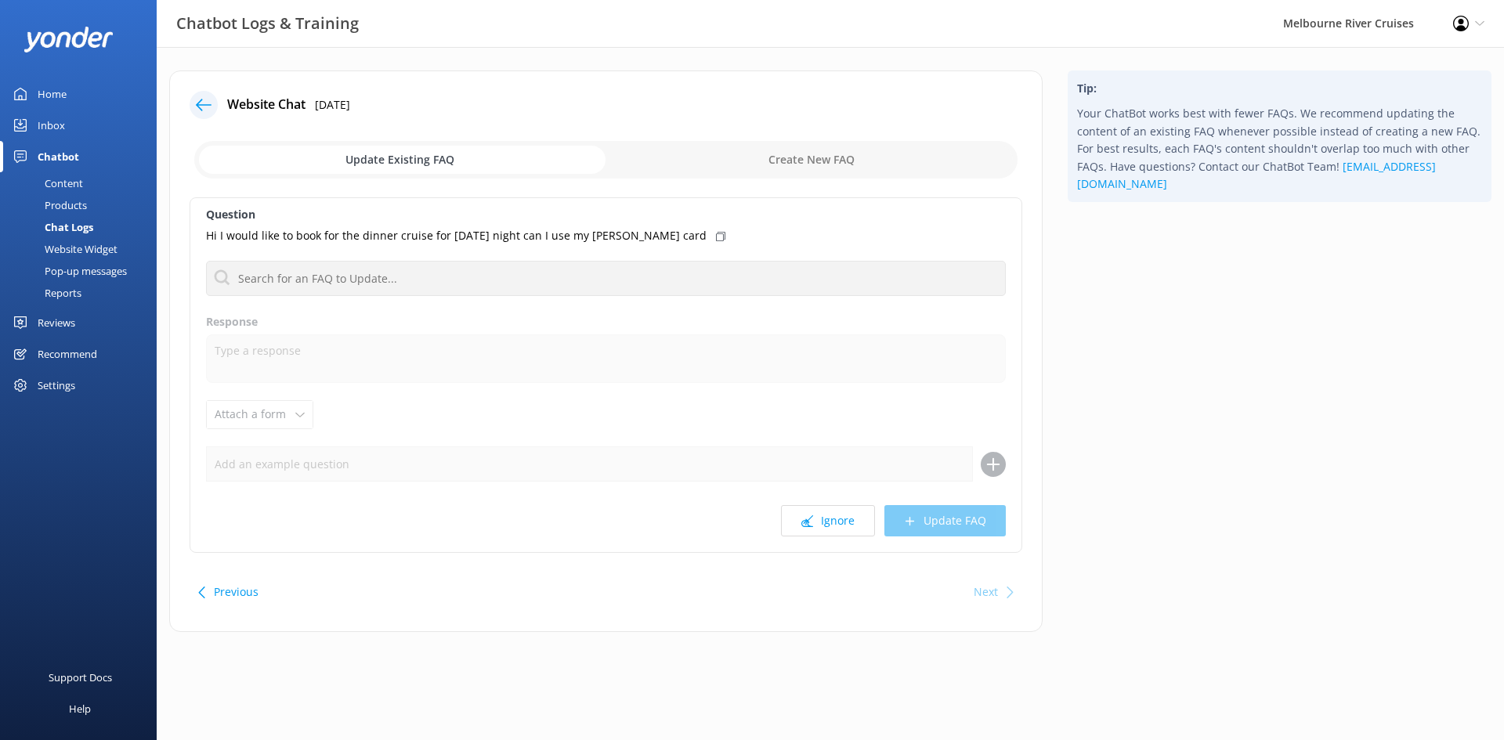
click at [207, 103] on icon at bounding box center [204, 105] width 16 height 16
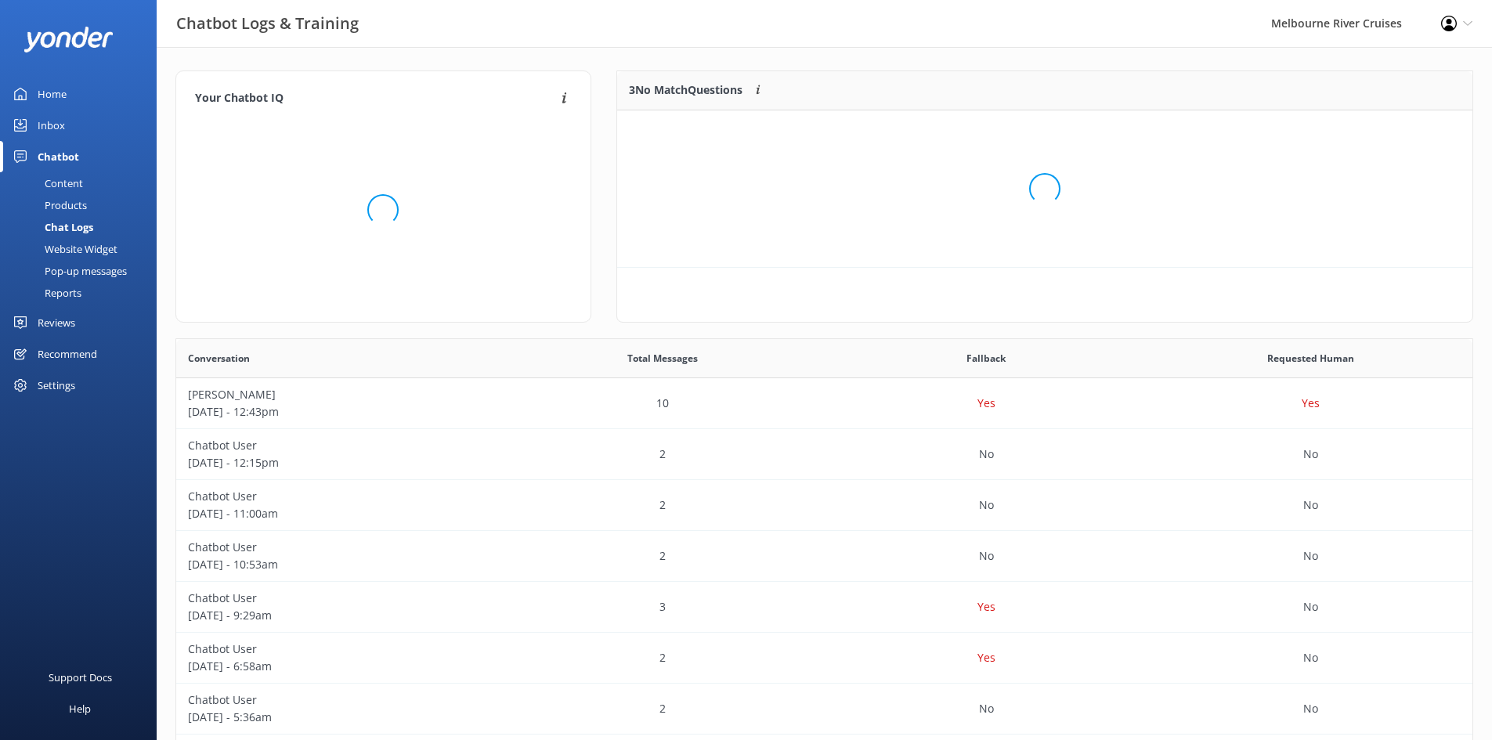
scroll to position [107, 844]
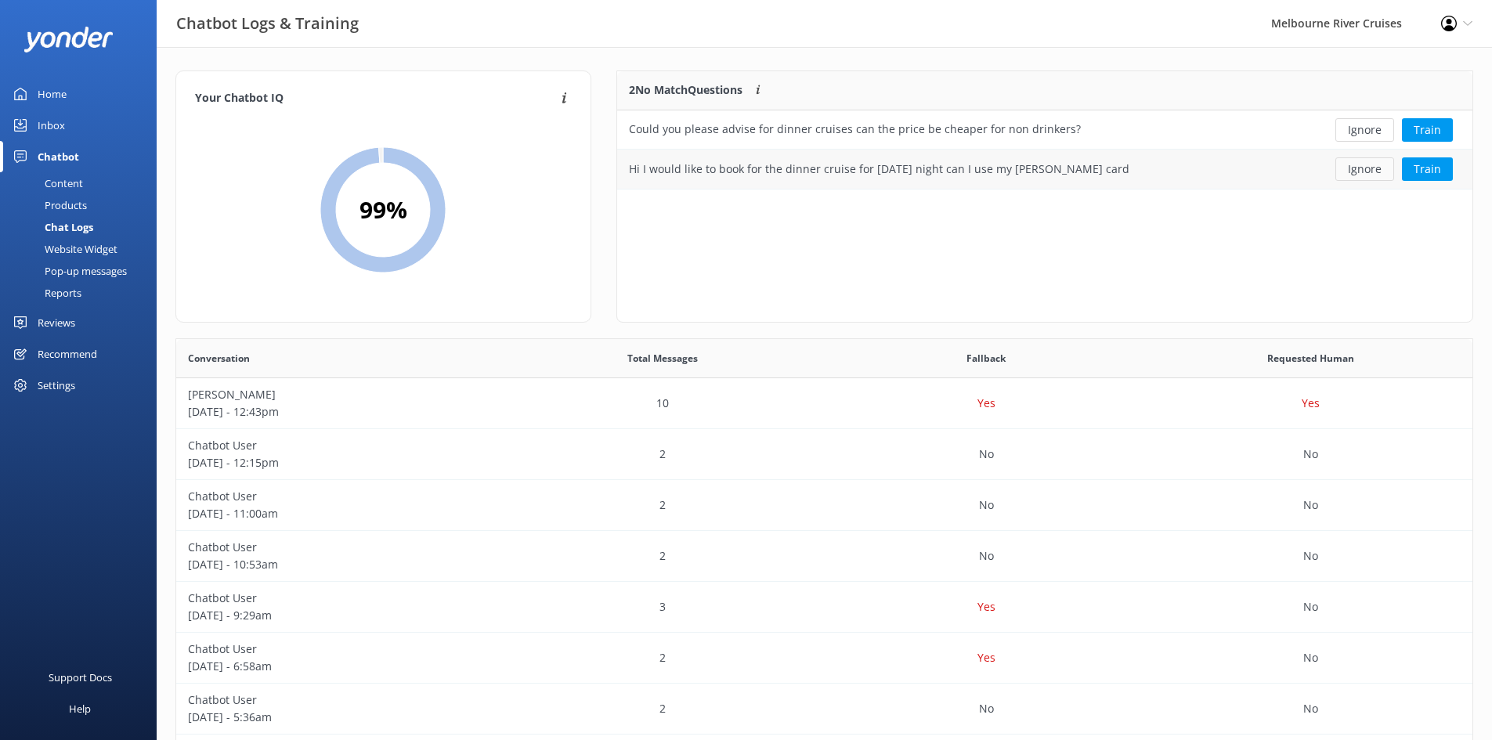
click at [1362, 170] on button "Ignore" at bounding box center [1365, 168] width 59 height 23
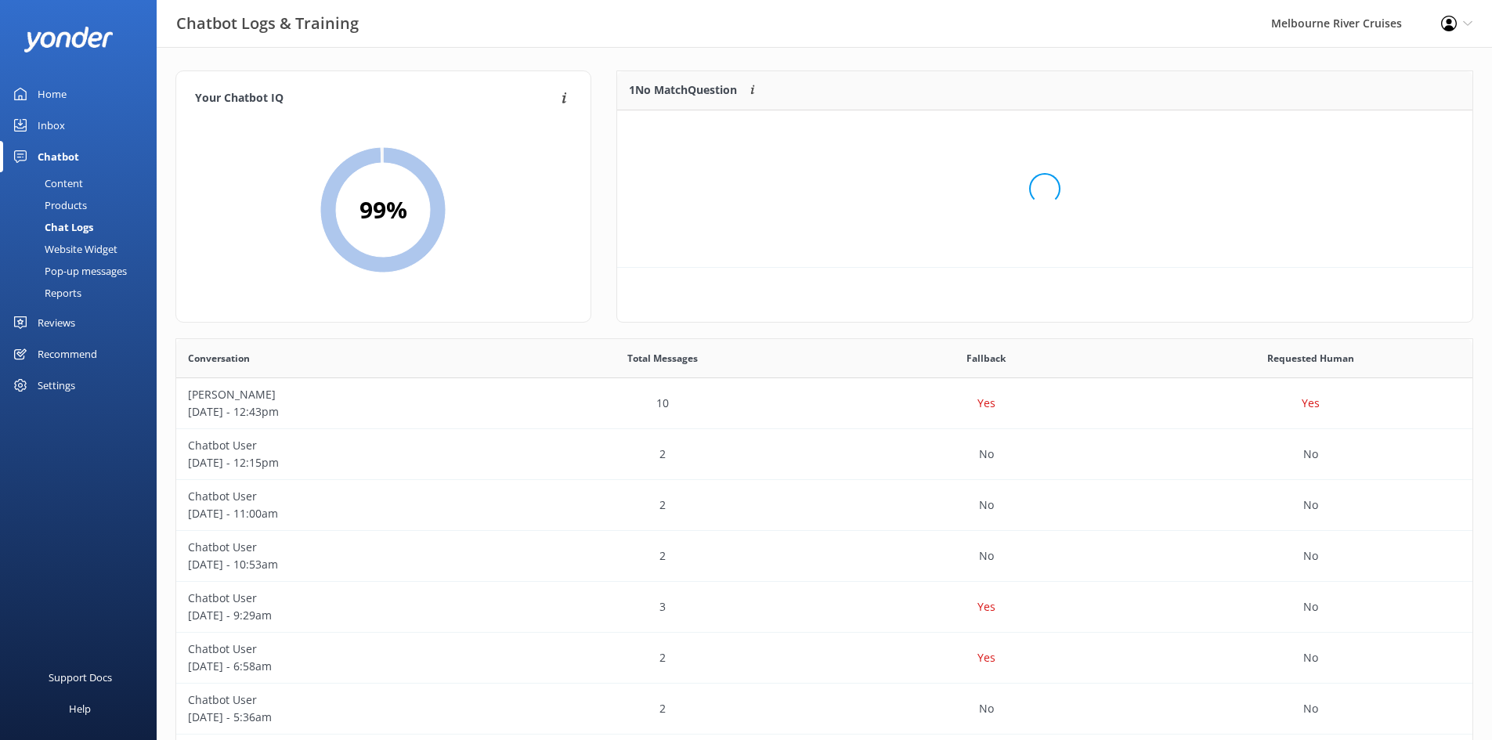
scroll to position [67, 844]
click at [1430, 129] on button "Train" at bounding box center [1427, 129] width 51 height 23
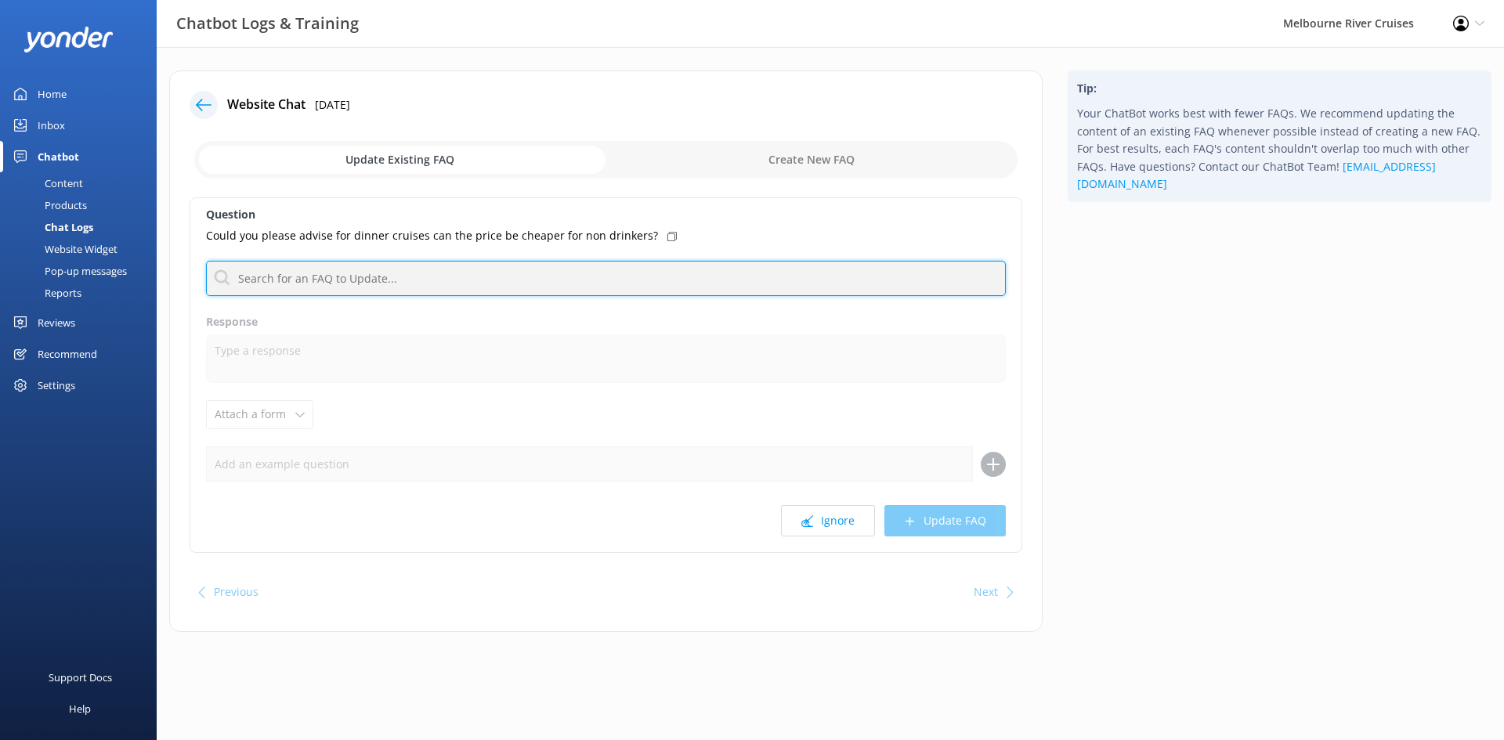
click at [568, 271] on input "text" at bounding box center [606, 278] width 800 height 35
type input "contact"
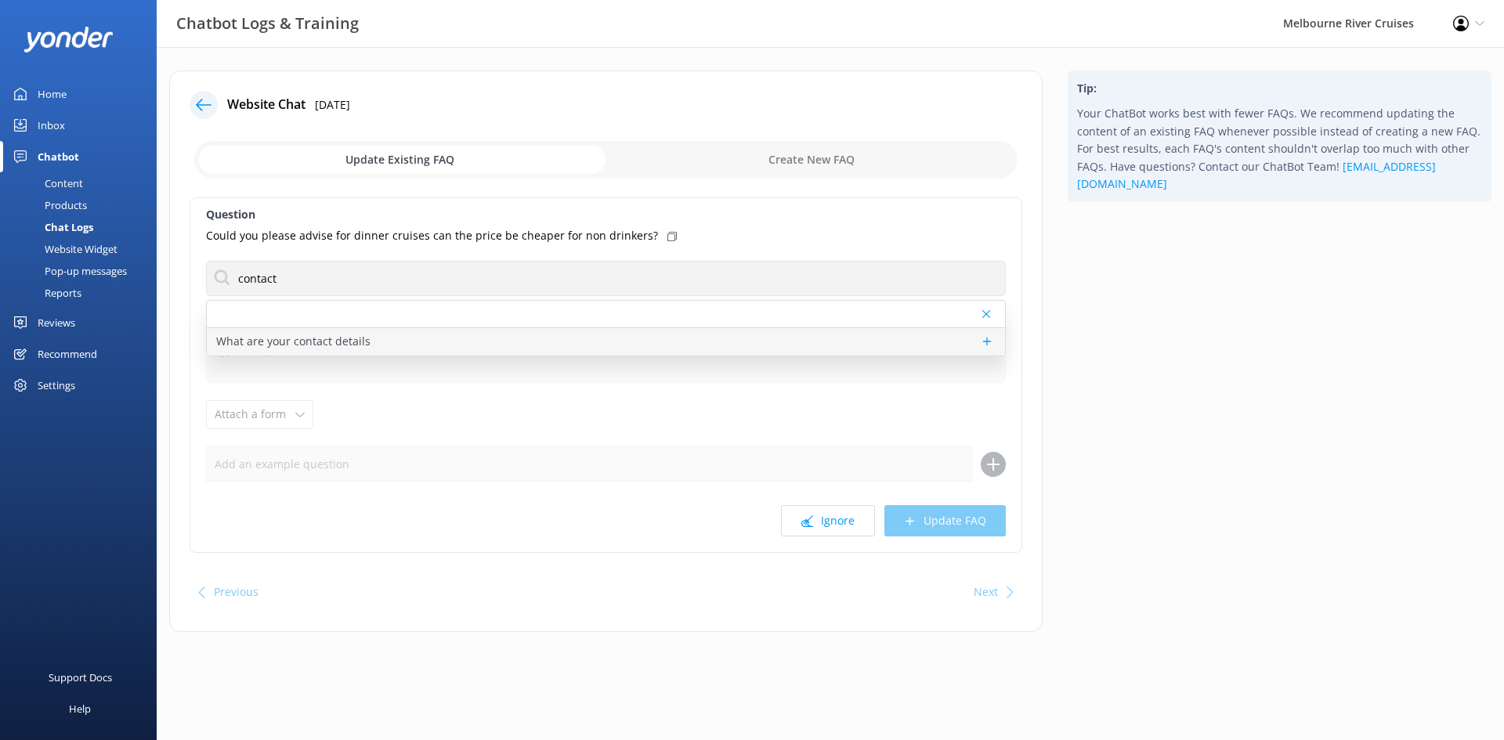
click at [370, 347] on div "What are your contact details" at bounding box center [606, 341] width 798 height 27
type textarea "You can contact the Melbourne River Cruises team by emailing [EMAIL_ADDRESS][DO…"
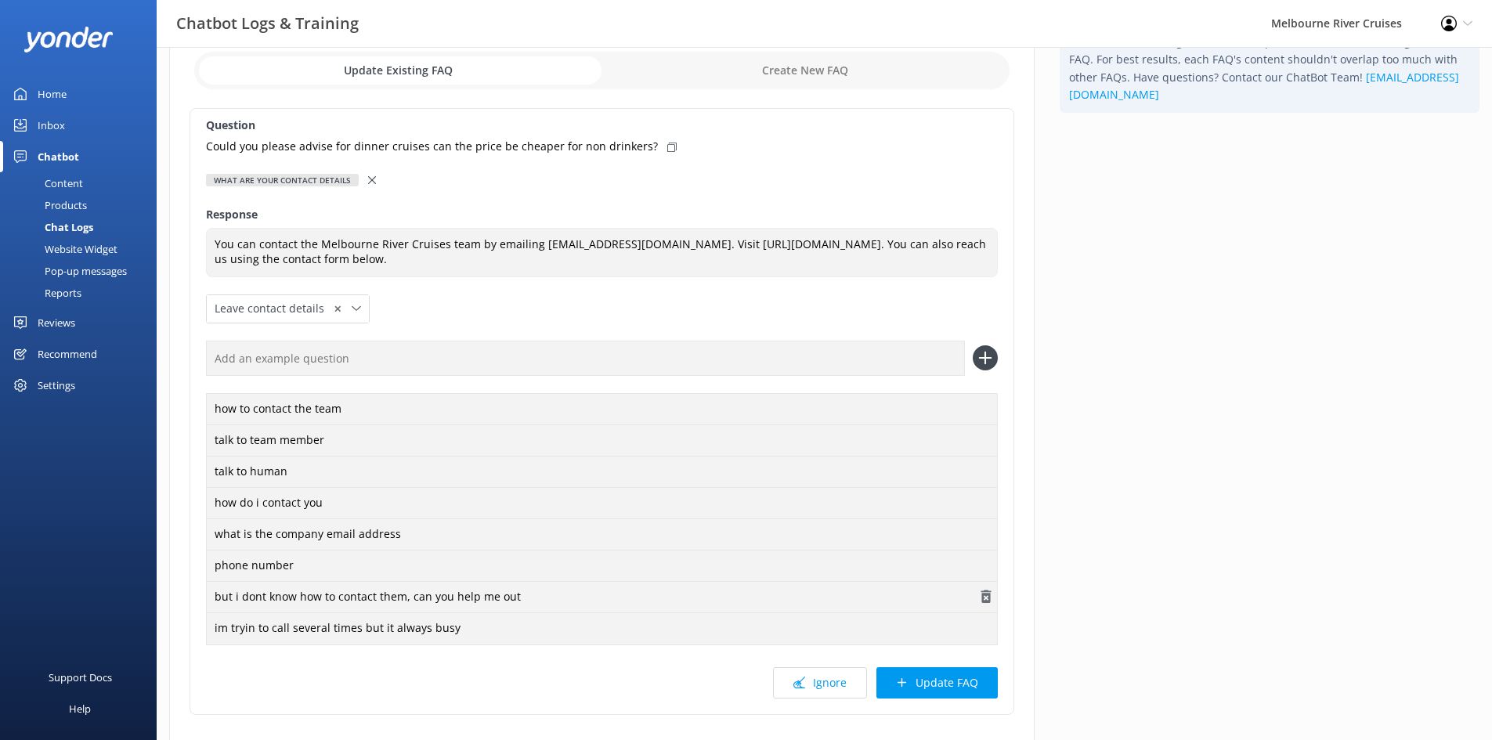
scroll to position [190, 0]
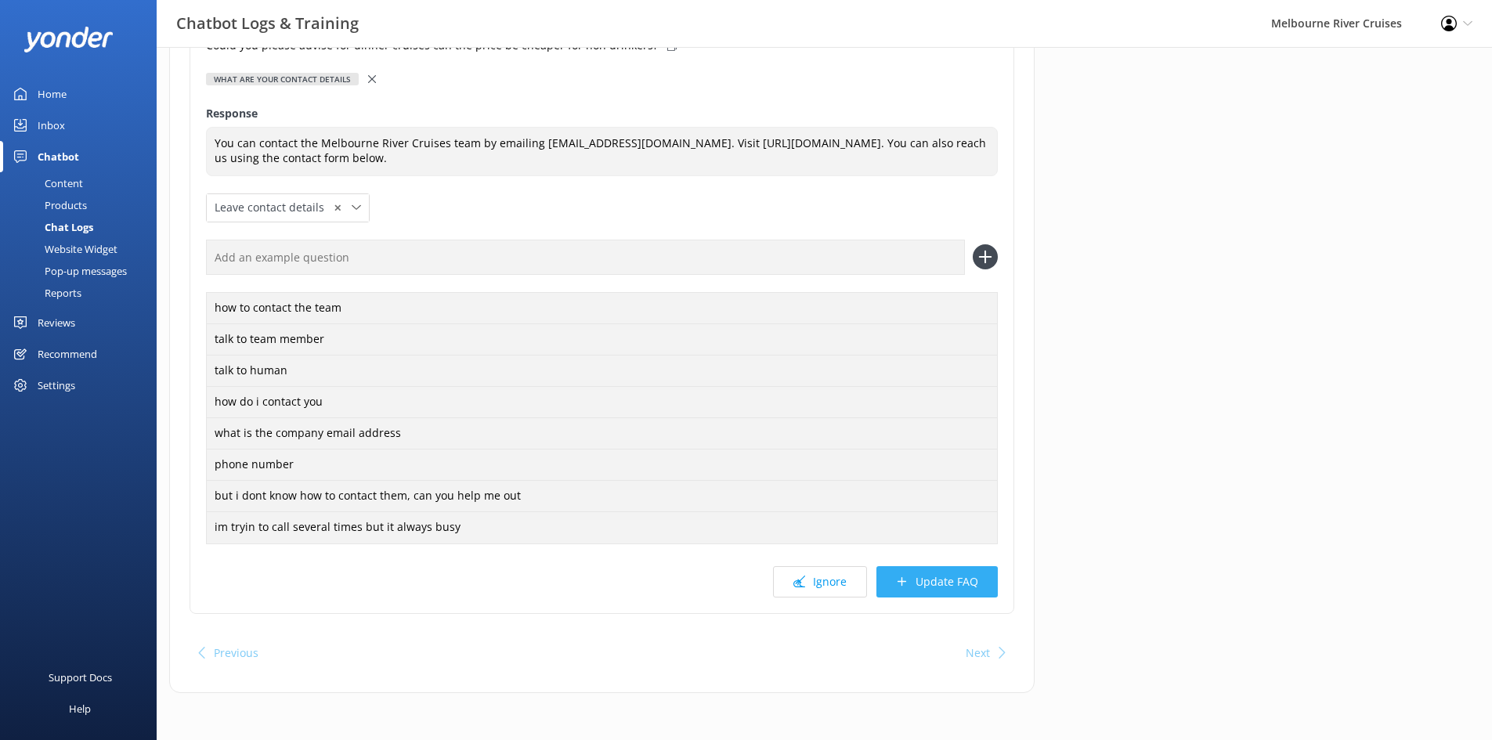
click at [946, 581] on button "Update FAQ" at bounding box center [937, 581] width 121 height 31
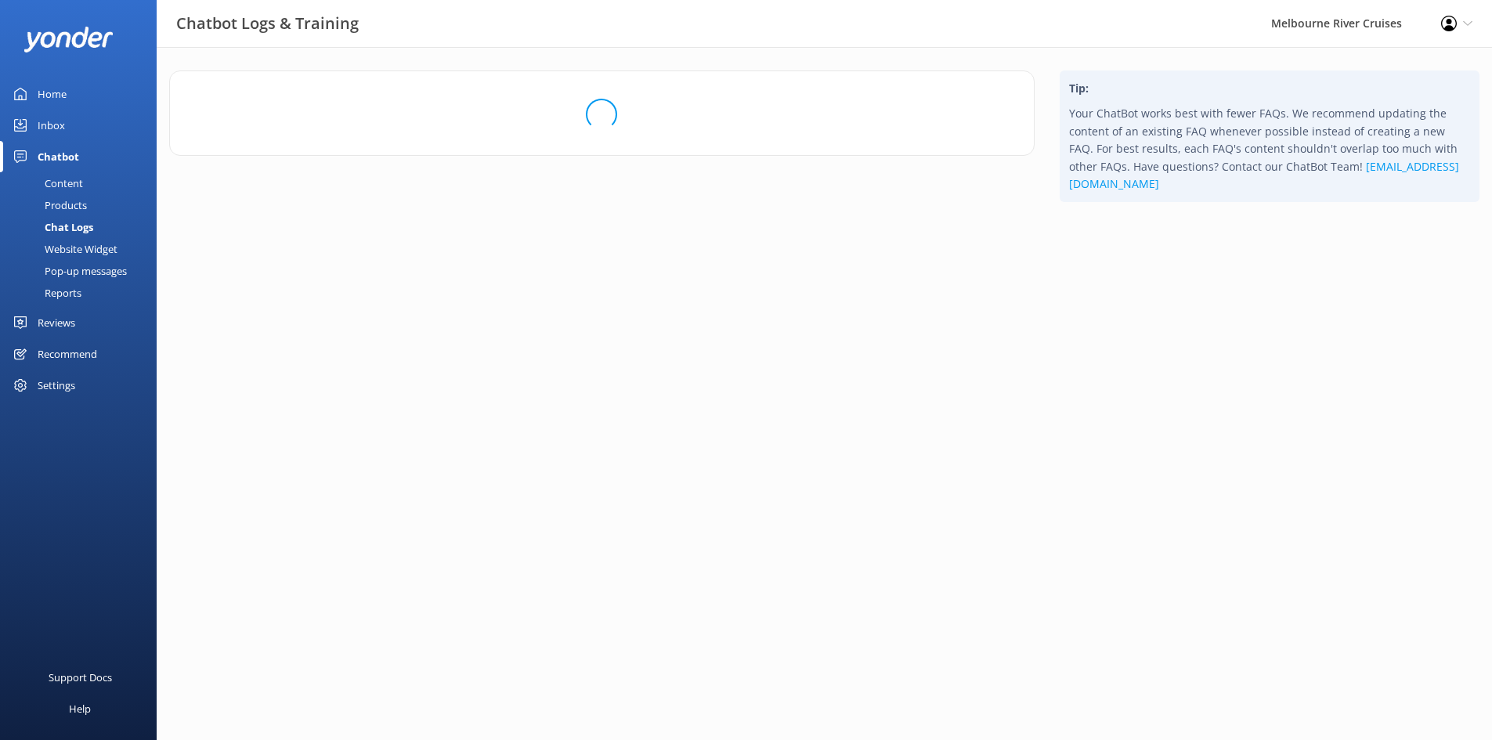
scroll to position [0, 0]
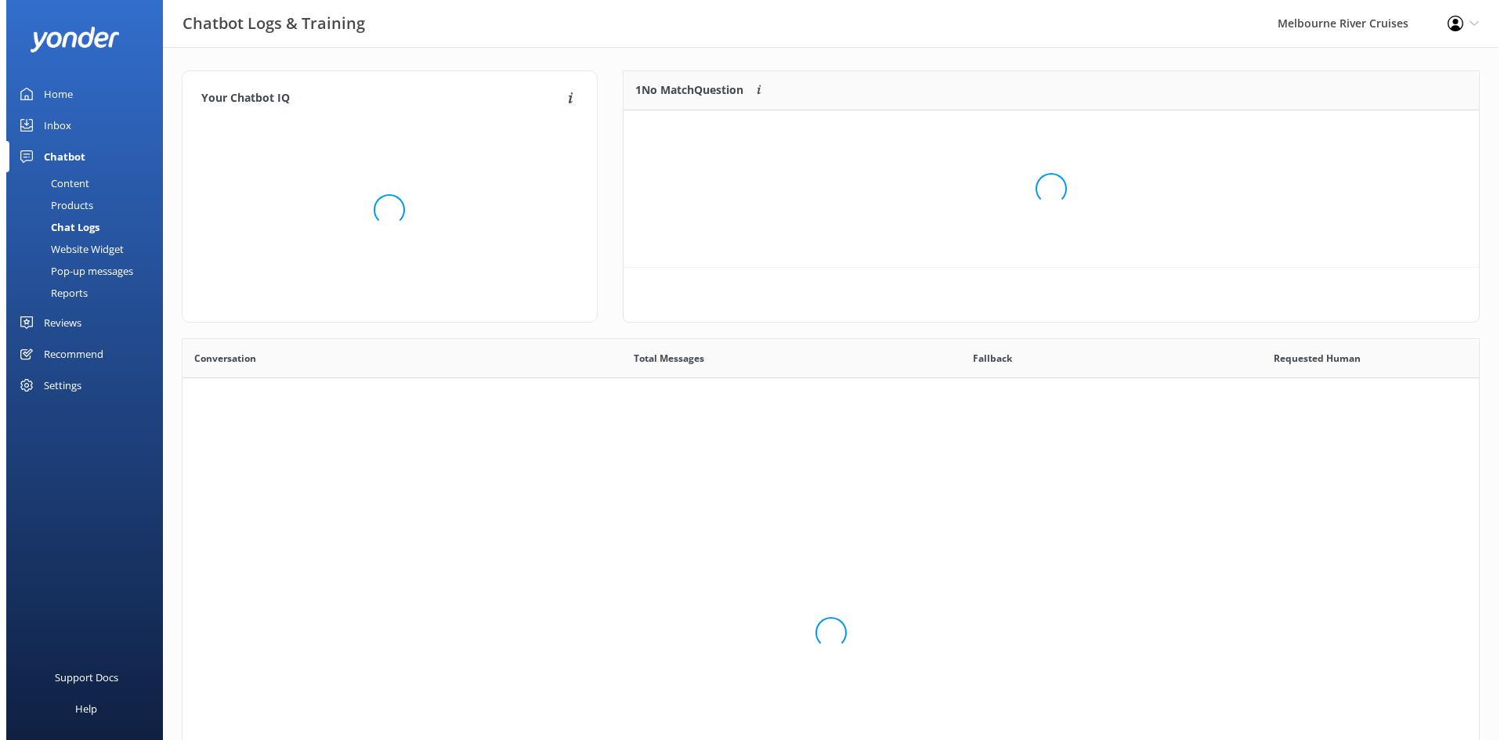
scroll to position [537, 1285]
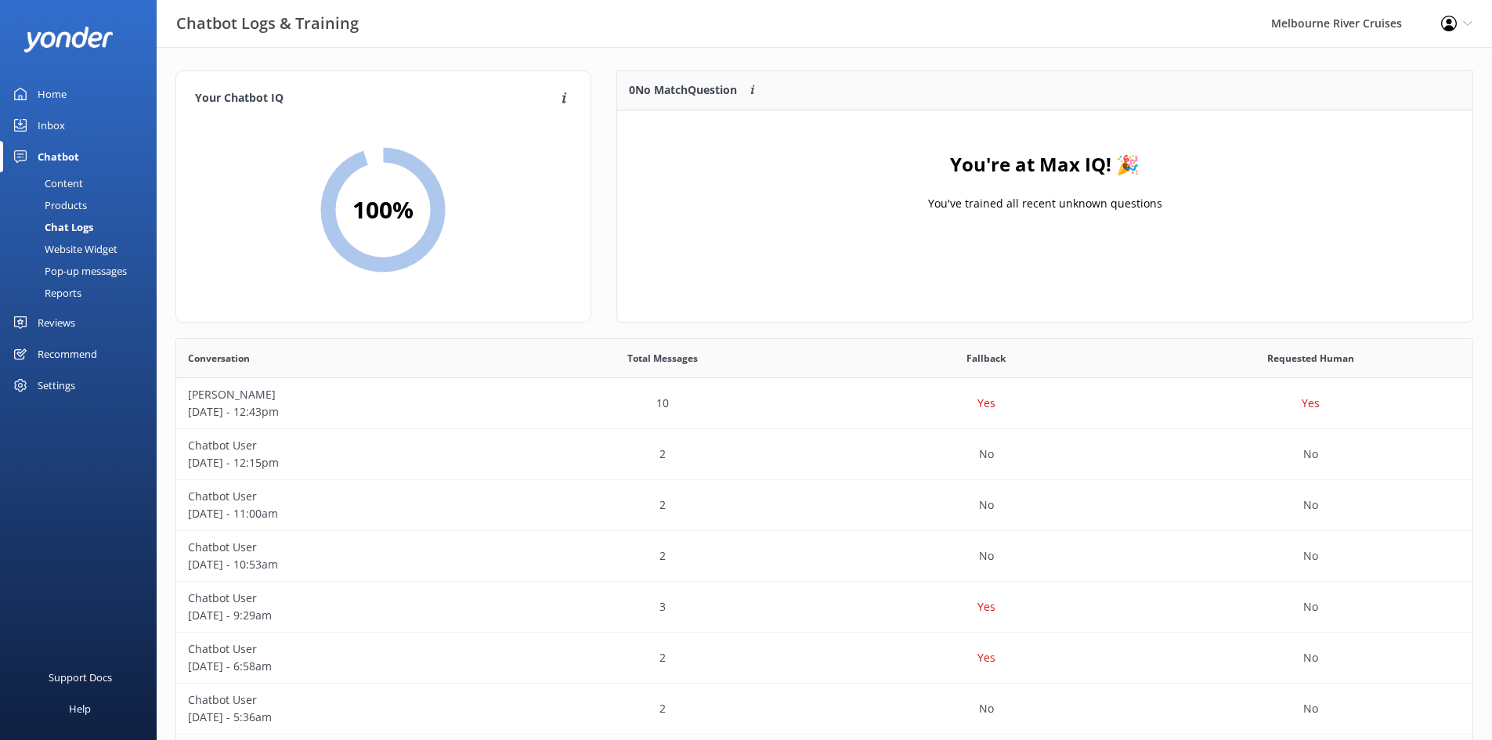
click at [54, 93] on div "Home" at bounding box center [52, 93] width 29 height 31
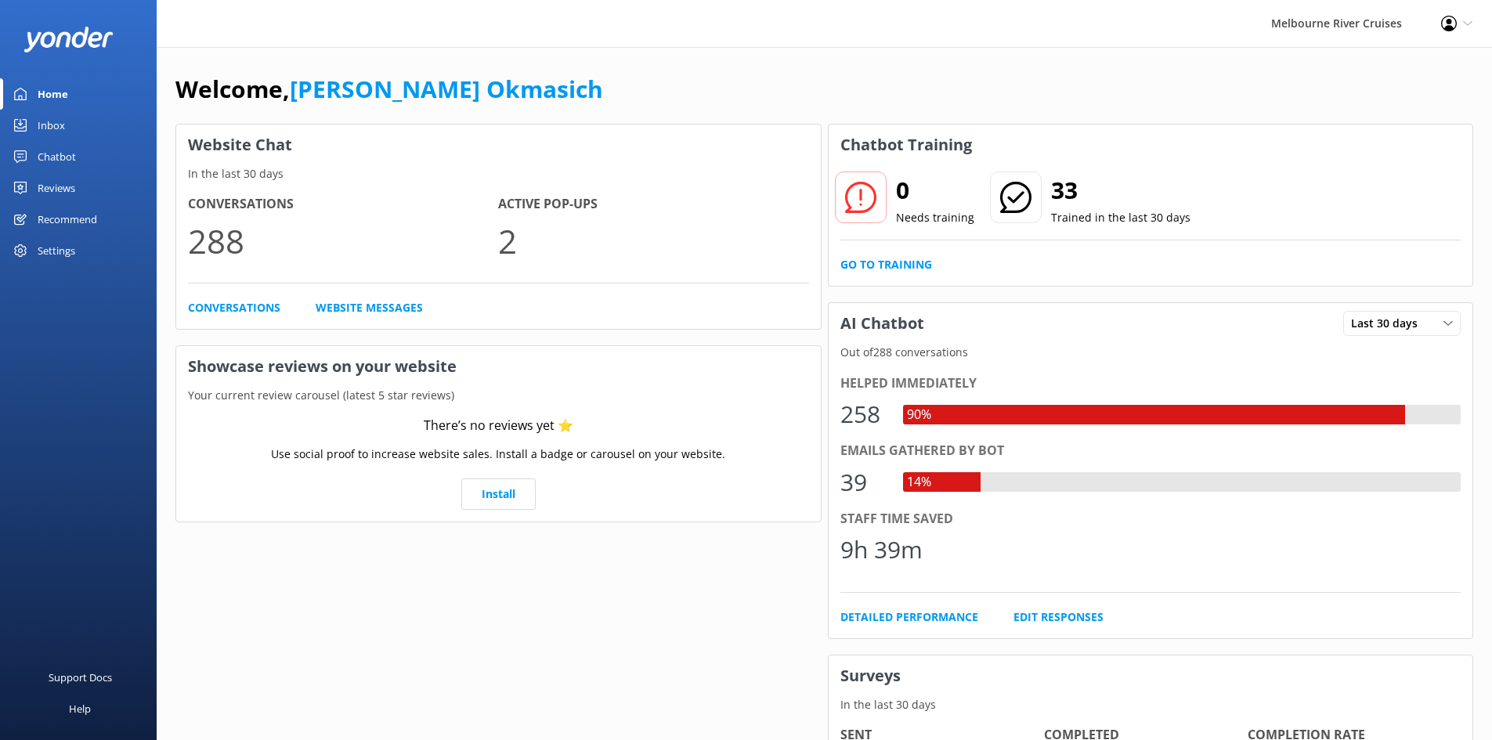
click at [75, 121] on link "Inbox" at bounding box center [78, 125] width 157 height 31
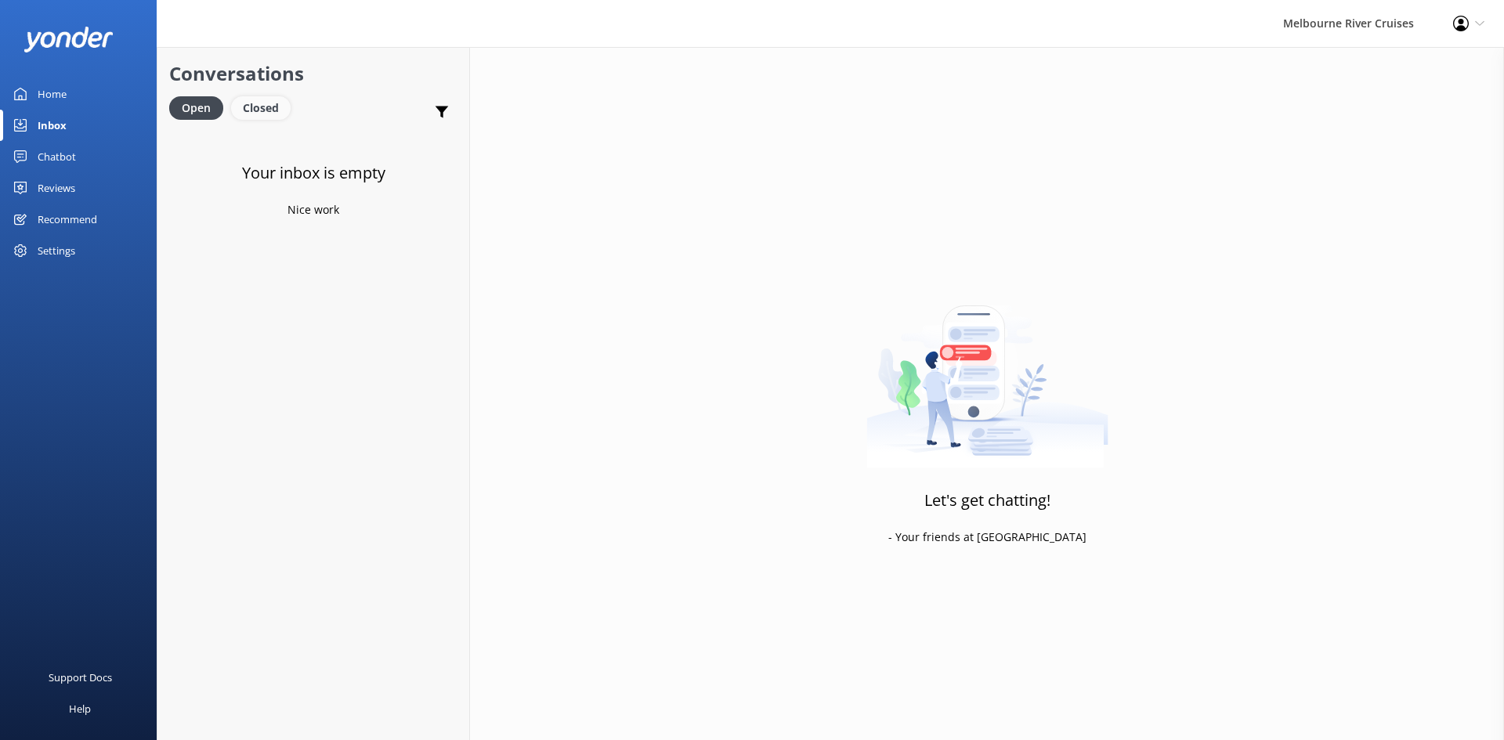
click at [253, 109] on div "Closed" at bounding box center [261, 107] width 60 height 23
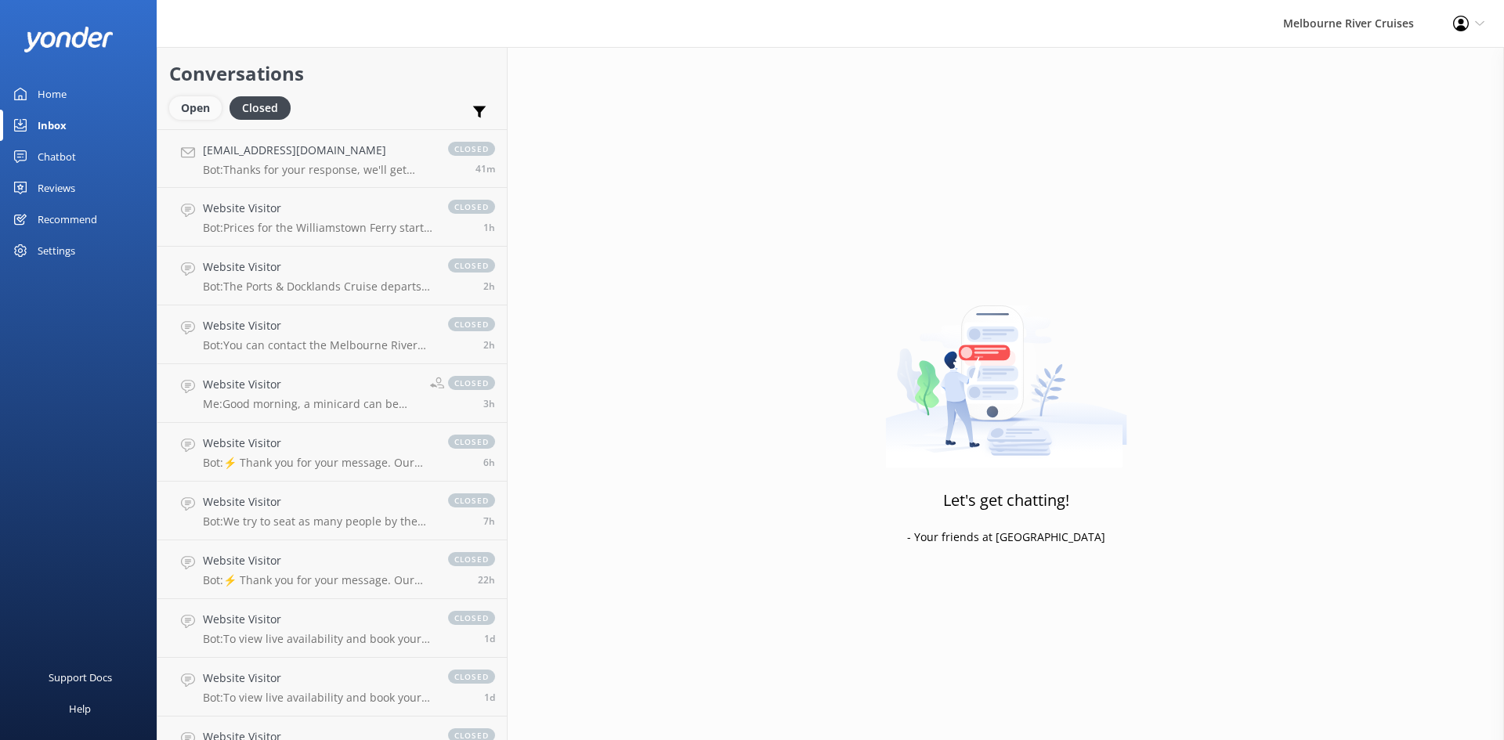
click at [193, 107] on div "Open" at bounding box center [195, 107] width 52 height 23
